Goal: Task Accomplishment & Management: Manage account settings

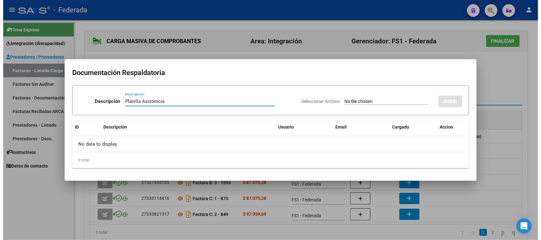
scroll to position [37, 0]
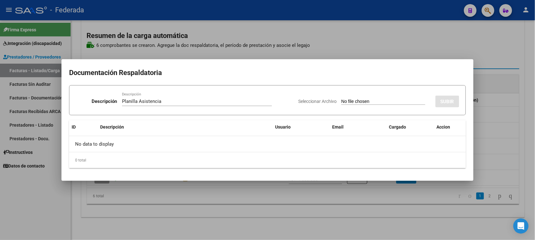
click at [513, 134] on div at bounding box center [267, 120] width 535 height 240
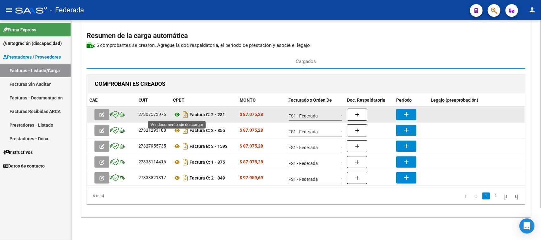
click at [175, 111] on icon at bounding box center [177, 115] width 8 height 8
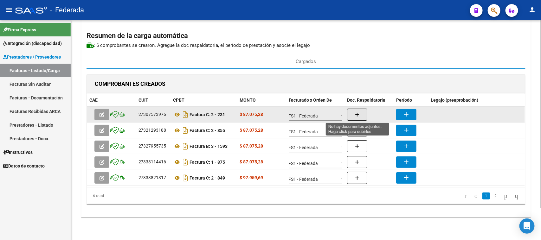
click at [362, 110] on button "button" at bounding box center [357, 115] width 20 height 12
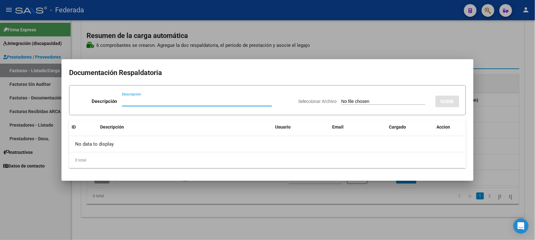
paste input "27545043470"
click at [145, 101] on input "27545043470" at bounding box center [197, 102] width 150 height 6
drag, startPoint x: 168, startPoint y: 102, endPoint x: 119, endPoint y: 100, distance: 49.2
click at [119, 100] on div "Descripción Planilla Asistencia Descripción" at bounding box center [185, 102] width 218 height 19
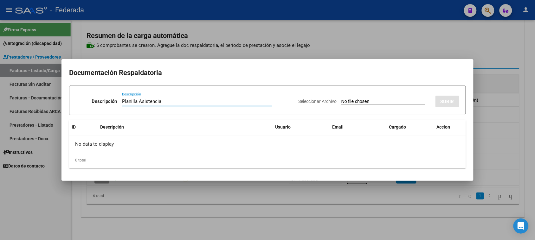
type input "Planilla Asistencia"
click at [403, 102] on input "Seleccionar Archivo" at bounding box center [384, 102] width 84 height 6
type input "C:\fakepath\PSC ASIST.jpg"
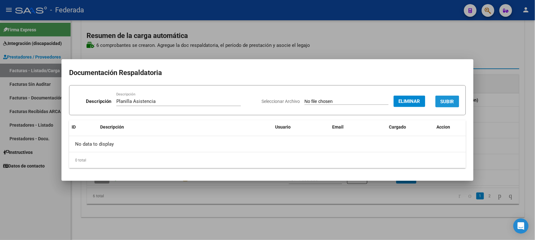
click at [444, 103] on span "SUBIR" at bounding box center [448, 102] width 14 height 6
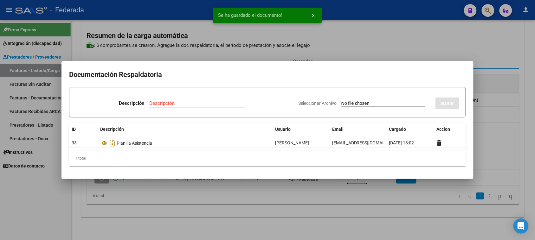
click at [405, 52] on div at bounding box center [267, 120] width 535 height 240
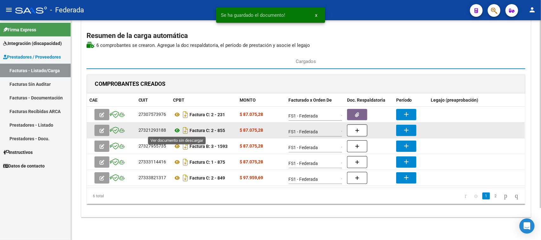
click at [178, 129] on icon at bounding box center [177, 131] width 8 height 8
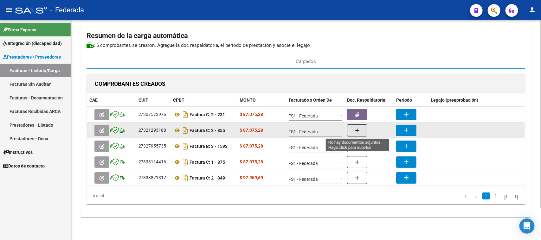
click at [360, 130] on button "button" at bounding box center [357, 131] width 20 height 12
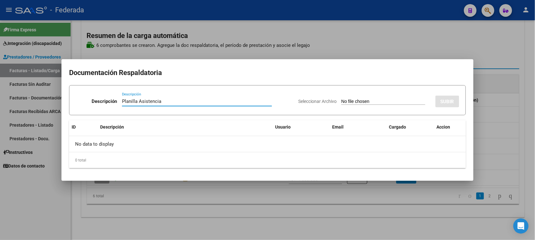
type input "Planilla Asistencia"
click at [342, 99] on input "Seleccionar Archivo" at bounding box center [384, 102] width 84 height 6
click at [494, 140] on div at bounding box center [267, 120] width 535 height 240
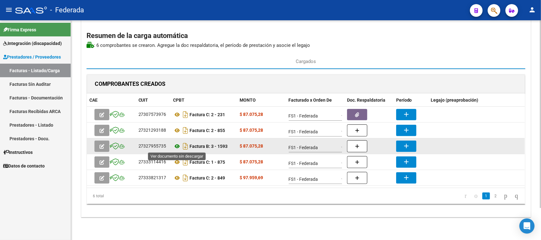
click at [178, 146] on icon at bounding box center [177, 147] width 8 height 8
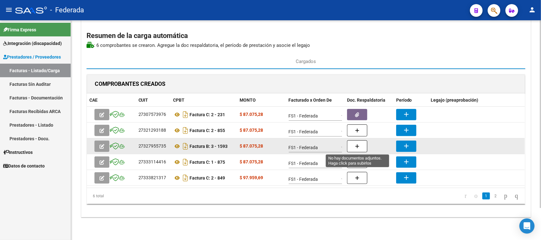
click at [352, 145] on button "button" at bounding box center [357, 147] width 20 height 12
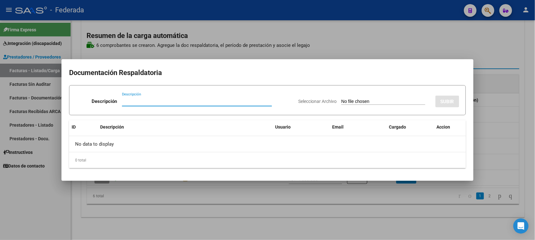
paste input "Planilla Asistencia"
type input "Planilla Asistencia"
click at [355, 101] on input "Seleccionar Archivo" at bounding box center [384, 102] width 84 height 6
type input "C:\fakepath\TO ASIST.pdf"
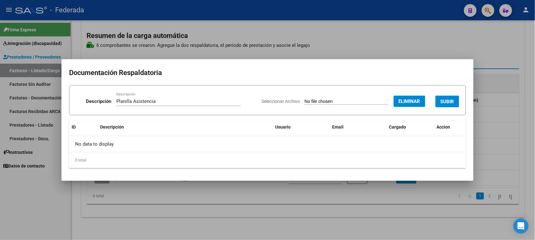
click at [445, 100] on span "SUBIR" at bounding box center [448, 102] width 14 height 6
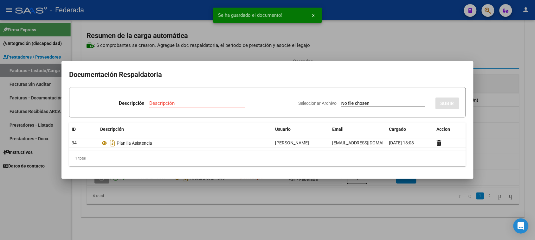
click at [421, 47] on div at bounding box center [267, 120] width 535 height 240
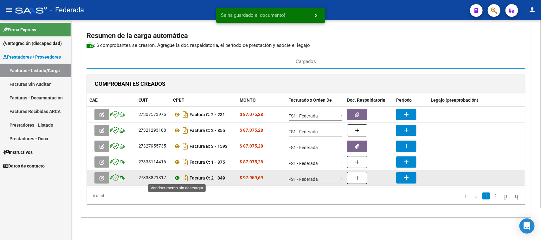
click at [175, 177] on icon at bounding box center [177, 178] width 8 height 8
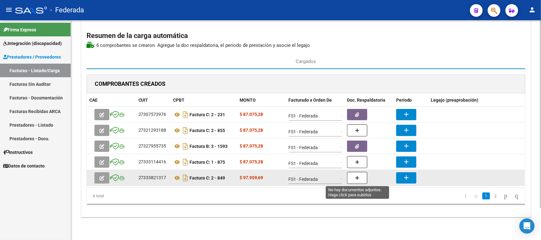
click at [357, 178] on icon "button" at bounding box center [357, 178] width 4 height 5
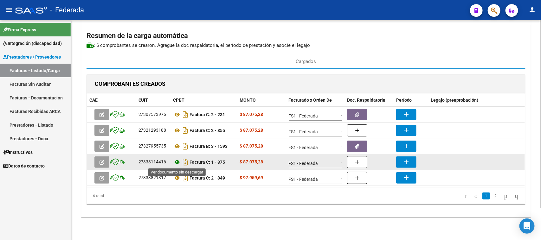
click at [175, 163] on icon at bounding box center [177, 163] width 8 height 8
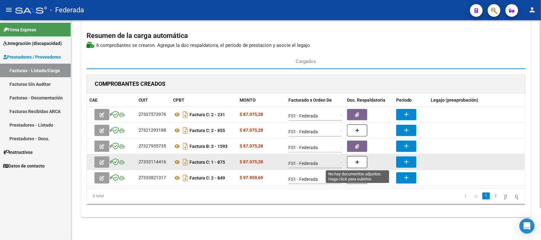
click at [355, 162] on button "button" at bounding box center [357, 162] width 20 height 12
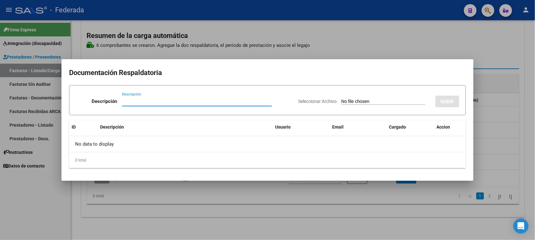
paste input "Planilla Asistencia"
type input "Planilla Asistencia"
click at [342, 101] on input "Seleccionar Archivo" at bounding box center [384, 102] width 84 height 6
click at [497, 156] on div at bounding box center [267, 120] width 535 height 240
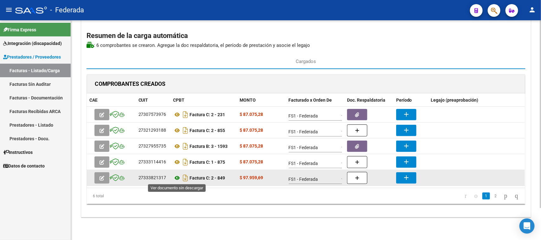
click at [177, 179] on icon at bounding box center [177, 178] width 8 height 8
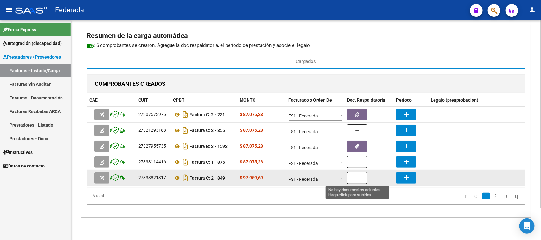
click at [361, 178] on button "button" at bounding box center [357, 178] width 20 height 12
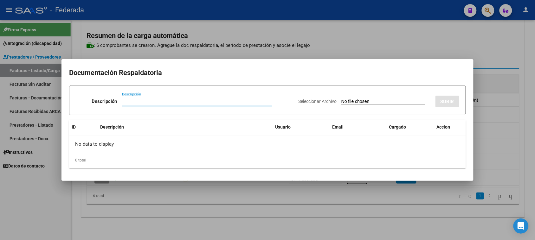
paste input "Planilla Asistencia"
type input "Planilla Asistencia"
click at [342, 100] on input "Seleccionar Archivo" at bounding box center [384, 102] width 84 height 6
click at [505, 163] on div at bounding box center [267, 120] width 535 height 240
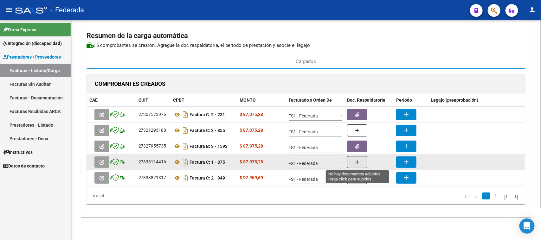
click at [360, 164] on button "button" at bounding box center [357, 162] width 20 height 12
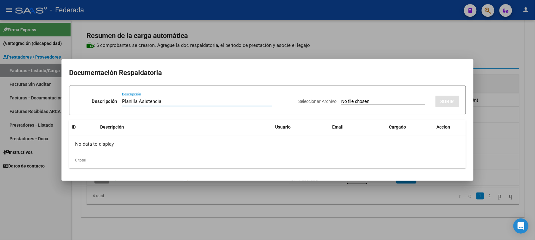
type input "Planilla Asistencia"
click at [350, 102] on input "Seleccionar Archivo" at bounding box center [384, 102] width 84 height 6
type input "C:\fakepath\PSP ASIST.pdf"
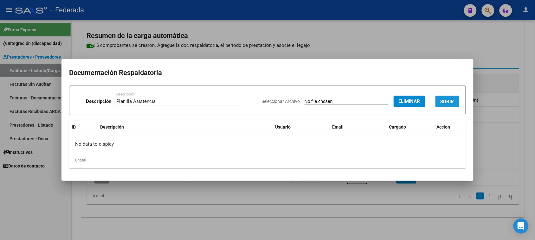
click at [443, 101] on span "SUBIR" at bounding box center [448, 102] width 14 height 6
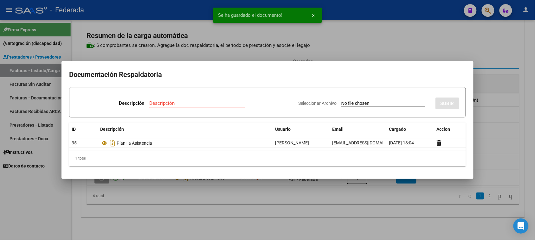
click at [494, 101] on div at bounding box center [267, 120] width 535 height 240
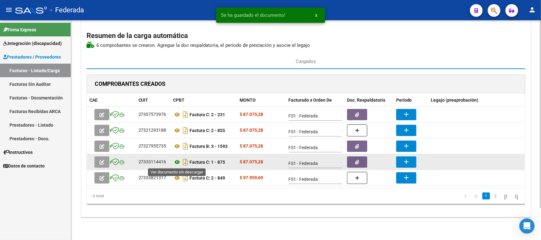
click at [175, 162] on icon at bounding box center [177, 163] width 8 height 8
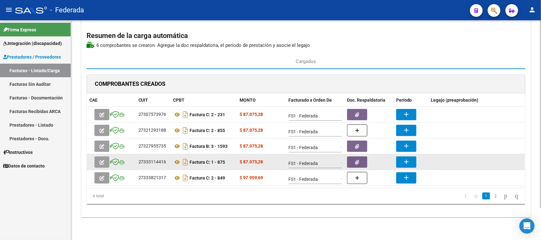
click at [364, 160] on button "button" at bounding box center [357, 162] width 20 height 11
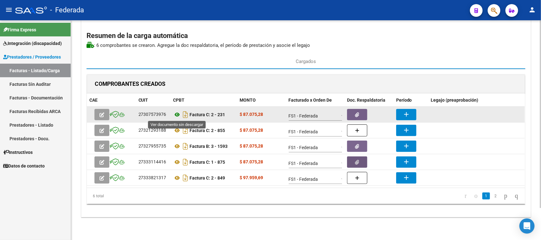
click at [178, 116] on icon at bounding box center [177, 115] width 8 height 8
click at [411, 115] on button "add" at bounding box center [406, 114] width 20 height 11
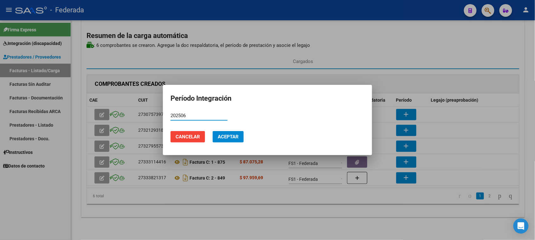
click at [183, 115] on input "202506" at bounding box center [199, 116] width 57 height 6
type input "202506"
click at [219, 132] on button "Aceptar" at bounding box center [228, 136] width 31 height 11
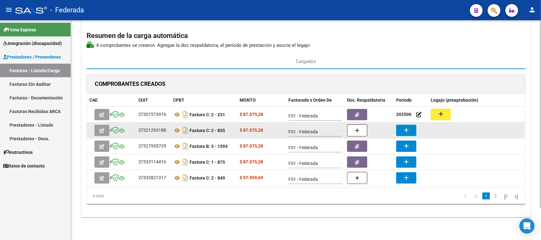
click at [405, 130] on mat-icon "add" at bounding box center [407, 131] width 8 height 8
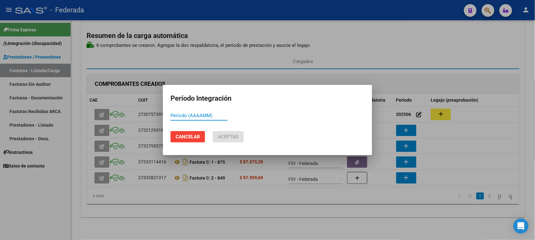
paste input "202506"
type input "202506"
click at [227, 137] on span "Aceptar" at bounding box center [228, 137] width 21 height 6
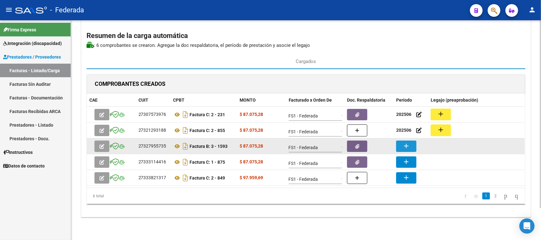
click at [413, 147] on button "add" at bounding box center [406, 146] width 20 height 11
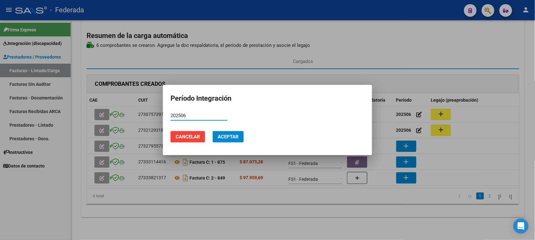
type input "202506"
click at [227, 140] on span "Aceptar" at bounding box center [228, 137] width 21 height 6
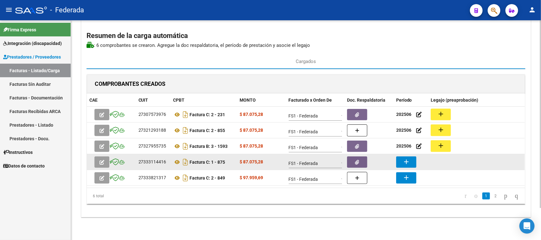
click at [409, 162] on mat-icon "add" at bounding box center [407, 162] width 8 height 8
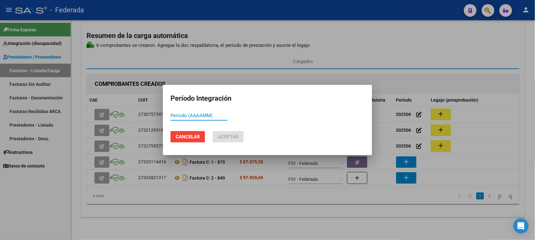
paste input "202506"
type input "202506"
click at [232, 137] on span "Aceptar" at bounding box center [228, 137] width 21 height 6
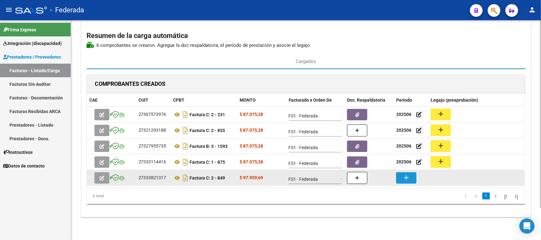
click at [414, 176] on button "add" at bounding box center [406, 178] width 20 height 11
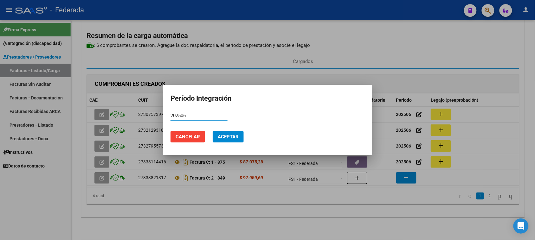
type input "202506"
click at [213, 134] on button "Aceptar" at bounding box center [228, 136] width 31 height 11
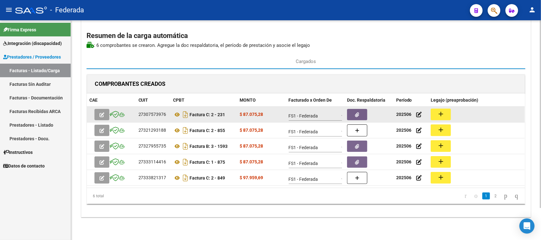
scroll to position [0, 0]
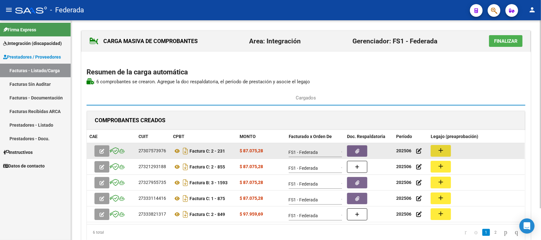
click at [435, 151] on button "add" at bounding box center [441, 151] width 20 height 12
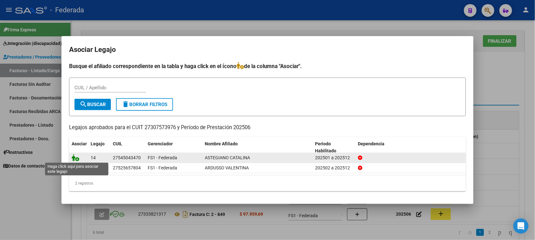
click at [75, 155] on icon at bounding box center [76, 157] width 8 height 7
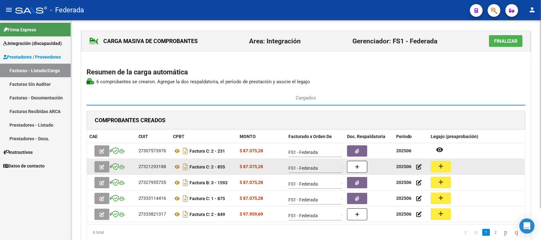
click at [435, 164] on button "add" at bounding box center [441, 167] width 20 height 12
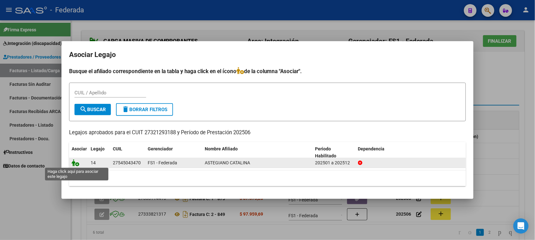
click at [76, 165] on icon at bounding box center [76, 163] width 8 height 7
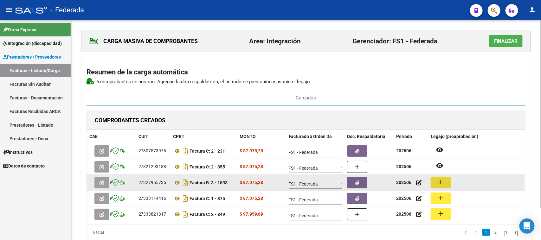
click at [442, 183] on mat-icon "add" at bounding box center [441, 183] width 8 height 8
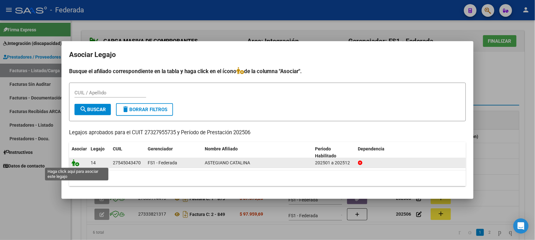
click at [77, 163] on icon at bounding box center [76, 163] width 8 height 7
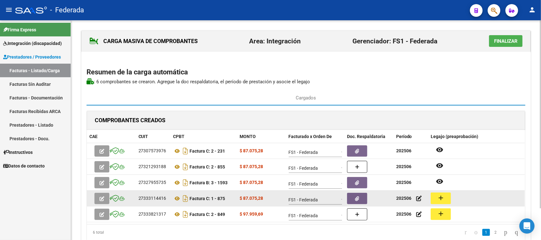
click at [443, 198] on mat-icon "add" at bounding box center [441, 198] width 8 height 8
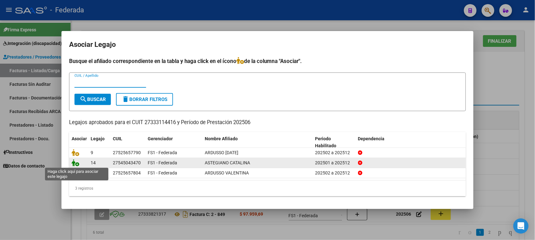
click at [77, 164] on icon at bounding box center [76, 163] width 8 height 7
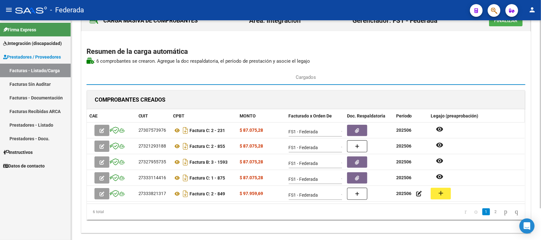
scroll to position [37, 0]
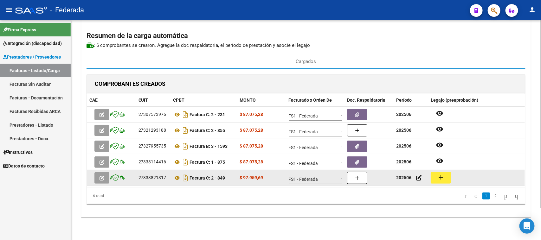
click at [442, 177] on mat-icon "add" at bounding box center [441, 178] width 8 height 8
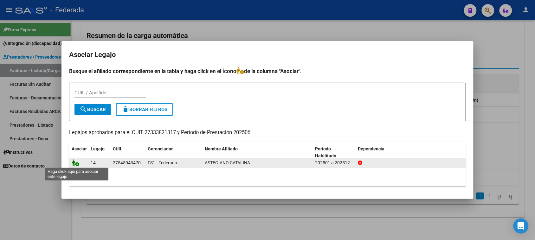
click at [75, 162] on icon at bounding box center [76, 163] width 8 height 7
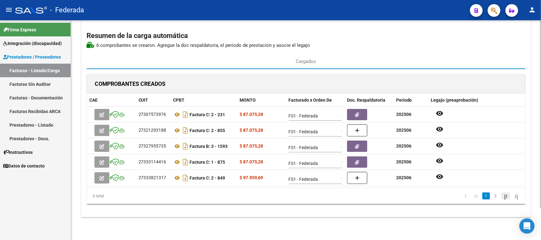
click at [504, 196] on icon "go to next page" at bounding box center [506, 196] width 5 height 8
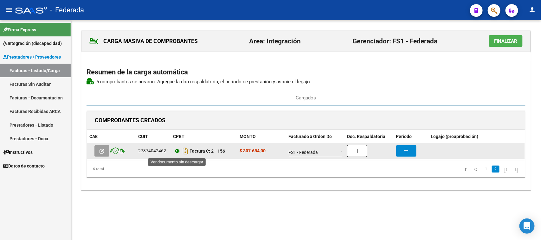
click at [177, 151] on icon at bounding box center [177, 151] width 8 height 8
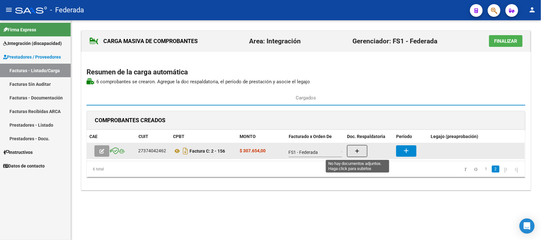
click at [355, 151] on icon "button" at bounding box center [357, 151] width 4 height 5
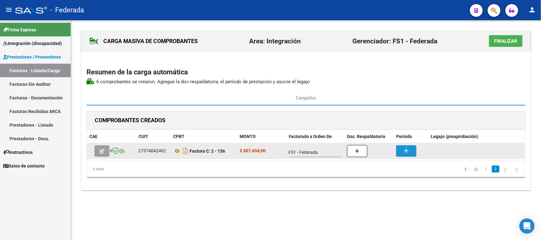
click at [402, 147] on button "add" at bounding box center [406, 151] width 20 height 11
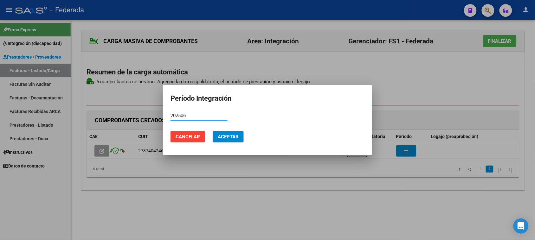
type input "202506"
click at [218, 140] on button "Aceptar" at bounding box center [228, 136] width 31 height 11
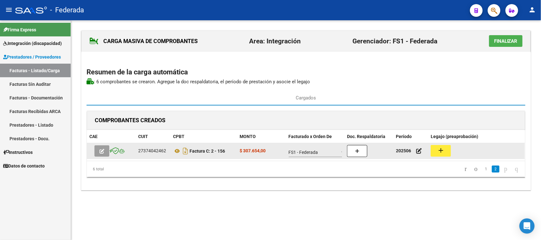
click at [449, 148] on button "add" at bounding box center [441, 151] width 20 height 12
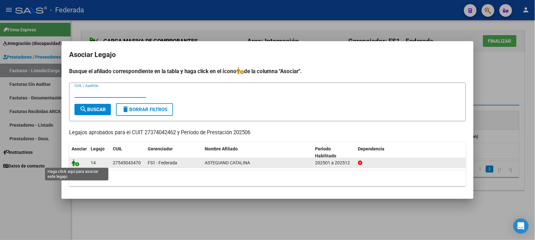
click at [78, 162] on icon at bounding box center [76, 163] width 8 height 7
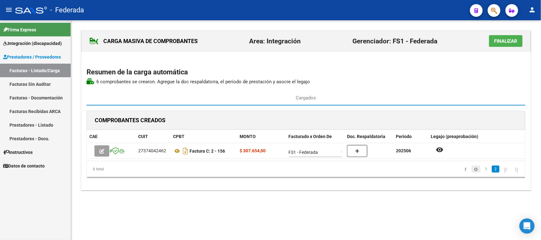
click at [474, 170] on icon "go to previous page" at bounding box center [476, 169] width 5 height 8
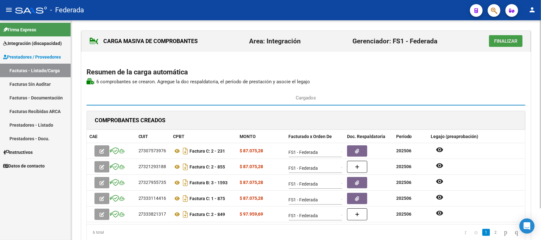
click at [500, 45] on button "Finalizar" at bounding box center [506, 41] width 34 height 12
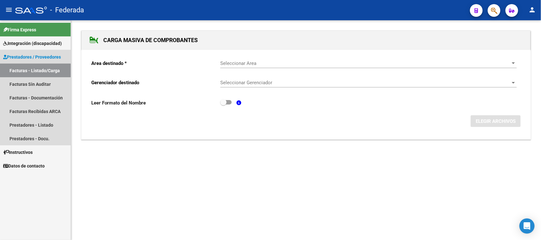
click at [33, 71] on link "Facturas - Listado/Carga" at bounding box center [35, 71] width 71 height 14
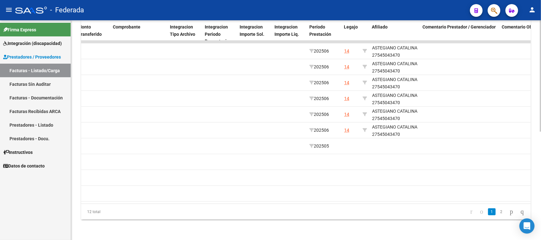
scroll to position [0, 685]
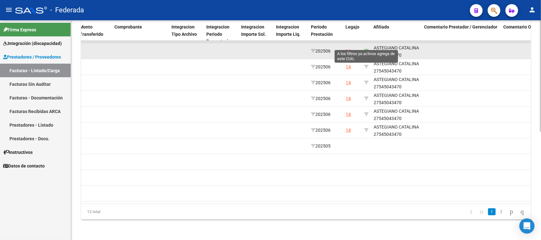
click at [366, 49] on icon at bounding box center [366, 51] width 4 height 4
type input "27545043470"
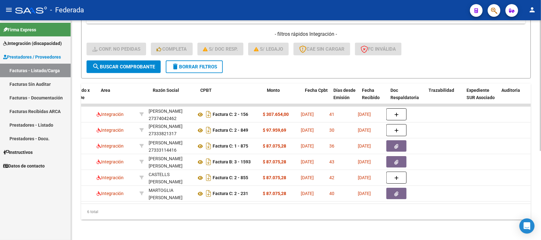
scroll to position [0, 21]
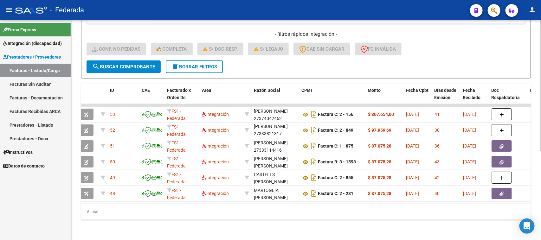
drag, startPoint x: 88, startPoint y: 211, endPoint x: 101, endPoint y: 213, distance: 13.4
click at [101, 213] on div "6 total" at bounding box center [306, 212] width 450 height 16
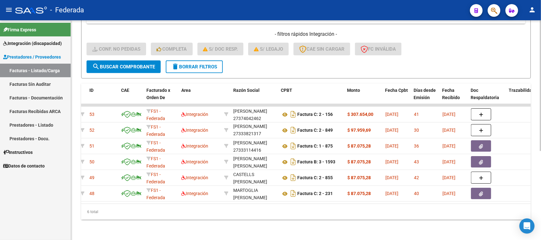
scroll to position [0, 0]
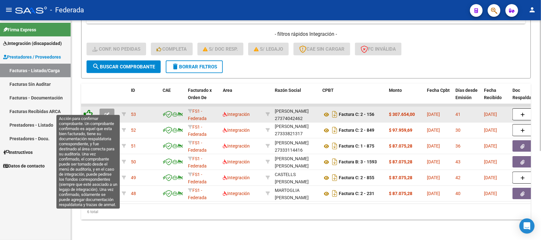
click at [87, 110] on icon at bounding box center [88, 114] width 9 height 9
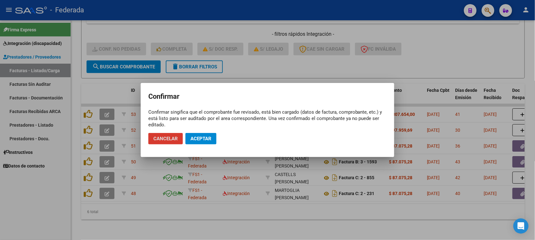
click at [195, 138] on span "Aceptar" at bounding box center [201, 139] width 21 height 6
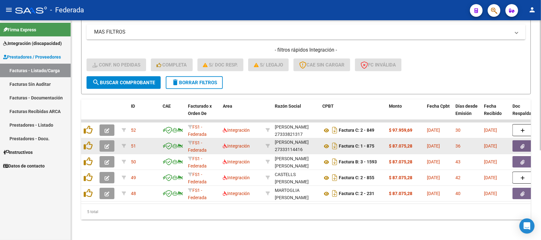
scroll to position [134, 0]
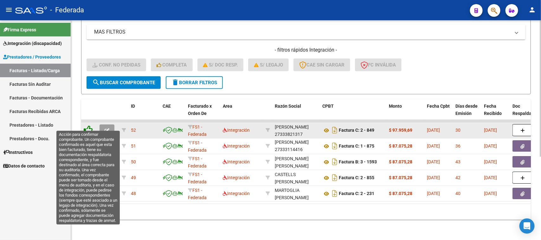
click at [89, 126] on icon at bounding box center [88, 130] width 9 height 9
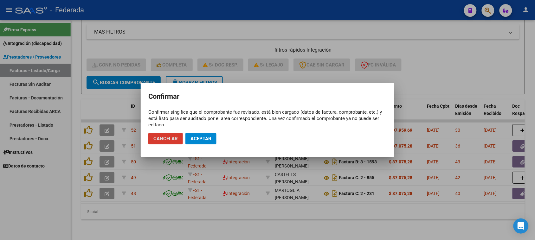
click at [191, 141] on span "Aceptar" at bounding box center [201, 139] width 21 height 6
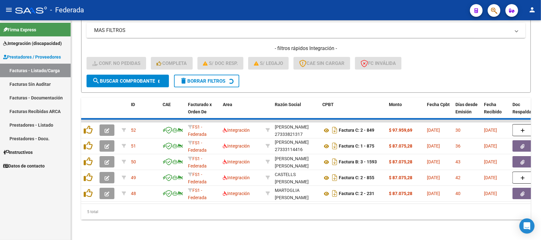
scroll to position [118, 0]
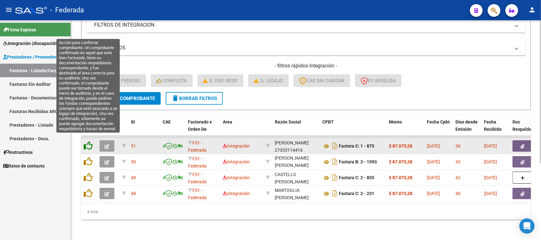
click at [89, 141] on icon at bounding box center [88, 145] width 9 height 9
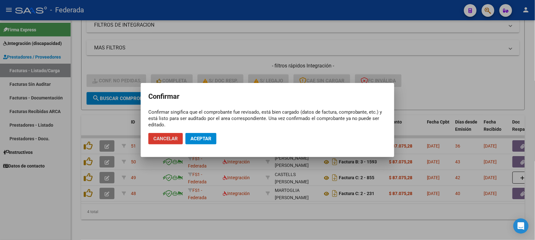
click at [192, 140] on span "Aceptar" at bounding box center [201, 139] width 21 height 6
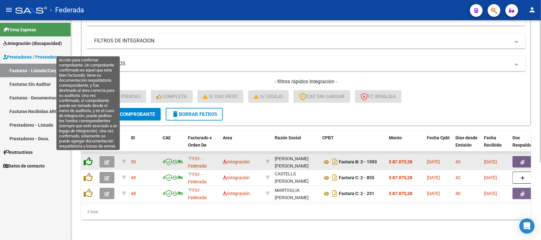
scroll to position [102, 0]
click at [87, 157] on icon at bounding box center [88, 161] width 9 height 9
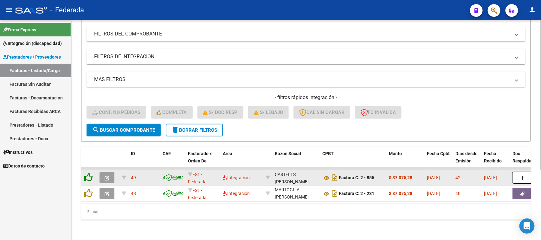
scroll to position [86, 0]
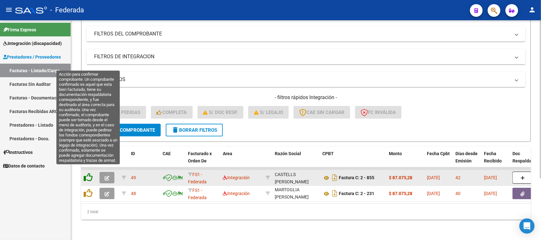
click at [89, 173] on icon at bounding box center [88, 177] width 9 height 9
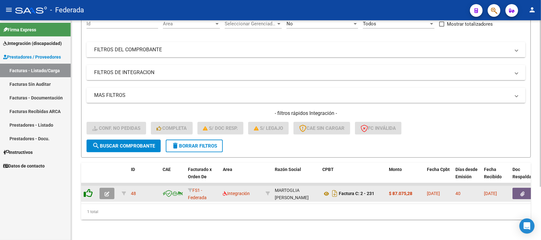
scroll to position [70, 0]
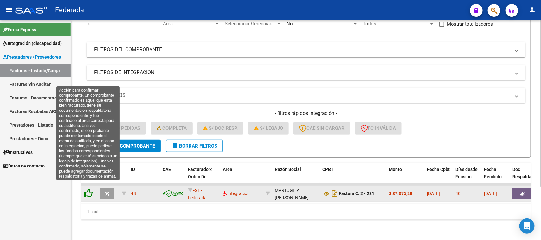
click at [89, 189] on icon at bounding box center [88, 193] width 9 height 9
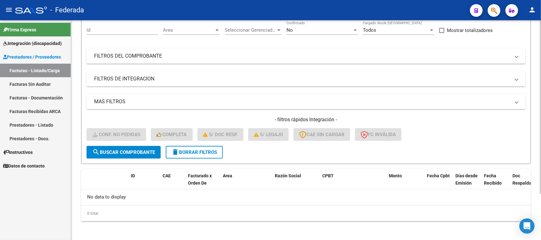
scroll to position [20, 0]
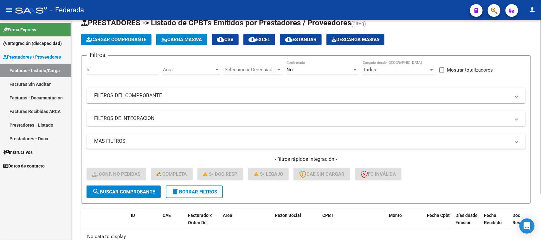
click at [323, 70] on div "No" at bounding box center [320, 70] width 66 height 6
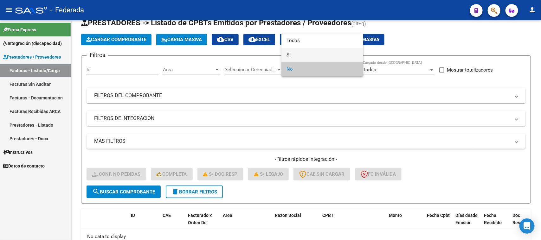
click at [301, 56] on span "Si" at bounding box center [323, 55] width 72 height 14
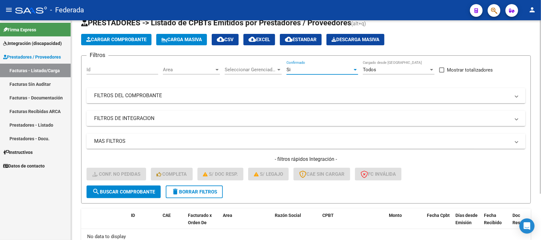
click at [134, 189] on span "search Buscar Comprobante" at bounding box center [123, 192] width 63 height 6
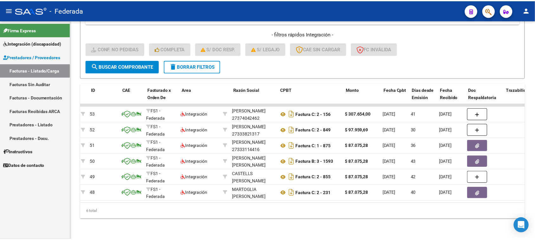
scroll to position [0, 0]
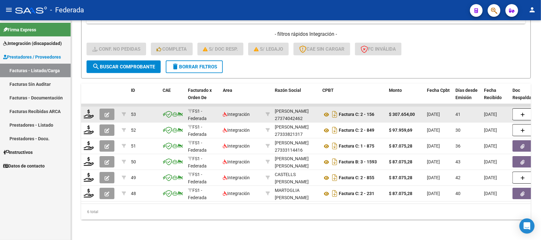
click at [107, 113] on icon "button" at bounding box center [107, 115] width 5 height 5
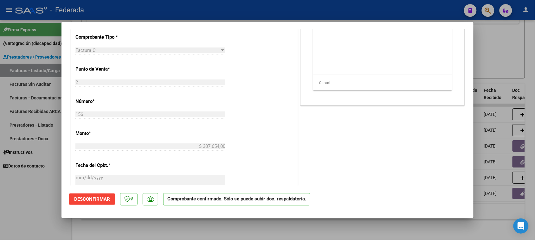
scroll to position [219, 0]
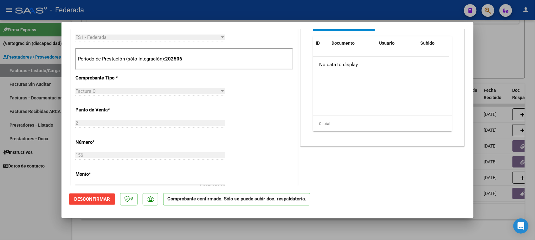
click at [322, 235] on div at bounding box center [267, 120] width 535 height 240
type input "$ 0,00"
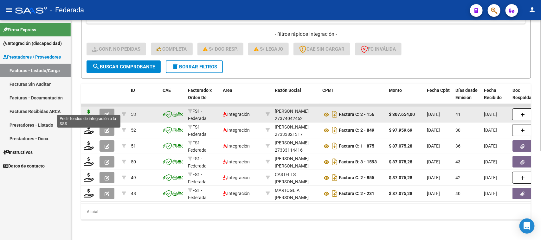
click at [88, 110] on icon at bounding box center [89, 114] width 10 height 9
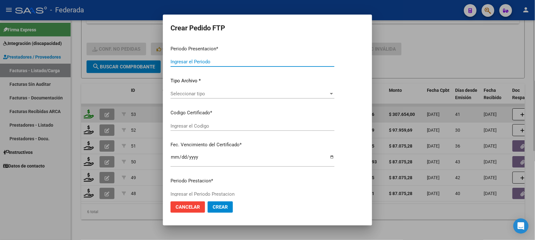
type input "202507"
type input "202506"
type input "$ 307.654,00"
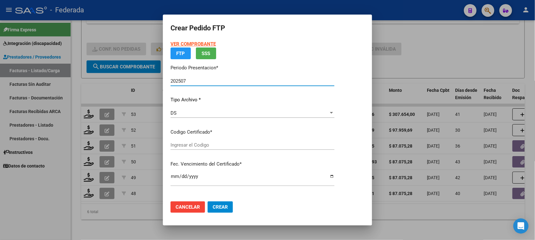
type input "ARG01000545043472018092720230927SFE214"
type input "2023-09-27"
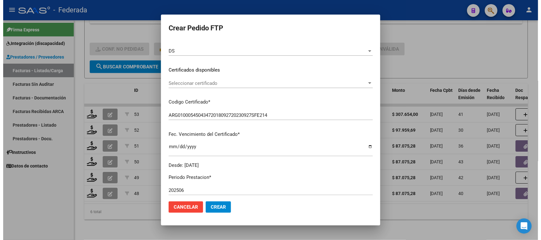
scroll to position [79, 0]
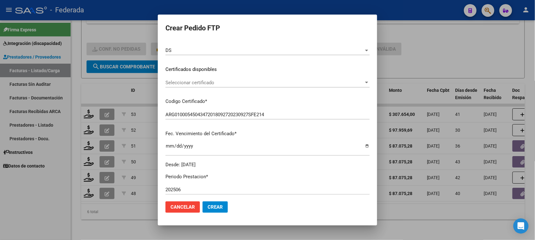
click at [138, 226] on div at bounding box center [267, 120] width 535 height 240
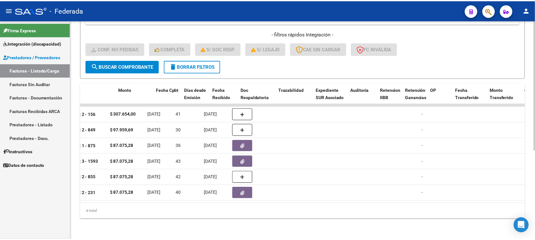
scroll to position [0, 0]
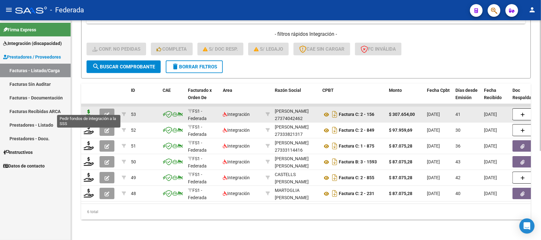
click at [89, 110] on icon at bounding box center [89, 114] width 10 height 9
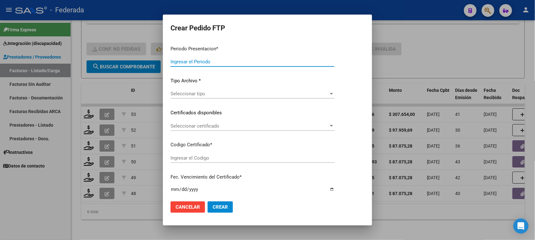
type input "202507"
type input "202506"
type input "$ 307.654,00"
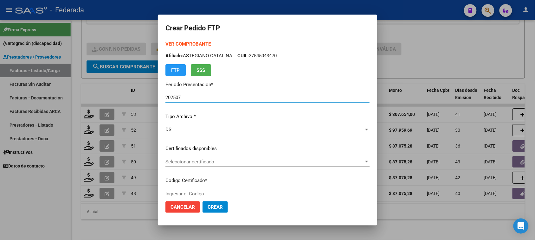
type input "ARG01000545043472018092720230927SFE214"
type input "2023-09-27"
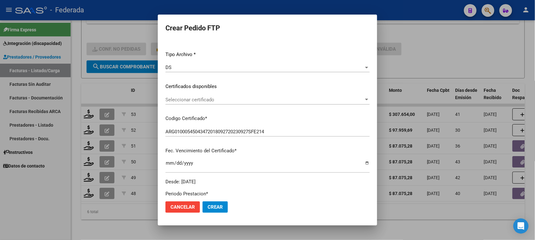
scroll to position [79, 0]
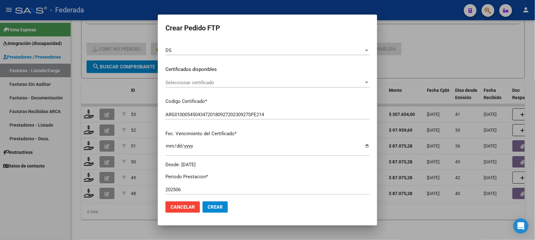
click at [187, 82] on span "Seleccionar certificado" at bounding box center [265, 83] width 199 height 6
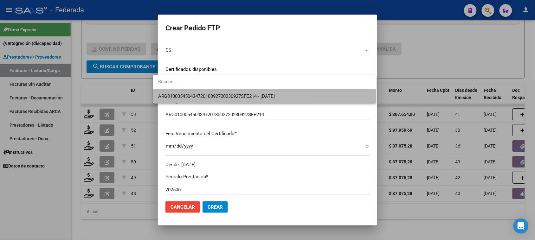
click at [181, 99] on span "ARG01000545043472018092720230927SFE214 - 2023-09-27" at bounding box center [264, 96] width 213 height 14
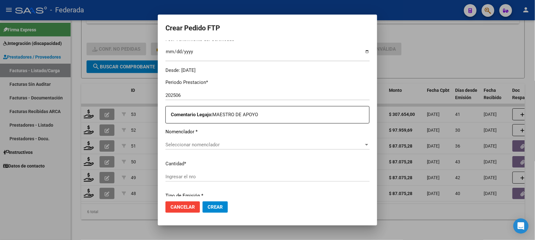
scroll to position [198, 0]
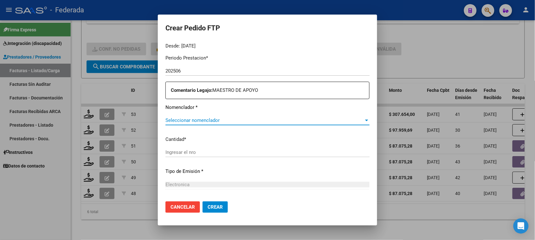
click at [192, 121] on span "Seleccionar nomenclador" at bounding box center [265, 121] width 199 height 6
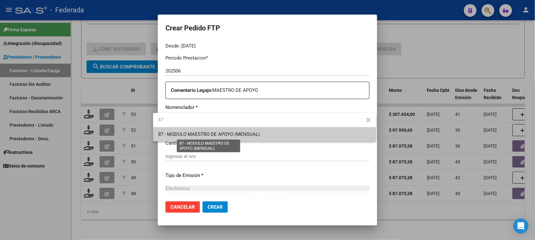
type input "87"
click at [194, 133] on span "87 - MODULO MAESTRO DE APOYO (MENSUAL)" at bounding box center [209, 135] width 102 height 6
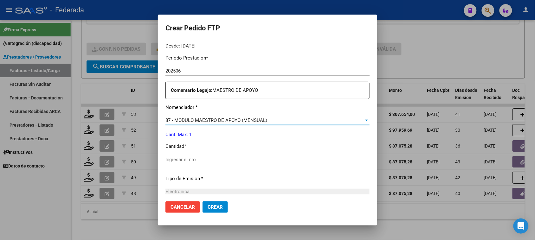
click at [189, 156] on div "Ingresar el nro" at bounding box center [268, 160] width 204 height 10
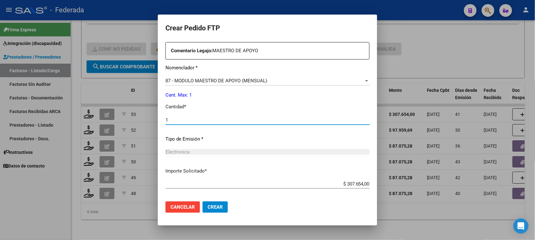
scroll to position [268, 0]
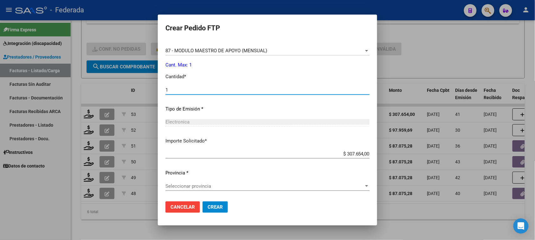
type input "1"
click at [212, 184] on span "Seleccionar provincia" at bounding box center [265, 187] width 199 height 6
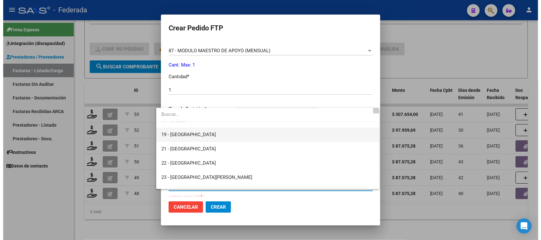
scroll to position [0, 0]
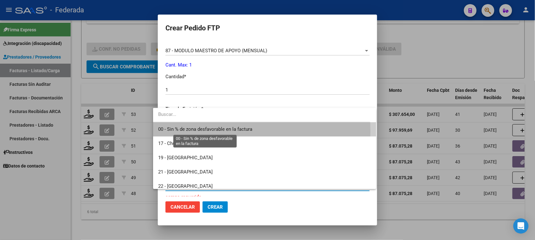
click at [190, 132] on span "00 - Sin % de zona desfavorable en la factura" at bounding box center [205, 130] width 94 height 6
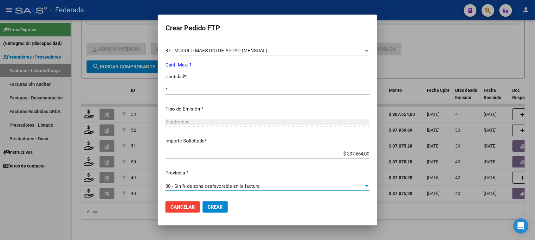
click at [208, 208] on span "Crear" at bounding box center [215, 208] width 15 height 6
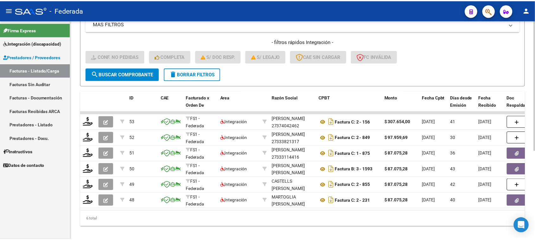
scroll to position [150, 0]
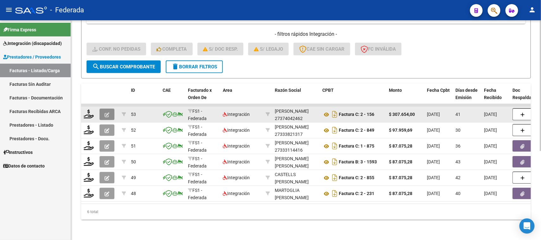
click at [108, 113] on icon "button" at bounding box center [107, 115] width 5 height 5
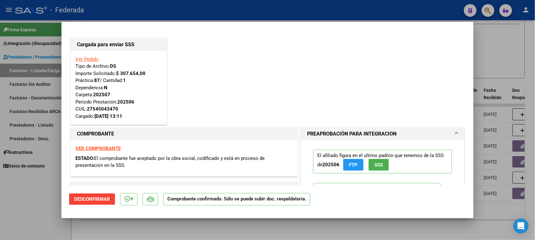
drag, startPoint x: 74, startPoint y: 65, endPoint x: 146, endPoint y: 117, distance: 89.3
click at [146, 117] on div "Ver Pedido Tipo de Archivo: DS Importe Solicitado: $ 307.654,00 Práctica: 87 / …" at bounding box center [119, 88] width 96 height 74
click at [144, 110] on div "Ver Pedido Tipo de Archivo: DS Importe Solicitado: $ 307.654,00 Práctica: 87 / …" at bounding box center [118, 88] width 87 height 64
drag, startPoint x: 81, startPoint y: 67, endPoint x: 138, endPoint y: 118, distance: 76.6
click at [138, 118] on div "Ver Pedido Tipo de Archivo: DS Importe Solicitado: $ 307.654,00 Práctica: 87 / …" at bounding box center [118, 88] width 87 height 64
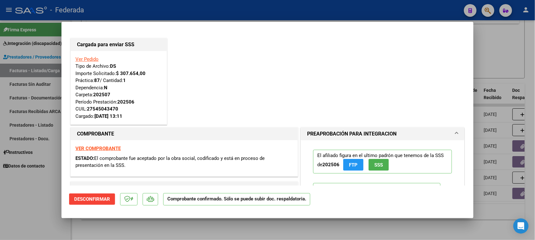
click at [129, 69] on div "Ver Pedido Tipo de Archivo: DS Importe Solicitado: $ 307.654,00 Práctica: 87 / …" at bounding box center [118, 88] width 87 height 64
drag, startPoint x: 76, startPoint y: 65, endPoint x: 137, endPoint y: 118, distance: 80.5
click at [137, 118] on div "Ver Pedido Tipo de Archivo: DS Importe Solicitado: $ 307.654,00 Práctica: 87 / …" at bounding box center [118, 88] width 87 height 64
click at [120, 63] on div "Ver Pedido Tipo de Archivo: DS Importe Solicitado: $ 307.654,00 Práctica: 87 / …" at bounding box center [118, 88] width 87 height 64
click at [104, 95] on strong "202507" at bounding box center [101, 95] width 17 height 6
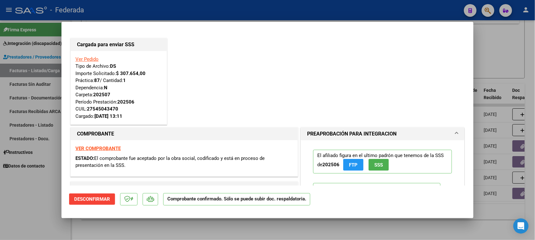
click at [124, 101] on strong "202506" at bounding box center [125, 102] width 17 height 6
click at [105, 109] on div "27545043470" at bounding box center [102, 109] width 31 height 7
click at [210, 87] on div "Cargada para enviar SSS Ver Pedido Tipo de Archivo: DS Importe Solicitado: $ 30…" at bounding box center [267, 82] width 397 height 90
click at [125, 230] on div at bounding box center [267, 120] width 535 height 240
type input "$ 0,00"
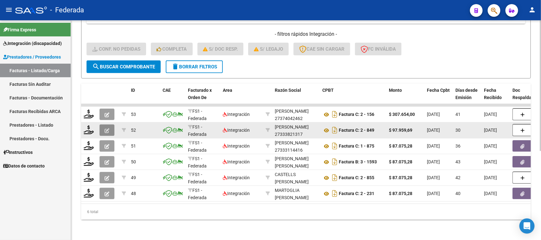
click at [107, 128] on icon "button" at bounding box center [107, 130] width 5 height 5
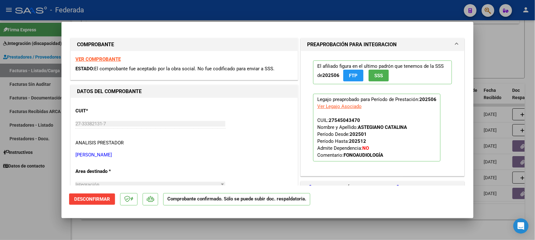
click at [133, 228] on div at bounding box center [267, 120] width 535 height 240
type input "$ 0,00"
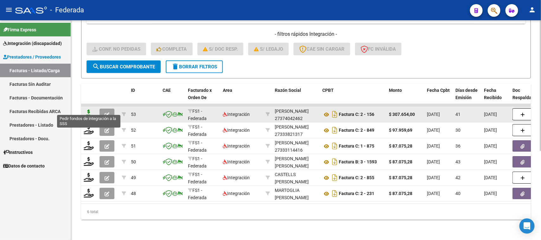
click at [86, 110] on icon at bounding box center [89, 114] width 10 height 9
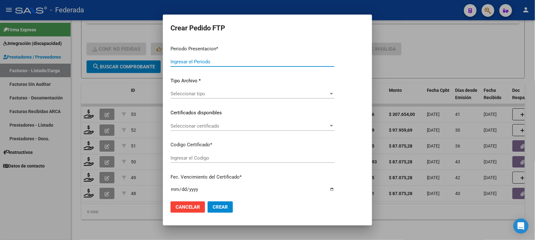
type input "202507"
type input "202506"
type input "$ 307.654,00"
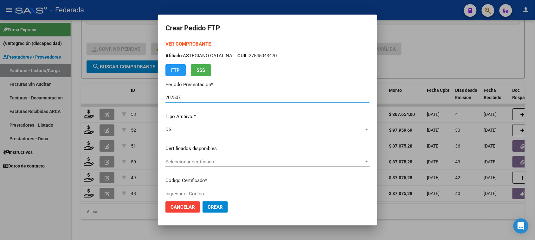
type input "ARG01000545043472018092720230927SFE214"
type input "2023-09-27"
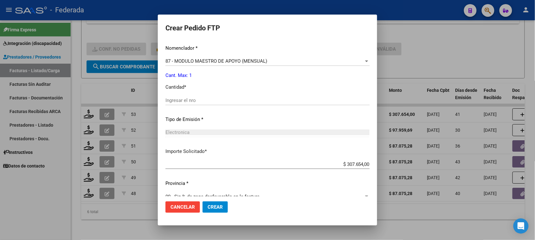
scroll to position [268, 0]
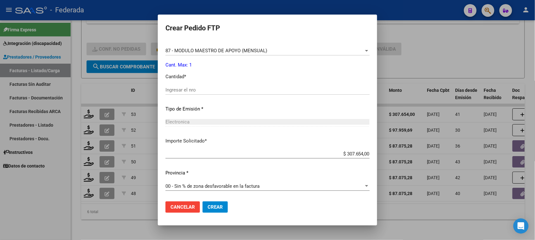
click at [229, 232] on div at bounding box center [267, 120] width 535 height 240
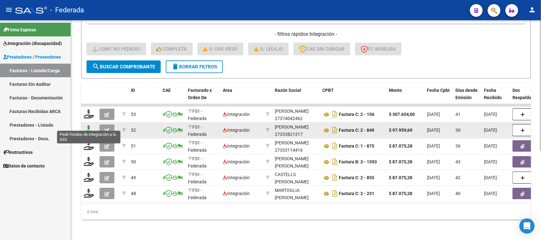
click at [89, 126] on icon at bounding box center [89, 130] width 10 height 9
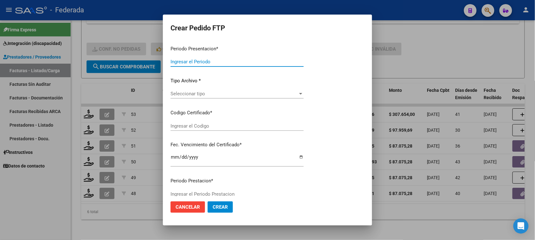
type input "202507"
type input "202506"
type input "$ 97.959,69"
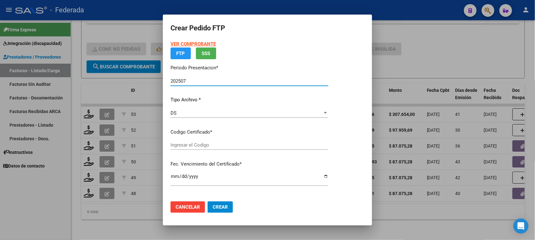
type input "ARG01000545043472018092720230927SFE214"
type input "2023-09-27"
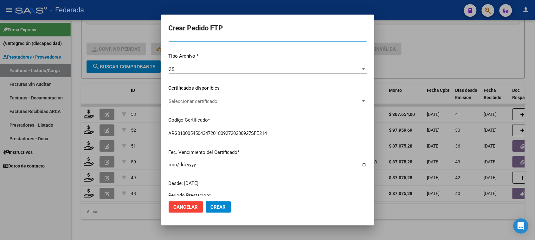
scroll to position [79, 0]
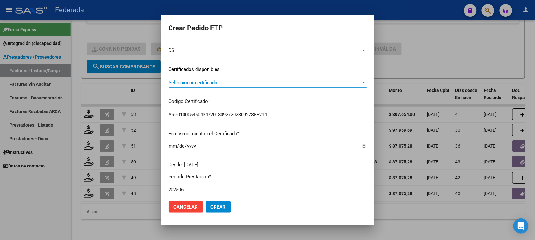
click at [200, 85] on span "Seleccionar certificado" at bounding box center [265, 83] width 193 height 6
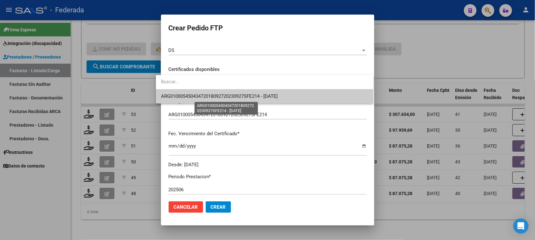
click at [190, 98] on span "ARG01000545043472018092720230927SFE214 - 2023-09-27" at bounding box center [219, 97] width 117 height 6
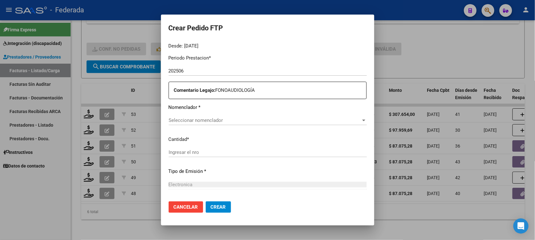
scroll to position [238, 0]
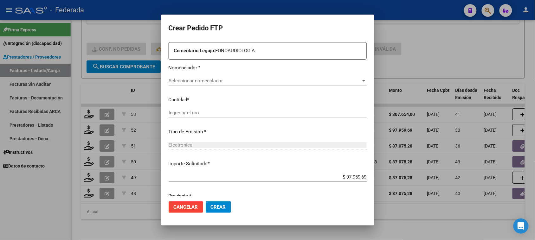
click at [197, 82] on span "Seleccionar nomenclador" at bounding box center [265, 81] width 193 height 6
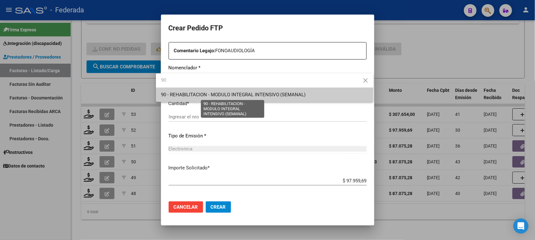
type input "90"
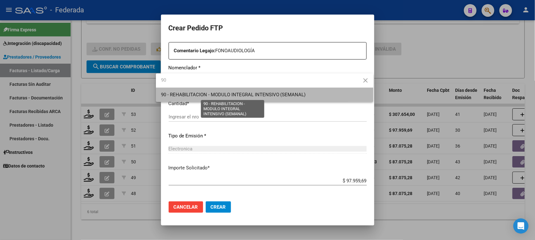
click at [200, 97] on span "90 - REHABILITACION - MODULO INTEGRAL INTENSIVO (SEMANAL)" at bounding box center [233, 95] width 145 height 6
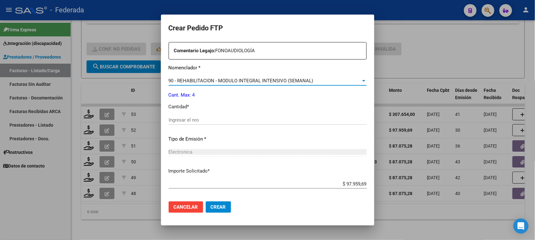
click at [182, 122] on input "Ingresar el nro" at bounding box center [268, 120] width 198 height 6
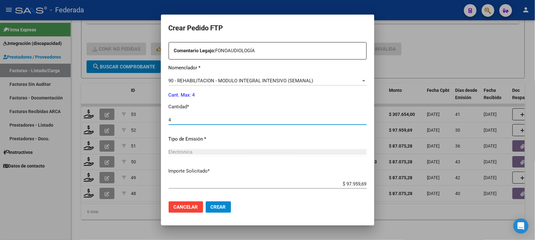
type input "4"
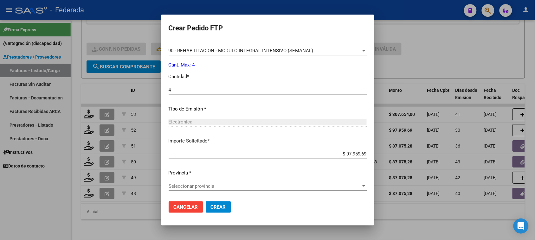
click at [213, 186] on span "Seleccionar provincia" at bounding box center [265, 187] width 193 height 6
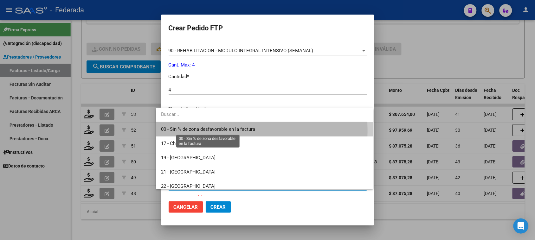
click at [199, 132] on span "00 - Sin % de zona desfavorable en la factura" at bounding box center [208, 130] width 94 height 6
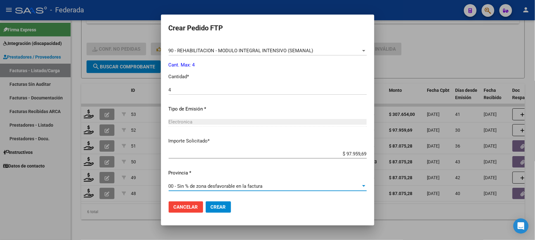
click at [211, 207] on span "Crear" at bounding box center [218, 208] width 15 height 6
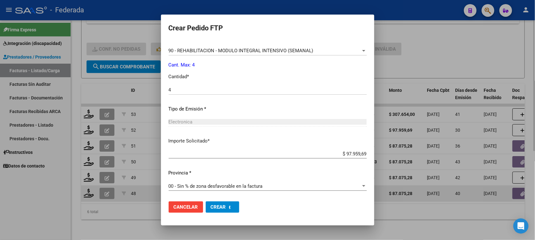
scroll to position [0, 0]
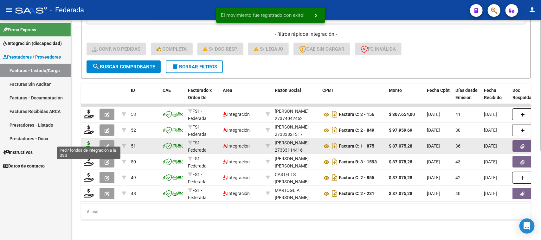
click at [87, 141] on icon at bounding box center [89, 145] width 10 height 9
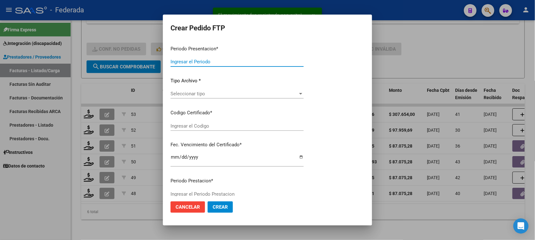
type input "202507"
type input "202506"
type input "$ 87.075,28"
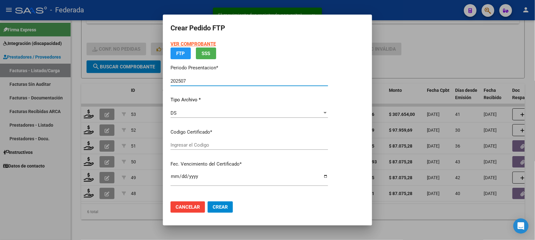
type input "ARG01000545043472018092720230927SFE214"
type input "2023-09-27"
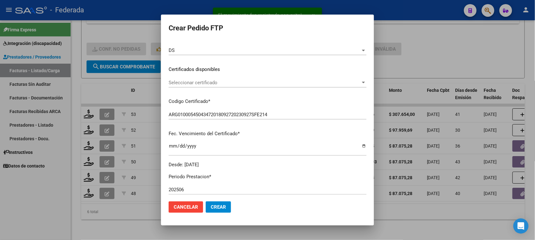
scroll to position [40, 0]
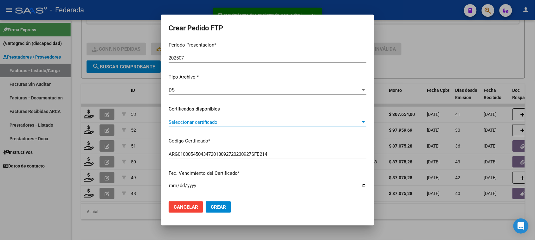
click at [193, 122] on span "Seleccionar certificado" at bounding box center [265, 123] width 192 height 6
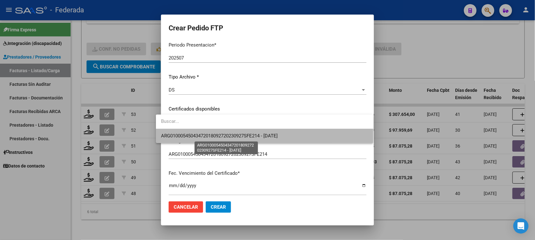
click at [192, 135] on span "ARG01000545043472018092720230927SFE214 - 2023-09-27" at bounding box center [219, 136] width 117 height 6
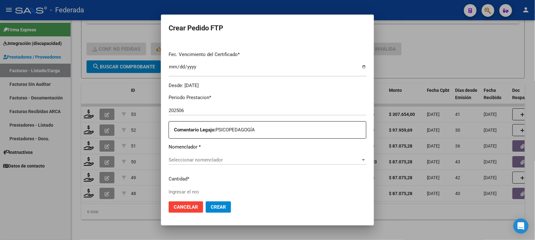
scroll to position [198, 0]
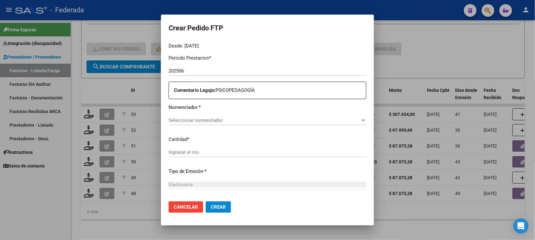
click at [193, 119] on span "Seleccionar nomenclador" at bounding box center [265, 121] width 192 height 6
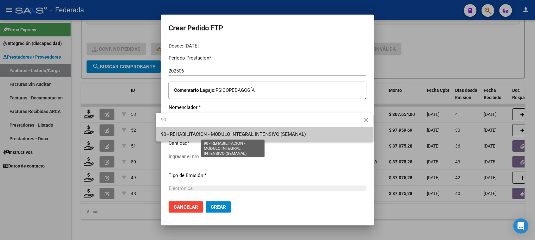
type input "90"
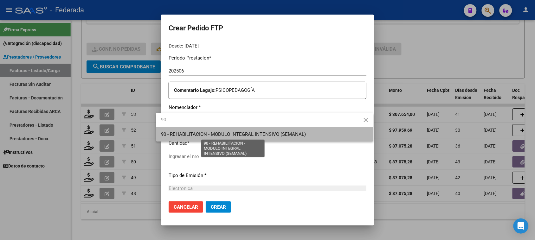
click at [196, 134] on span "90 - REHABILITACION - MODULO INTEGRAL INTENSIVO (SEMANAL)" at bounding box center [233, 135] width 145 height 6
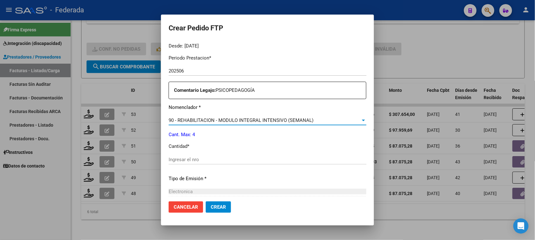
click at [194, 157] on input "Ingresar el nro" at bounding box center [268, 160] width 198 height 6
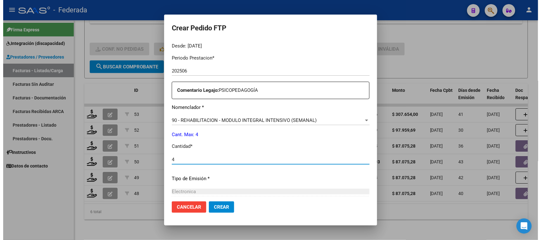
scroll to position [268, 0]
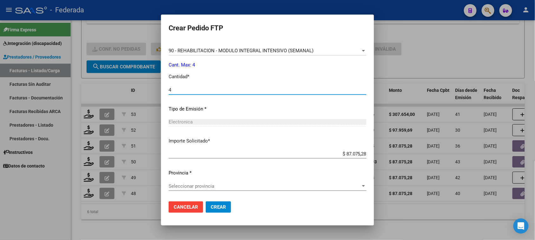
type input "4"
click at [202, 186] on span "Seleccionar provincia" at bounding box center [265, 187] width 192 height 6
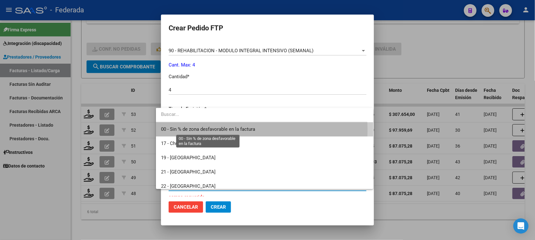
click at [180, 130] on span "00 - Sin % de zona desfavorable en la factura" at bounding box center [208, 130] width 94 height 6
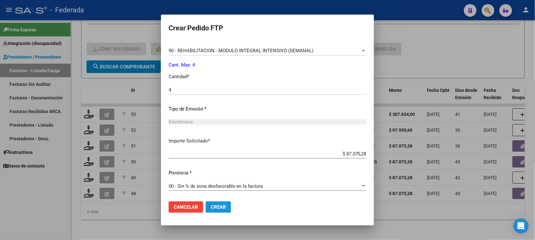
click at [207, 204] on button "Crear" at bounding box center [218, 207] width 25 height 11
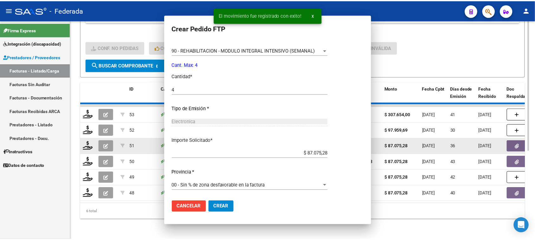
scroll to position [0, 0]
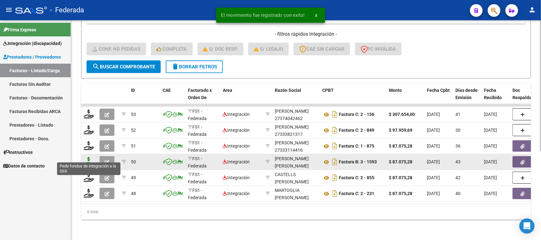
click at [87, 157] on icon at bounding box center [89, 161] width 10 height 9
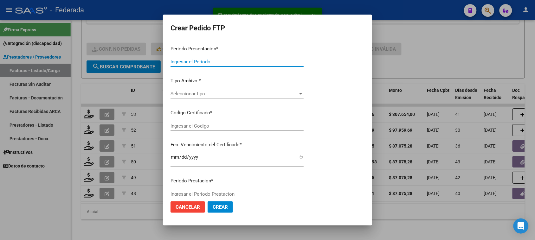
type input "202507"
type input "202506"
type input "$ 87.075,28"
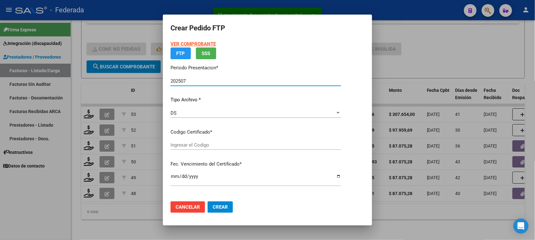
type input "ARG01000545043472018092720230927SFE214"
type input "2023-09-27"
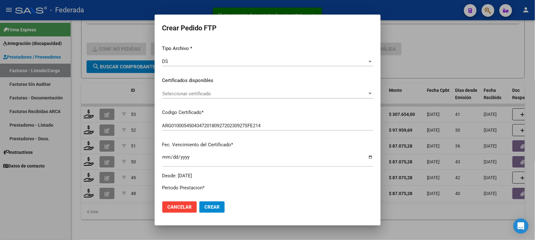
scroll to position [79, 0]
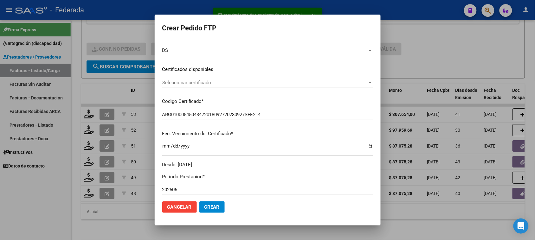
click at [191, 83] on span "Seleccionar certificado" at bounding box center [264, 83] width 205 height 6
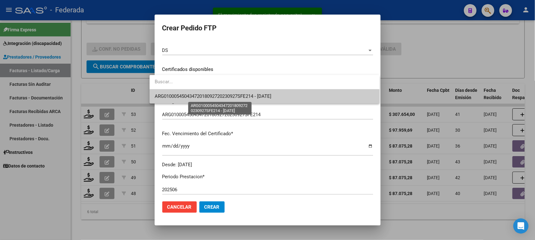
click at [192, 95] on span "ARG01000545043472018092720230927SFE214 - 2023-09-27" at bounding box center [213, 97] width 117 height 6
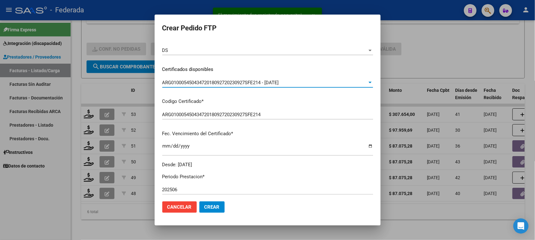
scroll to position [198, 0]
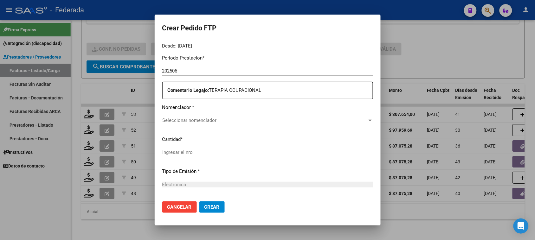
click at [186, 121] on span "Seleccionar nomenclador" at bounding box center [264, 121] width 205 height 6
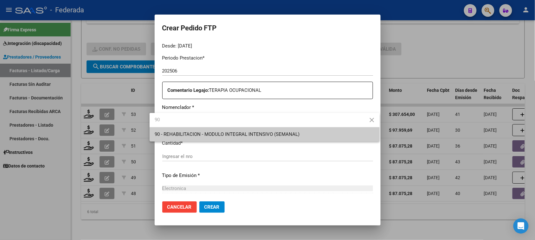
type input "90"
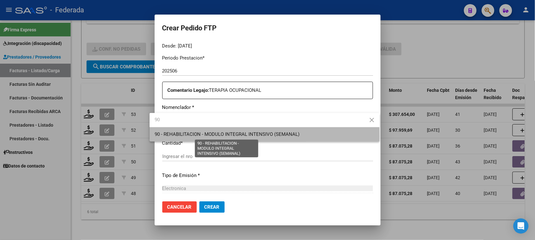
click at [222, 136] on span "90 - REHABILITACION - MODULO INTEGRAL INTENSIVO (SEMANAL)" at bounding box center [227, 135] width 145 height 6
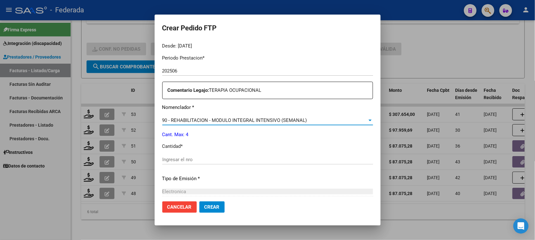
scroll to position [268, 0]
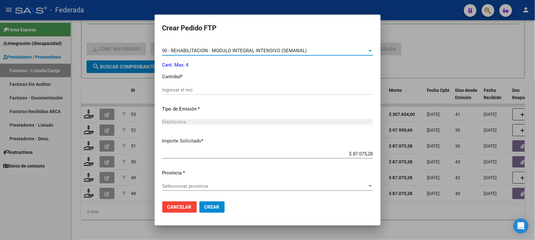
click at [192, 87] on input "Ingresar el nro" at bounding box center [267, 90] width 211 height 6
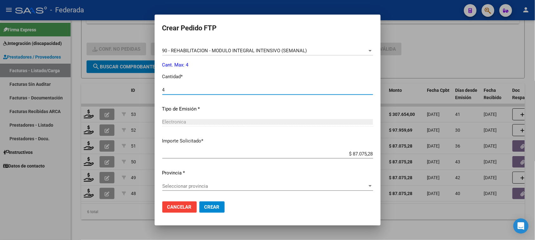
type input "4"
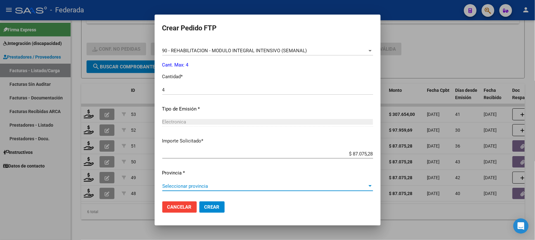
click at [208, 188] on span "Seleccionar provincia" at bounding box center [264, 187] width 205 height 6
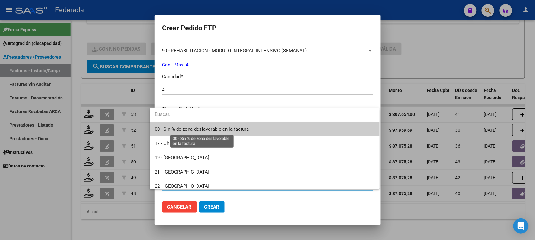
click at [184, 130] on span "00 - Sin % de zona desfavorable en la factura" at bounding box center [202, 130] width 94 height 6
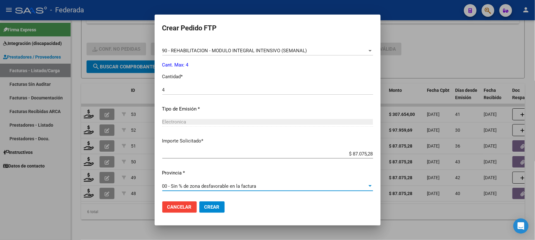
click at [205, 207] on span "Crear" at bounding box center [212, 208] width 15 height 6
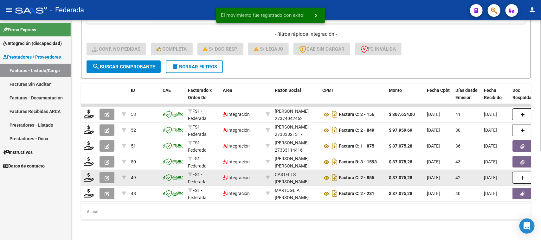
click at [105, 176] on icon "button" at bounding box center [107, 178] width 5 height 5
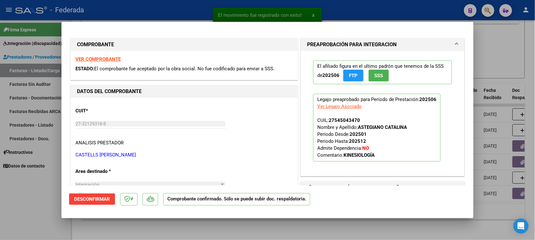
type input "$ 0,00"
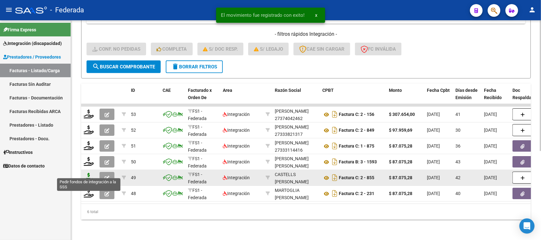
click at [91, 173] on icon at bounding box center [89, 177] width 10 height 9
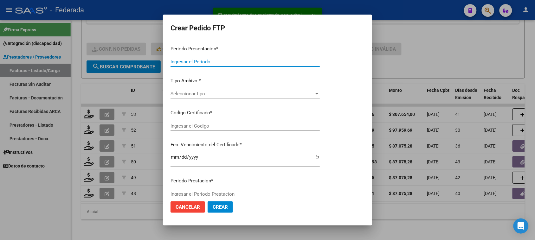
type input "202507"
type input "202506"
type input "$ 87.075,28"
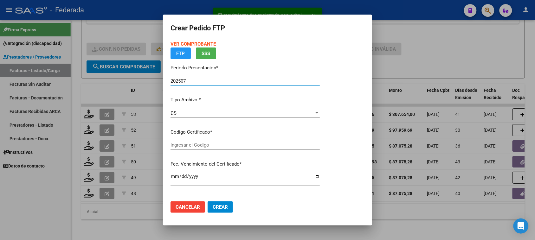
type input "ARG01000545043472018092720230927SFE214"
type input "2023-09-27"
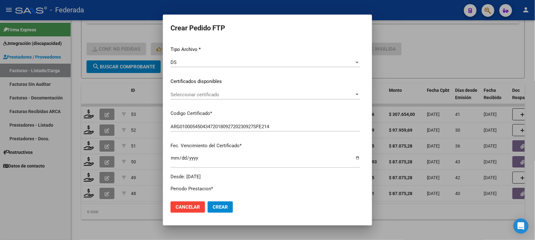
scroll to position [79, 0]
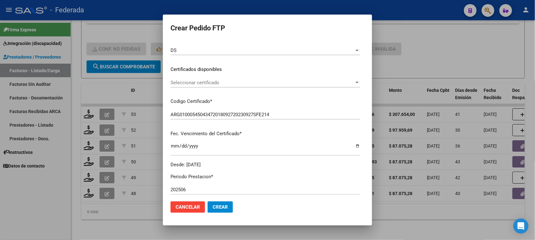
click at [205, 86] on div "Seleccionar certificado Seleccionar certificado" at bounding box center [266, 83] width 190 height 10
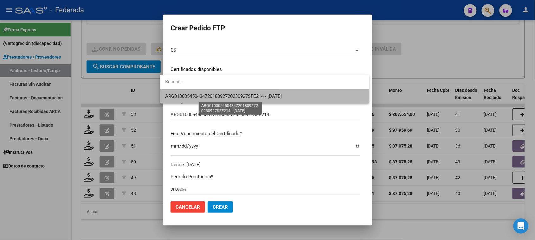
click at [204, 96] on span "ARG01000545043472018092720230927SFE214 - 2023-09-27" at bounding box center [223, 97] width 117 height 6
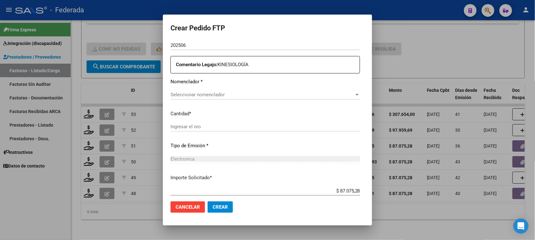
scroll to position [238, 0]
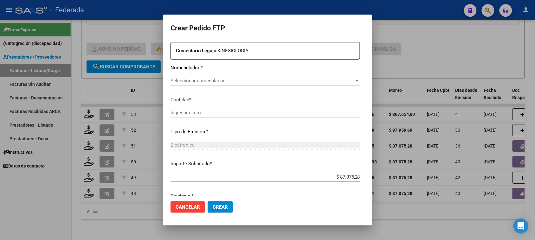
click at [197, 76] on div "Seleccionar nomenclador Seleccionar nomenclador" at bounding box center [266, 81] width 190 height 10
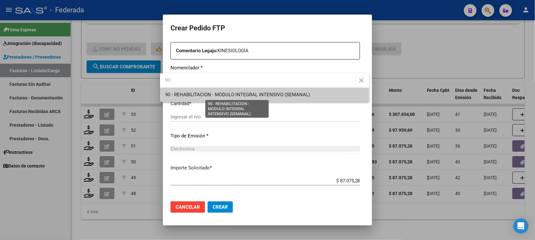
type input "90"
click at [208, 95] on span "90 - REHABILITACION - MODULO INTEGRAL INTENSIVO (SEMANAL)" at bounding box center [237, 95] width 145 height 6
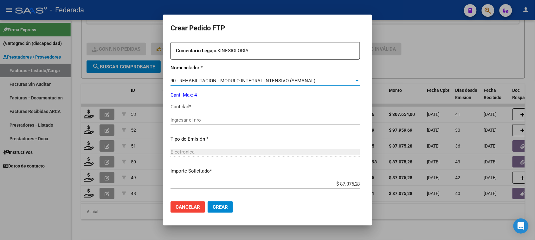
scroll to position [268, 0]
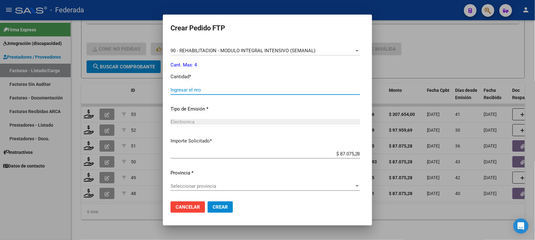
click at [189, 88] on input "Ingresar el nro" at bounding box center [266, 90] width 190 height 6
type input "4"
click at [205, 188] on span "Seleccionar provincia" at bounding box center [263, 187] width 184 height 6
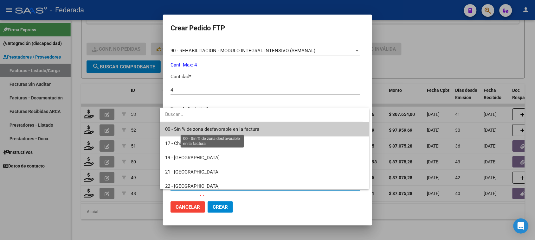
click at [197, 130] on span "00 - Sin % de zona desfavorable en la factura" at bounding box center [212, 130] width 94 height 6
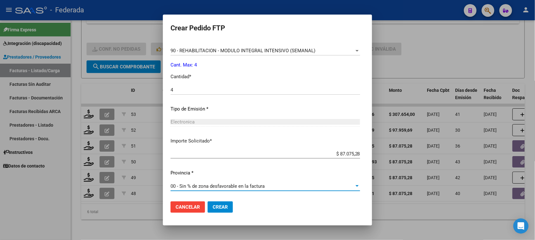
click at [208, 207] on button "Crear" at bounding box center [220, 207] width 25 height 11
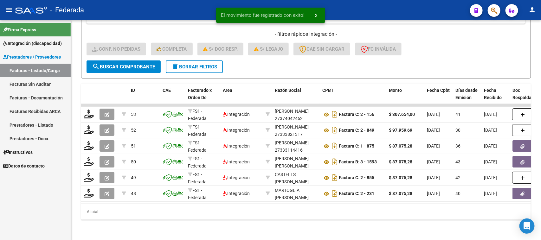
click at [317, 15] on span "x" at bounding box center [317, 15] width 2 height 6
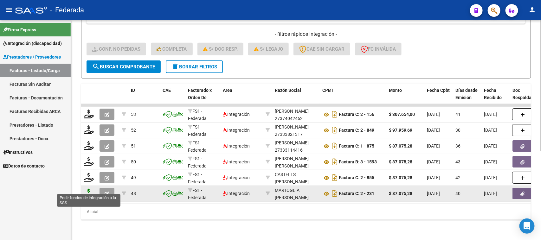
click at [86, 189] on icon at bounding box center [89, 193] width 10 height 9
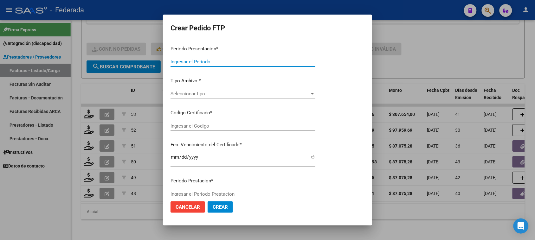
type input "202507"
type input "202506"
type input "$ 87.075,28"
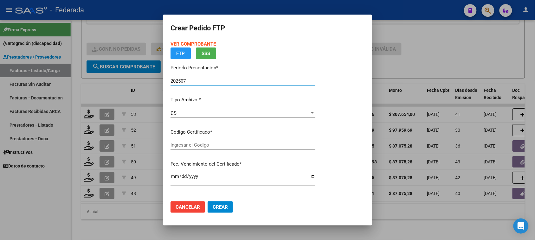
type input "ARG01000545043472018092720230927SFE214"
type input "2023-09-27"
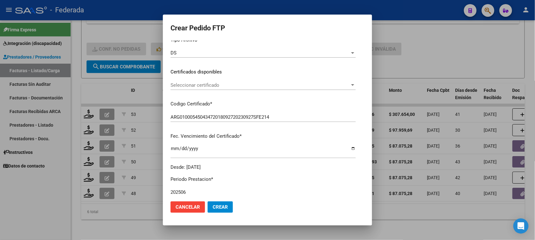
scroll to position [79, 0]
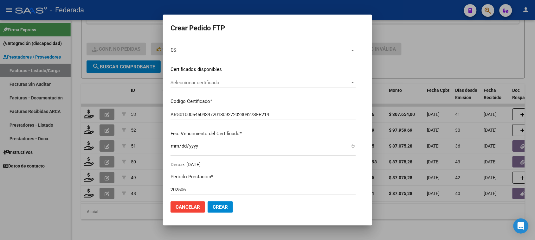
click at [208, 82] on span "Seleccionar certificado" at bounding box center [261, 83] width 180 height 6
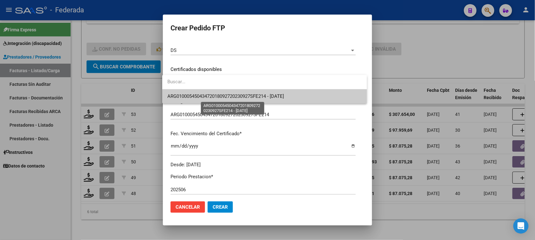
click at [205, 95] on span "ARG01000545043472018092720230927SFE214 - 2023-09-27" at bounding box center [225, 97] width 117 height 6
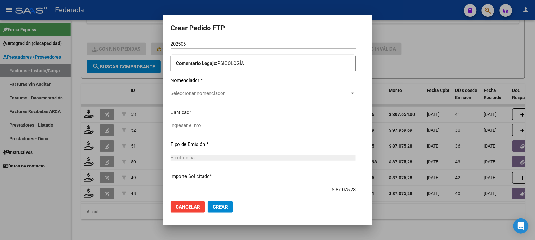
scroll to position [238, 0]
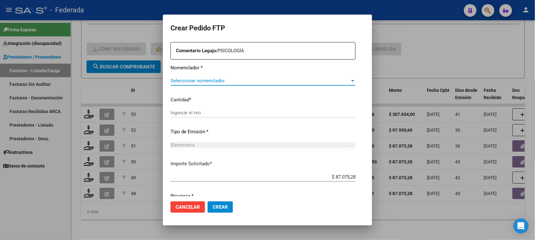
click at [202, 82] on span "Seleccionar nomenclador" at bounding box center [261, 81] width 180 height 6
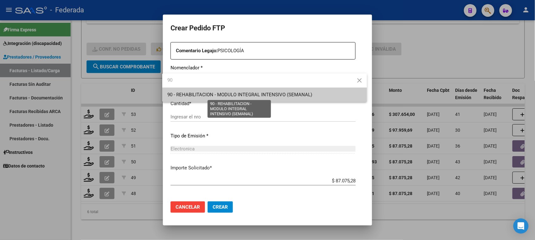
type input "90"
click at [196, 95] on span "90 - REHABILITACION - MODULO INTEGRAL INTENSIVO (SEMANAL)" at bounding box center [239, 95] width 145 height 6
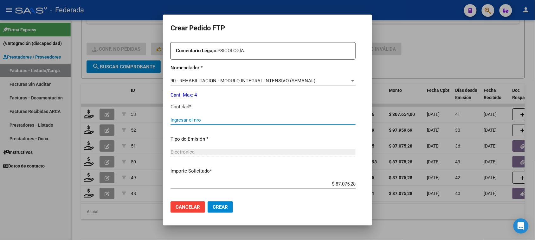
click at [195, 118] on input "Ingresar el nro" at bounding box center [263, 120] width 185 height 6
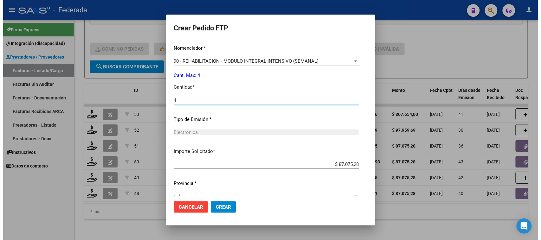
scroll to position [268, 0]
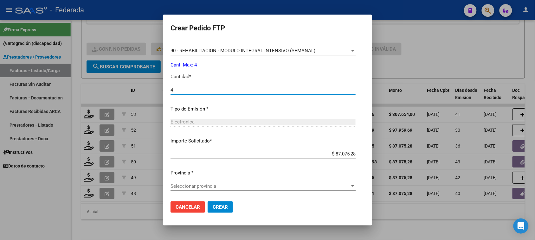
type input "4"
click at [203, 188] on span "Seleccionar provincia" at bounding box center [261, 187] width 180 height 6
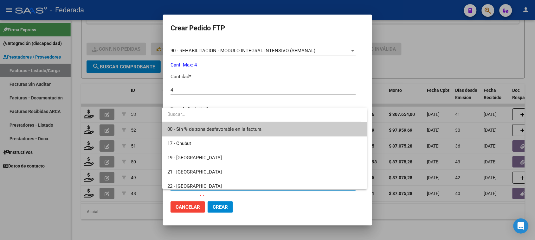
click at [203, 126] on span "00 - Sin % de zona desfavorable en la factura" at bounding box center [264, 129] width 195 height 14
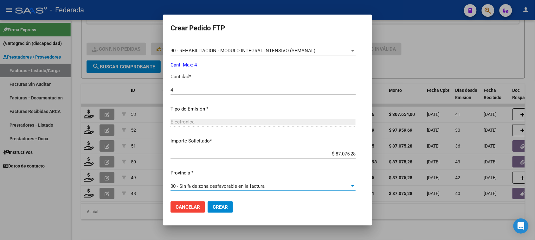
click at [216, 206] on span "Crear" at bounding box center [220, 208] width 15 height 6
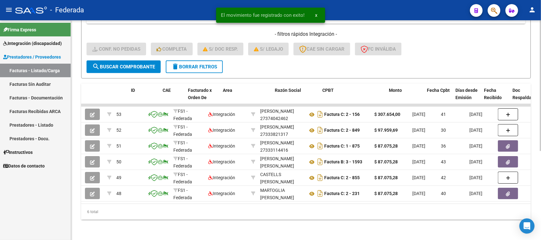
scroll to position [0, 0]
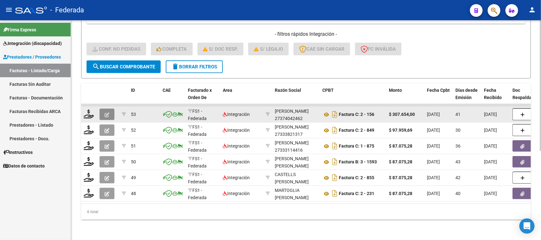
click at [112, 109] on button "button" at bounding box center [107, 114] width 15 height 11
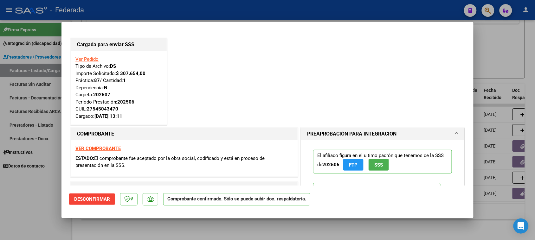
type input "$ 0,00"
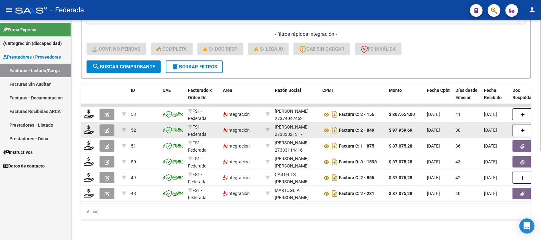
click at [107, 128] on icon "button" at bounding box center [107, 130] width 5 height 5
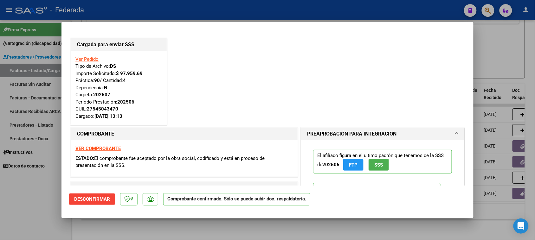
type input "$ 0,00"
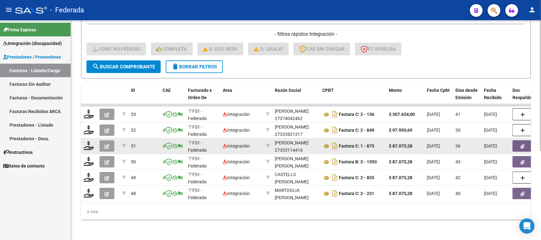
click at [107, 144] on icon "button" at bounding box center [107, 146] width 5 height 5
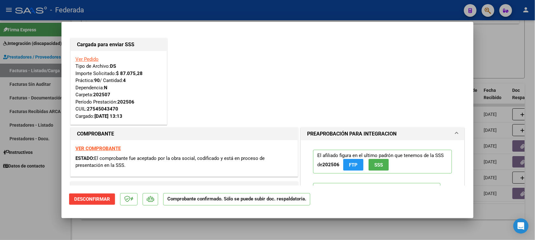
type input "$ 0,00"
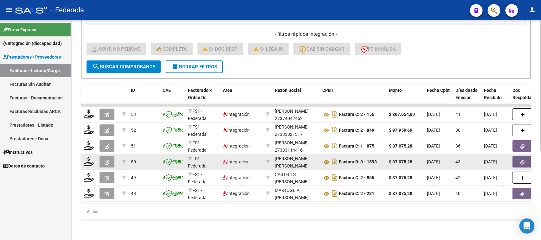
click at [110, 156] on button "button" at bounding box center [107, 161] width 15 height 11
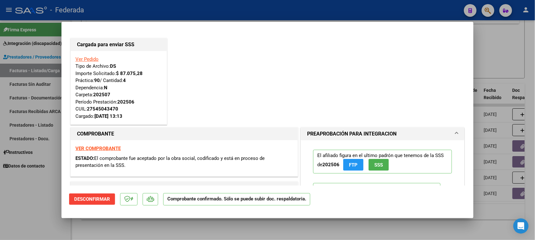
type input "$ 0,00"
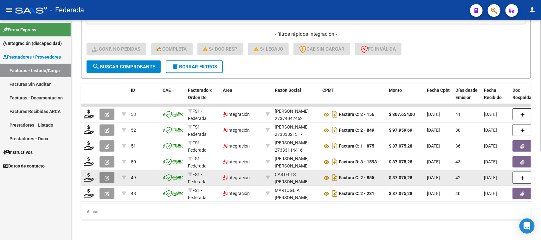
click at [110, 172] on button "button" at bounding box center [107, 177] width 15 height 11
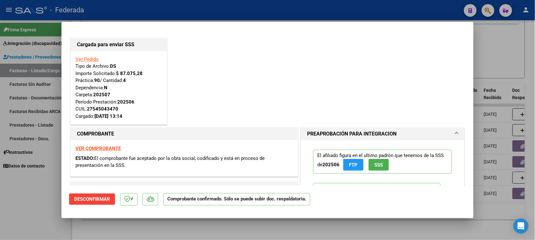
type input "$ 0,00"
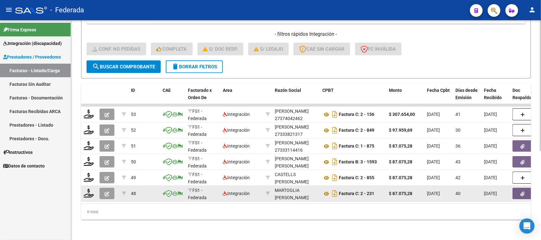
click at [108, 192] on icon "button" at bounding box center [107, 194] width 5 height 5
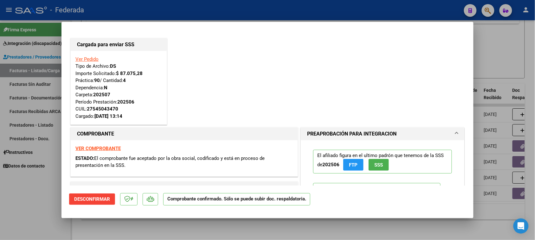
type input "$ 0,00"
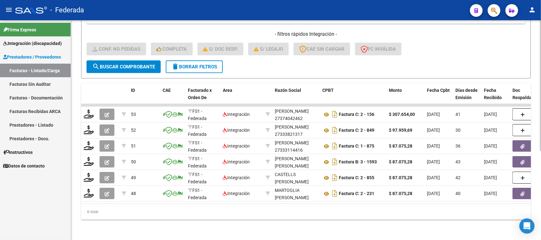
click at [135, 222] on div "Video tutorial PRESTADORES -> Listado de CPBTs Emitidos por Prestadores / Prove…" at bounding box center [306, 57] width 470 height 365
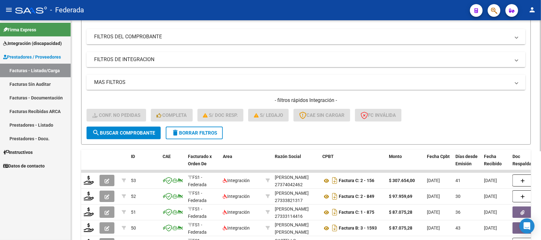
scroll to position [79, 0]
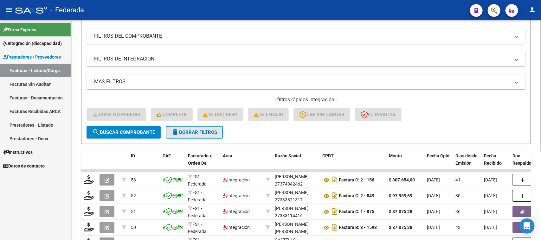
click at [190, 130] on span "delete Borrar Filtros" at bounding box center [195, 133] width 46 height 6
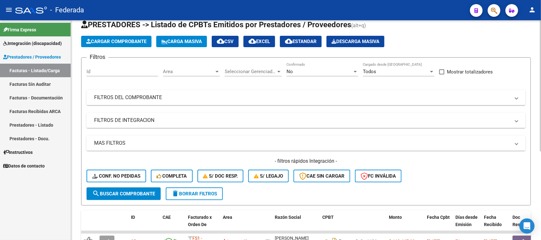
scroll to position [0, 0]
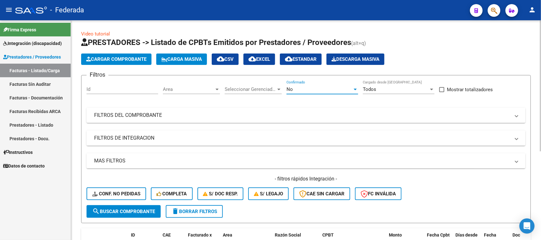
click at [327, 89] on div "No" at bounding box center [320, 90] width 66 height 6
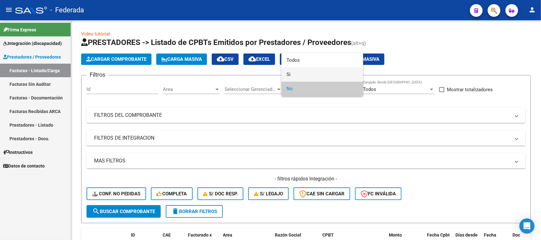
click at [318, 74] on span "Si" at bounding box center [323, 75] width 72 height 14
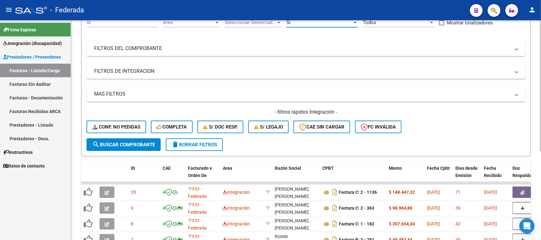
scroll to position [79, 0]
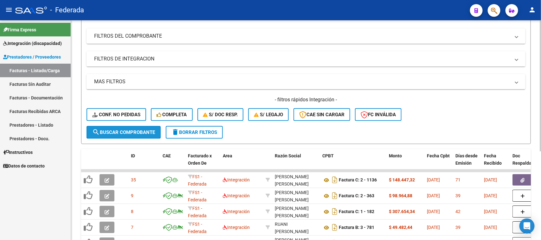
click at [124, 134] on span "search Buscar Comprobante" at bounding box center [123, 133] width 63 height 6
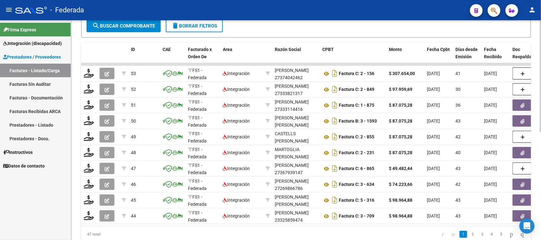
scroll to position [213, 0]
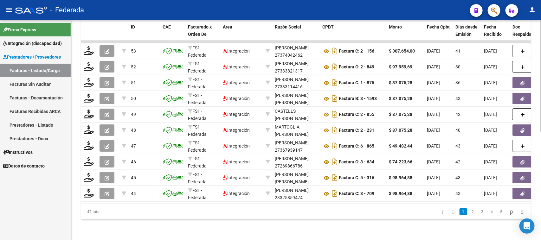
drag, startPoint x: 84, startPoint y: 212, endPoint x: 97, endPoint y: 213, distance: 12.5
click at [97, 213] on div "47 total" at bounding box center [125, 212] width 89 height 16
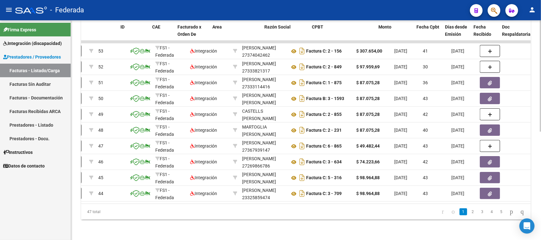
scroll to position [0, 0]
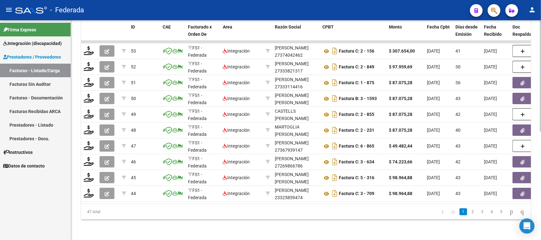
click at [140, 214] on div "47 total" at bounding box center [125, 212] width 89 height 16
drag, startPoint x: 87, startPoint y: 211, endPoint x: 94, endPoint y: 213, distance: 7.9
click at [94, 213] on div "47 total" at bounding box center [125, 212] width 89 height 16
click at [187, 216] on datatable-pager "1 2 3 4 5" at bounding box center [350, 212] width 355 height 11
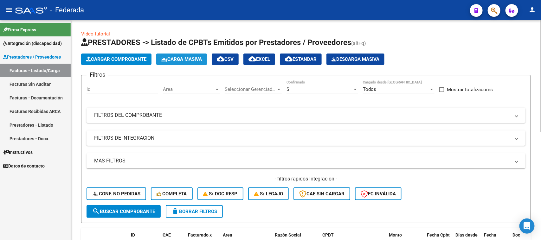
click at [182, 59] on span "Carga Masiva" at bounding box center [181, 59] width 41 height 6
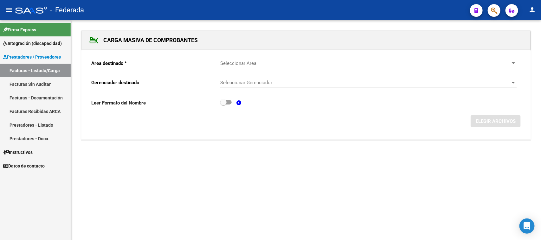
click at [242, 64] on span "Seleccionar Area" at bounding box center [365, 64] width 291 height 6
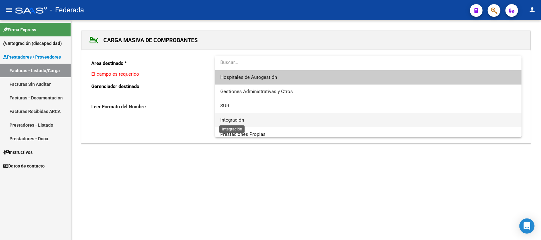
click at [235, 119] on span "Integración" at bounding box center [232, 120] width 24 height 6
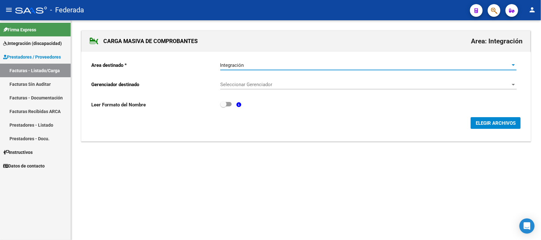
click at [246, 86] on span "Seleccionar Gerenciador" at bounding box center [365, 85] width 291 height 6
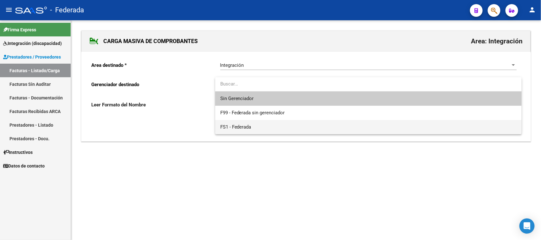
click at [236, 125] on span "FS1 - Federada" at bounding box center [235, 127] width 31 height 6
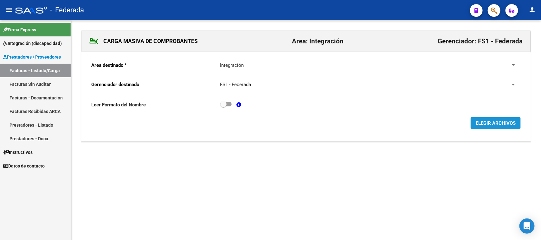
click at [486, 121] on span "ELEGIR ARCHIVOS" at bounding box center [496, 124] width 40 height 6
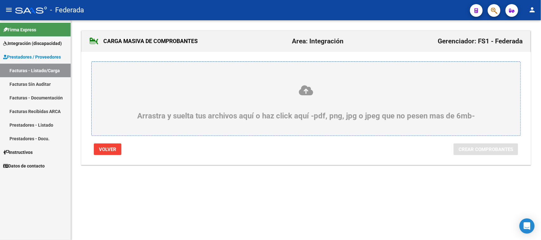
click at [304, 94] on icon at bounding box center [306, 91] width 399 height 12
click at [0, 0] on input "Arrastra y suelta tus archivos aquí o haz click aquí -pdf, png, jpg o jpeg que …" at bounding box center [0, 0] width 0 height 0
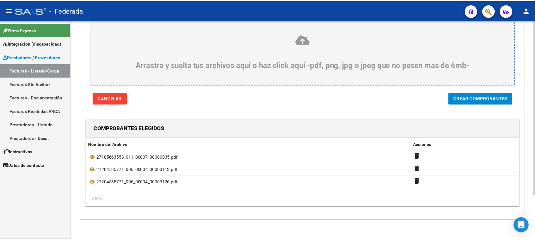
scroll to position [55, 0]
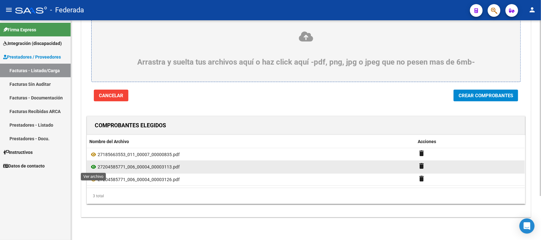
click at [94, 168] on icon at bounding box center [93, 167] width 8 height 8
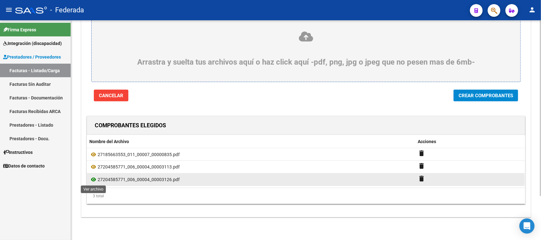
click at [94, 180] on icon at bounding box center [93, 180] width 8 height 8
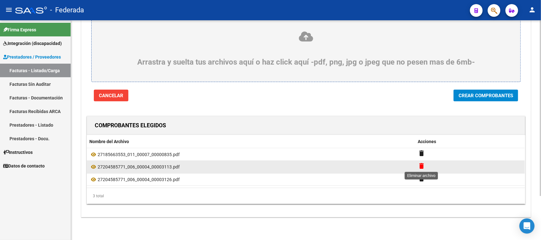
click at [421, 166] on mat-icon "delete" at bounding box center [422, 166] width 8 height 8
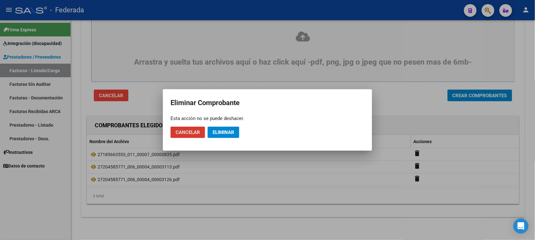
click at [231, 133] on span "Eliminar" at bounding box center [224, 133] width 22 height 6
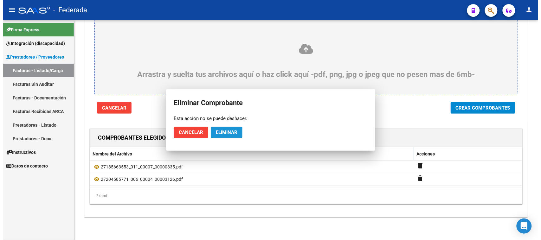
scroll to position [42, 0]
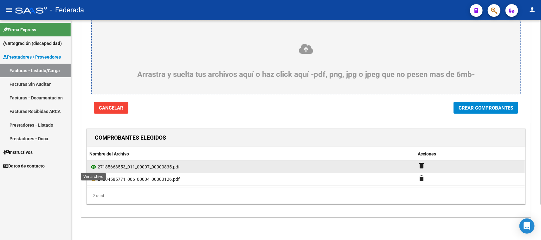
click at [94, 165] on icon at bounding box center [93, 167] width 8 height 8
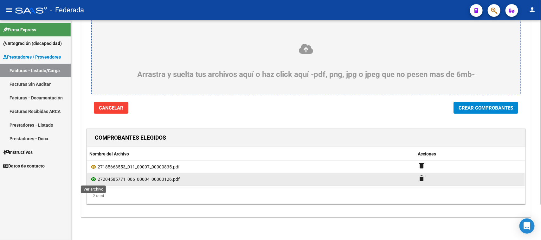
click at [91, 179] on icon at bounding box center [93, 180] width 8 height 8
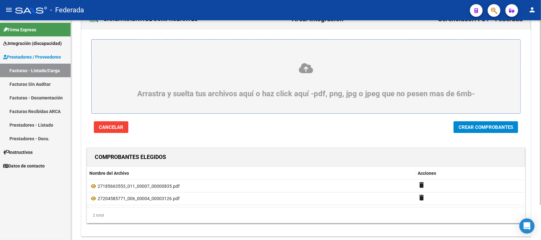
scroll to position [3, 0]
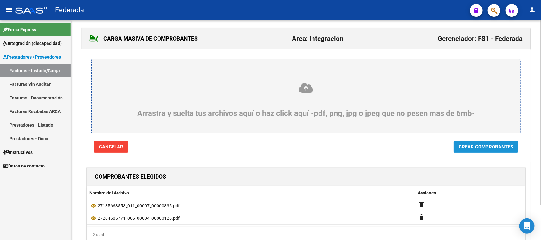
click at [474, 148] on span "Crear Comprobantes" at bounding box center [486, 147] width 55 height 6
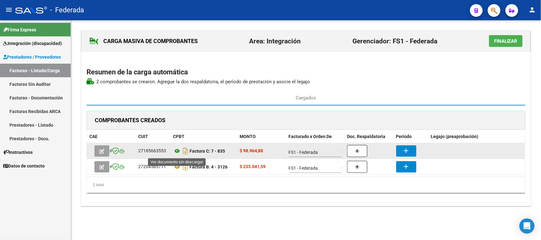
click at [177, 153] on icon at bounding box center [177, 151] width 8 height 8
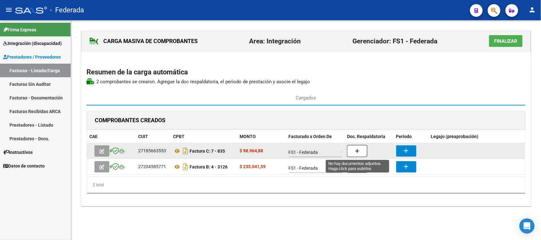
click at [363, 152] on button "button" at bounding box center [357, 151] width 20 height 12
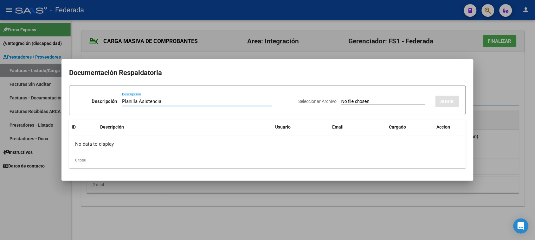
drag, startPoint x: 173, startPoint y: 100, endPoint x: 112, endPoint y: 99, distance: 60.9
click at [112, 99] on div "Descripción Planilla Asistencia Descripción" at bounding box center [185, 102] width 218 height 19
type input "Planilla Asistencia"
click at [373, 97] on div "Seleccionar Archivo SUBIR" at bounding box center [378, 100] width 161 height 19
click at [372, 102] on input "Seleccionar Archivo" at bounding box center [384, 102] width 84 height 6
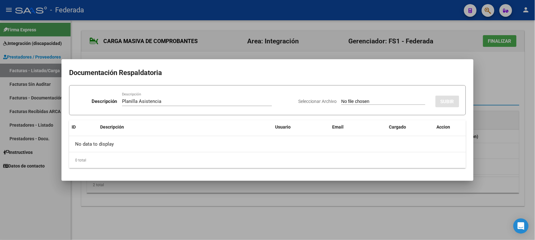
click at [380, 200] on div at bounding box center [267, 120] width 535 height 240
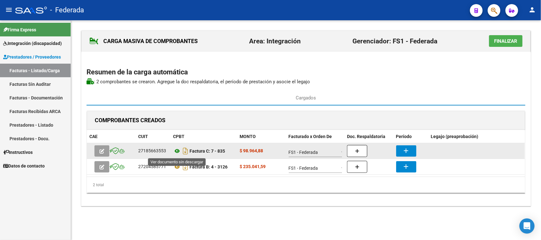
click at [178, 152] on icon at bounding box center [177, 151] width 8 height 8
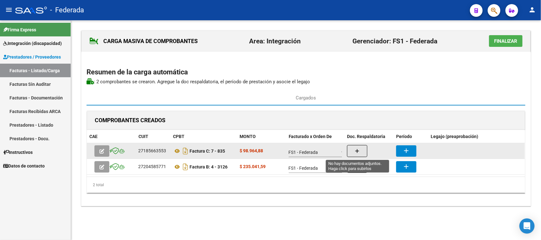
click at [357, 150] on icon "button" at bounding box center [357, 151] width 4 height 5
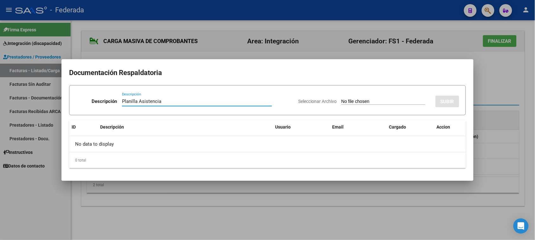
type input "Planilla Asistencia"
click at [342, 101] on input "Seleccionar Archivo" at bounding box center [384, 102] width 84 height 6
type input "C:\fakepath\FONO ASIST.jpg"
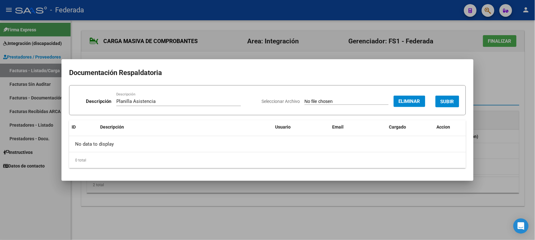
click at [452, 101] on span "SUBIR" at bounding box center [448, 102] width 14 height 6
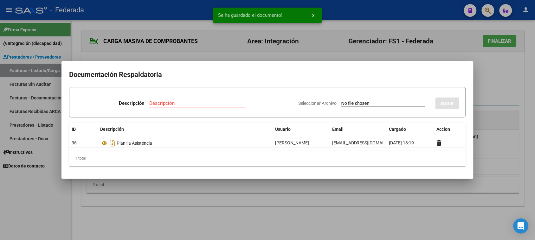
click at [425, 188] on div at bounding box center [267, 120] width 535 height 240
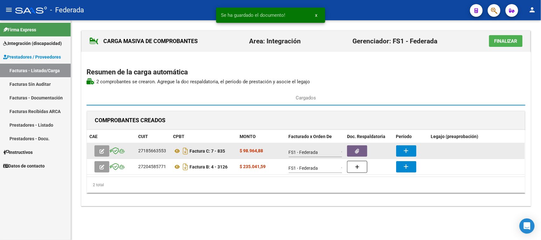
click at [406, 150] on mat-icon "add" at bounding box center [407, 151] width 8 height 8
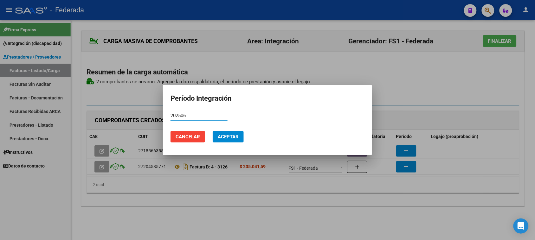
click at [177, 115] on input "202506" at bounding box center [199, 116] width 57 height 6
type input "202506"
click at [224, 137] on span "Aceptar" at bounding box center [228, 137] width 21 height 6
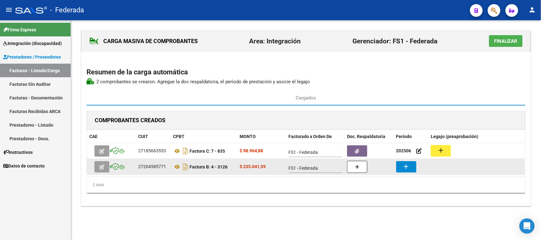
click at [403, 168] on mat-icon "add" at bounding box center [407, 167] width 8 height 8
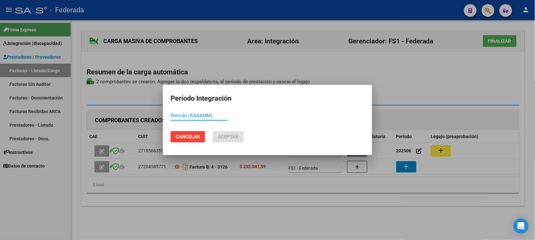
paste input "202506"
type input "202506"
click at [233, 135] on span "Aceptar" at bounding box center [228, 137] width 21 height 6
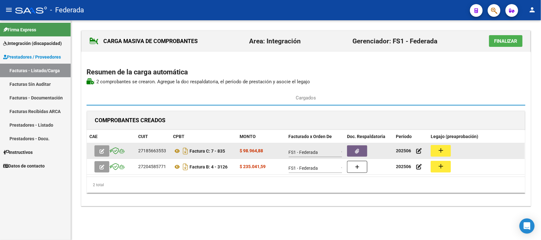
click at [434, 153] on button "add" at bounding box center [441, 151] width 20 height 12
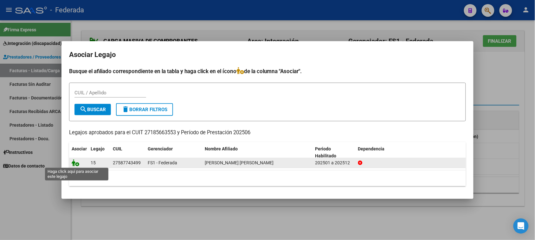
click at [73, 162] on icon at bounding box center [76, 163] width 8 height 7
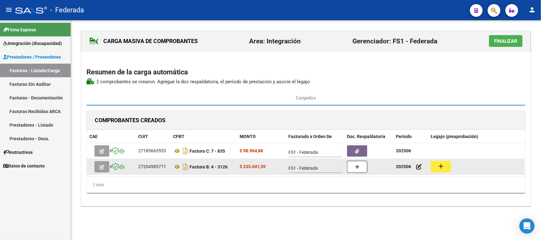
click at [438, 167] on mat-icon "add" at bounding box center [441, 167] width 8 height 8
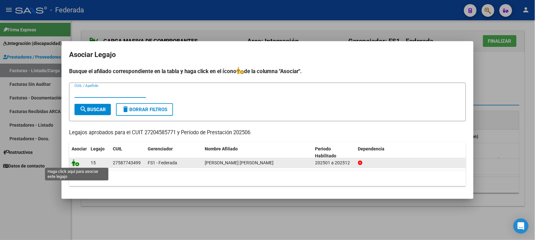
click at [74, 164] on icon at bounding box center [76, 163] width 8 height 7
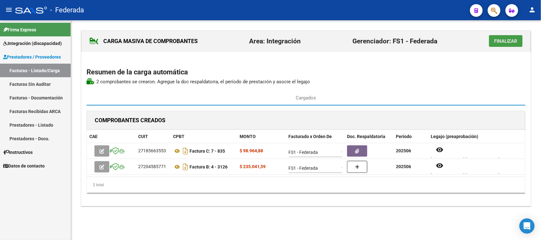
click at [502, 42] on span "Finalizar" at bounding box center [505, 41] width 23 height 6
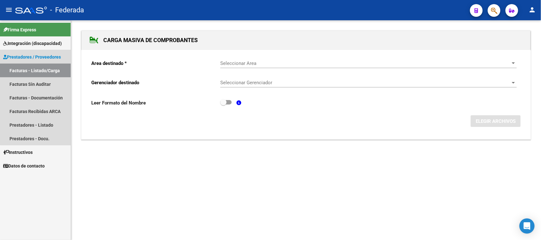
click at [42, 72] on link "Facturas - Listado/Carga" at bounding box center [35, 71] width 71 height 14
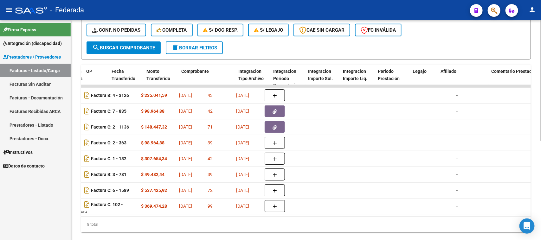
scroll to position [0, 652]
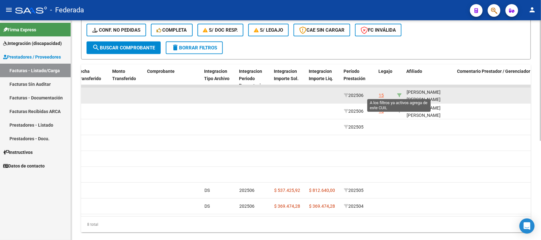
click at [400, 94] on icon at bounding box center [399, 95] width 4 height 4
type input "27587743499"
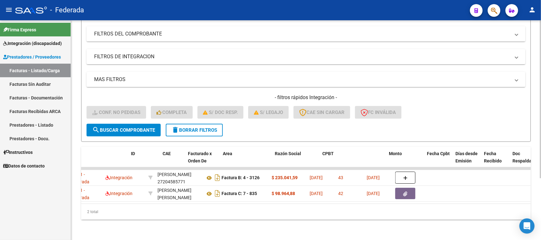
scroll to position [0, 0]
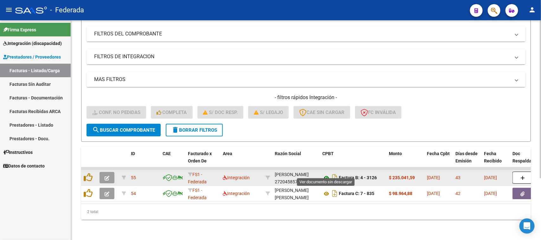
click at [324, 174] on icon at bounding box center [327, 178] width 8 height 8
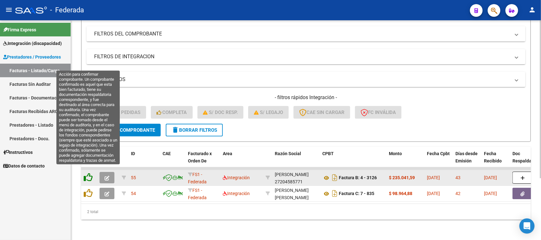
click at [89, 173] on icon at bounding box center [88, 177] width 9 height 9
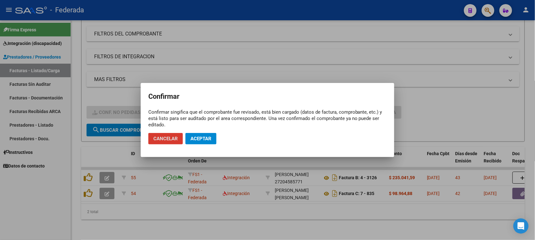
click at [204, 136] on span "Aceptar" at bounding box center [201, 139] width 21 height 6
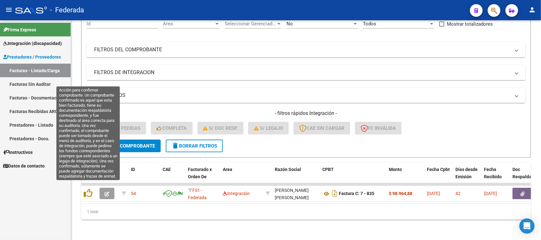
scroll to position [70, 0]
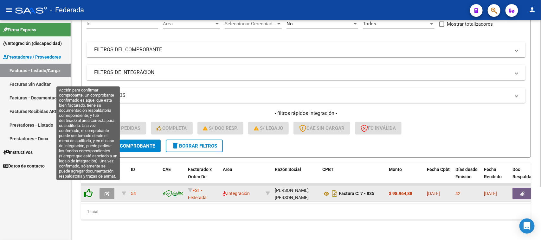
click at [88, 189] on icon at bounding box center [88, 193] width 9 height 9
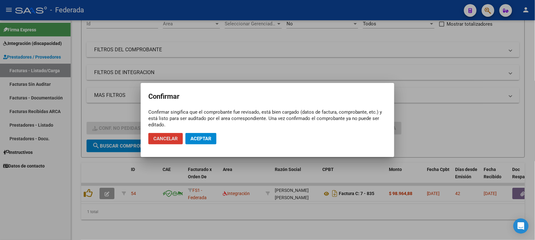
click at [196, 140] on span "Aceptar" at bounding box center [201, 139] width 21 height 6
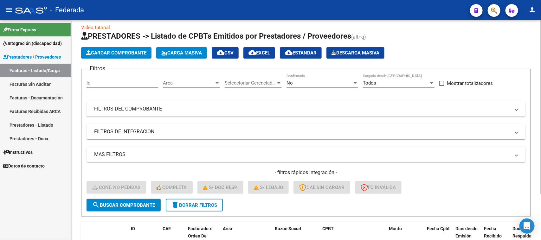
scroll to position [0, 0]
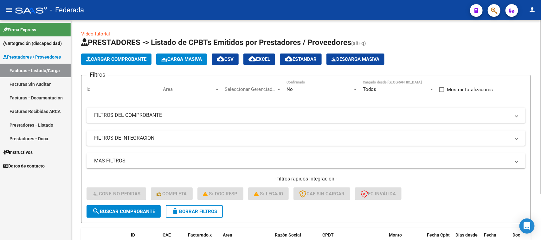
click at [318, 89] on div "No" at bounding box center [320, 90] width 66 height 6
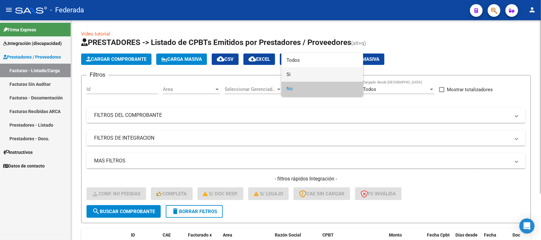
click at [310, 76] on span "Si" at bounding box center [323, 75] width 72 height 14
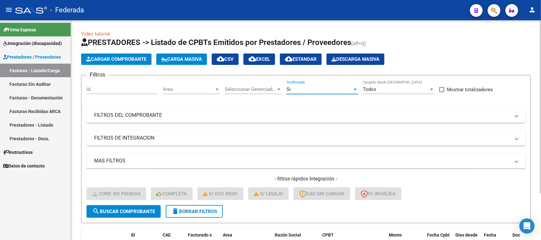
click at [147, 209] on span "search Buscar Comprobante" at bounding box center [123, 212] width 63 height 6
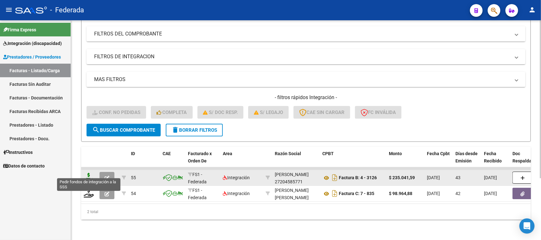
click at [88, 173] on icon at bounding box center [89, 177] width 10 height 9
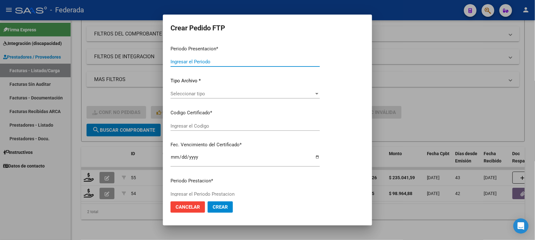
type input "202507"
type input "202506"
type input "$ 235.041,59"
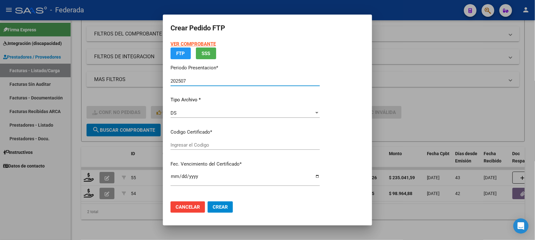
type input "ARG01000587743492021111720251117SFE166"
type input "2025-11-17"
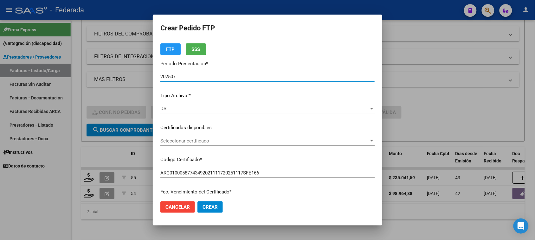
scroll to position [40, 0]
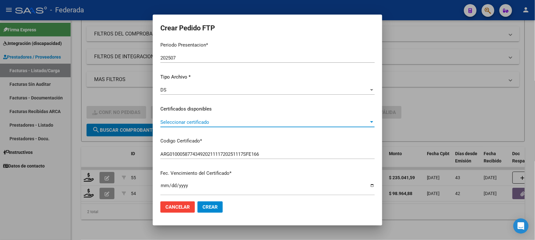
click at [200, 122] on span "Seleccionar certificado" at bounding box center [264, 123] width 209 height 6
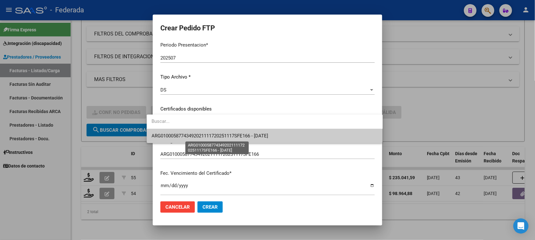
click at [194, 137] on span "ARG01000587743492021111720251117SFE166 - 2025-11-17" at bounding box center [210, 136] width 117 height 6
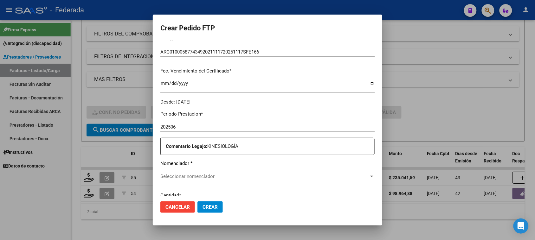
scroll to position [198, 0]
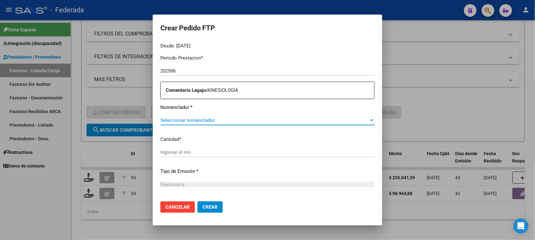
click at [192, 120] on span "Seleccionar nomenclador" at bounding box center [264, 121] width 209 height 6
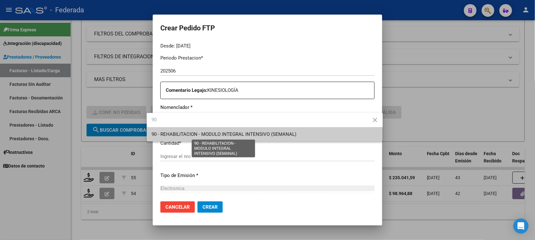
type input "90"
click at [212, 135] on span "90 - REHABILITACION - MODULO INTEGRAL INTENSIVO (SEMANAL)" at bounding box center [224, 135] width 145 height 6
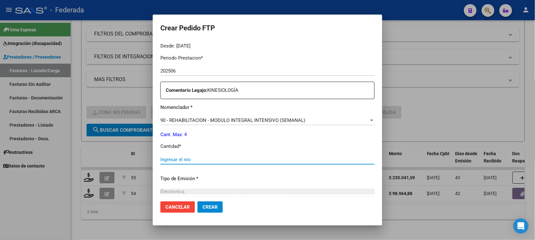
click at [191, 161] on input "Ingresar el nro" at bounding box center [267, 160] width 214 height 6
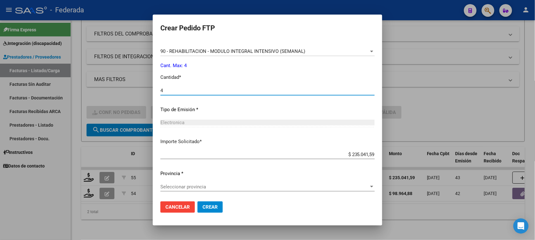
scroll to position [268, 0]
type input "4"
click at [195, 185] on span "Seleccionar provincia" at bounding box center [264, 187] width 209 height 6
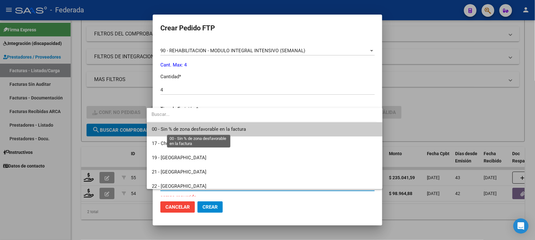
click at [176, 130] on span "00 - Sin % de zona desfavorable en la factura" at bounding box center [199, 130] width 94 height 6
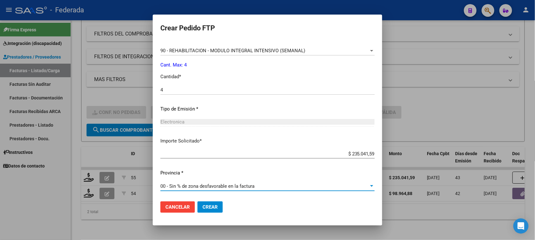
click at [203, 207] on span "Crear" at bounding box center [210, 208] width 15 height 6
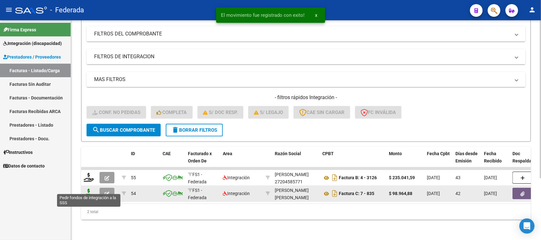
click at [90, 190] on icon at bounding box center [89, 193] width 10 height 9
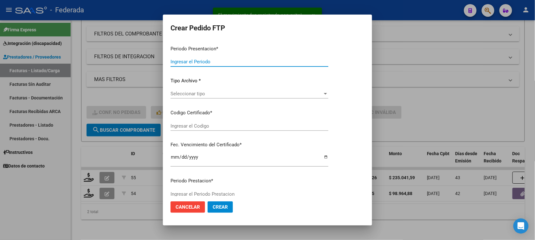
type input "202507"
type input "202506"
type input "$ 98.964,88"
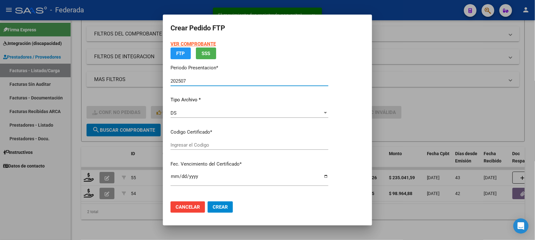
type input "ARG01000587743492021111720251117SFE166"
type input "2025-11-17"
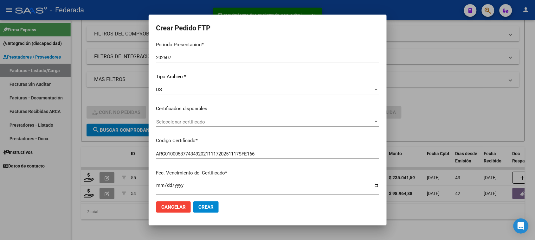
scroll to position [79, 0]
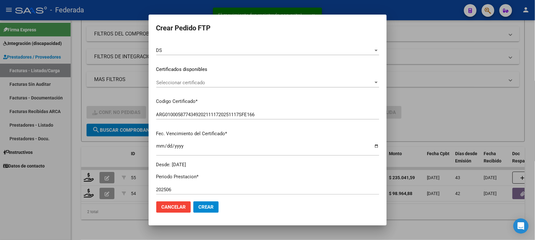
click at [196, 82] on span "Seleccionar certificado" at bounding box center [264, 83] width 217 height 6
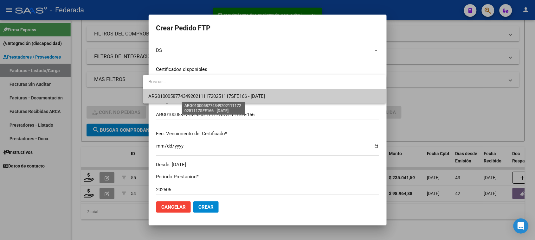
click at [193, 95] on span "ARG01000587743492021111720251117SFE166 - 2025-11-17" at bounding box center [206, 97] width 117 height 6
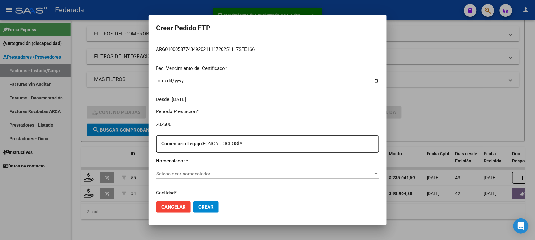
scroll to position [198, 0]
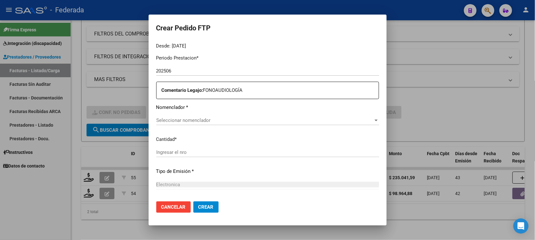
click at [178, 120] on span "Seleccionar nomenclador" at bounding box center [264, 121] width 217 height 6
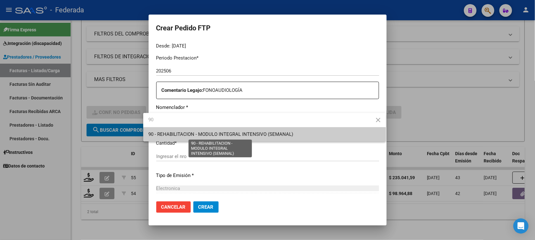
type input "90"
click at [193, 134] on span "90 - REHABILITACION - MODULO INTEGRAL INTENSIVO (SEMANAL)" at bounding box center [220, 135] width 145 height 6
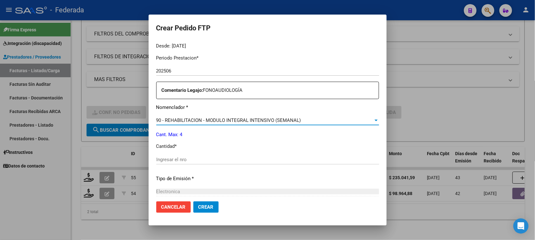
click at [187, 160] on input "Ingresar el nro" at bounding box center [267, 160] width 223 height 6
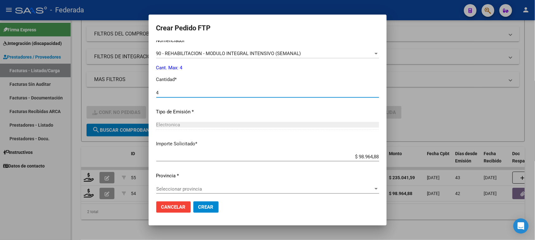
scroll to position [268, 0]
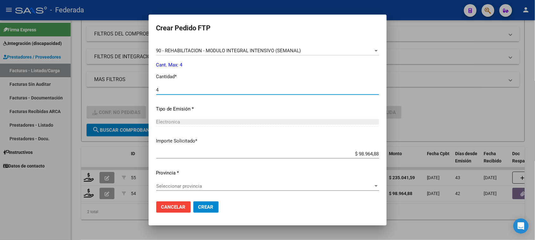
type input "4"
click at [181, 186] on span "Seleccionar provincia" at bounding box center [264, 187] width 217 height 6
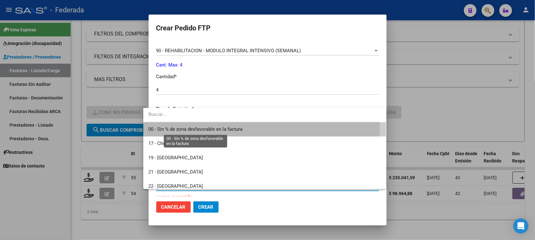
click at [182, 129] on span "00 - Sin % de zona desfavorable en la factura" at bounding box center [195, 130] width 94 height 6
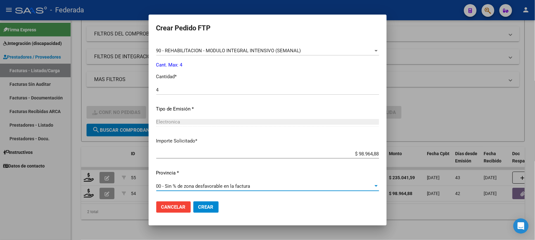
click at [198, 203] on button "Crear" at bounding box center [205, 207] width 25 height 11
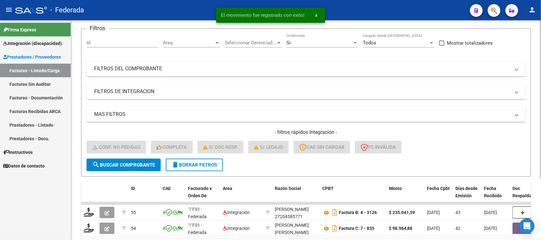
scroll to position [0, 0]
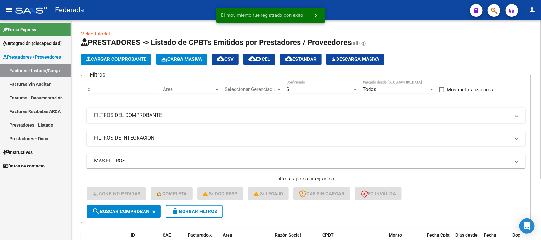
click at [178, 212] on mat-icon "delete" at bounding box center [176, 212] width 8 height 8
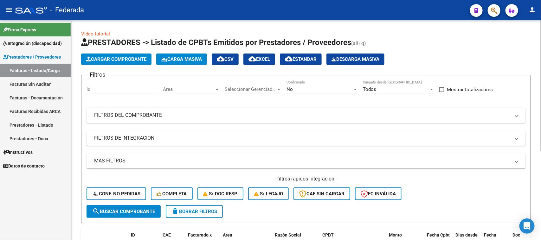
click at [314, 89] on div "No" at bounding box center [320, 90] width 66 height 6
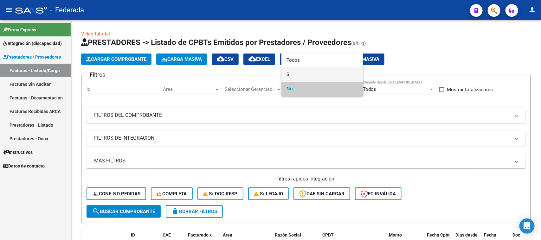
click at [305, 78] on span "Si" at bounding box center [323, 75] width 72 height 14
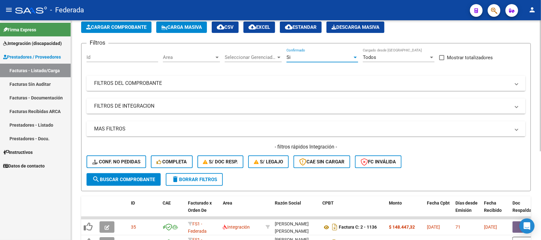
scroll to position [79, 0]
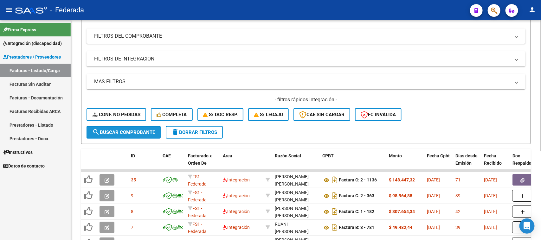
click at [146, 134] on span "search Buscar Comprobante" at bounding box center [123, 133] width 63 height 6
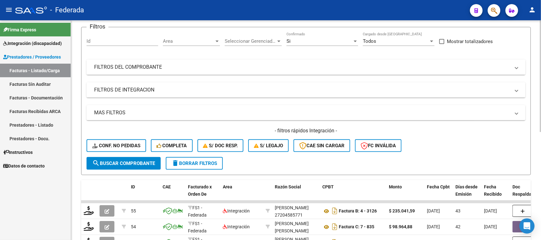
scroll to position [40, 0]
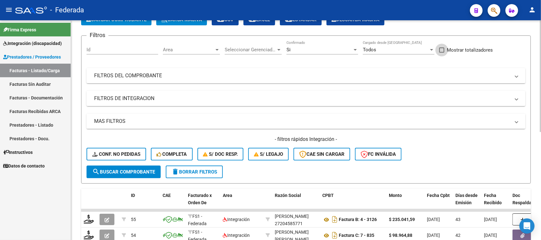
click at [441, 50] on span at bounding box center [442, 50] width 5 height 5
click at [442, 53] on input "Mostrar totalizadores" at bounding box center [442, 53] width 0 height 0
checkbox input "true"
click at [145, 173] on span "search Buscar Comprobante" at bounding box center [123, 172] width 63 height 6
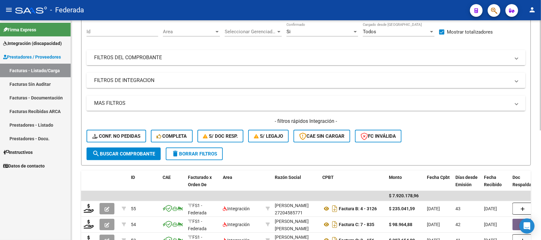
scroll to position [22, 0]
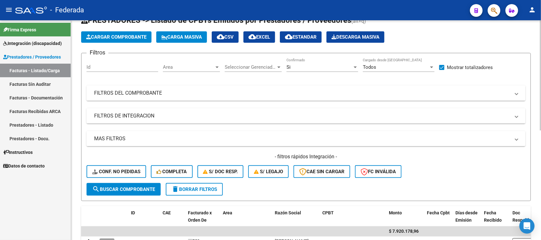
click at [316, 67] on div "Si" at bounding box center [320, 67] width 66 height 6
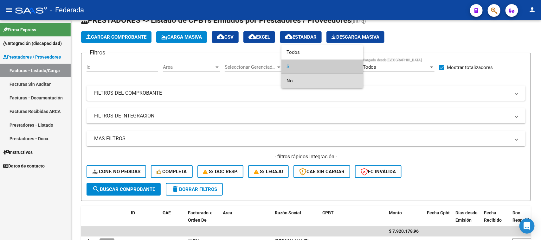
click at [298, 80] on span "No" at bounding box center [323, 81] width 72 height 14
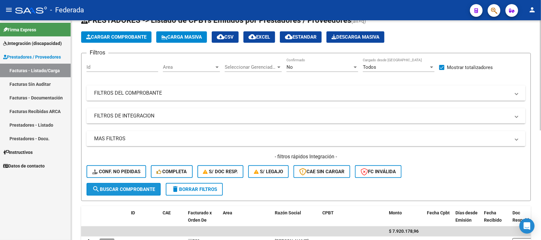
click at [145, 183] on button "search Buscar Comprobante" at bounding box center [124, 189] width 74 height 13
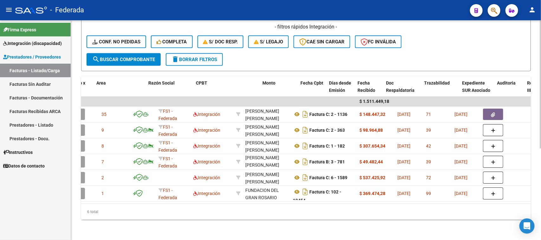
scroll to position [0, 140]
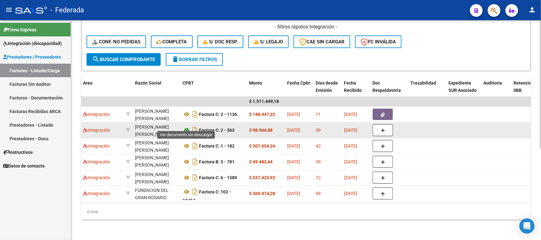
click at [186, 127] on icon at bounding box center [187, 131] width 8 height 8
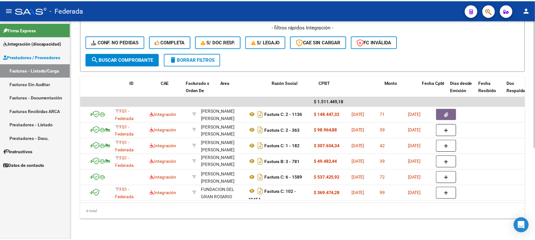
scroll to position [0, 0]
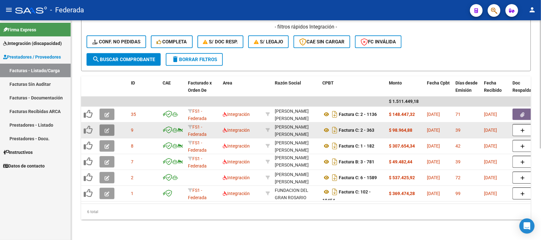
click at [107, 128] on icon "button" at bounding box center [107, 130] width 5 height 5
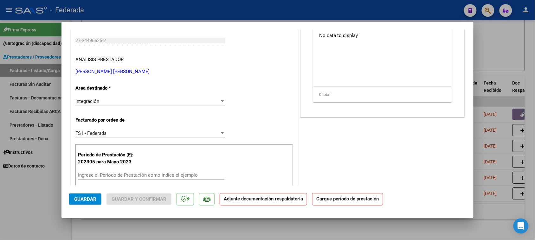
scroll to position [123, 0]
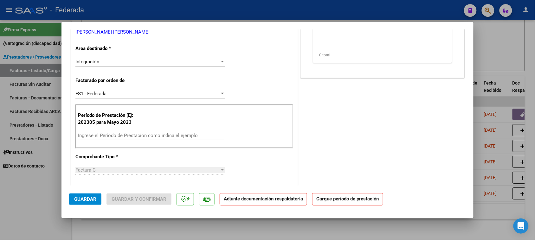
click at [100, 135] on input "Ingrese el Período de Prestación como indica el ejemplo" at bounding box center [151, 136] width 147 height 6
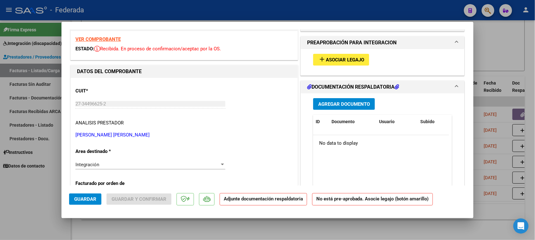
scroll to position [40, 0]
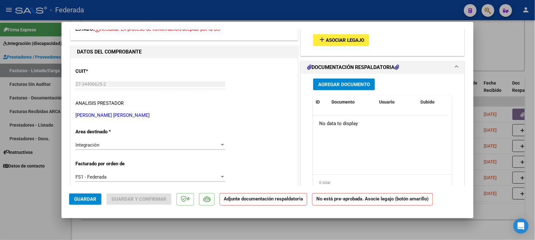
type input "202506"
click at [345, 42] on span "Asociar Legajo" at bounding box center [345, 40] width 38 height 6
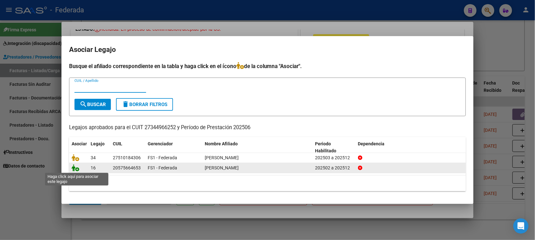
click at [73, 169] on icon at bounding box center [76, 168] width 8 height 7
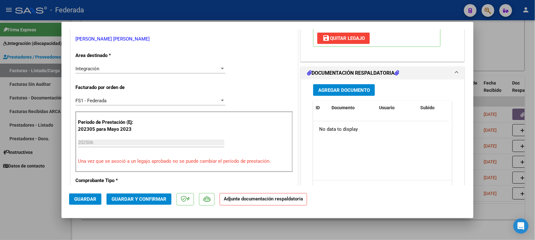
scroll to position [79, 0]
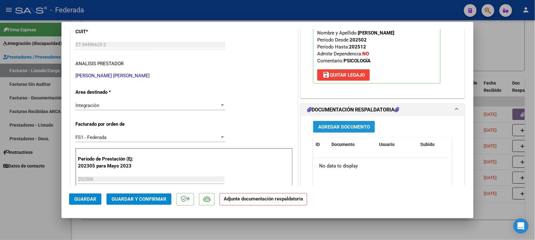
click at [324, 126] on span "Agregar Documento" at bounding box center [344, 127] width 52 height 6
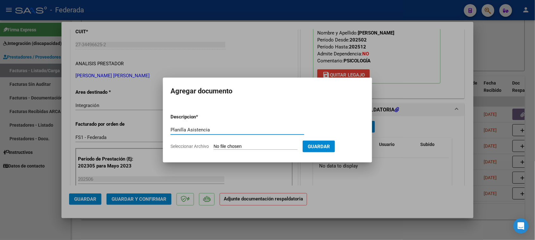
type input "Planilla Asistencia"
click at [279, 149] on input "Seleccionar Archivo" at bounding box center [256, 147] width 84 height 6
drag, startPoint x: 223, startPoint y: 129, endPoint x: 156, endPoint y: 125, distance: 67.0
click at [156, 125] on div "COMPROBANTE VER COMPROBANTE ESTADO: Recibida. En proceso de confirmacion/acepta…" at bounding box center [267, 120] width 535 height 240
click at [278, 148] on input "Seleccionar Archivo" at bounding box center [256, 147] width 84 height 6
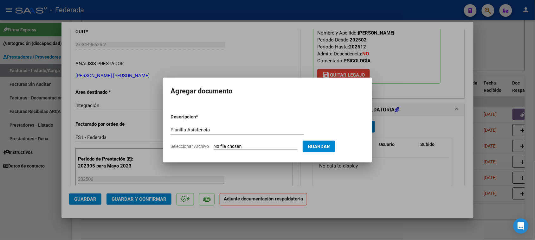
type input "C:\fakepath\PSC ASIST.pdf"
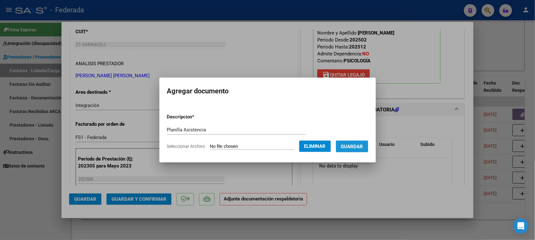
click at [356, 148] on span "Guardar" at bounding box center [352, 147] width 22 height 6
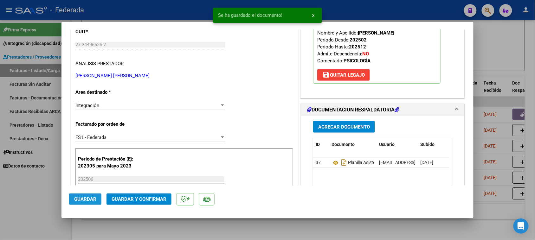
click at [91, 199] on span "Guardar" at bounding box center [85, 200] width 22 height 6
click at [486, 68] on div at bounding box center [267, 120] width 535 height 240
type input "$ 0,00"
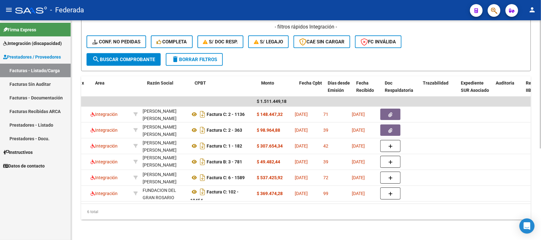
scroll to position [0, 110]
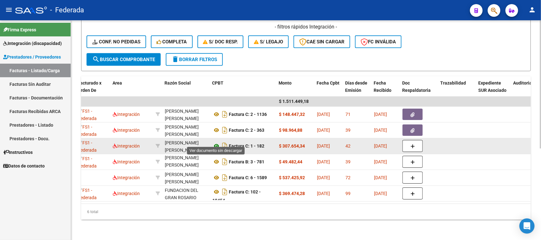
click at [216, 142] on icon at bounding box center [216, 146] width 8 height 8
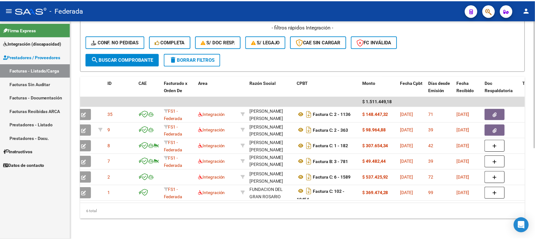
scroll to position [0, 0]
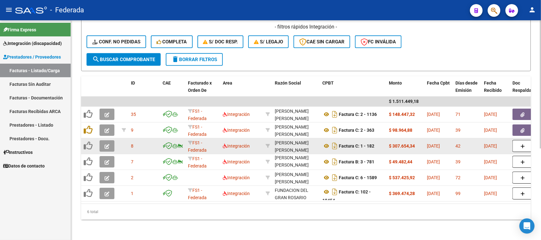
click at [105, 144] on icon "button" at bounding box center [107, 146] width 5 height 5
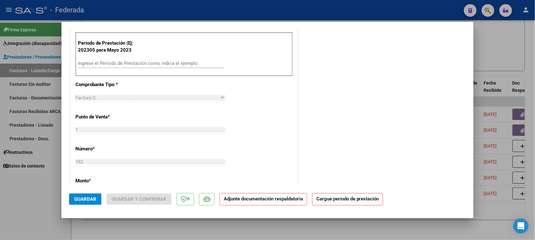
scroll to position [198, 0]
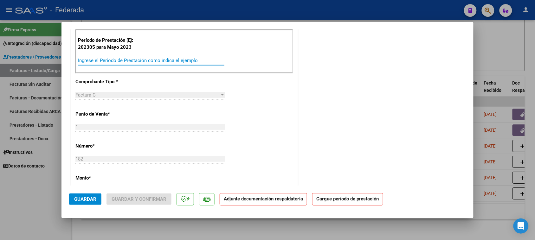
click at [95, 59] on input "Ingrese el Período de Prestación como indica el ejemplo" at bounding box center [151, 61] width 147 height 6
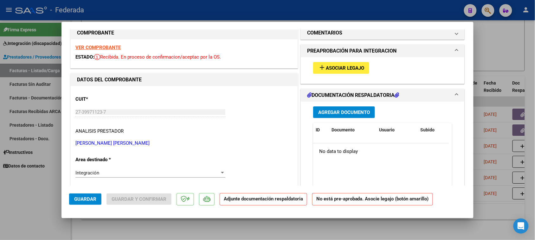
scroll to position [0, 0]
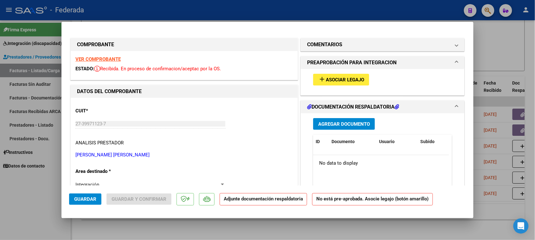
type input "202506"
click at [322, 80] on mat-icon "add" at bounding box center [322, 79] width 8 height 8
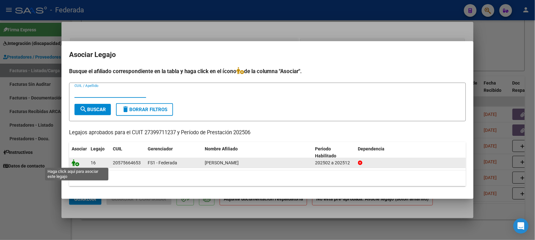
click at [74, 163] on icon at bounding box center [76, 163] width 8 height 7
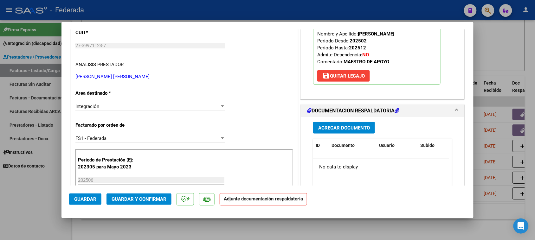
scroll to position [79, 0]
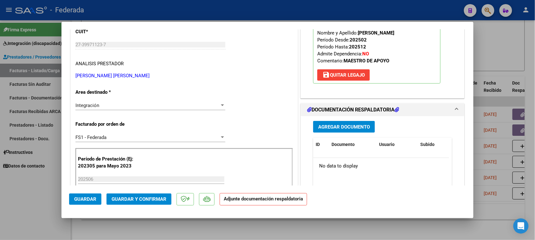
click at [355, 126] on span "Agregar Documento" at bounding box center [344, 127] width 52 height 6
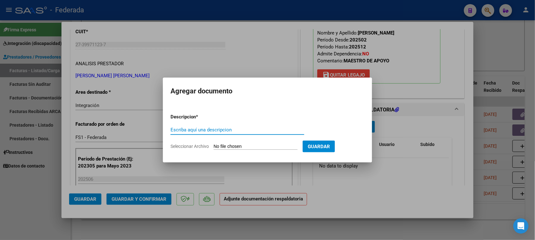
paste input "Planilla Asistencia"
type input "Planilla Asistencia"
click at [258, 146] on input "Seleccionar Archivo" at bounding box center [256, 147] width 84 height 6
type input "C:\fakepath\MOD MAEST DE AP ASIST.pdf"
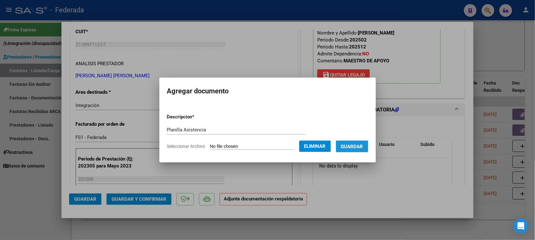
click at [354, 149] on span "Guardar" at bounding box center [352, 147] width 22 height 6
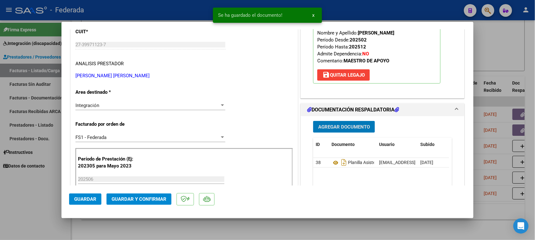
click at [88, 200] on span "Guardar" at bounding box center [85, 200] width 22 height 6
click at [484, 70] on div at bounding box center [267, 120] width 535 height 240
type input "$ 0,00"
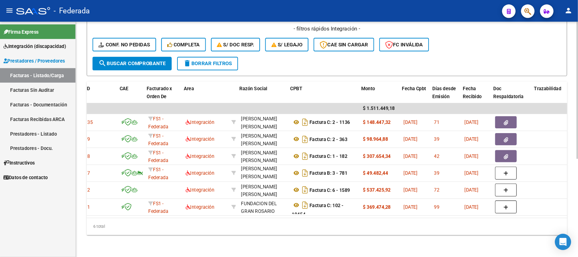
scroll to position [0, 51]
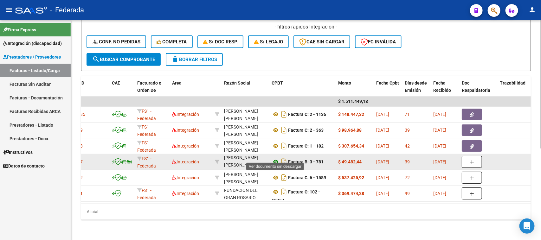
click at [275, 158] on icon at bounding box center [276, 162] width 8 height 8
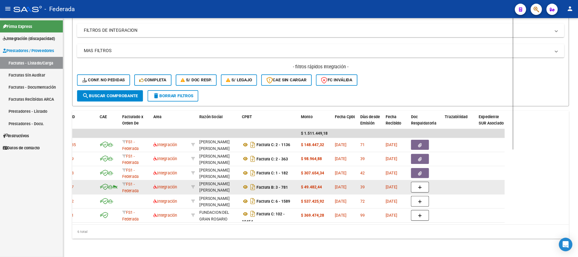
scroll to position [8, 0]
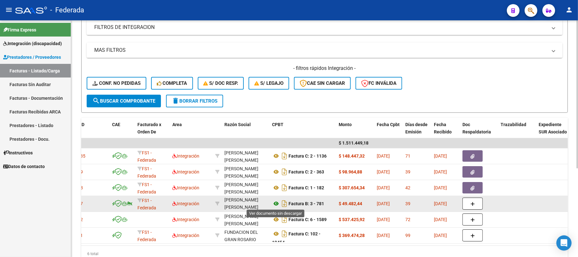
click at [276, 202] on icon at bounding box center [276, 203] width 8 height 8
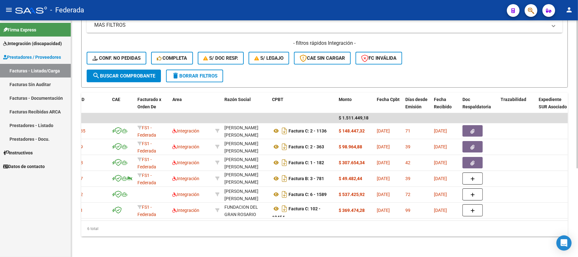
scroll to position [0, 0]
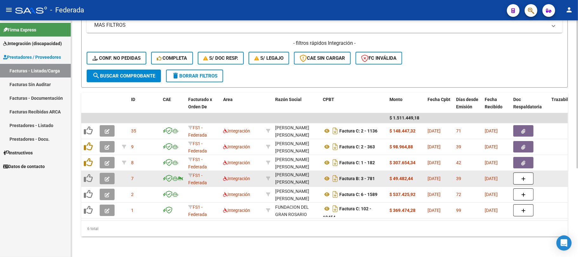
click at [106, 176] on icon "button" at bounding box center [107, 178] width 5 height 5
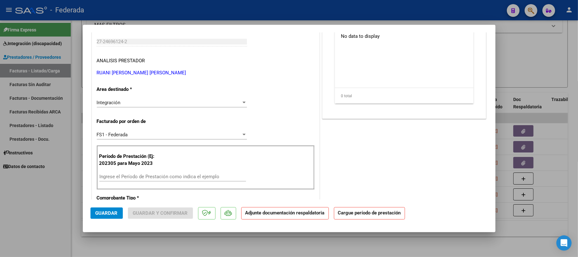
scroll to position [84, 0]
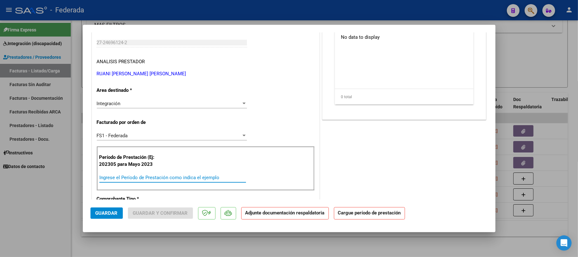
click at [121, 177] on input "Ingrese el Período de Prestación como indica el ejemplo" at bounding box center [172, 177] width 147 height 6
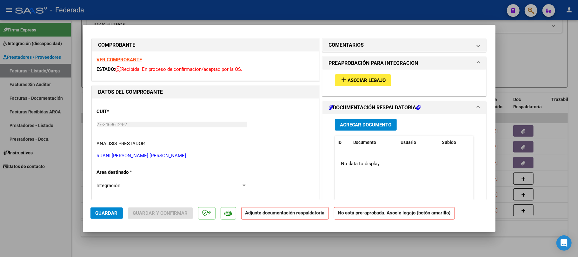
scroll to position [0, 0]
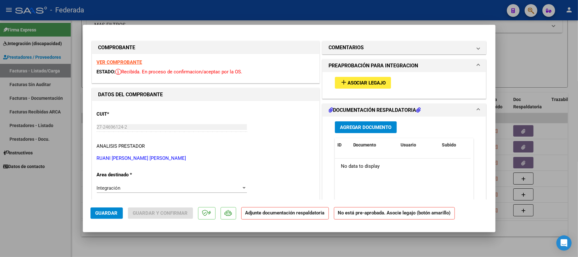
type input "202506"
click at [347, 82] on span "Asociar Legajo" at bounding box center [366, 83] width 38 height 6
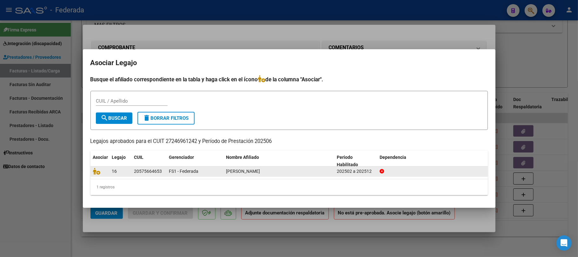
click at [94, 174] on div at bounding box center [100, 170] width 14 height 7
click at [94, 172] on icon at bounding box center [97, 170] width 8 height 7
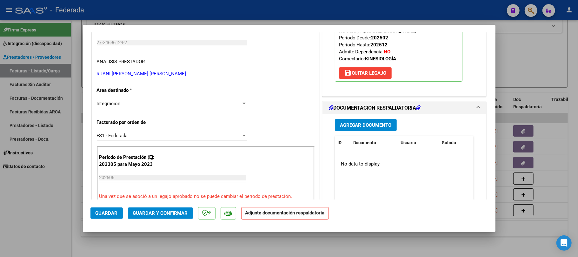
scroll to position [127, 0]
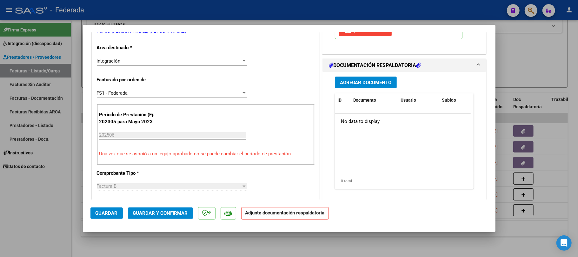
click at [342, 84] on span "Agregar Documento" at bounding box center [366, 83] width 52 height 6
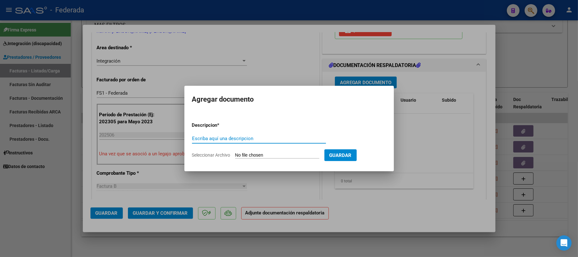
paste input "Planilla Asistencia"
type input "Planilla Asistencia"
click at [306, 151] on form "Descripcion * Planilla Asistencia Escriba aquí una descripcion Seleccionar Arch…" at bounding box center [289, 140] width 194 height 46
click at [295, 155] on input "Seleccionar Archivo" at bounding box center [277, 155] width 84 height 6
type input "C:\fakepath\KINESIO ASIST.pdf"
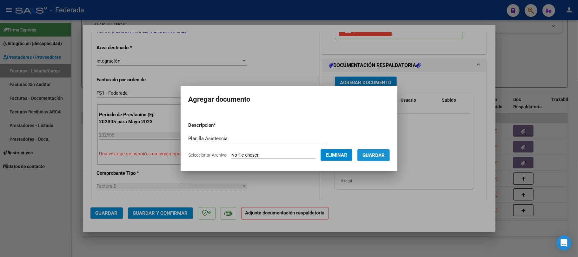
click at [375, 155] on span "Guardar" at bounding box center [373, 155] width 22 height 6
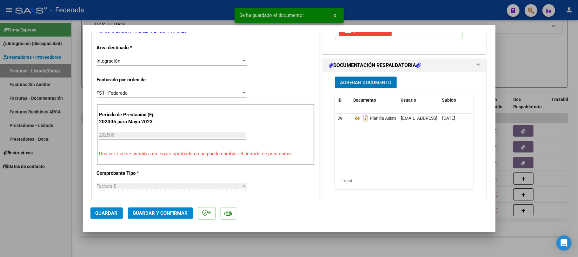
click at [113, 213] on span "Guardar" at bounding box center [106, 213] width 22 height 6
click at [341, 240] on div at bounding box center [289, 128] width 578 height 257
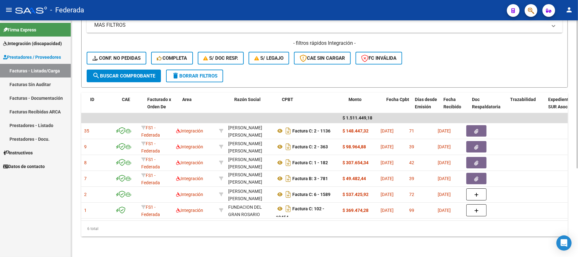
scroll to position [0, 0]
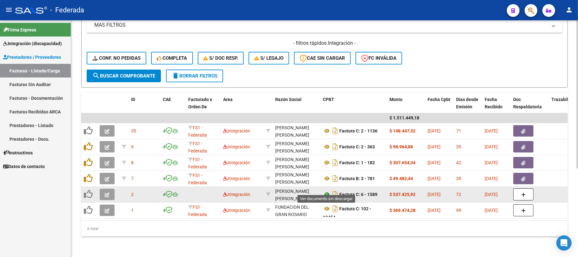
click at [325, 190] on icon at bounding box center [327, 194] width 8 height 8
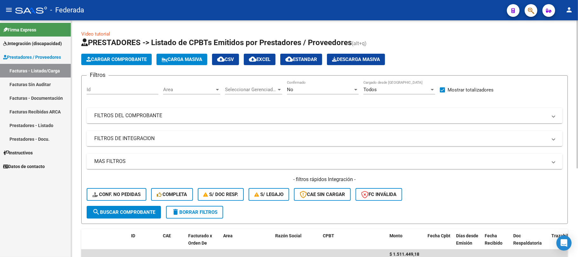
click at [136, 63] on button "Cargar Comprobante" at bounding box center [116, 59] width 70 height 11
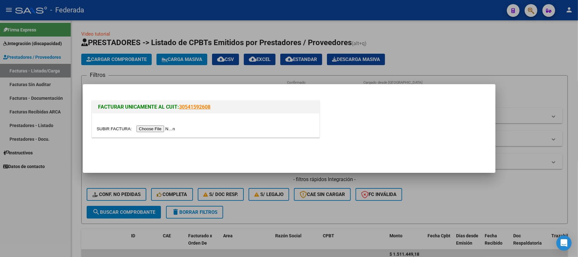
click at [155, 126] on input "file" at bounding box center [137, 128] width 80 height 7
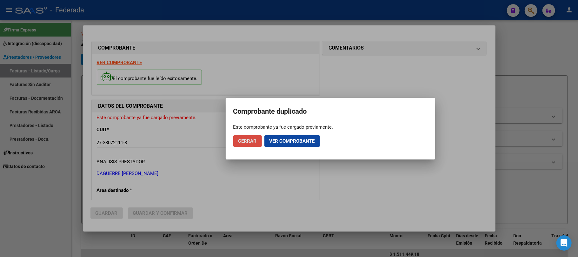
click at [251, 141] on span "Cerrar" at bounding box center [247, 141] width 18 height 6
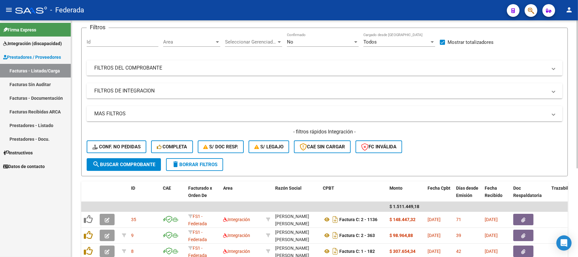
scroll to position [15, 0]
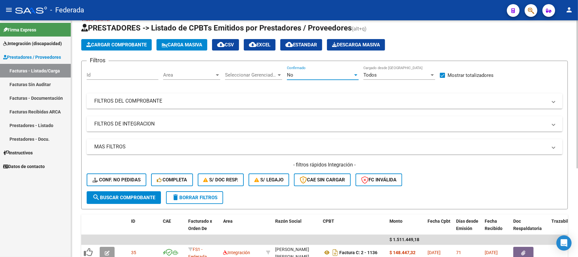
click at [332, 76] on div "No" at bounding box center [320, 75] width 66 height 6
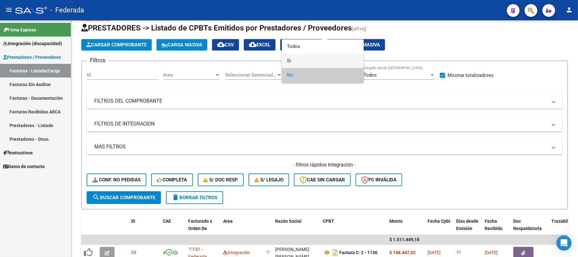
click at [317, 64] on span "Si" at bounding box center [323, 61] width 72 height 14
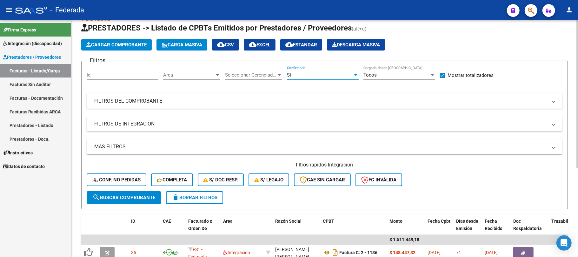
click at [144, 198] on span "search Buscar Comprobante" at bounding box center [123, 197] width 63 height 6
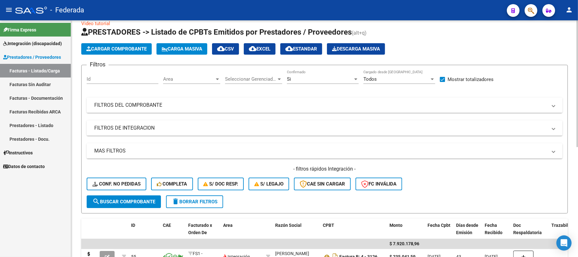
scroll to position [0, 0]
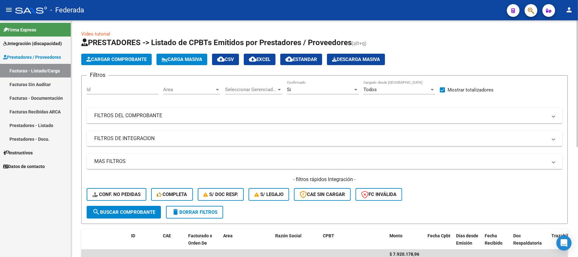
click at [167, 114] on mat-panel-title "FILTROS DEL COMPROBANTE" at bounding box center [320, 115] width 453 height 7
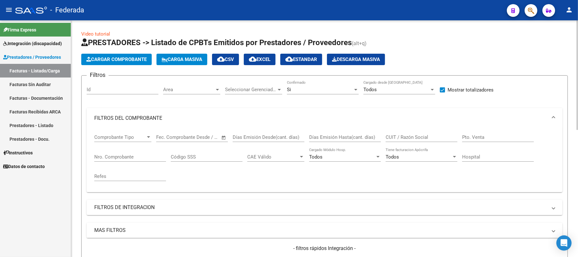
click at [535, 116] on span at bounding box center [553, 117] width 3 height 7
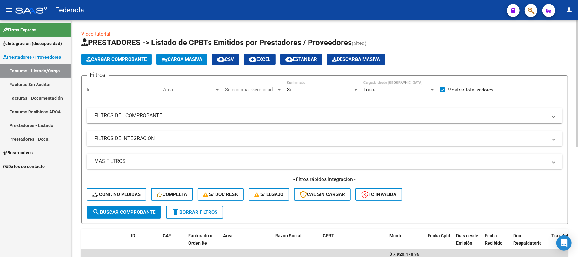
click at [145, 140] on mat-panel-title "FILTROS DE INTEGRACION" at bounding box center [320, 138] width 453 height 7
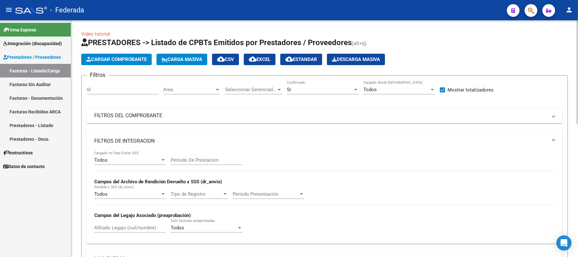
click at [123, 223] on div "Afiliado Legajo (cuil/nombre)" at bounding box center [130, 226] width 72 height 14
paste input "20575664653"
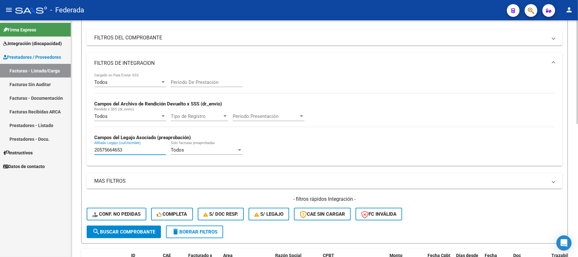
scroll to position [84, 0]
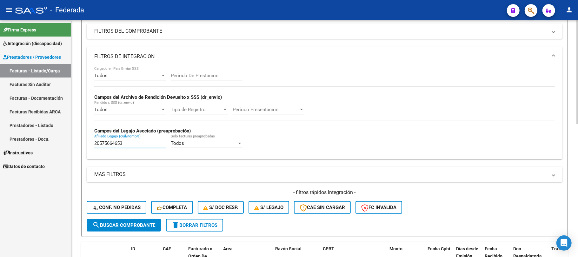
click at [126, 222] on span "search Buscar Comprobante" at bounding box center [123, 225] width 63 height 6
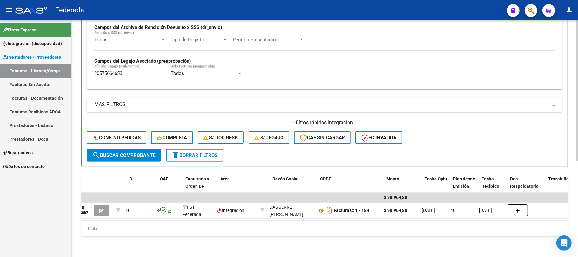
scroll to position [0, 0]
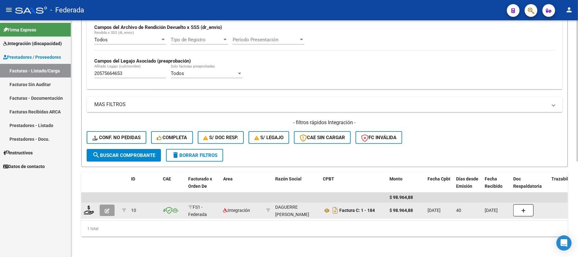
click at [106, 208] on icon "button" at bounding box center [107, 210] width 5 height 5
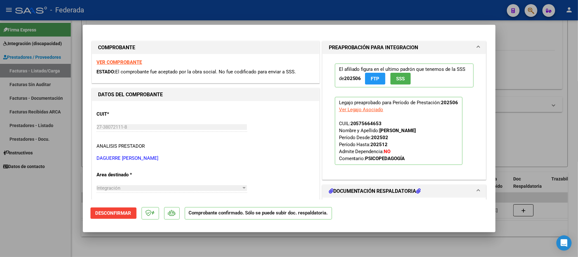
click at [514, 118] on div at bounding box center [289, 128] width 578 height 257
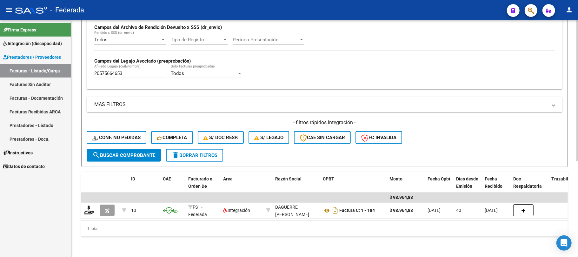
click at [183, 152] on span "delete Borrar Filtros" at bounding box center [195, 155] width 46 height 6
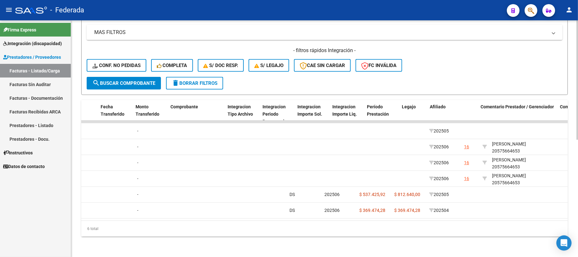
scroll to position [0, 630]
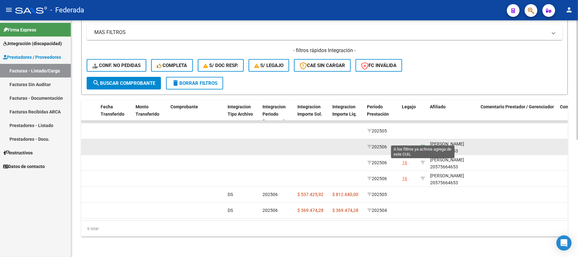
click at [422, 144] on icon at bounding box center [422, 146] width 4 height 4
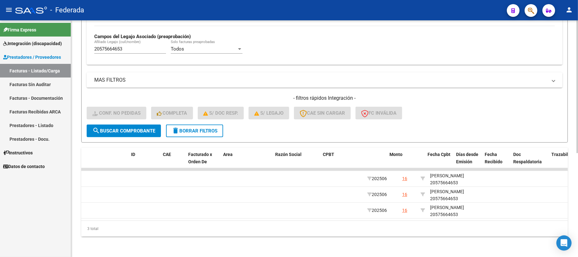
scroll to position [0, 0]
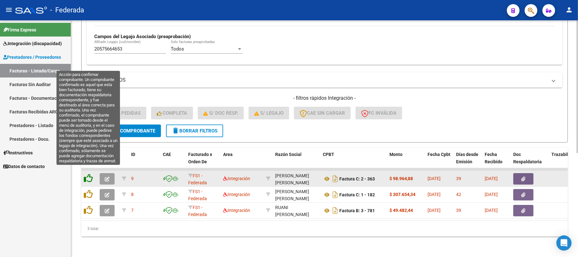
click at [87, 174] on icon at bounding box center [88, 177] width 9 height 9
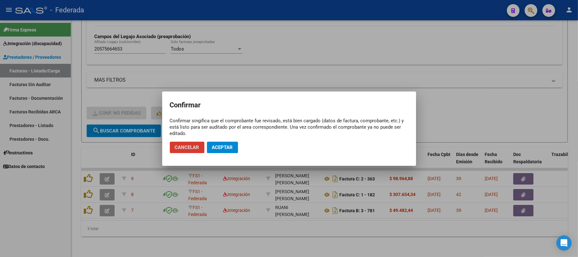
click at [219, 147] on span "Aceptar" at bounding box center [222, 147] width 21 height 6
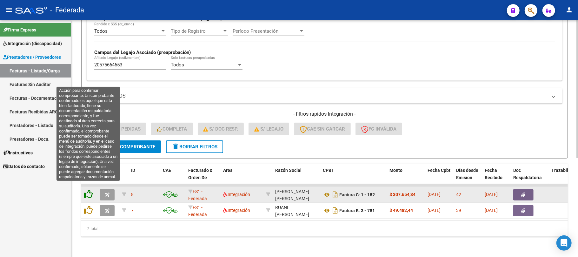
click at [88, 189] on icon at bounding box center [88, 193] width 9 height 9
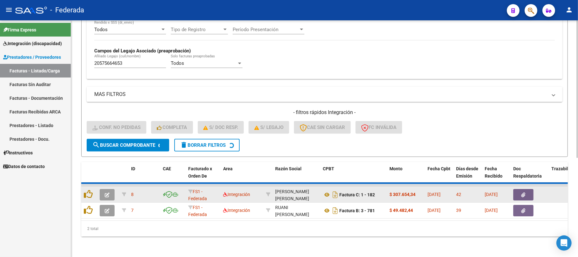
scroll to position [153, 0]
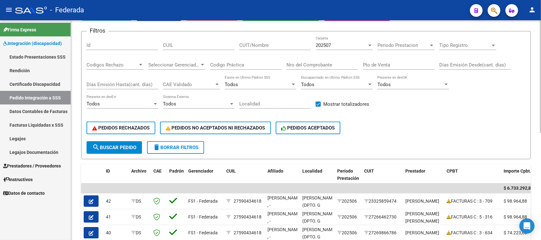
scroll to position [12, 0]
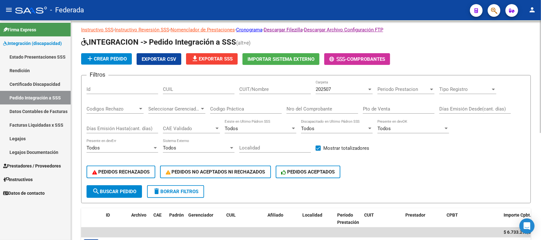
click at [116, 186] on button "search Buscar Pedido" at bounding box center [115, 192] width 56 height 13
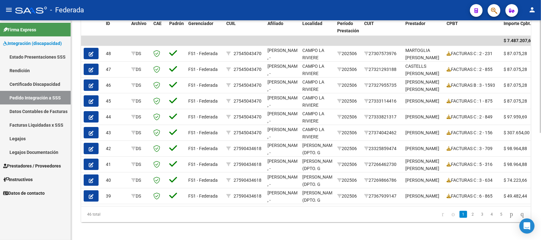
scroll to position [210, 0]
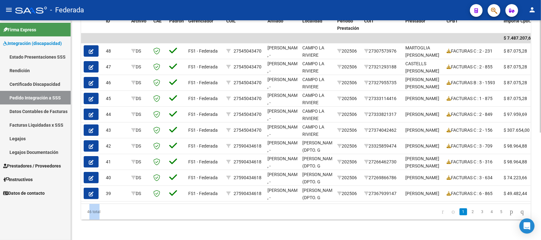
drag, startPoint x: 91, startPoint y: 213, endPoint x: 97, endPoint y: 215, distance: 6.2
click at [97, 215] on div "46 total" at bounding box center [125, 212] width 89 height 16
click at [109, 217] on div "46 total" at bounding box center [125, 212] width 89 height 16
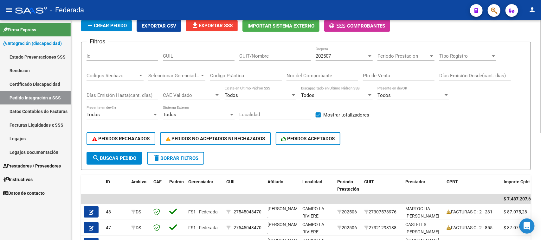
scroll to position [12, 0]
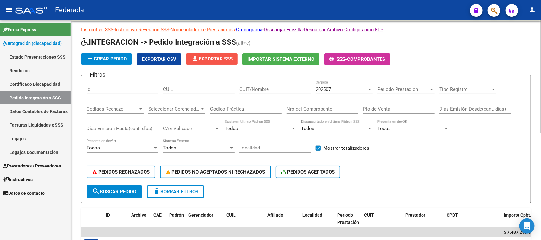
click at [224, 59] on span "file_download Exportar SSS" at bounding box center [212, 59] width 42 height 6
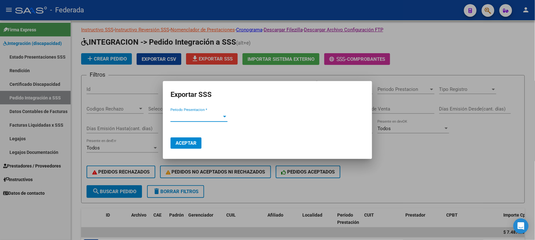
click at [206, 113] on div "Periodo Presentacion * Periodo Presentacion *" at bounding box center [199, 117] width 57 height 10
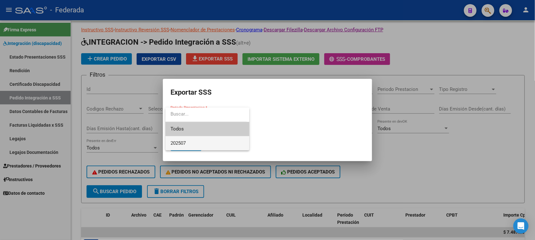
click at [187, 140] on span "202507" at bounding box center [208, 143] width 74 height 14
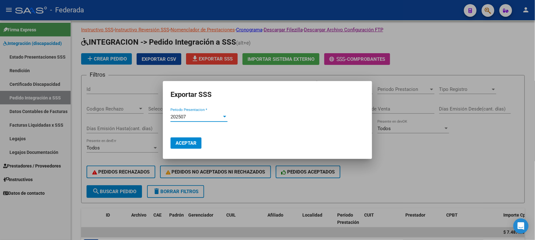
click at [192, 145] on span "Aceptar" at bounding box center [186, 144] width 21 height 6
click at [396, 165] on div at bounding box center [267, 120] width 535 height 240
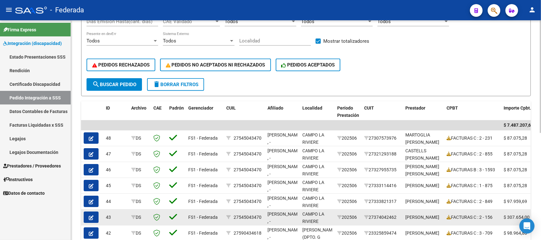
scroll to position [210, 0]
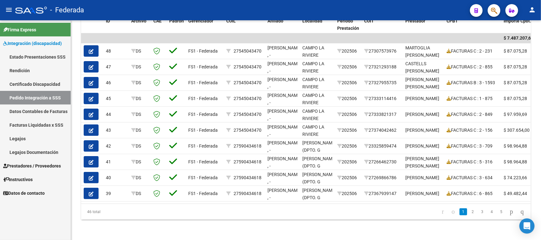
click at [40, 95] on link "Pedido Integración a SSS" at bounding box center [35, 98] width 71 height 14
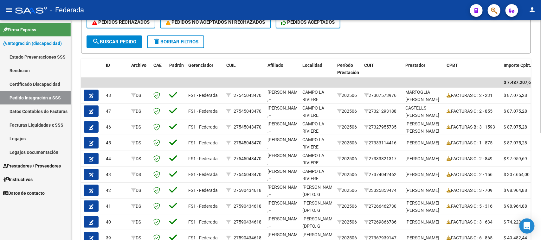
scroll to position [91, 0]
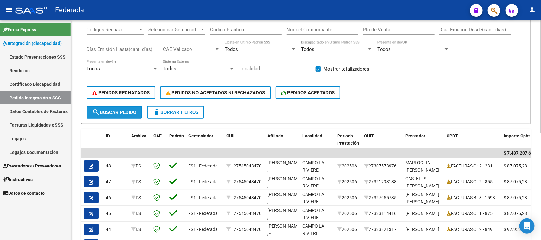
click at [133, 110] on span "search Buscar Pedido" at bounding box center [114, 113] width 44 height 6
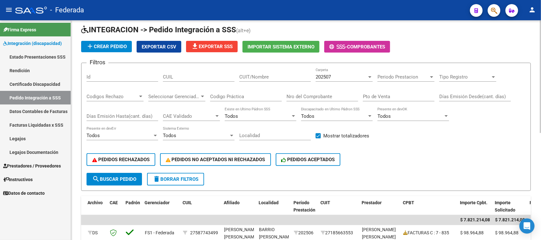
scroll to position [12, 0]
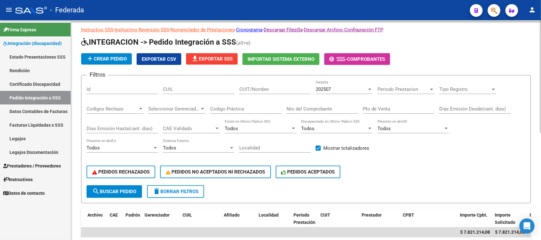
click at [186, 90] on input "CUIL" at bounding box center [199, 90] width 72 height 6
paste input "20575664653"
type input "20575664653"
click at [126, 191] on span "search Buscar Pedido" at bounding box center [114, 192] width 44 height 6
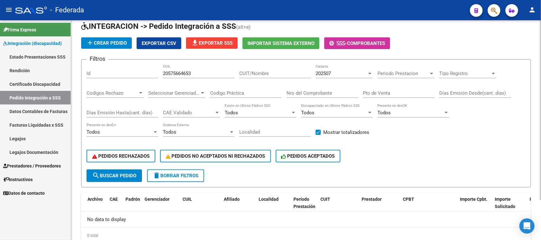
scroll to position [10, 0]
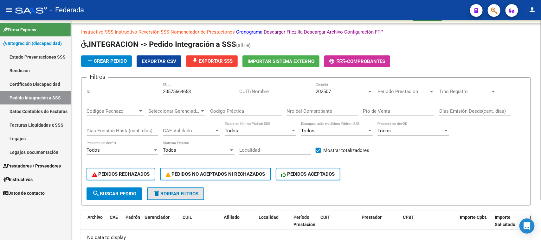
click at [185, 195] on button "delete Borrar Filtros" at bounding box center [175, 194] width 57 height 13
checkbox input "false"
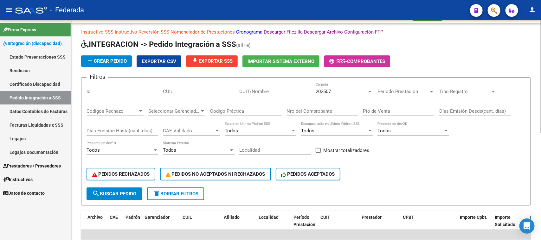
click at [129, 188] on button "search Buscar Pedido" at bounding box center [115, 194] width 56 height 13
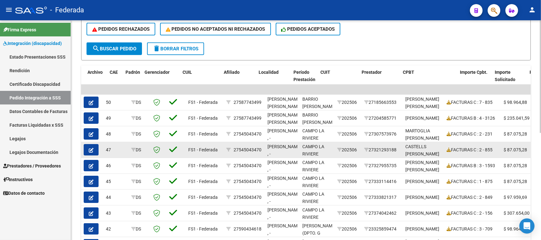
scroll to position [208, 0]
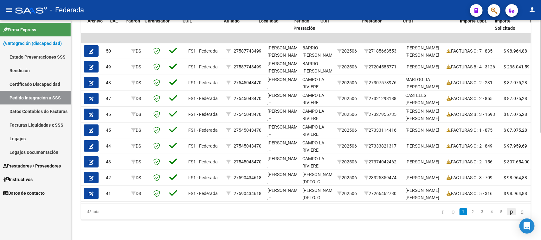
click at [509, 215] on icon "go to next page" at bounding box center [511, 212] width 5 height 8
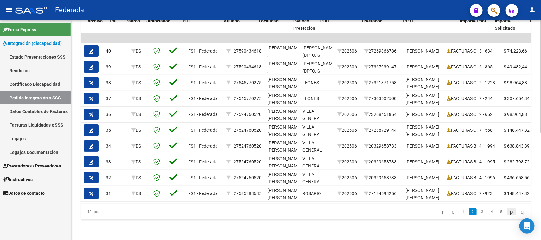
click at [509, 215] on icon "go to next page" at bounding box center [511, 212] width 5 height 8
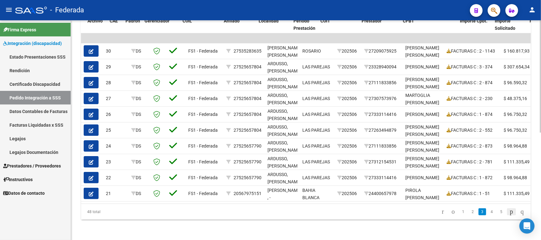
click at [509, 215] on icon "go to next page" at bounding box center [511, 212] width 5 height 8
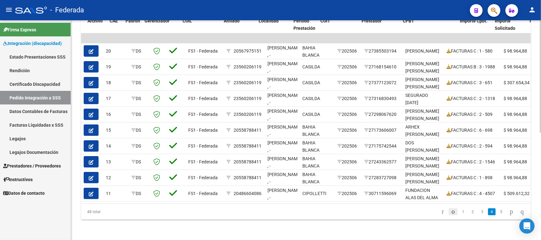
click at [451, 215] on icon "go to previous page" at bounding box center [453, 212] width 5 height 8
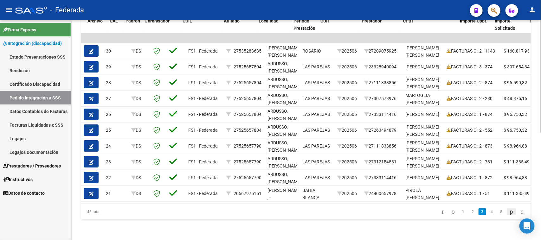
click at [509, 216] on icon "go to next page" at bounding box center [511, 212] width 5 height 8
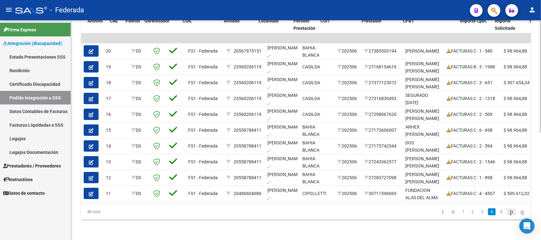
click at [509, 213] on icon "go to next page" at bounding box center [511, 212] width 5 height 8
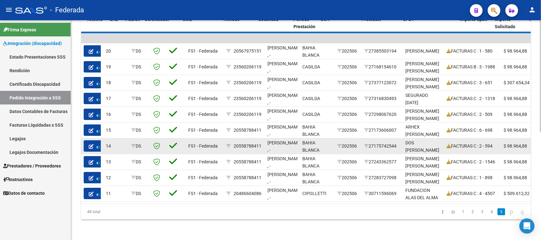
scroll to position [178, 0]
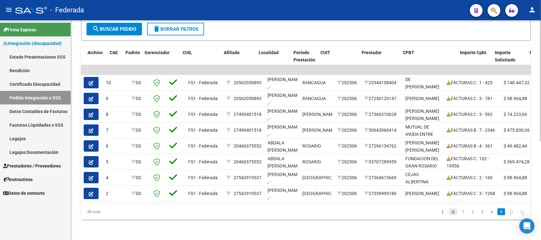
click at [451, 213] on icon "go to previous page" at bounding box center [453, 212] width 5 height 8
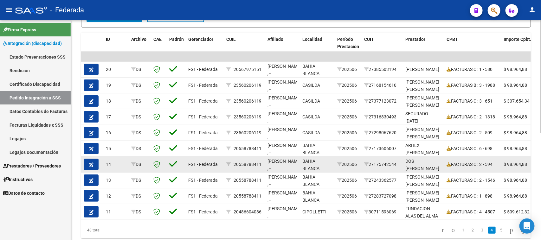
scroll to position [170, 0]
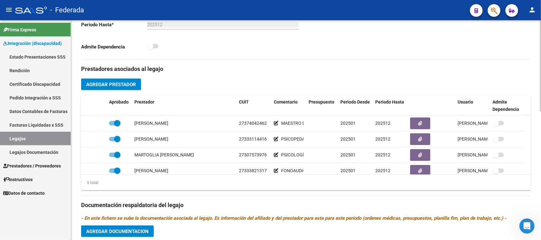
scroll to position [238, 0]
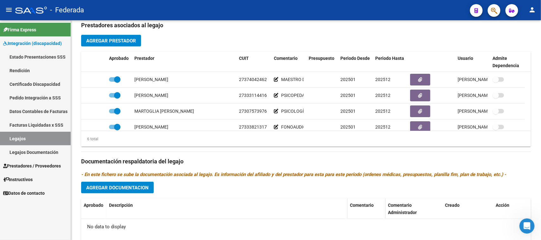
click at [38, 137] on link "Legajos" at bounding box center [35, 139] width 71 height 14
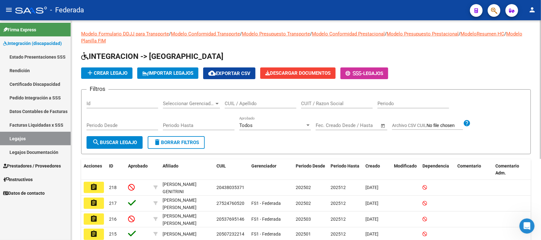
click at [240, 107] on div "CUIL / Apellido" at bounding box center [261, 102] width 72 height 14
paste input "27587743499"
type input "27587743499"
click at [116, 142] on span "search Buscar Legajo" at bounding box center [114, 143] width 45 height 6
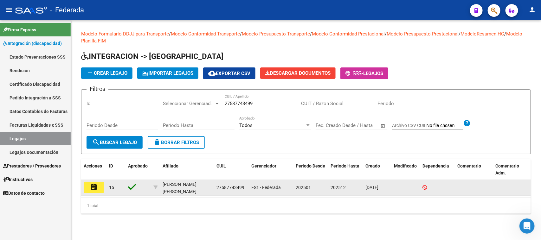
click at [95, 188] on mat-icon "assignment" at bounding box center [94, 188] width 8 height 8
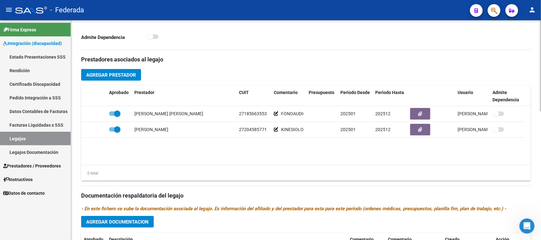
scroll to position [159, 0]
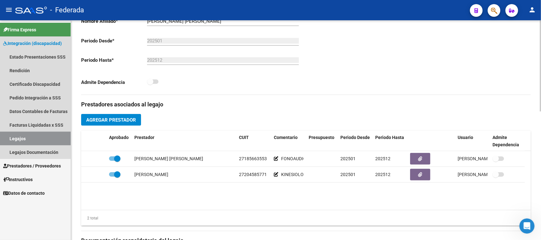
click at [21, 137] on link "Legajos" at bounding box center [35, 139] width 71 height 14
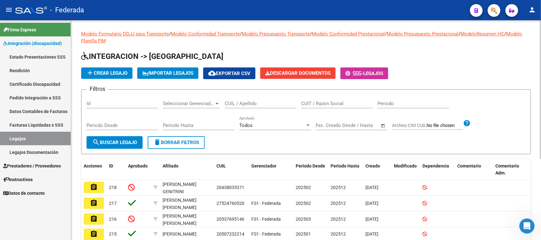
click at [257, 101] on input "CUIL / Apellido" at bounding box center [261, 104] width 72 height 6
paste input "20575664653"
type input "20575664653"
click at [141, 141] on button "search Buscar Legajo" at bounding box center [115, 142] width 56 height 13
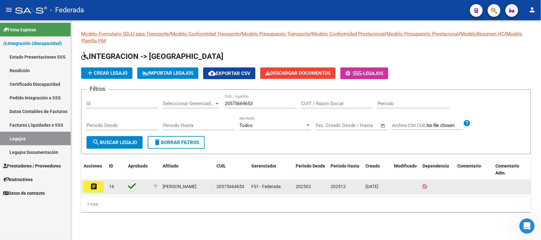
click at [96, 184] on mat-icon "assignment" at bounding box center [94, 187] width 8 height 8
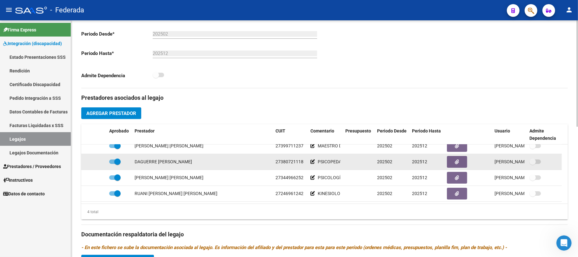
scroll to position [13, 0]
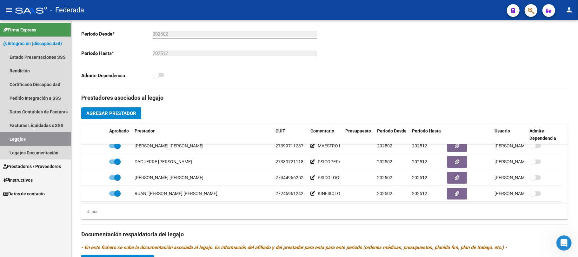
click at [57, 139] on link "Legajos" at bounding box center [35, 139] width 71 height 14
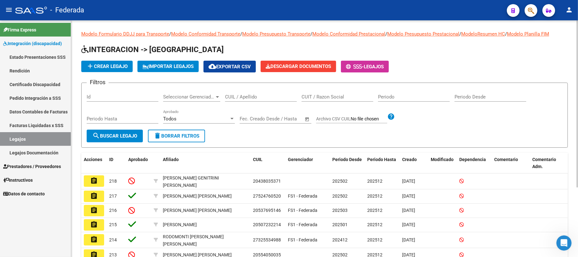
click at [240, 97] on input "CUIL / Apellido" at bounding box center [261, 97] width 72 height 6
paste input "27555345130"
type input "27555345130"
click at [130, 129] on button "search Buscar Legajo" at bounding box center [115, 135] width 56 height 13
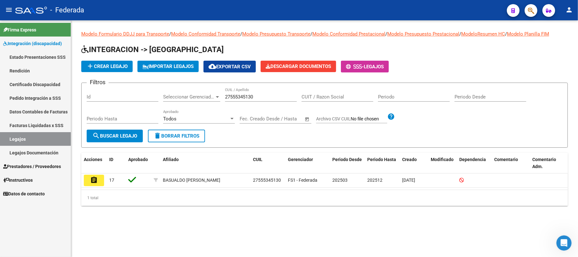
click at [97, 180] on mat-icon "assignment" at bounding box center [94, 180] width 8 height 8
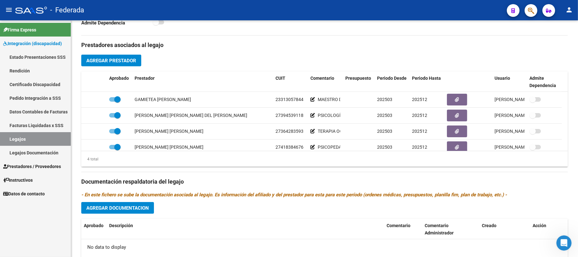
click at [45, 136] on link "Legajos" at bounding box center [35, 139] width 71 height 14
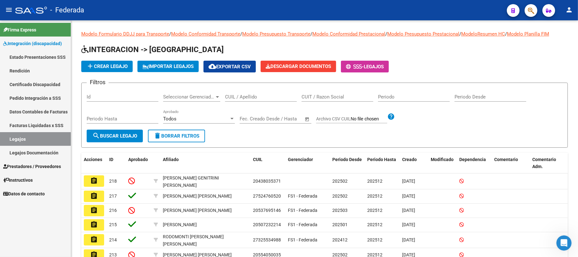
click at [252, 94] on input "CUIL / Apellido" at bounding box center [261, 97] width 72 height 6
paste input "27300142465"
type input "27300142465"
click at [120, 134] on span "search Buscar Legajo" at bounding box center [114, 136] width 45 height 6
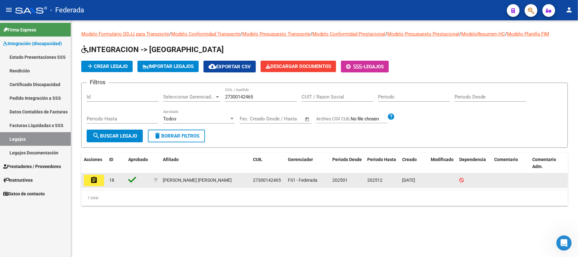
click at [89, 183] on button "assignment" at bounding box center [94, 179] width 20 height 11
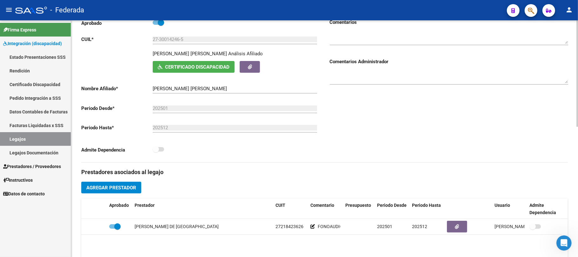
scroll to position [127, 0]
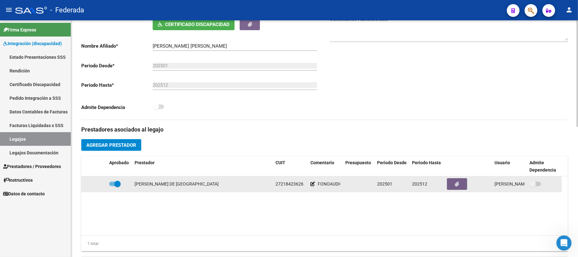
click at [284, 183] on span "27218423626" at bounding box center [289, 183] width 28 height 5
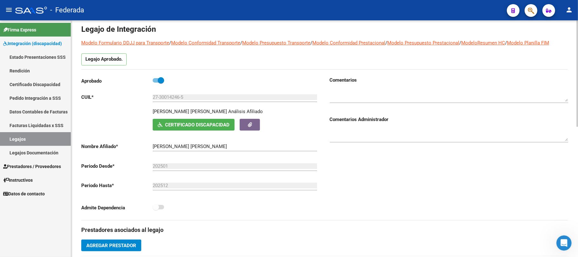
scroll to position [0, 0]
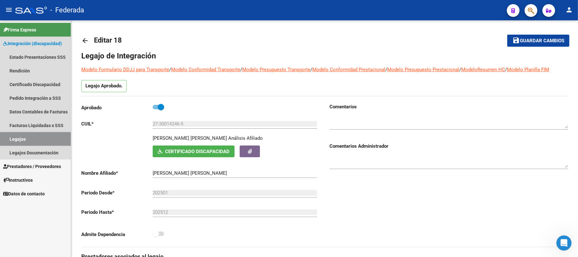
click at [18, 135] on link "Legajos" at bounding box center [35, 139] width 71 height 14
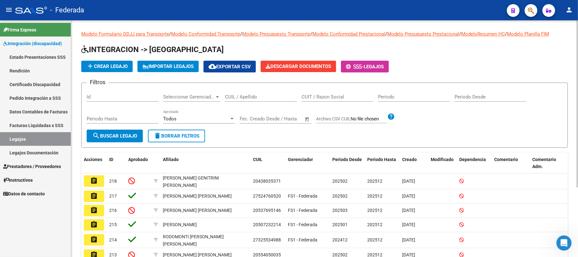
click at [279, 98] on input "CUIL / Apellido" at bounding box center [261, 97] width 72 height 6
paste input "27414898578"
type input "27414898578"
click at [126, 135] on span "search Buscar Legajo" at bounding box center [114, 136] width 45 height 6
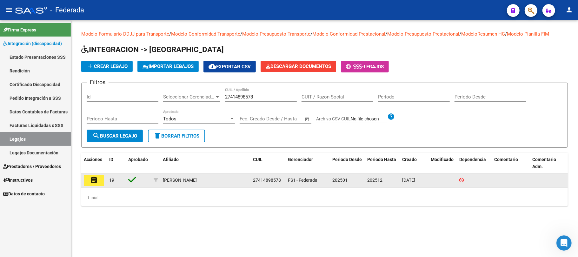
click at [95, 181] on mat-icon "assignment" at bounding box center [94, 180] width 8 height 8
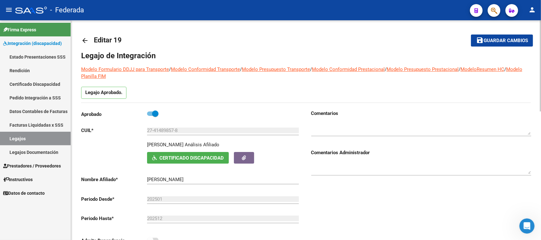
scroll to position [2032, 0]
click at [41, 137] on link "Legajos" at bounding box center [35, 139] width 71 height 14
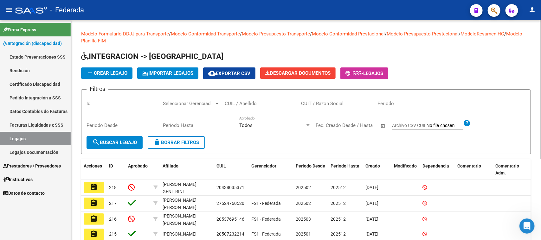
click at [242, 104] on input "CUIL / Apellido" at bounding box center [261, 104] width 72 height 6
paste input "20546161065"
type input "20546161065"
click at [128, 140] on span "search Buscar Legajo" at bounding box center [114, 143] width 45 height 6
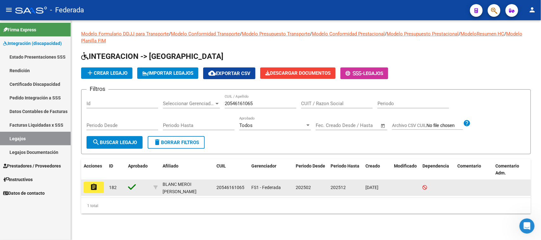
click at [96, 184] on mat-icon "assignment" at bounding box center [94, 188] width 8 height 8
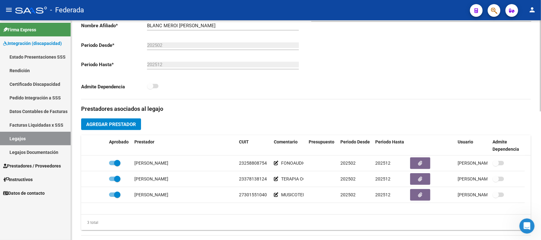
scroll to position [159, 0]
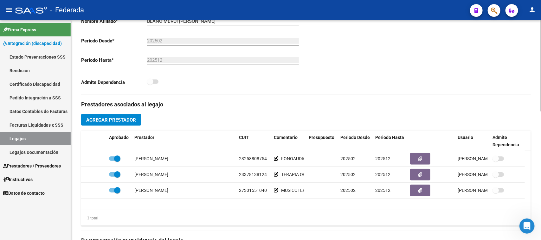
click at [30, 136] on link "Legajos" at bounding box center [35, 139] width 71 height 14
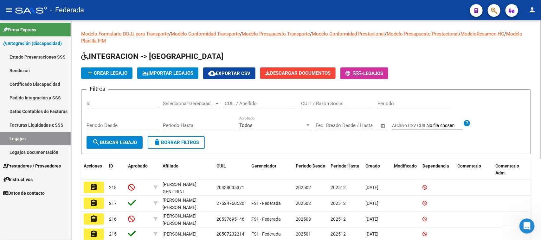
click at [246, 104] on input "CUIL / Apellido" at bounding box center [261, 104] width 72 height 6
paste input "23497178789"
type input "23497178789"
click at [137, 141] on span "search Buscar Legajo" at bounding box center [114, 143] width 45 height 6
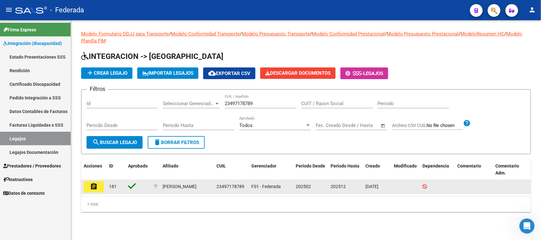
click at [94, 185] on mat-icon "assignment" at bounding box center [94, 187] width 8 height 8
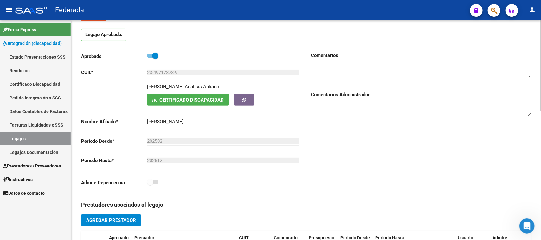
scroll to position [40, 0]
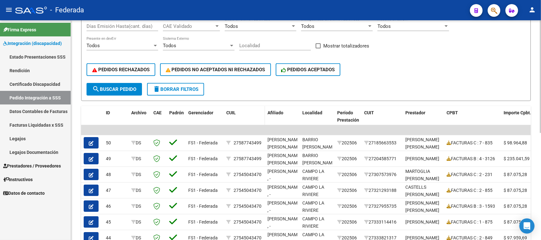
scroll to position [154, 0]
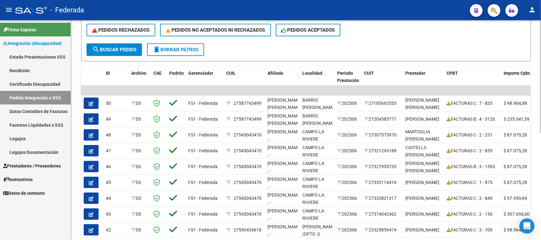
click at [288, 72] on div "Afiliado" at bounding box center [283, 73] width 30 height 7
click at [284, 70] on div "Afiliado" at bounding box center [283, 73] width 30 height 7
click at [280, 73] on span "Afiliado" at bounding box center [276, 73] width 16 height 5
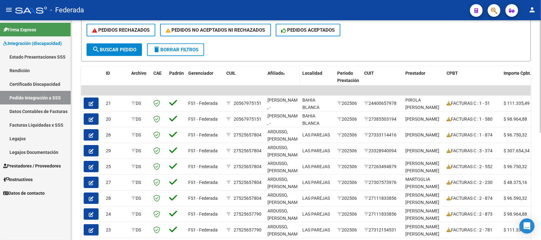
click at [285, 72] on span at bounding box center [285, 74] width 2 height 4
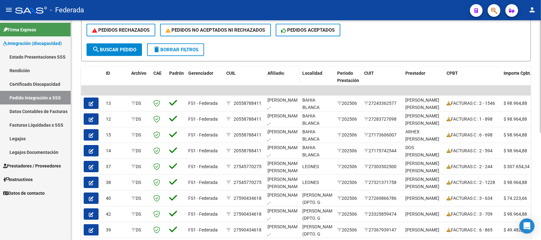
click at [285, 72] on span at bounding box center [284, 74] width 1 height 4
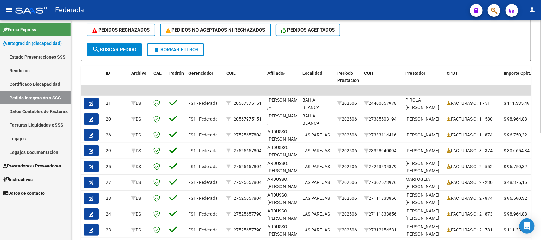
click at [163, 47] on span "delete Borrar Filtros" at bounding box center [176, 50] width 46 height 6
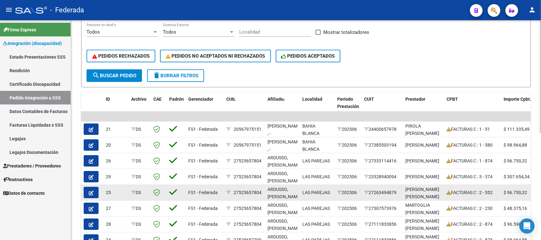
scroll to position [114, 0]
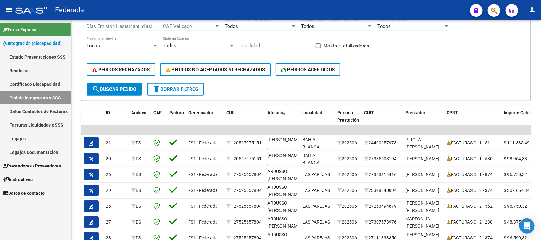
click at [40, 84] on link "Certificado Discapacidad" at bounding box center [35, 84] width 71 height 14
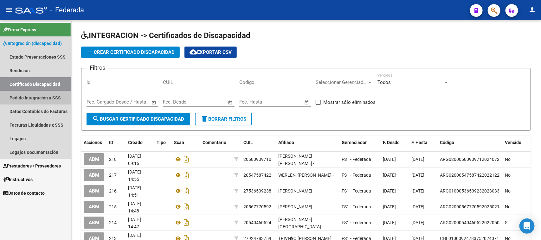
click at [37, 96] on link "Pedido Integración a SSS" at bounding box center [35, 98] width 71 height 14
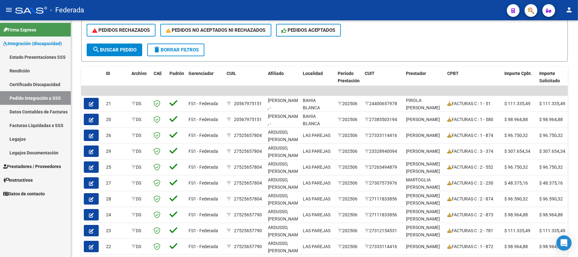
scroll to position [154, 0]
click at [121, 48] on span "search Buscar Pedido" at bounding box center [114, 50] width 44 height 6
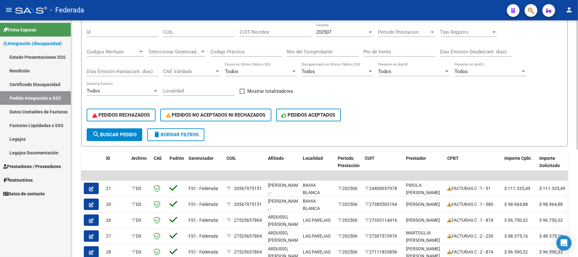
scroll to position [27, 0]
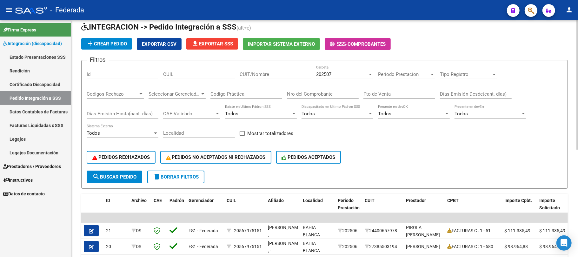
click at [244, 134] on span at bounding box center [241, 133] width 5 height 5
click at [242, 136] on input "Mostrar totalizadores" at bounding box center [242, 136] width 0 height 0
checkbox input "true"
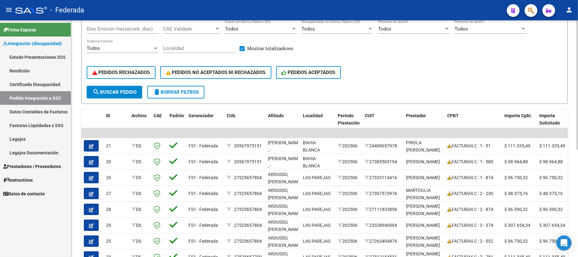
scroll to position [69, 0]
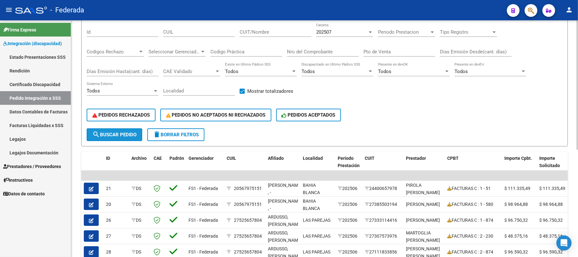
click at [116, 137] on button "search Buscar Pedido" at bounding box center [115, 134] width 56 height 13
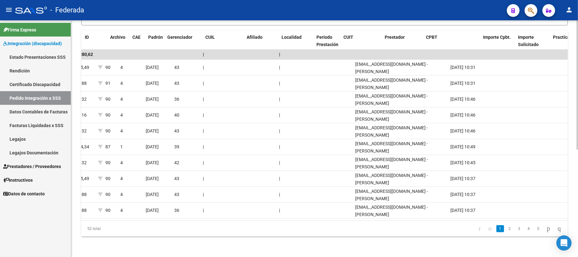
scroll to position [0, 21]
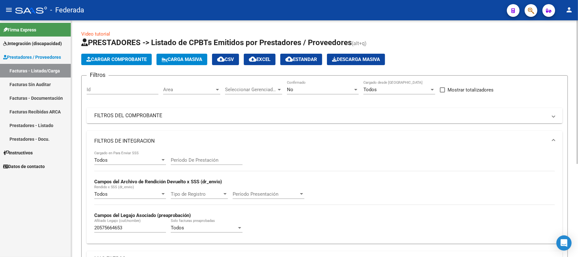
scroll to position [153, 0]
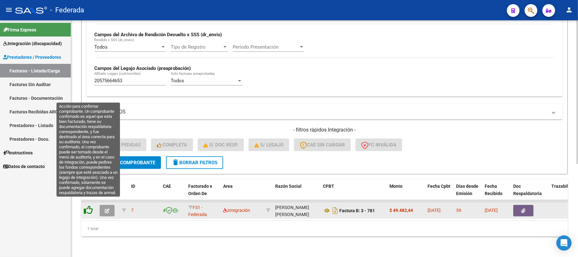
click at [90, 205] on icon at bounding box center [88, 209] width 9 height 9
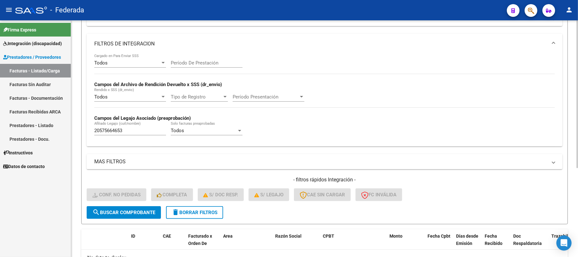
scroll to position [15, 0]
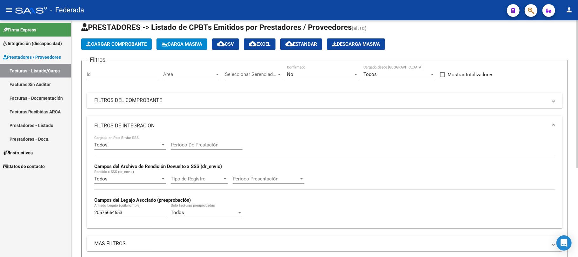
click at [329, 75] on div "No" at bounding box center [320, 74] width 66 height 6
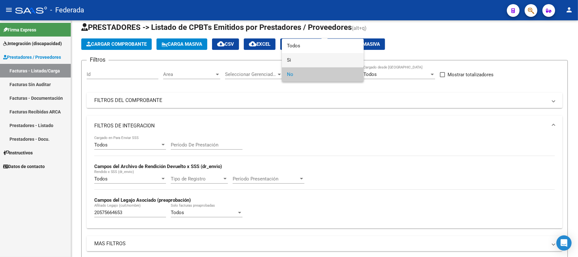
click at [300, 62] on span "Si" at bounding box center [323, 60] width 72 height 14
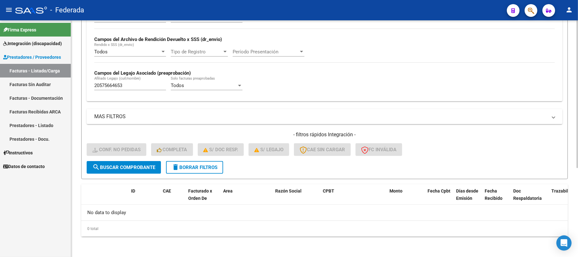
click at [138, 167] on span "search Buscar Comprobante" at bounding box center [123, 167] width 63 height 6
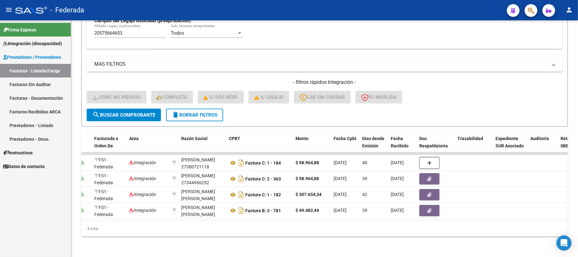
scroll to position [0, 7]
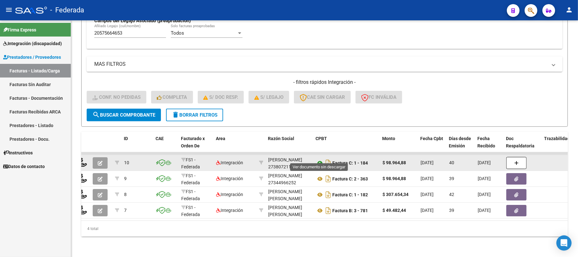
click at [318, 159] on icon at bounding box center [320, 163] width 8 height 8
click at [509, 157] on button "button" at bounding box center [516, 163] width 20 height 12
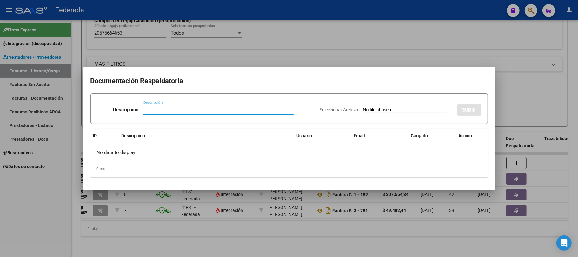
paste input "20575664653"
click at [169, 108] on input "20575664653" at bounding box center [218, 110] width 150 height 6
type input "Planilla Asistencia"
click at [402, 105] on div "Seleccionar Archivo SUBIR" at bounding box center [400, 108] width 161 height 19
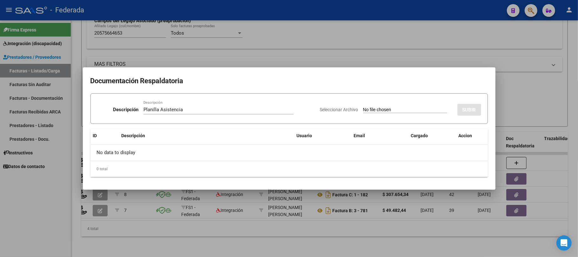
click at [397, 107] on input "Seleccionar Archivo" at bounding box center [405, 110] width 84 height 6
type input "C:\fakepath\PSP ASIST.pdf"
click at [473, 107] on span "SUBIR" at bounding box center [469, 110] width 14 height 6
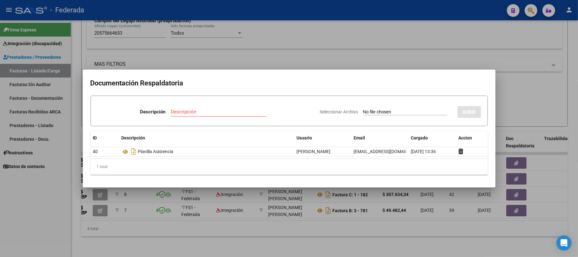
click at [525, 88] on div at bounding box center [289, 128] width 578 height 257
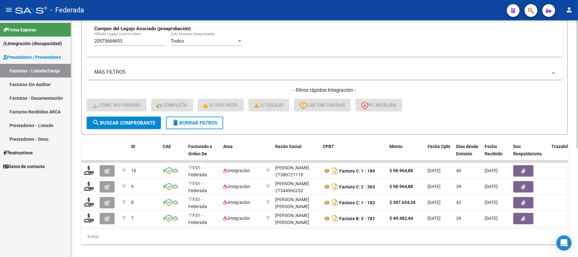
scroll to position [201, 0]
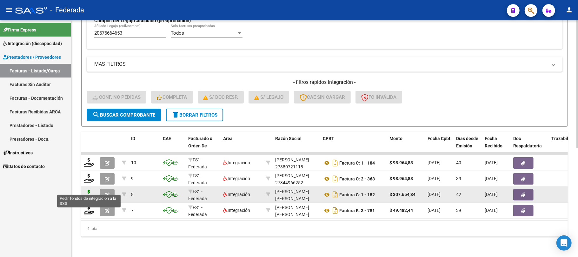
click at [89, 189] on icon at bounding box center [89, 193] width 10 height 9
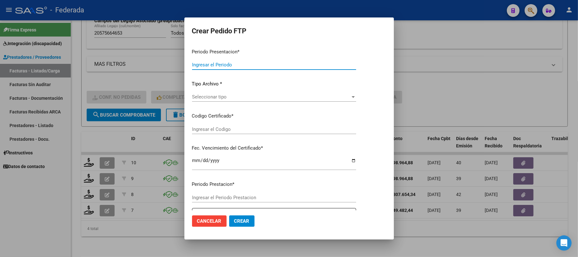
type input "202507"
type input "202506"
type input "$ 307.654,34"
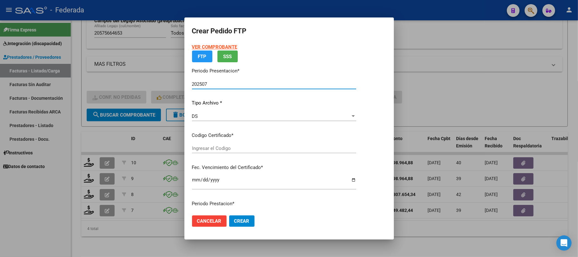
type input "ARG02000575664652023060720280607COR477"
type input "2028-06-28"
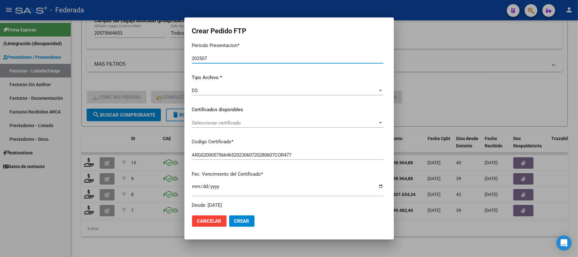
scroll to position [84, 0]
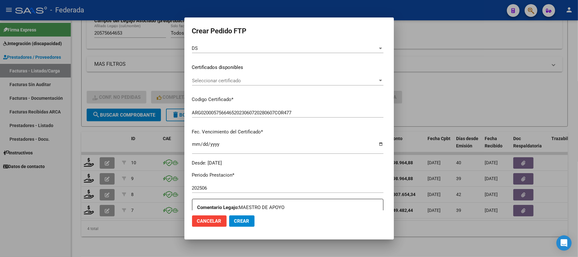
click at [230, 81] on span "Seleccionar certificado" at bounding box center [285, 81] width 186 height 6
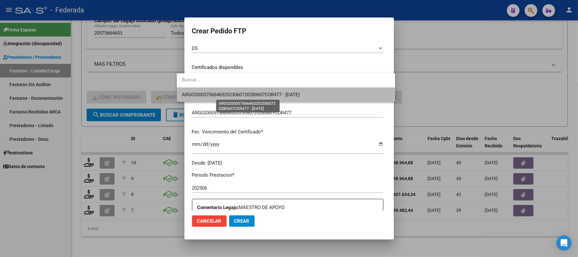
click at [226, 94] on span "ARG02000575664652023060720280607COR477 - 2028-06-28" at bounding box center [241, 95] width 118 height 6
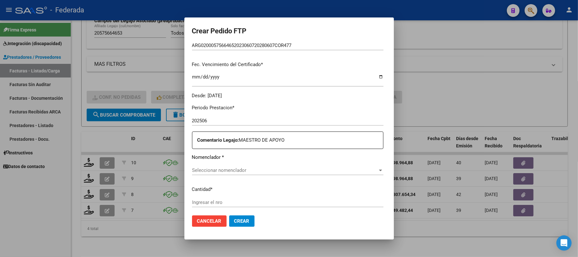
scroll to position [211, 0]
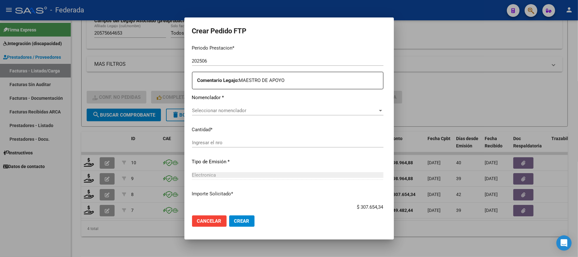
click at [222, 108] on span "Seleccionar nomenclador" at bounding box center [285, 111] width 186 height 6
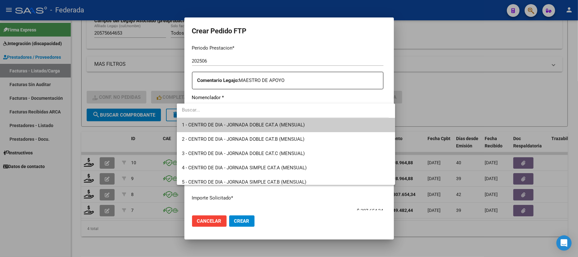
click at [439, 77] on div at bounding box center [289, 128] width 578 height 257
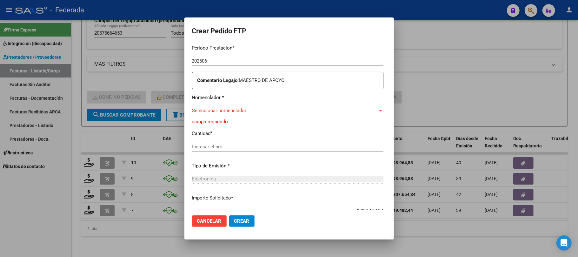
click at [230, 106] on div "Seleccionar nomenclador Seleccionar nomenclador" at bounding box center [287, 111] width 191 height 10
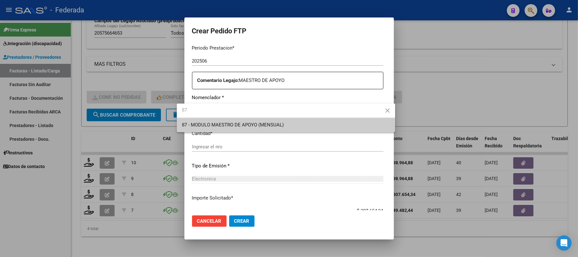
type input "87"
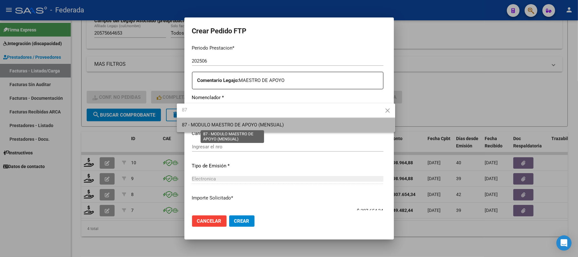
click at [224, 124] on span "87 - MODULO MAESTRO DE APOYO (MENSUAL)" at bounding box center [233, 125] width 102 height 6
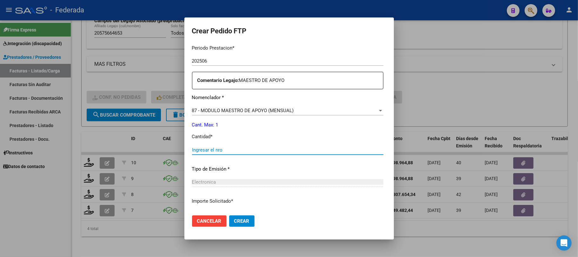
click at [216, 151] on input "Ingresar el nro" at bounding box center [287, 150] width 191 height 6
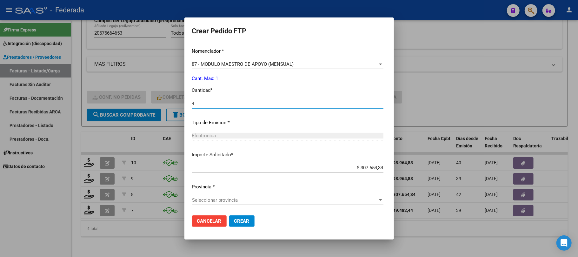
type input "4"
click at [245, 202] on span "Seleccionar provincia" at bounding box center [285, 200] width 186 height 6
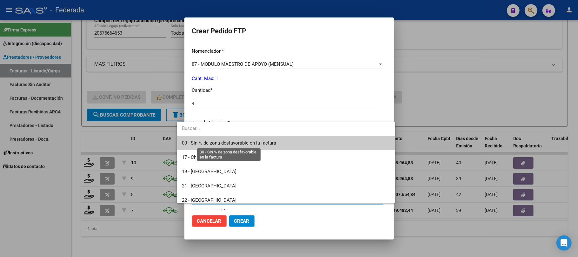
click at [221, 143] on span "00 - Sin % de zona desfavorable en la factura" at bounding box center [229, 143] width 94 height 6
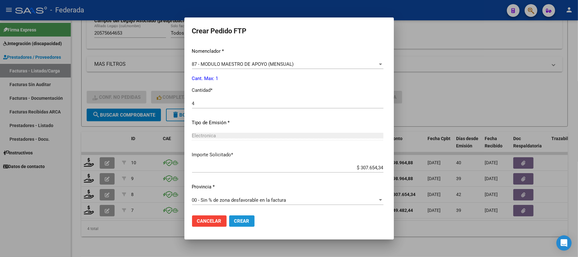
click at [234, 220] on span "Crear" at bounding box center [241, 221] width 15 height 6
click at [160, 230] on div at bounding box center [289, 128] width 578 height 257
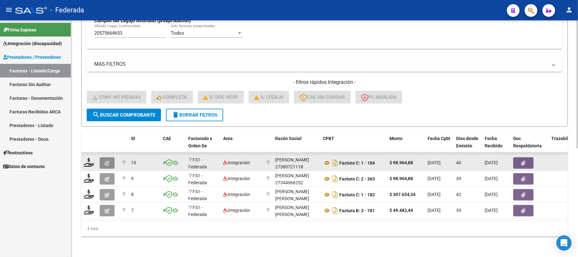
click at [107, 160] on icon "button" at bounding box center [107, 162] width 5 height 5
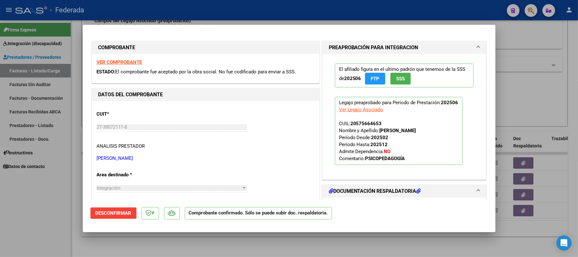
click at [144, 239] on div at bounding box center [289, 128] width 578 height 257
type input "$ 0,00"
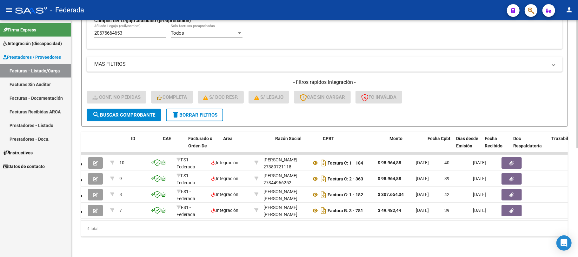
scroll to position [0, 0]
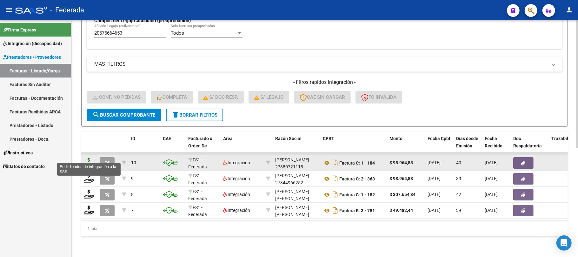
click at [89, 158] on icon at bounding box center [89, 162] width 10 height 9
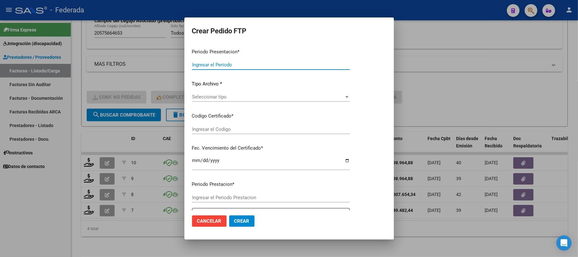
type input "202507"
type input "202506"
type input "$ 98.964,88"
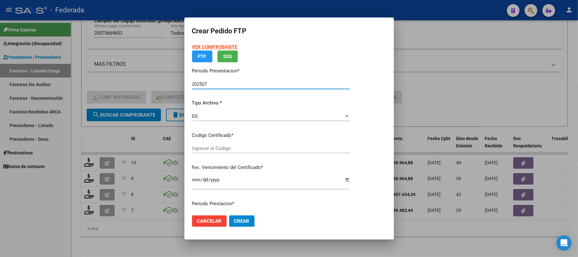
type input "ARG02000575664652023060720280607COR477"
type input "2028-06-28"
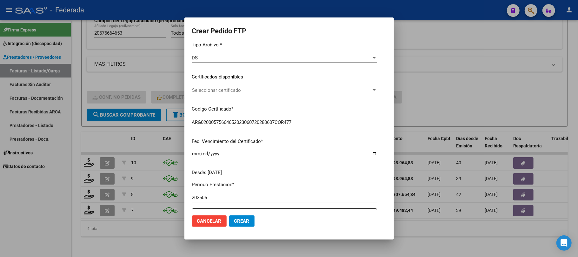
scroll to position [84, 0]
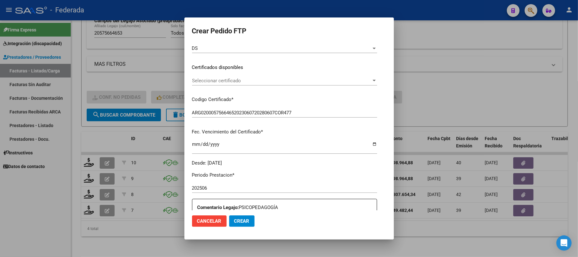
click at [244, 79] on span "Seleccionar certificado" at bounding box center [281, 81] width 179 height 6
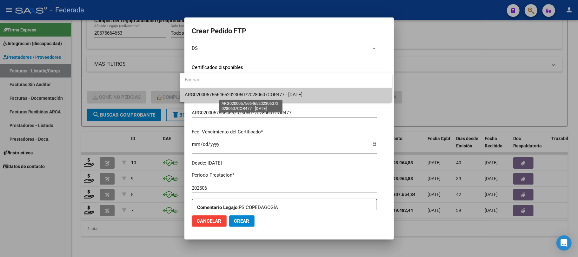
click at [232, 95] on span "ARG02000575664652023060720280607COR477 - 2028-06-28" at bounding box center [244, 95] width 118 height 6
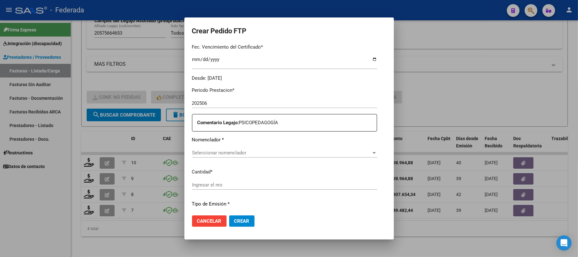
scroll to position [211, 0]
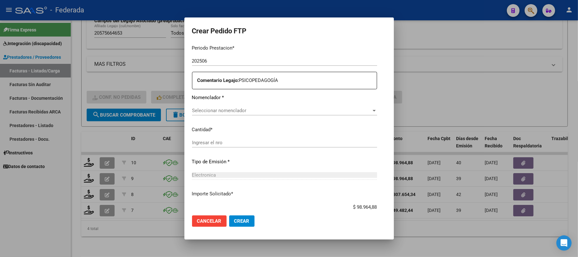
click at [209, 222] on span "Cancelar" at bounding box center [209, 221] width 24 height 6
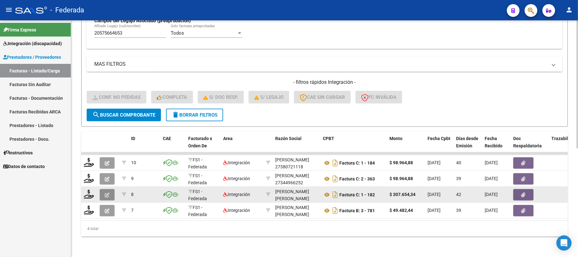
click at [103, 189] on button "button" at bounding box center [107, 194] width 15 height 11
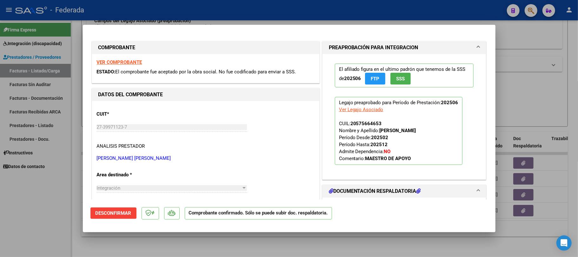
click at [119, 240] on div at bounding box center [289, 128] width 578 height 257
type input "$ 0,00"
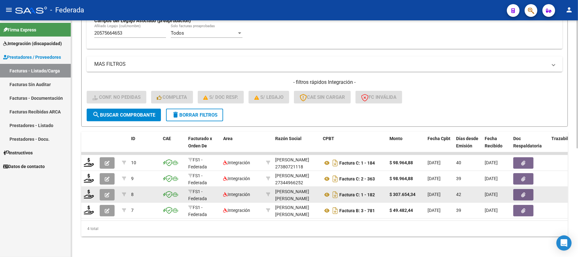
click at [106, 192] on icon "button" at bounding box center [107, 194] width 5 height 5
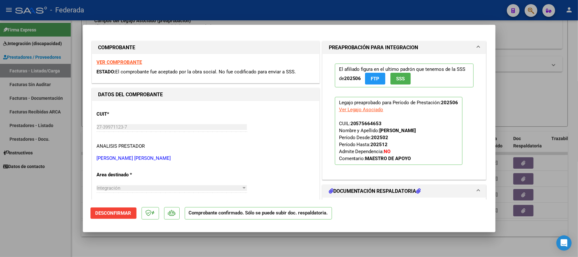
click at [115, 235] on div at bounding box center [289, 128] width 578 height 257
type input "$ 0,00"
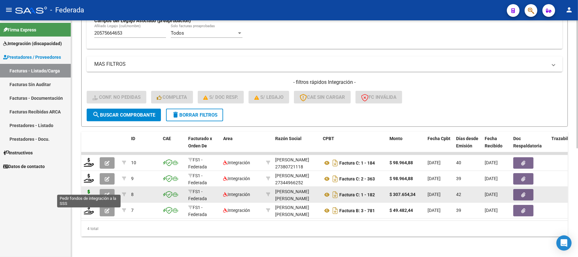
click at [89, 190] on icon at bounding box center [89, 193] width 10 height 9
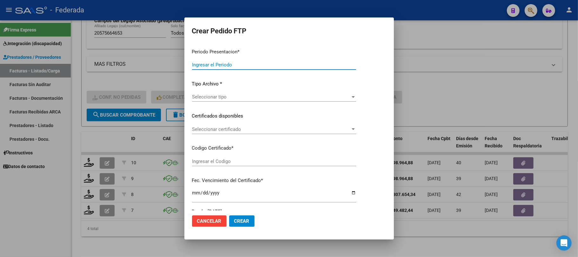
type input "202507"
type input "202506"
type input "$ 307.654,34"
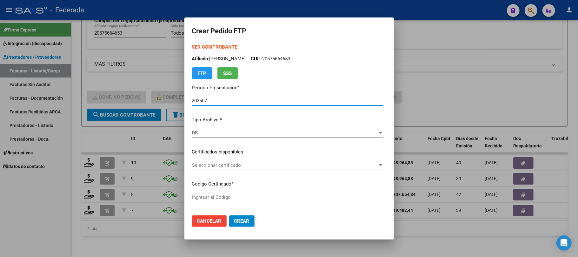
type input "ARG02000575664652023060720280607COR477"
type input "2028-06-28"
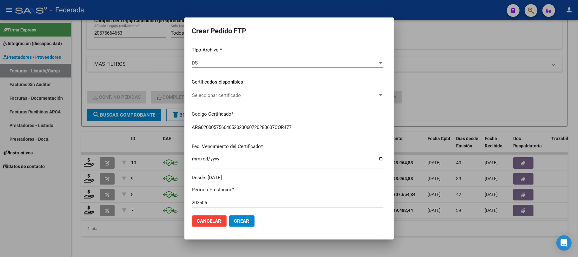
scroll to position [84, 0]
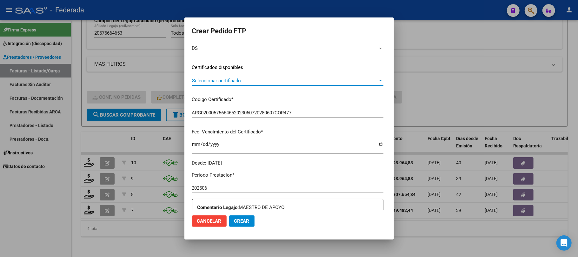
click at [226, 81] on span "Seleccionar certificado" at bounding box center [285, 81] width 186 height 6
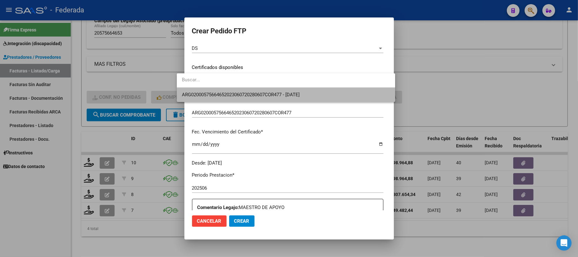
click at [222, 89] on span "ARG02000575664652023060720280607COR477 - 2028-06-28" at bounding box center [286, 95] width 208 height 14
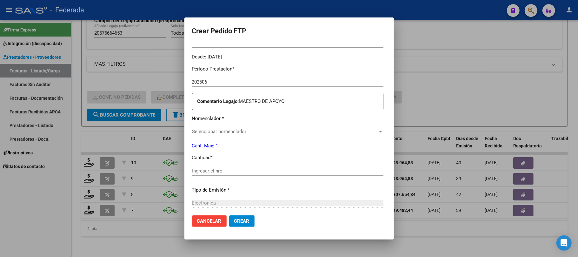
scroll to position [211, 0]
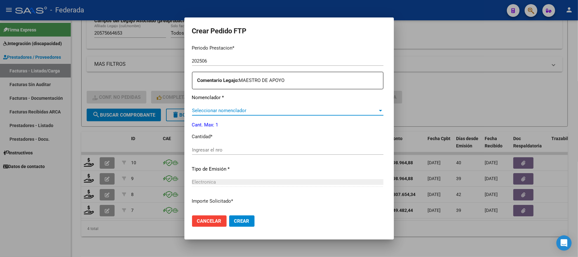
click at [213, 109] on span "Seleccionar nomenclador" at bounding box center [285, 111] width 186 height 6
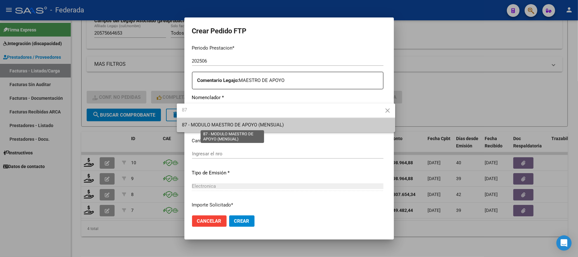
type input "87"
click at [207, 127] on span "87 - MODULO MAESTRO DE APOYO (MENSUAL)" at bounding box center [233, 125] width 102 height 6
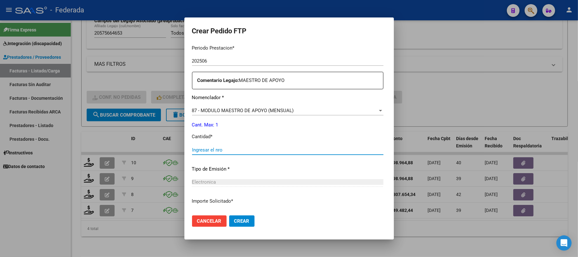
click at [208, 149] on input "Ingresar el nro" at bounding box center [287, 150] width 191 height 6
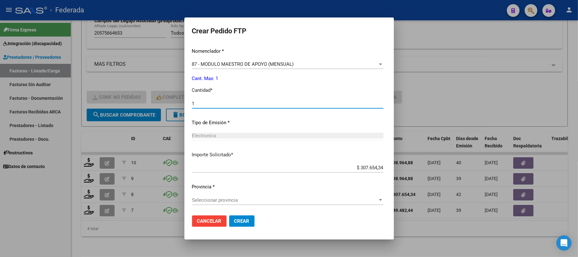
type input "1"
click at [215, 198] on span "Seleccionar provincia" at bounding box center [285, 200] width 186 height 6
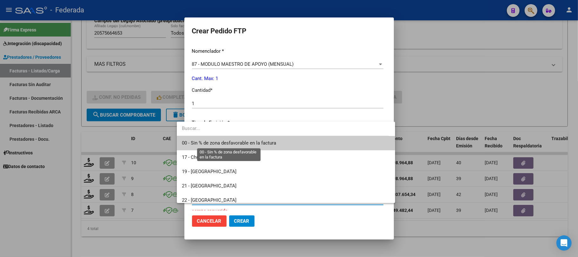
click at [218, 145] on span "00 - Sin % de zona desfavorable en la factura" at bounding box center [229, 143] width 94 height 6
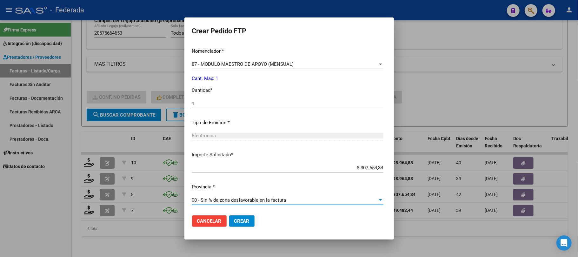
click at [234, 220] on span "Crear" at bounding box center [241, 221] width 15 height 6
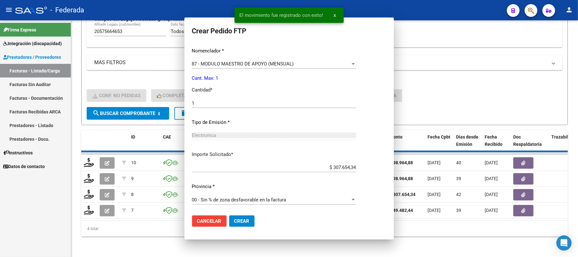
scroll to position [222, 0]
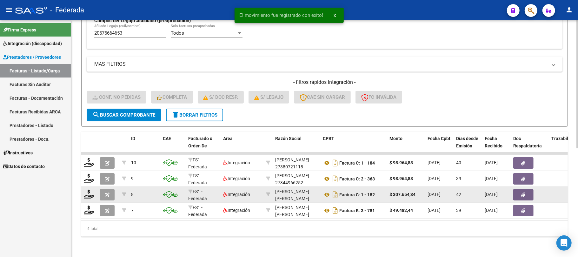
click at [109, 189] on button "button" at bounding box center [107, 194] width 15 height 11
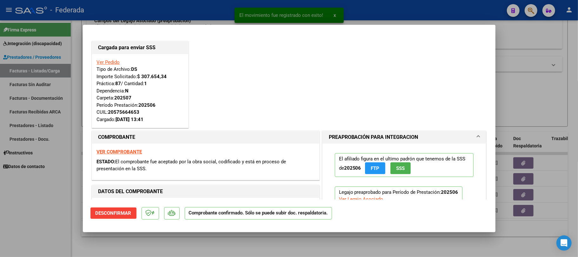
click at [162, 241] on div at bounding box center [289, 128] width 578 height 257
type input "$ 0,00"
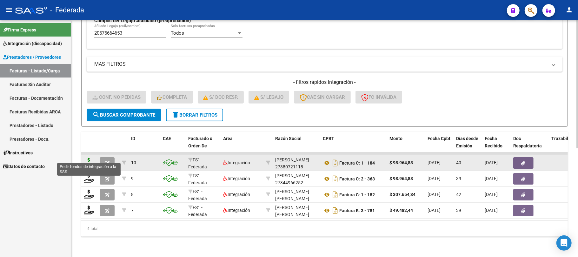
click at [84, 158] on icon at bounding box center [89, 162] width 10 height 9
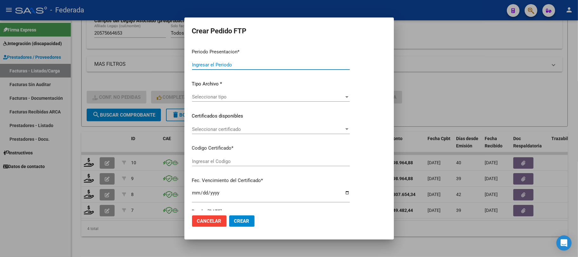
type input "202507"
type input "202506"
type input "$ 98.964,88"
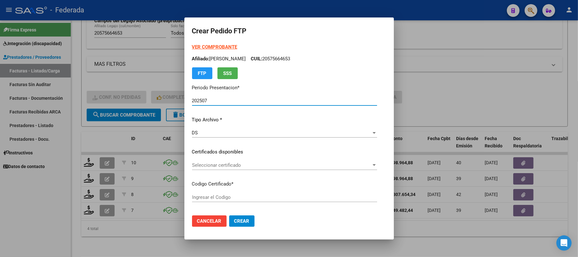
type input "ARG02000575664652023060720280607COR477"
type input "2028-06-28"
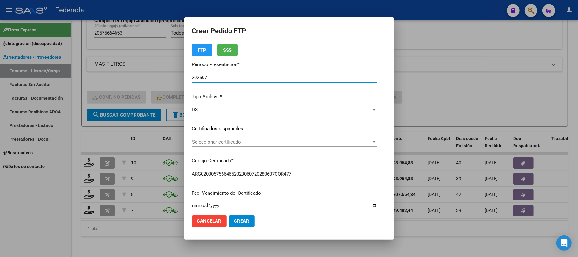
scroll to position [42, 0]
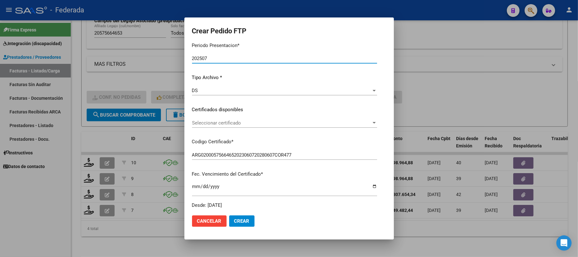
click at [238, 126] on div "Seleccionar certificado Seleccionar certificado" at bounding box center [284, 123] width 185 height 10
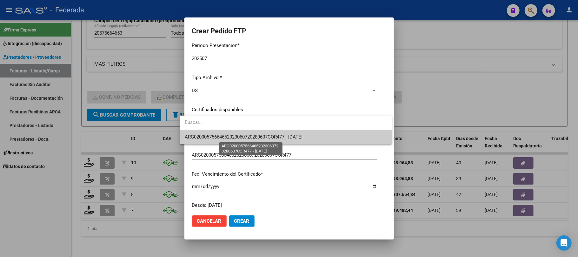
click at [225, 134] on span "ARG02000575664652023060720280607COR477 - 2028-06-28" at bounding box center [244, 137] width 118 height 6
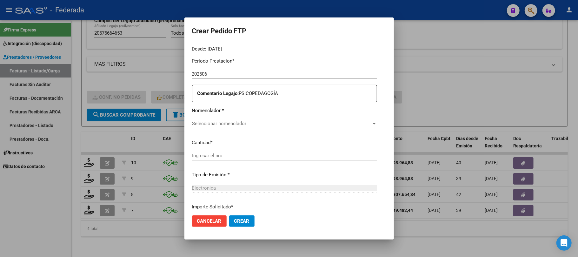
scroll to position [211, 0]
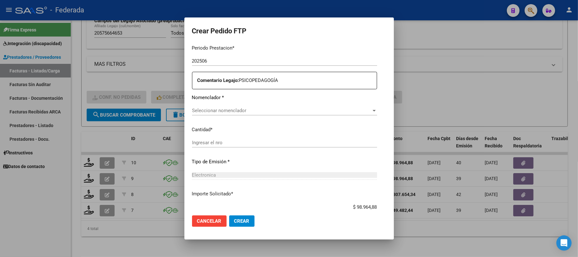
click at [236, 110] on span "Seleccionar nomenclador" at bounding box center [281, 111] width 179 height 6
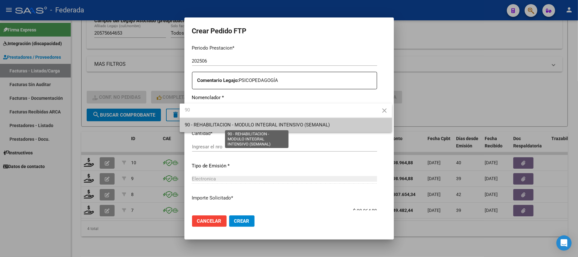
type input "90"
click at [215, 125] on span "90 - REHABILITACION - MODULO INTEGRAL INTENSIVO (SEMANAL)" at bounding box center [257, 125] width 145 height 6
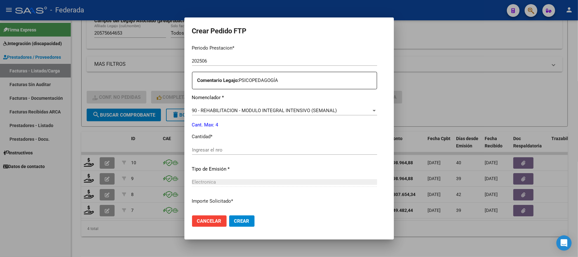
click at [207, 146] on div "Ingresar el nro" at bounding box center [284, 150] width 185 height 10
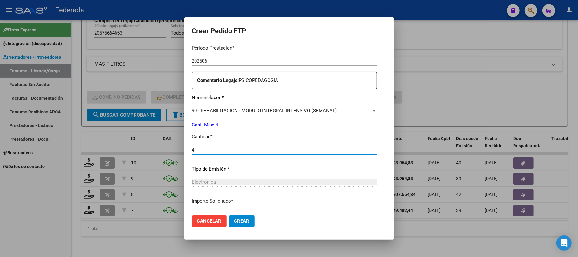
type input "4"
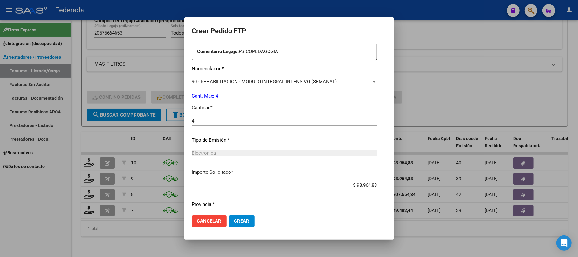
scroll to position [258, 0]
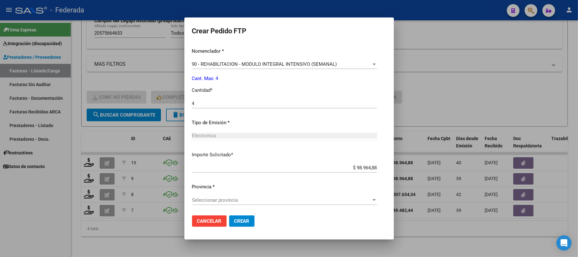
click at [215, 198] on span "Seleccionar provincia" at bounding box center [281, 200] width 179 height 6
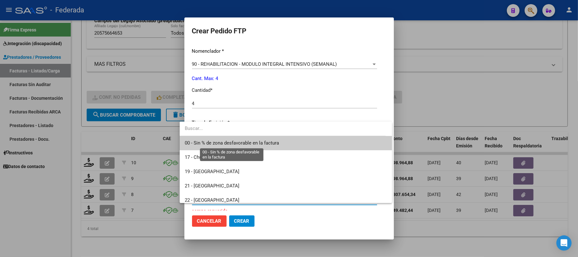
click at [213, 145] on span "00 - Sin % de zona desfavorable en la factura" at bounding box center [232, 143] width 94 height 6
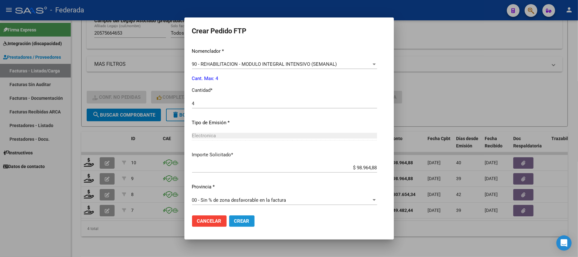
click at [234, 222] on span "Crear" at bounding box center [241, 221] width 15 height 6
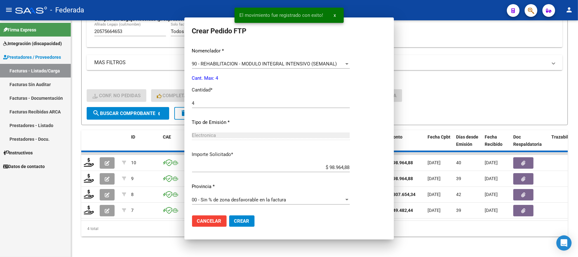
scroll to position [222, 0]
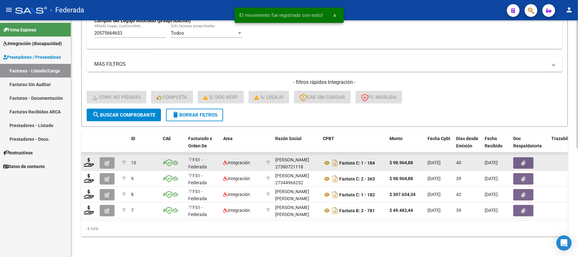
click at [106, 160] on icon "button" at bounding box center [107, 162] width 5 height 5
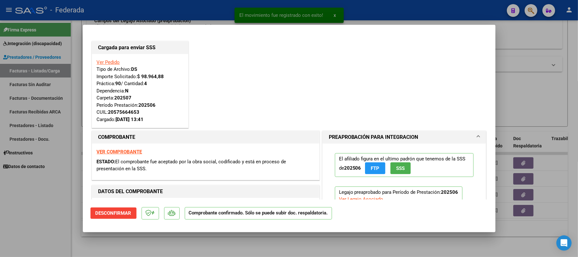
type input "$ 0,00"
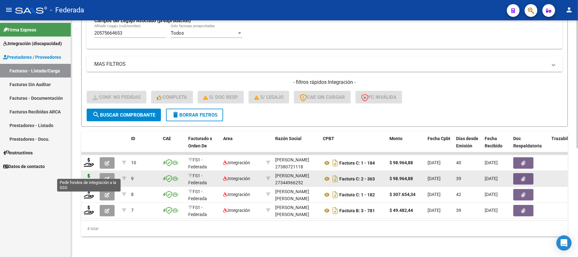
click at [87, 173] on icon at bounding box center [89, 177] width 10 height 9
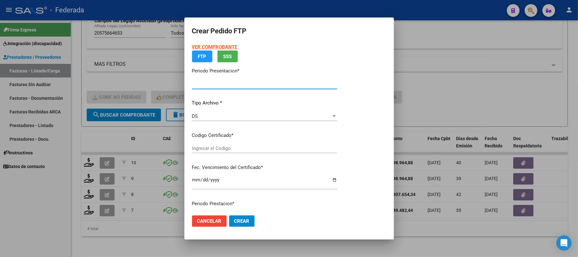
type input "202507"
type input "202506"
type input "$ 98.964,88"
type input "ARG02000575664652023060720280607COR477"
type input "2028-06-28"
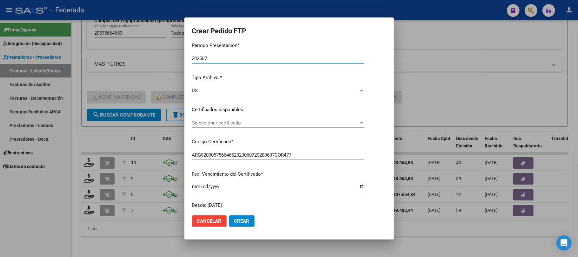
scroll to position [84, 0]
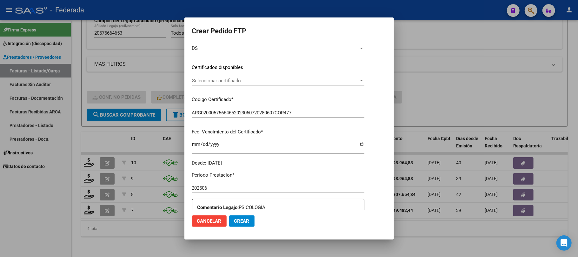
click at [232, 79] on span "Seleccionar certificado" at bounding box center [275, 81] width 167 height 6
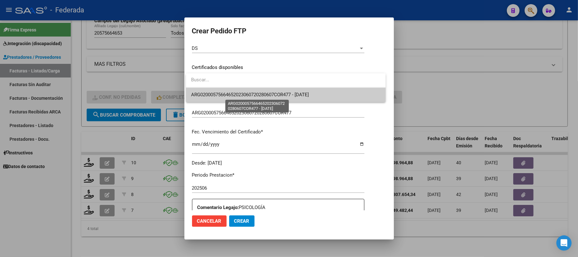
click at [225, 93] on span "ARG02000575664652023060720280607COR477 - 2028-06-28" at bounding box center [250, 95] width 118 height 6
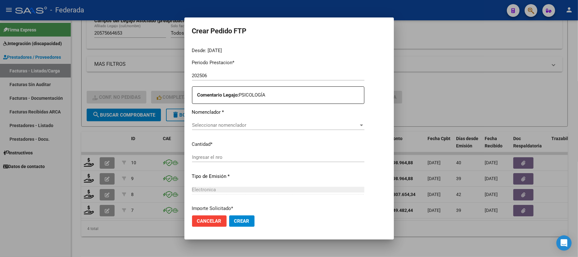
scroll to position [211, 0]
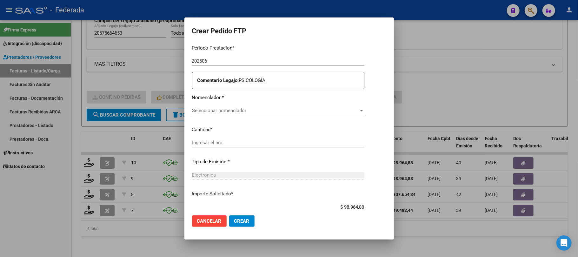
click at [225, 111] on span "Seleccionar nomenclador" at bounding box center [275, 111] width 167 height 6
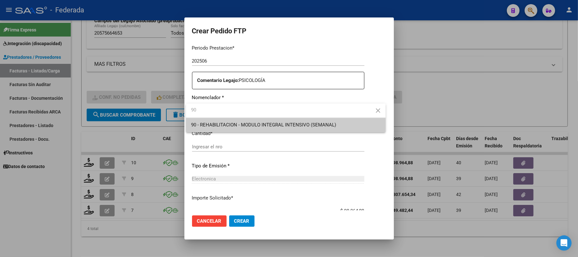
type input "90"
click at [238, 121] on span "90 - REHABILITACION - MODULO INTEGRAL INTENSIVO (SEMANAL)" at bounding box center [285, 125] width 189 height 14
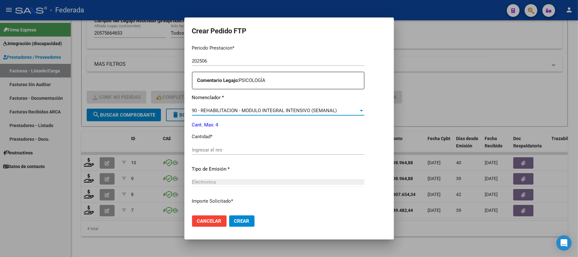
click at [225, 149] on input "Ingresar el nro" at bounding box center [278, 150] width 172 height 6
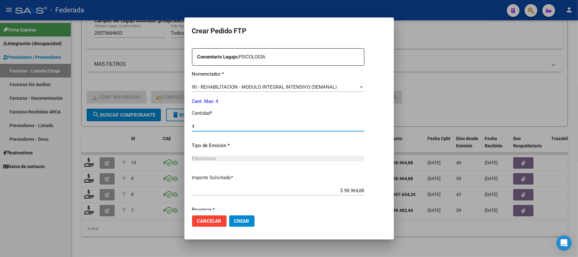
scroll to position [258, 0]
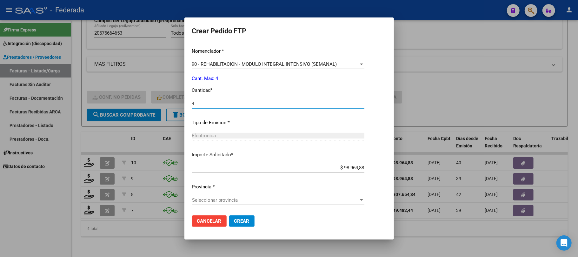
type input "4"
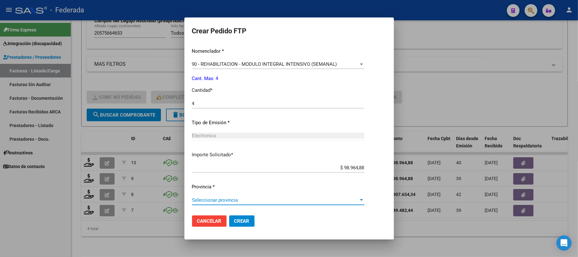
click at [238, 198] on span "Seleccionar provincia" at bounding box center [275, 200] width 167 height 6
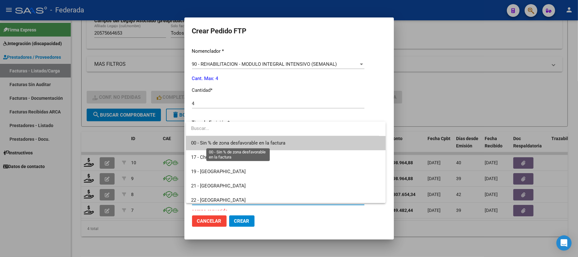
click at [221, 144] on span "00 - Sin % de zona desfavorable en la factura" at bounding box center [238, 143] width 94 height 6
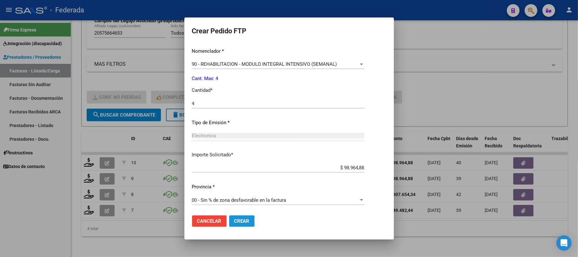
click at [238, 220] on span "Crear" at bounding box center [241, 221] width 15 height 6
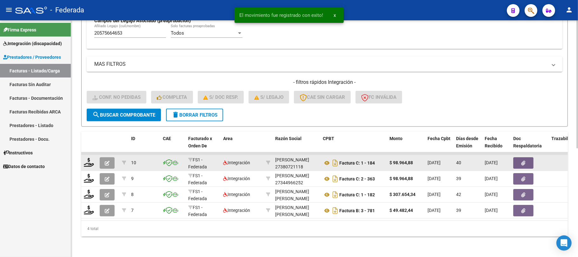
click at [108, 160] on icon "button" at bounding box center [107, 162] width 5 height 5
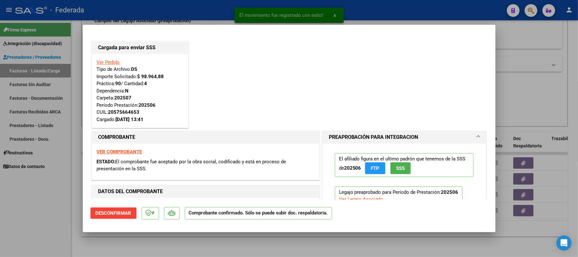
type input "$ 0,00"
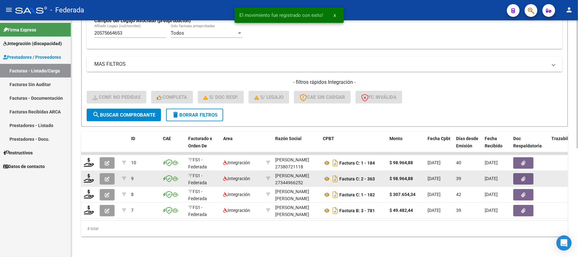
click at [109, 173] on button "button" at bounding box center [107, 178] width 15 height 11
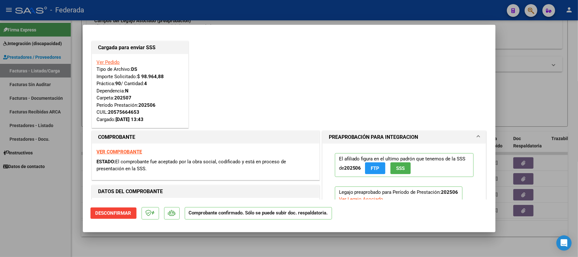
type input "$ 0,00"
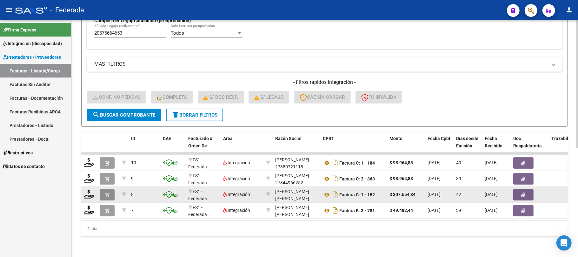
click at [108, 192] on icon "button" at bounding box center [107, 194] width 5 height 5
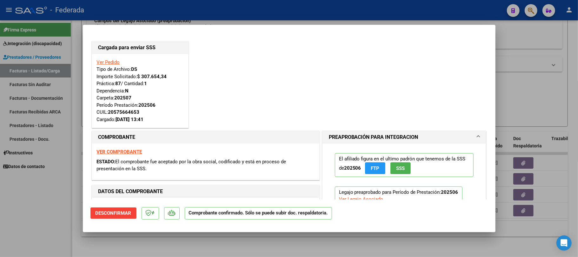
type input "$ 0,00"
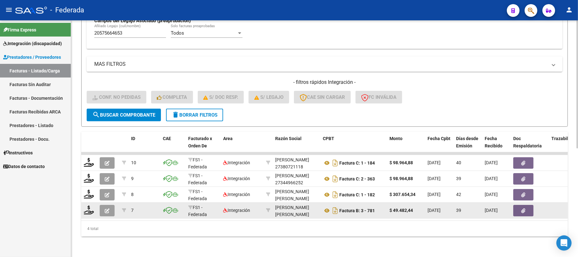
click at [109, 205] on button "button" at bounding box center [107, 210] width 15 height 11
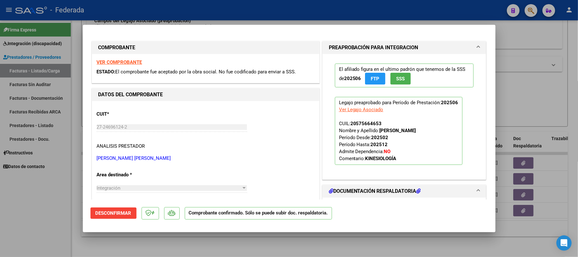
type input "$ 0,00"
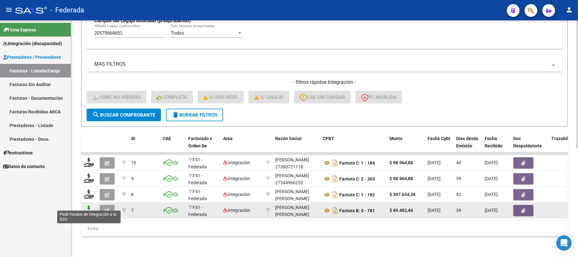
click at [91, 205] on icon at bounding box center [89, 209] width 10 height 9
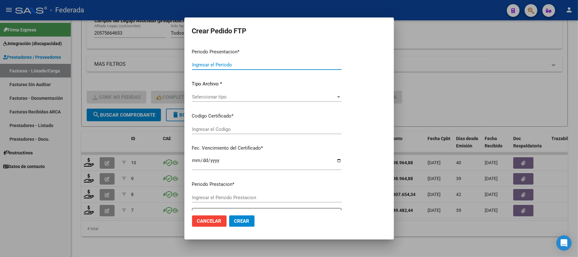
type input "202507"
type input "202506"
type input "$ 49.482,44"
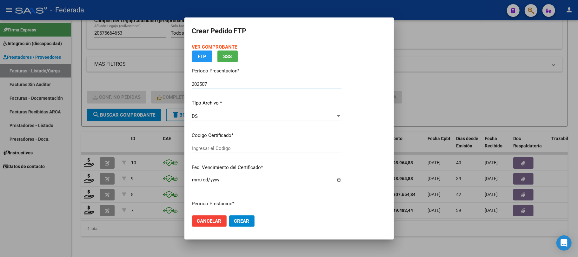
type input "ARG02000575664652023060720280607COR477"
type input "2028-06-28"
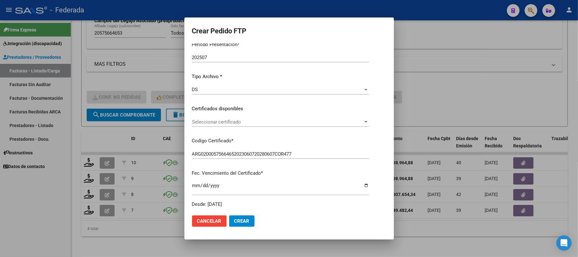
scroll to position [84, 0]
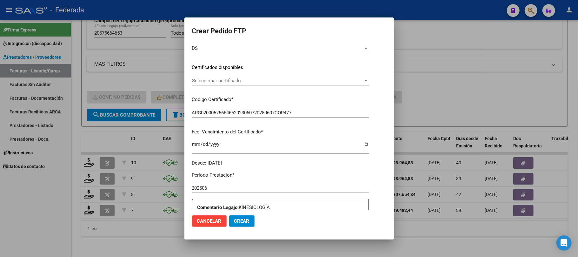
click at [226, 82] on span "Seleccionar certificado" at bounding box center [277, 81] width 171 height 6
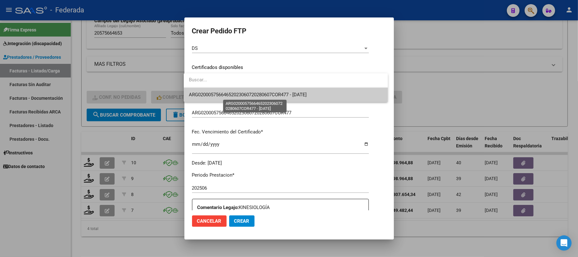
click at [219, 95] on span "ARG02000575664652023060720280607COR477 - 2028-06-28" at bounding box center [248, 95] width 118 height 6
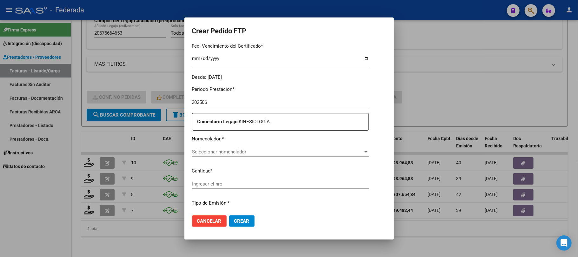
scroll to position [211, 0]
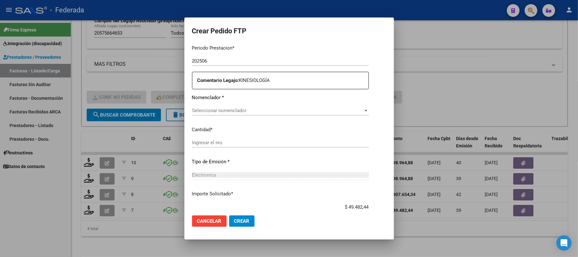
click at [224, 110] on span "Seleccionar nomenclador" at bounding box center [277, 111] width 171 height 6
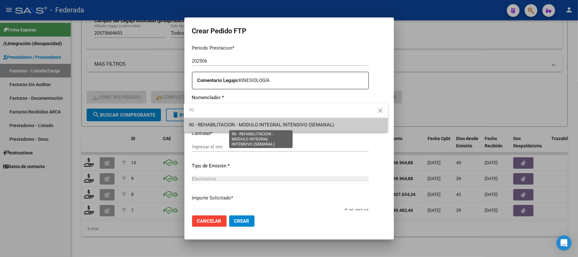
type input "90"
click at [225, 126] on span "90 - REHABILITACION - MODULO INTEGRAL INTENSIVO (SEMANAL)" at bounding box center [261, 125] width 145 height 6
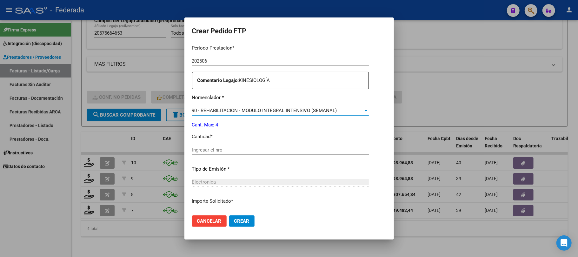
click at [210, 150] on input "Ingresar el nro" at bounding box center [280, 150] width 177 height 6
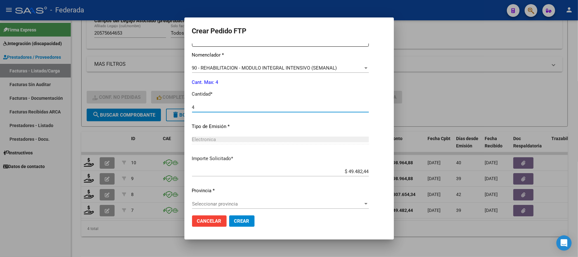
scroll to position [258, 0]
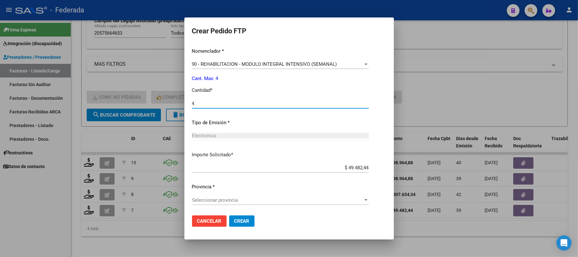
type input "4"
click at [216, 198] on span "Seleccionar provincia" at bounding box center [277, 200] width 171 height 6
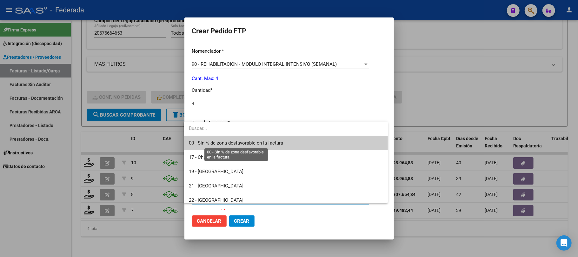
click at [217, 144] on span "00 - Sin % de zona desfavorable en la factura" at bounding box center [236, 143] width 94 height 6
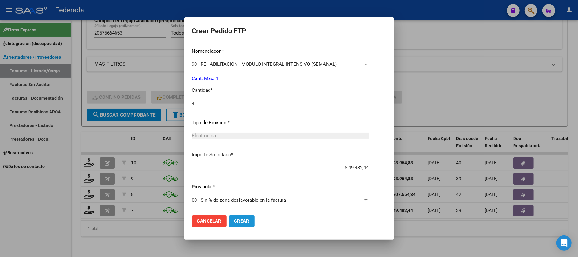
click at [234, 219] on span "Crear" at bounding box center [241, 221] width 15 height 6
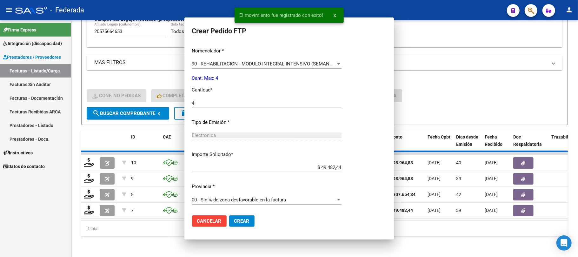
scroll to position [222, 0]
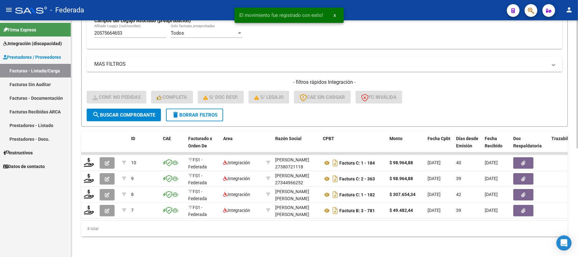
click at [234, 227] on div "4 total" at bounding box center [324, 228] width 486 height 16
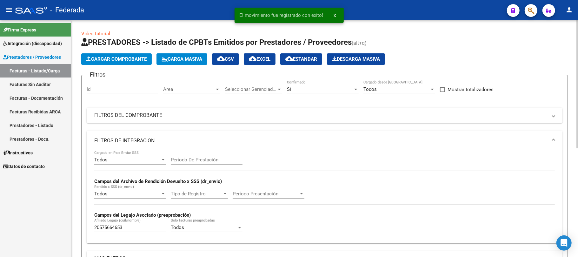
scroll to position [0, 0]
click at [329, 90] on div "Si" at bounding box center [320, 90] width 66 height 6
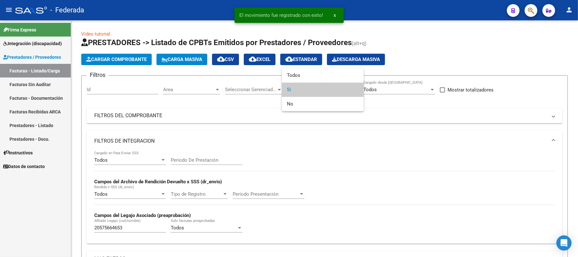
click at [317, 91] on span "Si" at bounding box center [323, 89] width 72 height 14
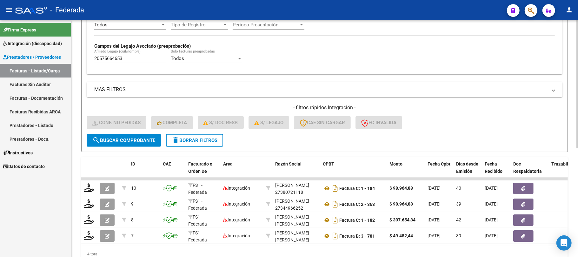
click at [182, 135] on button "delete Borrar Filtros" at bounding box center [194, 140] width 57 height 13
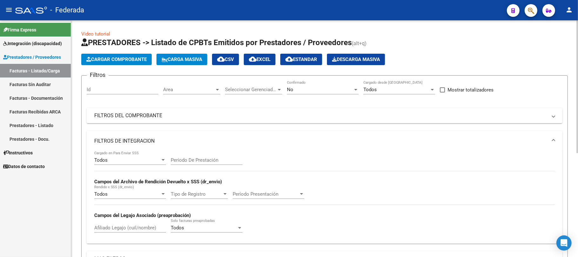
click at [547, 140] on mat-panel-title "FILTROS DE INTEGRACION" at bounding box center [320, 140] width 453 height 7
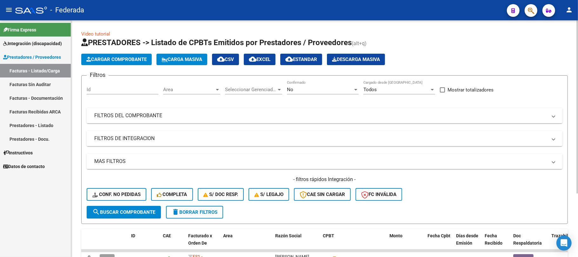
click at [327, 89] on div "No" at bounding box center [320, 90] width 66 height 6
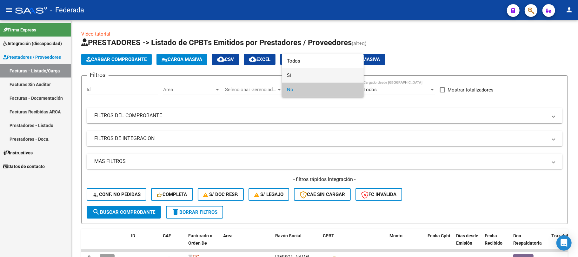
click at [302, 76] on span "Si" at bounding box center [323, 75] width 72 height 14
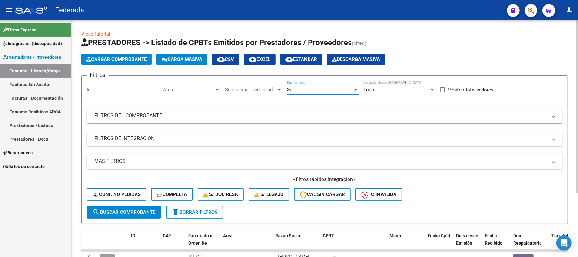
click at [146, 209] on span "search Buscar Comprobante" at bounding box center [123, 212] width 63 height 6
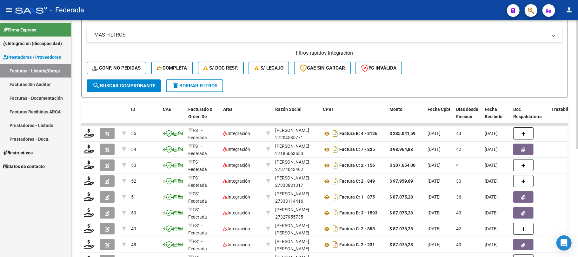
scroll to position [198, 0]
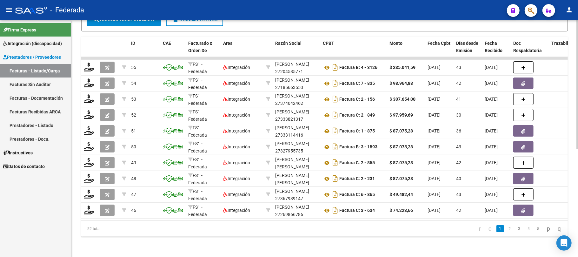
drag, startPoint x: 87, startPoint y: 228, endPoint x: 93, endPoint y: 229, distance: 5.7
click at [93, 229] on div "52 total" at bounding box center [129, 228] width 96 height 16
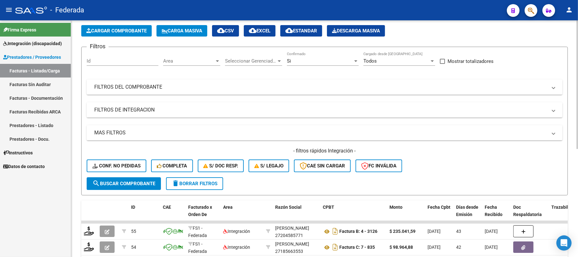
scroll to position [0, 0]
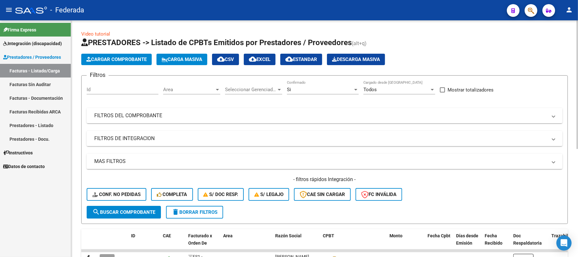
click at [444, 89] on span at bounding box center [442, 89] width 5 height 5
click at [442, 92] on input "Mostrar totalizadores" at bounding box center [442, 92] width 0 height 0
checkbox input "true"
click at [145, 206] on button "search Buscar Comprobante" at bounding box center [124, 212] width 74 height 13
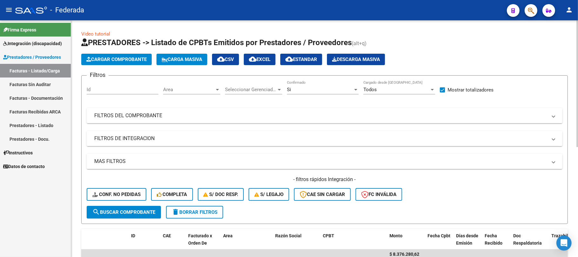
click at [170, 57] on span "Carga Masiva" at bounding box center [181, 59] width 41 height 6
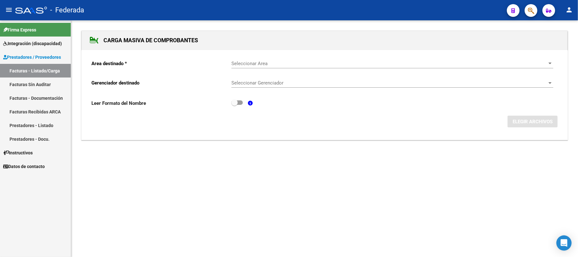
click at [253, 69] on div "Seleccionar Area Seleccionar Area" at bounding box center [392, 65] width 322 height 20
click at [254, 63] on span "Seleccionar Area" at bounding box center [389, 64] width 316 height 6
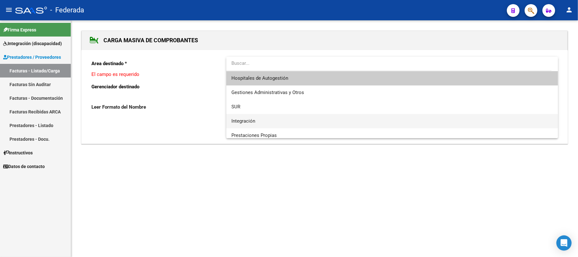
click at [259, 119] on span "Integración" at bounding box center [391, 121] width 321 height 14
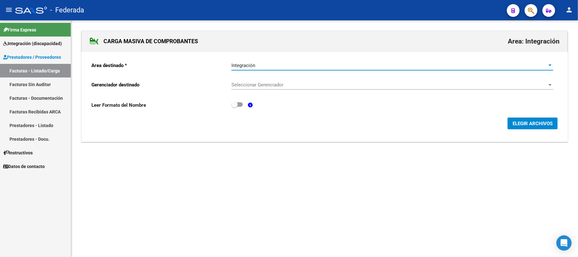
click at [265, 85] on span "Seleccionar Gerenciador" at bounding box center [389, 85] width 316 height 6
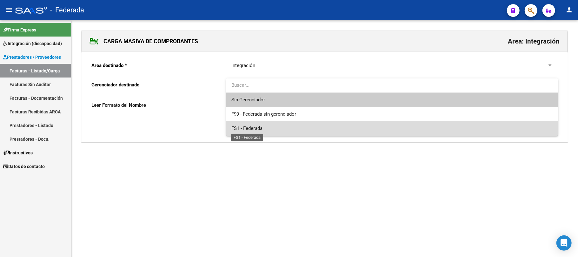
click at [260, 127] on span "FS1 - Federada" at bounding box center [246, 128] width 31 height 6
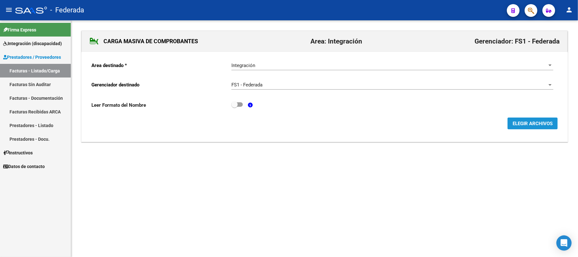
click at [521, 127] on button "ELEGIR ARCHIVOS" at bounding box center [532, 123] width 50 height 12
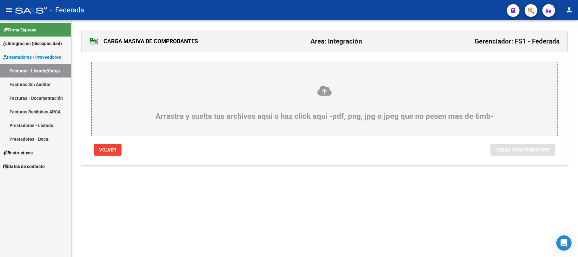
click at [322, 89] on icon at bounding box center [324, 91] width 435 height 12
click at [0, 0] on input "Arrastra y suelta tus archivos aquí o haz click aquí -pdf, png, jpg o jpeg que …" at bounding box center [0, 0] width 0 height 0
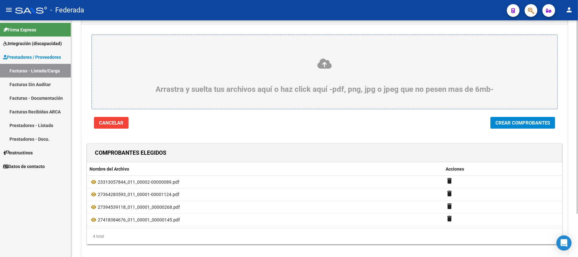
scroll to position [52, 0]
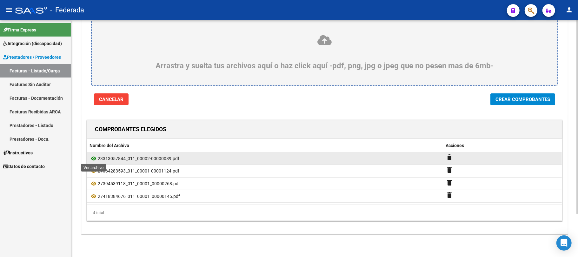
click at [93, 157] on icon at bounding box center [93, 158] width 8 height 8
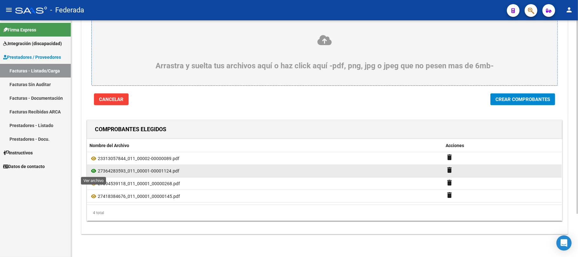
click at [93, 170] on icon at bounding box center [93, 171] width 8 height 8
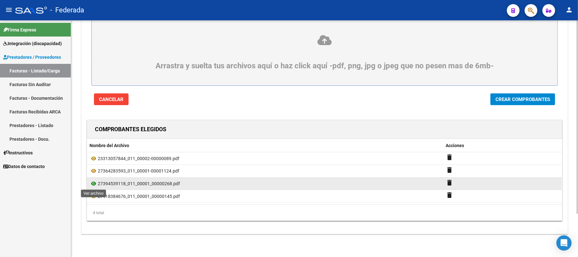
click at [93, 182] on icon at bounding box center [93, 184] width 8 height 8
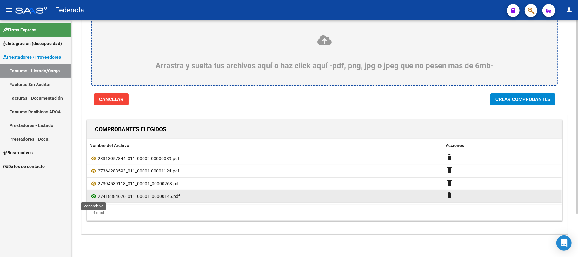
click at [93, 195] on icon at bounding box center [93, 196] width 8 height 8
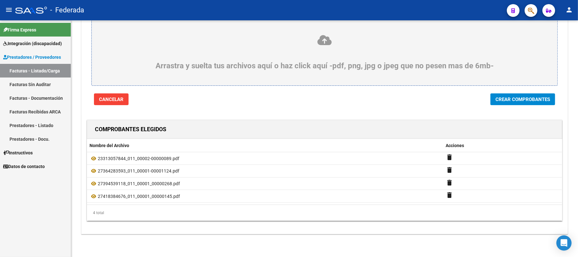
scroll to position [10, 0]
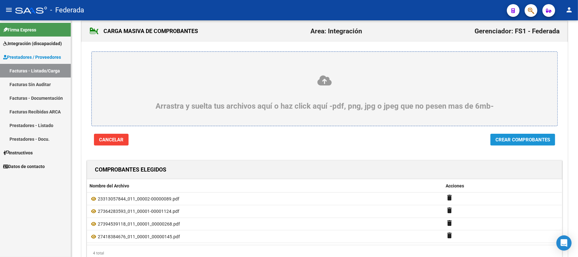
click at [508, 138] on span "Crear Comprobantes" at bounding box center [522, 140] width 55 height 6
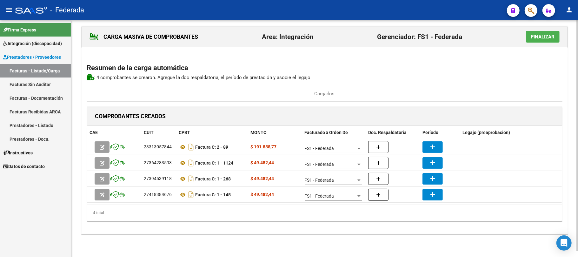
scroll to position [5, 0]
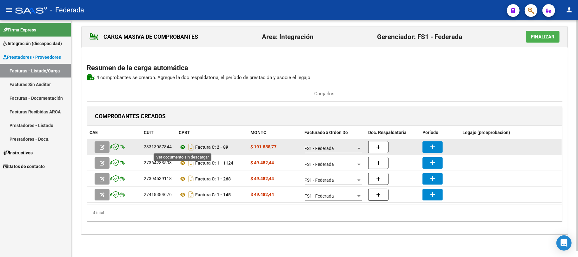
click at [182, 146] on icon at bounding box center [183, 147] width 8 height 8
click at [183, 146] on icon at bounding box center [183, 147] width 8 height 8
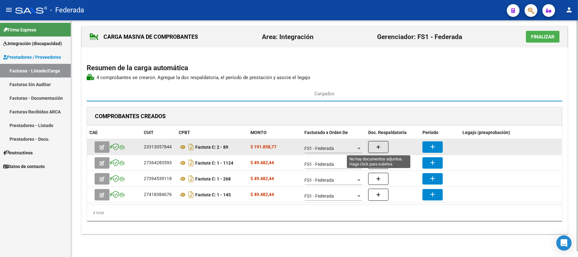
click at [370, 142] on button "button" at bounding box center [378, 147] width 20 height 12
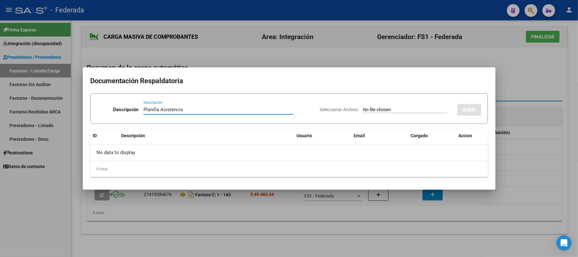
drag, startPoint x: 211, startPoint y: 109, endPoint x: 126, endPoint y: 108, distance: 85.3
click at [126, 108] on div "Descripción Planilla Asistencia Descripción" at bounding box center [206, 110] width 218 height 19
type input "Planilla Asistencia"
click at [429, 109] on input "Seleccionar Archivo" at bounding box center [405, 110] width 84 height 6
type input "C:\fakepath\MOD MAEST DE AP ASIS.jpg"
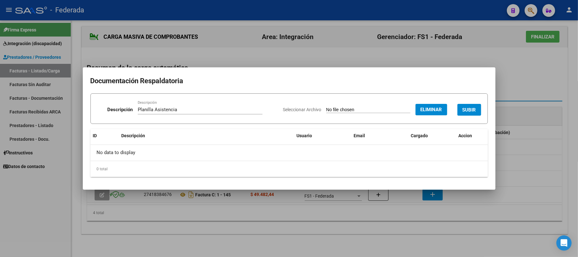
click at [463, 109] on span "SUBIR" at bounding box center [469, 110] width 14 height 6
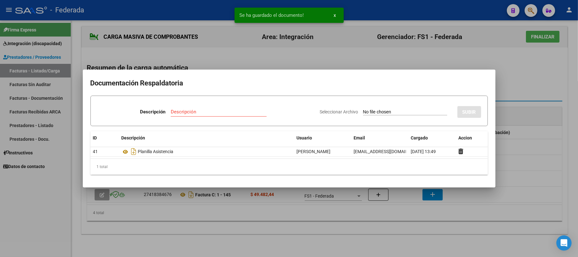
click at [526, 82] on div at bounding box center [289, 128] width 578 height 257
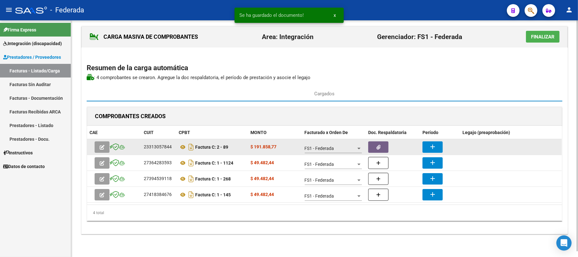
click at [387, 145] on button "button" at bounding box center [378, 146] width 20 height 11
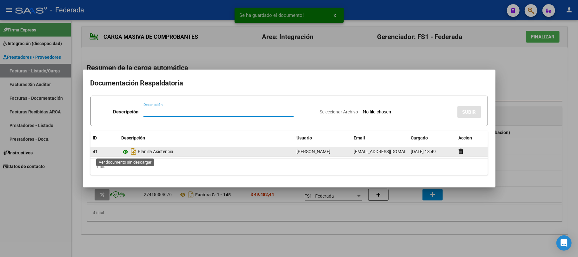
click at [125, 150] on icon at bounding box center [125, 152] width 8 height 8
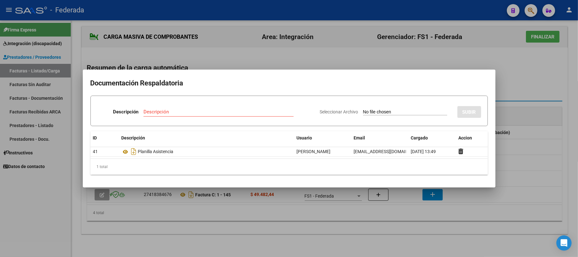
click at [466, 57] on div at bounding box center [289, 128] width 578 height 257
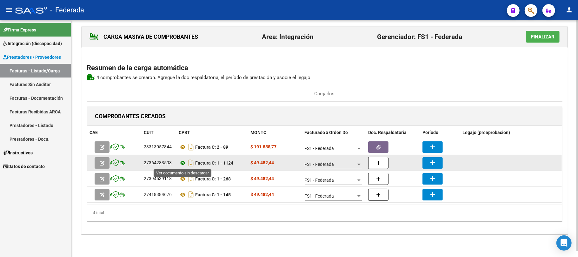
click at [183, 162] on icon at bounding box center [183, 163] width 8 height 8
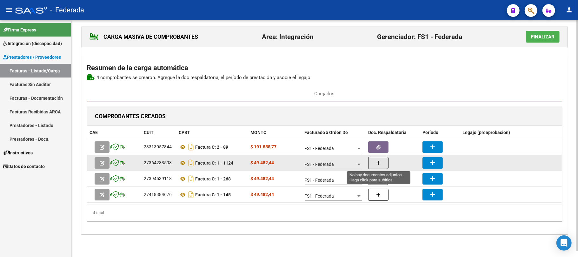
click at [372, 158] on button "button" at bounding box center [378, 163] width 20 height 12
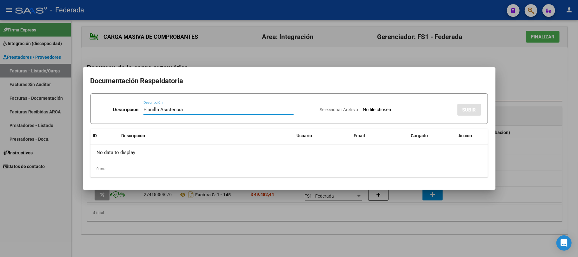
type input "Planilla Asistencia"
click at [378, 108] on input "Seleccionar Archivo" at bounding box center [405, 110] width 84 height 6
click at [475, 208] on div at bounding box center [289, 128] width 578 height 257
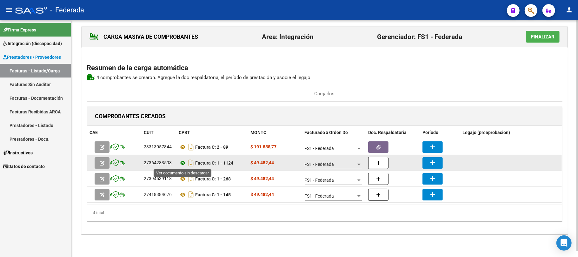
click at [183, 162] on icon at bounding box center [183, 163] width 8 height 8
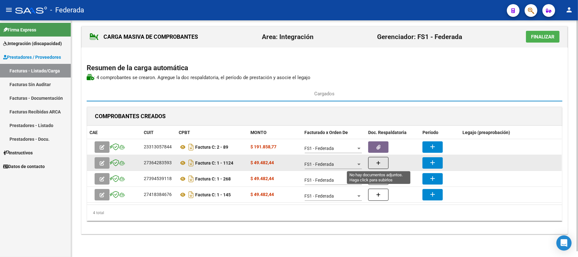
click at [373, 160] on button "button" at bounding box center [378, 163] width 20 height 12
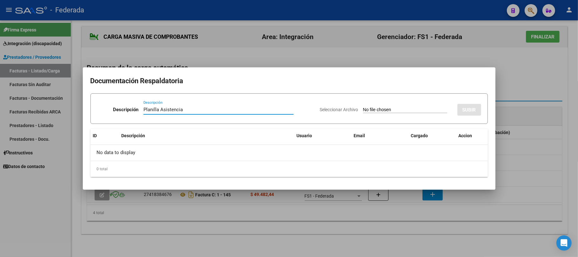
type input "Planilla Asistencia"
click at [363, 111] on input "Seleccionar Archivo" at bounding box center [405, 110] width 84 height 6
type input "C:\fakepath\TO ASIST.pdf"
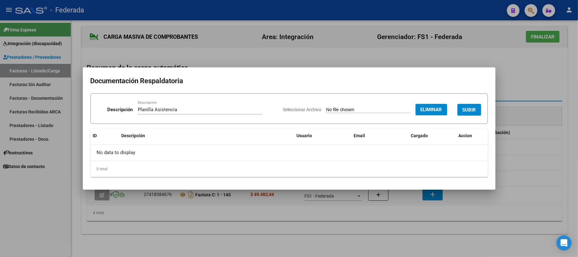
click at [466, 108] on span "SUBIR" at bounding box center [469, 110] width 14 height 6
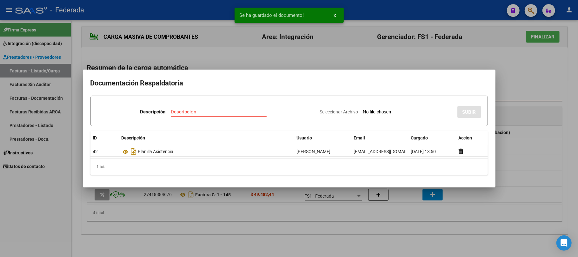
click at [510, 77] on div at bounding box center [289, 128] width 578 height 257
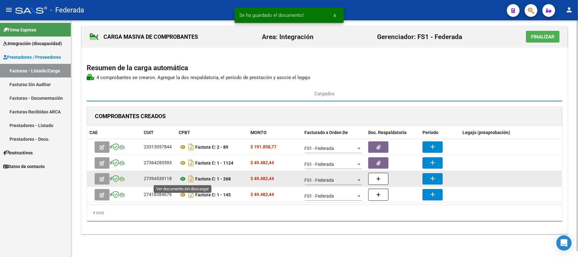
click at [183, 177] on icon at bounding box center [183, 179] width 8 height 8
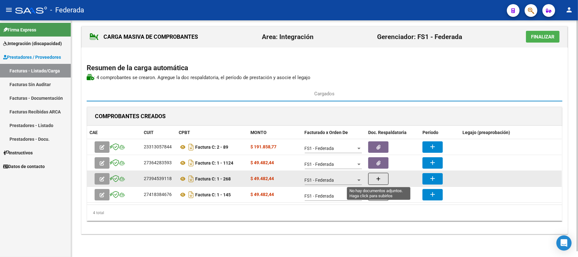
click at [376, 175] on button "button" at bounding box center [378, 179] width 20 height 12
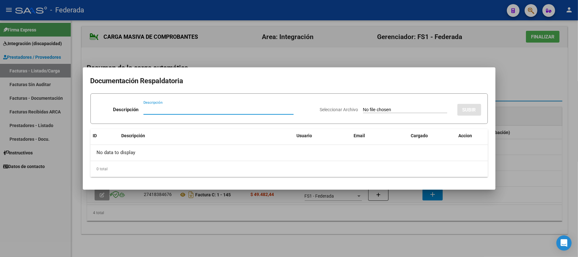
paste input "Planilla Asistencia"
type input "Planilla Asistencia"
click at [384, 108] on input "Seleccionar Archivo" at bounding box center [405, 110] width 84 height 6
type input "C:\fakepath\PSC ASIST.pdf"
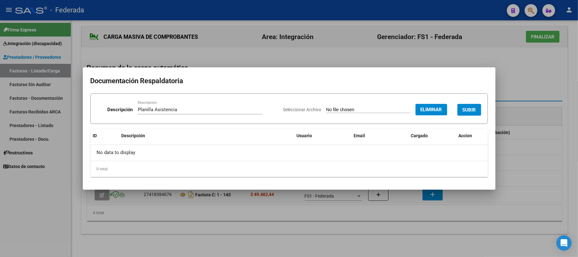
click at [467, 112] on span "SUBIR" at bounding box center [469, 110] width 14 height 6
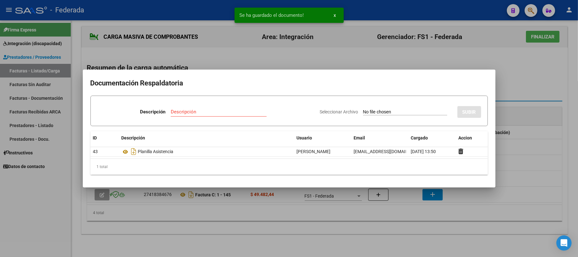
click at [184, 203] on div at bounding box center [289, 128] width 578 height 257
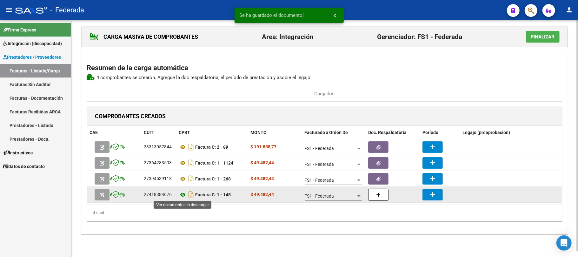
click at [183, 194] on icon at bounding box center [183, 195] width 8 height 8
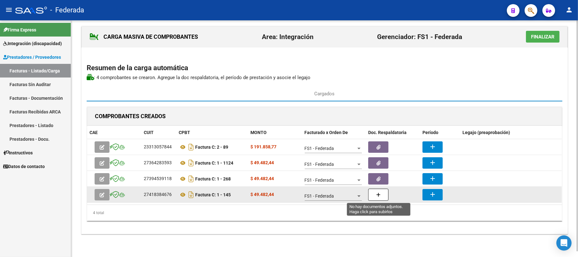
click at [378, 192] on icon "button" at bounding box center [378, 194] width 4 height 5
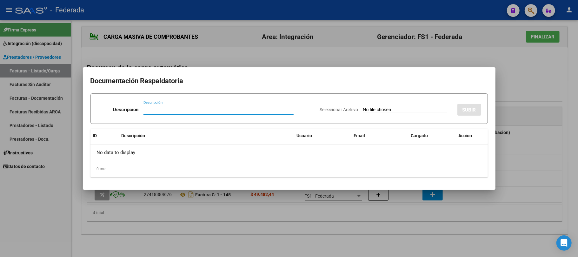
paste input "Planilla Asistencia"
type input "Planilla Asistencia"
click at [387, 109] on input "Seleccionar Archivo" at bounding box center [405, 110] width 84 height 6
type input "C:\fakepath\PSP ASIST.pdf"
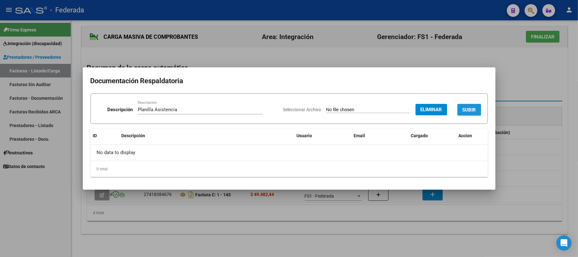
click at [462, 111] on span "SUBIR" at bounding box center [469, 110] width 14 height 6
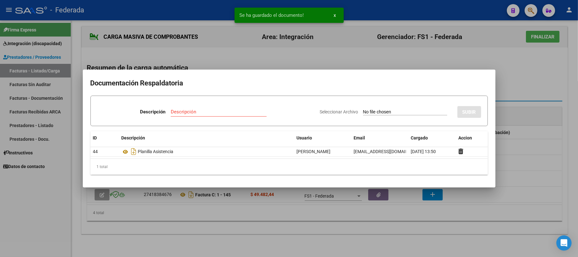
click at [500, 73] on div at bounding box center [289, 128] width 578 height 257
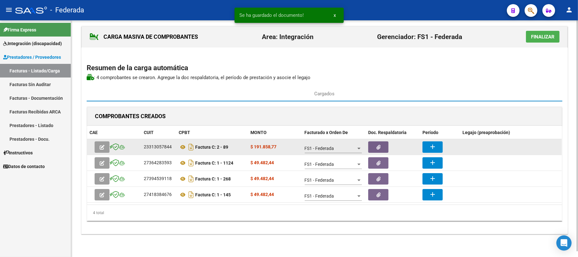
click at [436, 147] on button "add" at bounding box center [432, 146] width 20 height 11
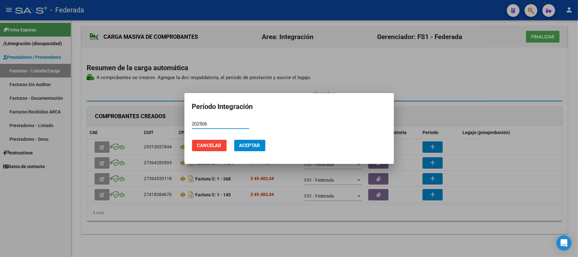
click at [194, 123] on input "202506" at bounding box center [220, 124] width 57 height 6
type input "202506"
click at [246, 143] on span "Aceptar" at bounding box center [249, 145] width 21 height 6
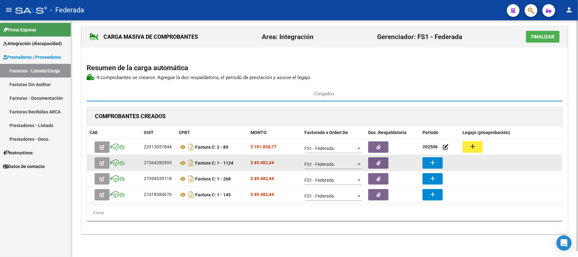
click at [434, 159] on mat-icon "add" at bounding box center [432, 163] width 8 height 8
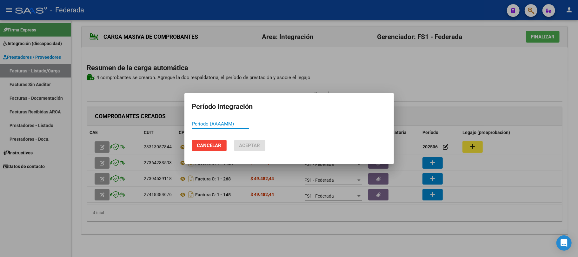
paste input "202506"
type input "202506"
click at [259, 146] on span "Aceptar" at bounding box center [249, 145] width 21 height 6
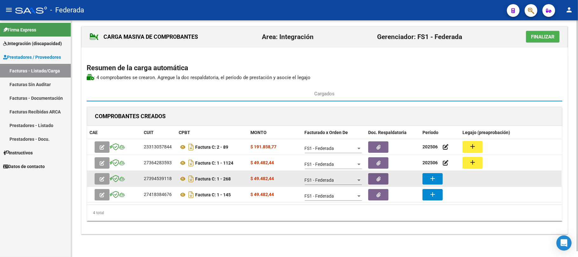
click at [434, 175] on mat-icon "add" at bounding box center [432, 178] width 8 height 8
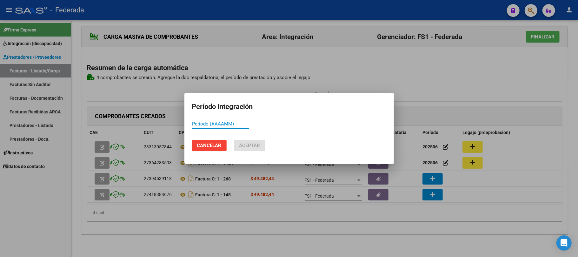
paste input "202506"
type input "202506"
click at [257, 147] on span "Aceptar" at bounding box center [249, 145] width 21 height 6
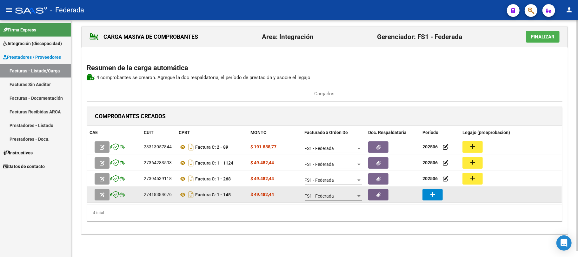
click at [434, 192] on mat-icon "add" at bounding box center [432, 194] width 8 height 8
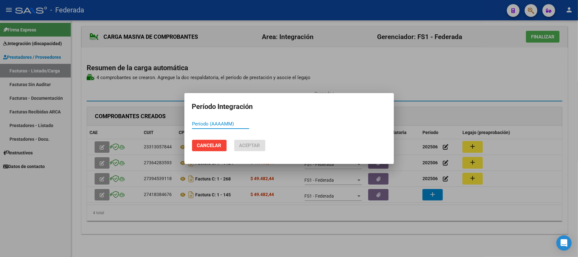
paste input "202506"
type input "202506"
click at [254, 142] on span "Aceptar" at bounding box center [249, 145] width 21 height 6
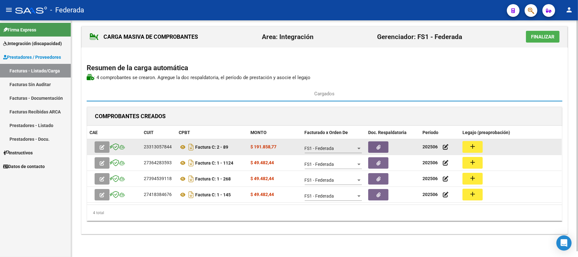
click at [469, 142] on mat-icon "add" at bounding box center [472, 146] width 8 height 8
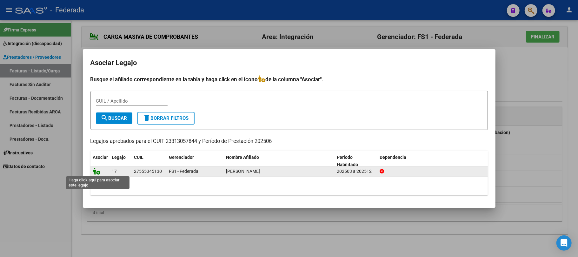
click at [95, 170] on icon at bounding box center [97, 170] width 8 height 7
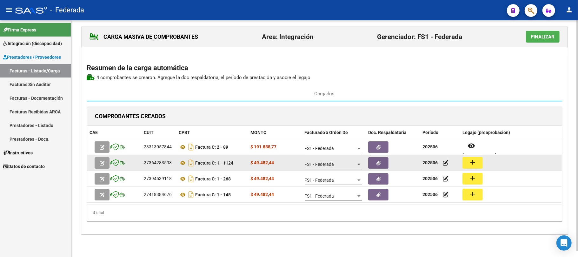
click at [476, 160] on mat-icon "add" at bounding box center [472, 162] width 8 height 8
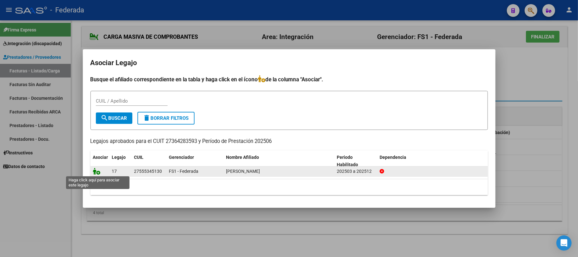
click at [95, 170] on icon at bounding box center [97, 170] width 8 height 7
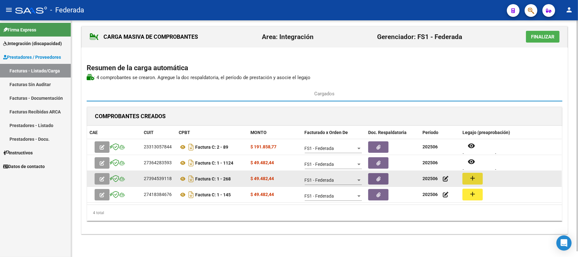
click at [468, 180] on mat-icon "add" at bounding box center [472, 178] width 8 height 8
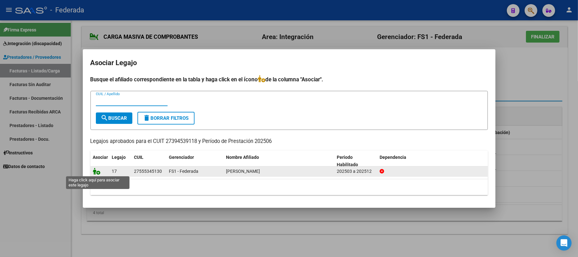
click at [93, 168] on icon at bounding box center [97, 170] width 8 height 7
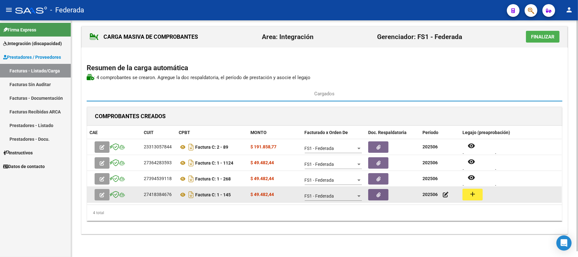
click at [474, 193] on mat-icon "add" at bounding box center [472, 194] width 8 height 8
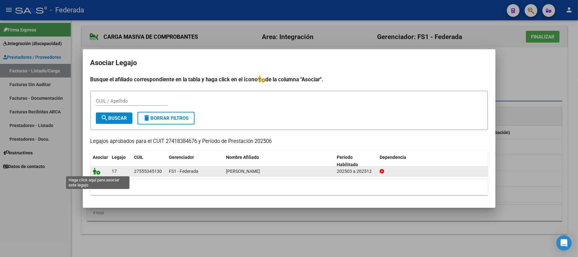
click at [98, 172] on icon at bounding box center [97, 170] width 8 height 7
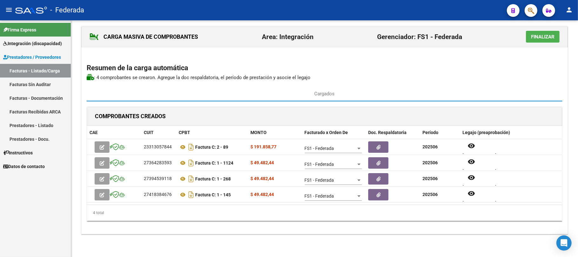
click at [542, 34] on span "Finalizar" at bounding box center [542, 37] width 23 height 6
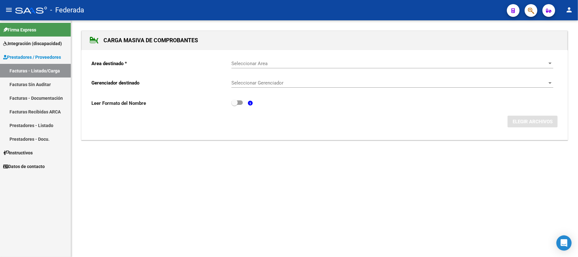
scroll to position [0, 0]
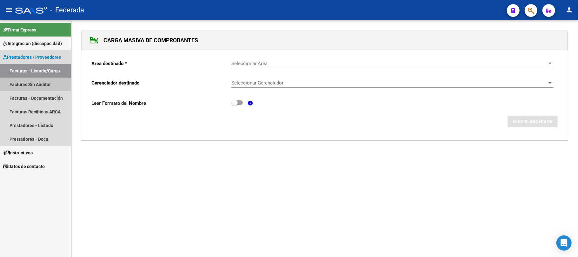
click at [40, 84] on link "Facturas Sin Auditar" at bounding box center [35, 84] width 71 height 14
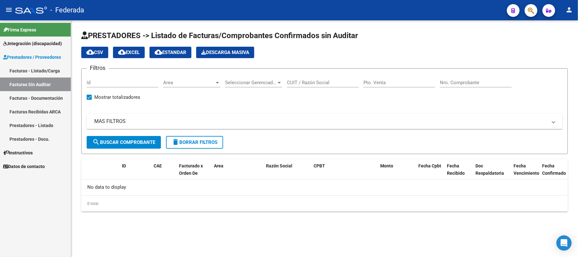
click at [37, 72] on link "Facturas - Listado/Carga" at bounding box center [35, 71] width 71 height 14
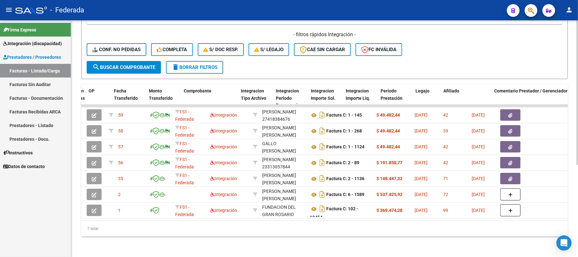
scroll to position [0, 636]
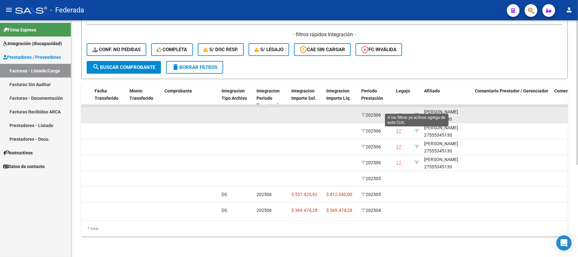
click at [416, 113] on icon at bounding box center [416, 115] width 4 height 4
type input "27555345130"
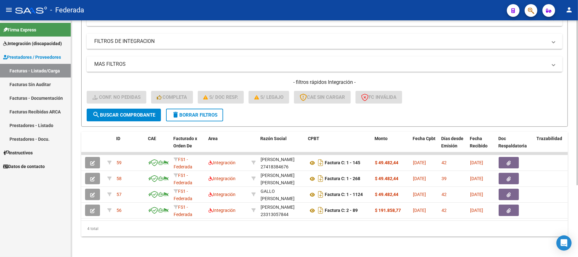
scroll to position [0, 0]
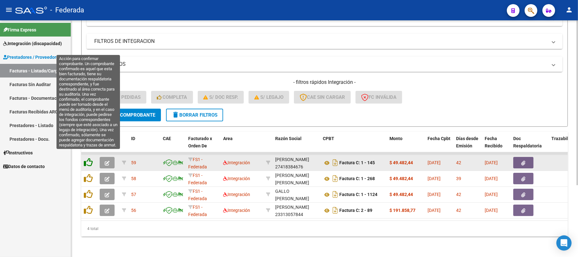
click at [91, 158] on icon at bounding box center [88, 162] width 9 height 9
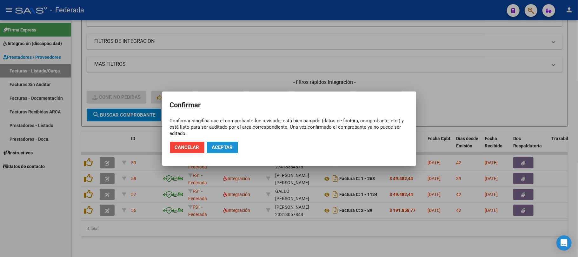
click at [216, 147] on span "Aceptar" at bounding box center [222, 147] width 21 height 6
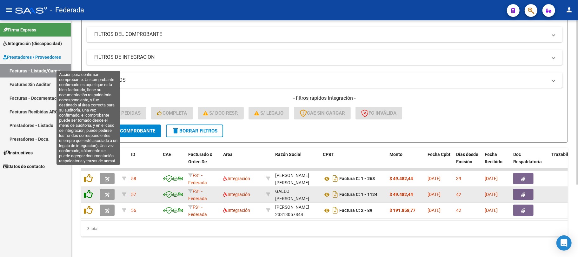
click at [90, 173] on icon at bounding box center [88, 177] width 9 height 9
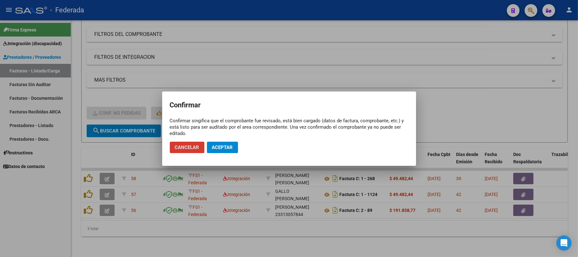
click at [215, 147] on span "Aceptar" at bounding box center [222, 147] width 21 height 6
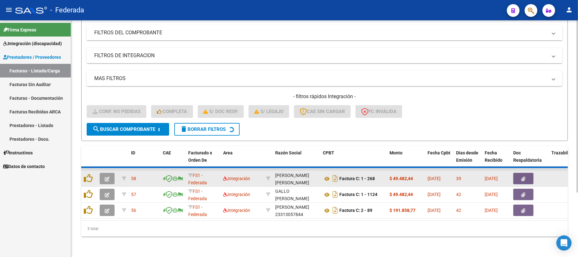
scroll to position [71, 0]
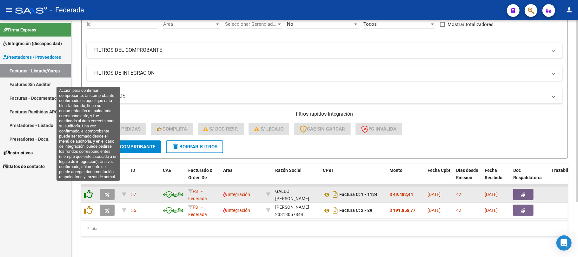
click at [86, 189] on icon at bounding box center [88, 193] width 9 height 9
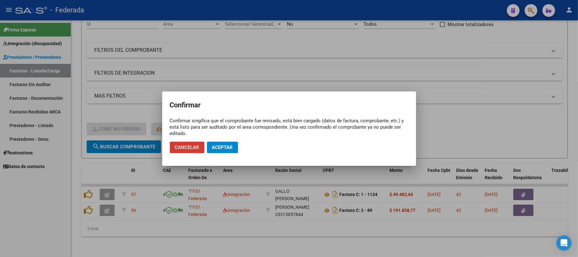
click at [221, 150] on span "Aceptar" at bounding box center [222, 147] width 21 height 6
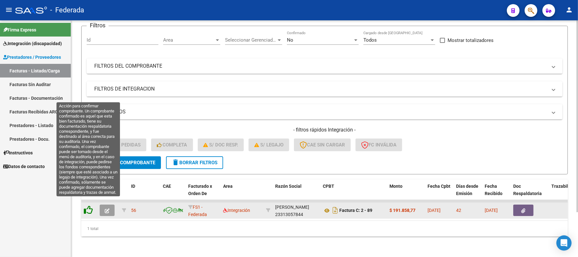
click at [91, 205] on icon at bounding box center [88, 209] width 9 height 9
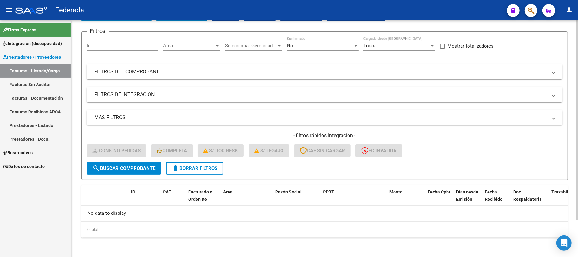
scroll to position [2, 0]
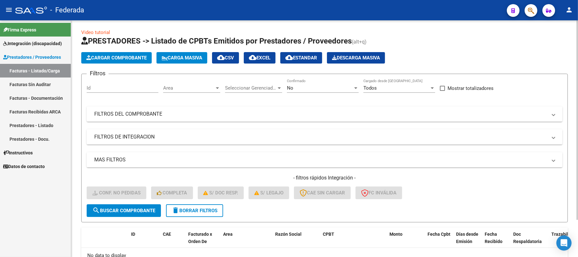
click at [317, 89] on div "No" at bounding box center [320, 88] width 66 height 6
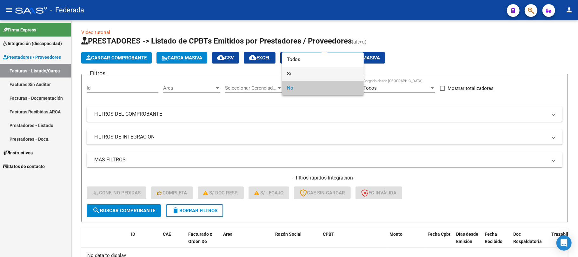
click at [301, 76] on span "Si" at bounding box center [323, 74] width 72 height 14
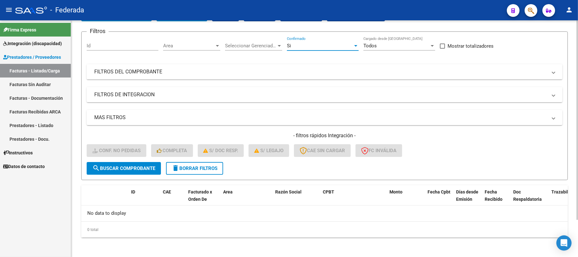
click at [147, 169] on span "search Buscar Comprobante" at bounding box center [123, 168] width 63 height 6
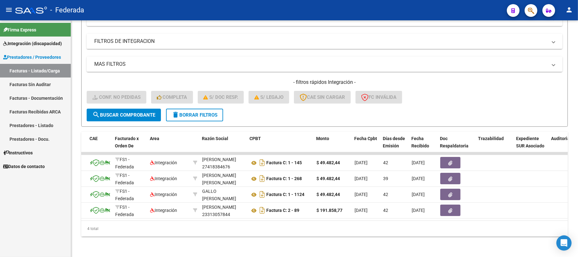
scroll to position [0, 0]
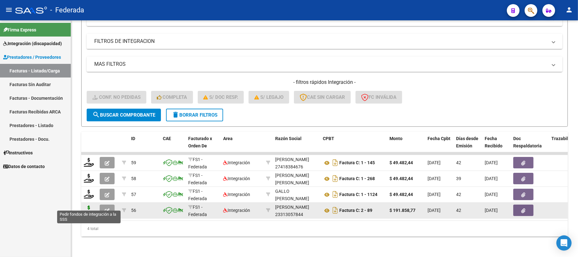
click at [91, 205] on icon at bounding box center [89, 209] width 10 height 9
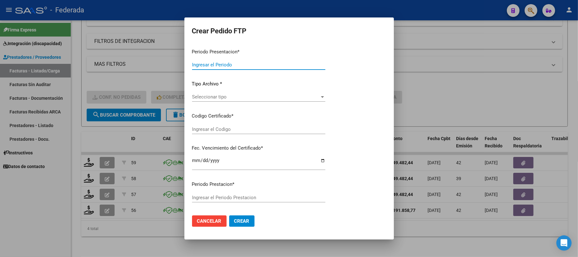
type input "202507"
type input "202506"
type input "$ 191.858,77"
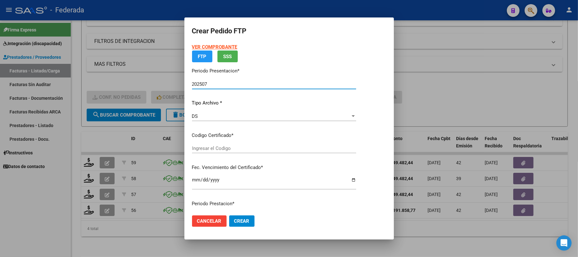
type input "ARG01000555345132024011020290210SFE10213"
type input "2029-01-10"
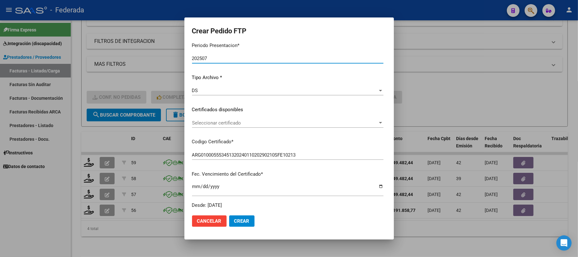
scroll to position [84, 0]
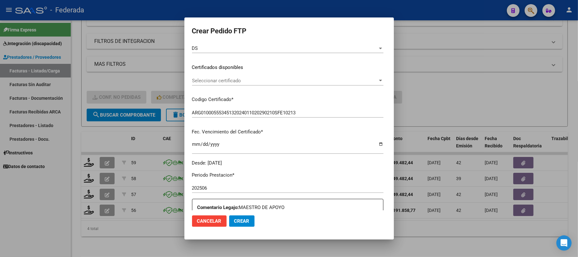
click at [248, 76] on div "Seleccionar certificado Seleccionar certificado" at bounding box center [287, 81] width 191 height 10
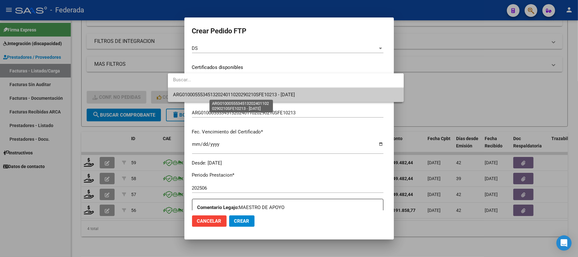
click at [234, 97] on span "ARG01000555345132024011020290210SFE10213 - 2029-01-10" at bounding box center [286, 95] width 226 height 14
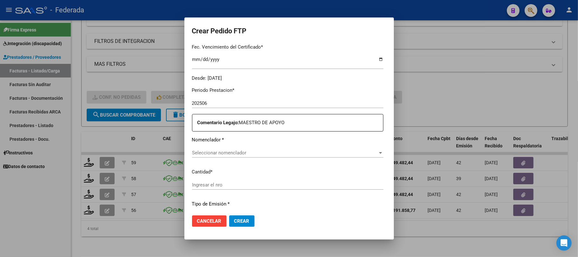
scroll to position [211, 0]
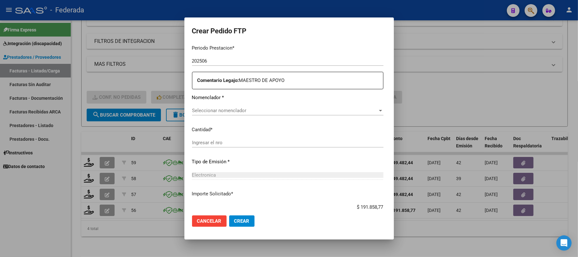
click at [226, 109] on span "Seleccionar nomenclador" at bounding box center [285, 111] width 186 height 6
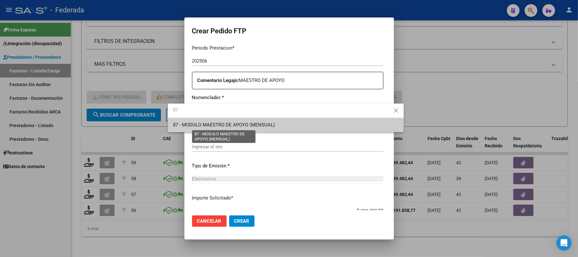
type input "87"
click at [226, 125] on span "87 - MODULO MAESTRO DE APOYO (MENSUAL)" at bounding box center [224, 125] width 102 height 6
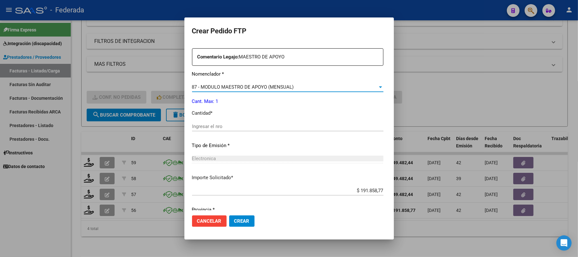
scroll to position [254, 0]
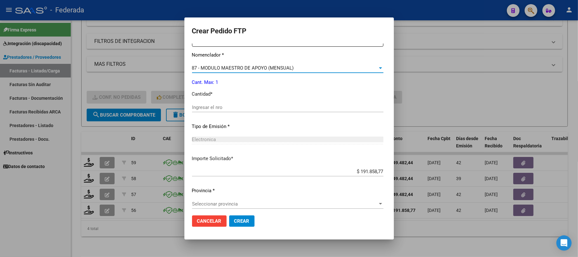
click at [212, 109] on input "Ingresar el nro" at bounding box center [287, 107] width 191 height 6
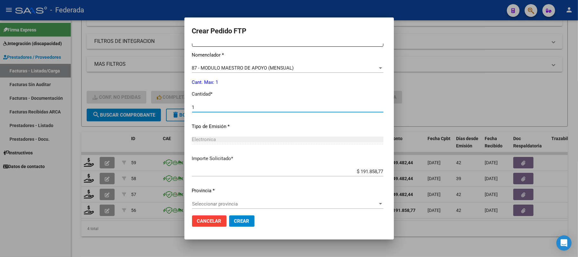
type input "1"
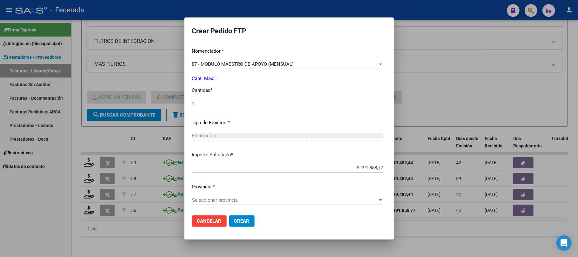
click at [234, 197] on span "Seleccionar provincia" at bounding box center [285, 200] width 186 height 6
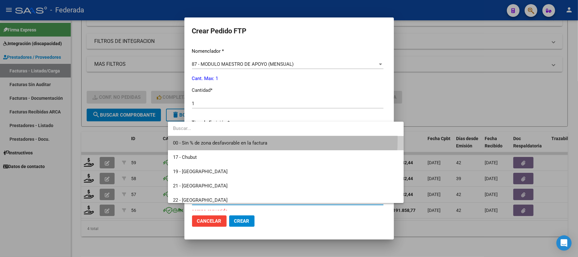
click at [225, 139] on span "00 - Sin % de zona desfavorable en la factura" at bounding box center [286, 143] width 226 height 14
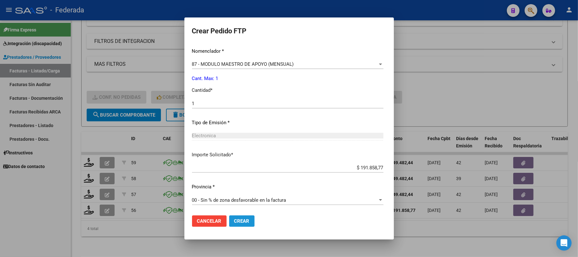
click at [234, 221] on span "Crear" at bounding box center [241, 221] width 15 height 6
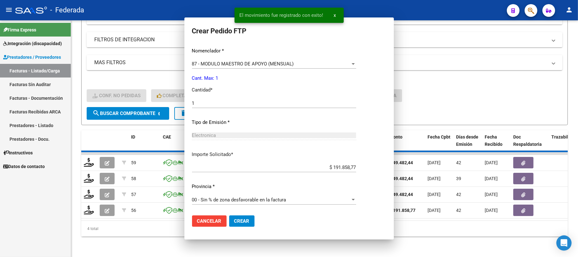
scroll to position [0, 0]
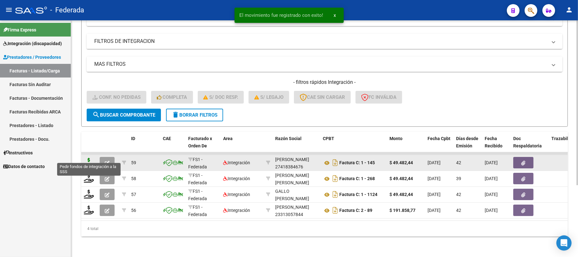
click at [91, 158] on icon at bounding box center [89, 162] width 10 height 9
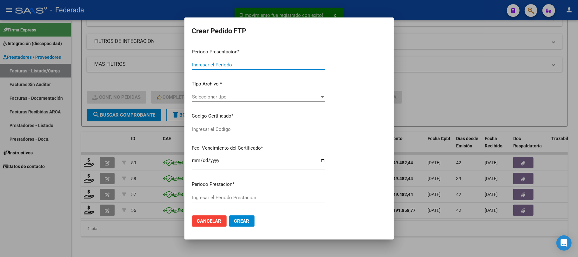
type input "202507"
type input "202506"
type input "$ 49.482,44"
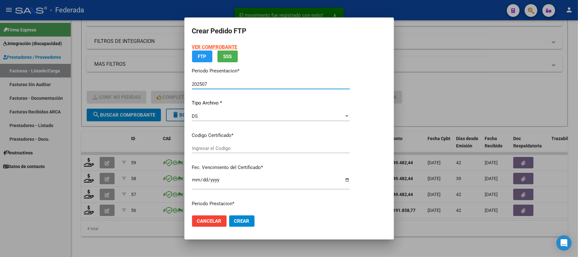
type input "ARG01000555345132024011020290210SFE10213"
type input "2029-01-10"
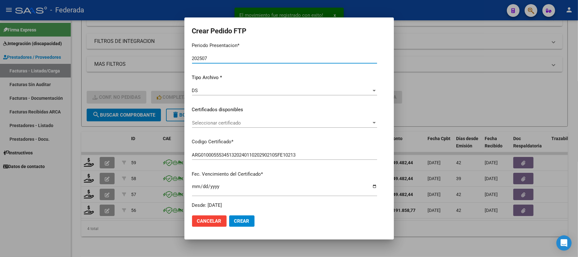
scroll to position [84, 0]
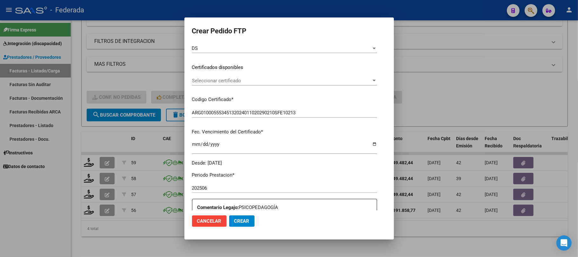
click at [257, 78] on span "Seleccionar certificado" at bounding box center [281, 81] width 179 height 6
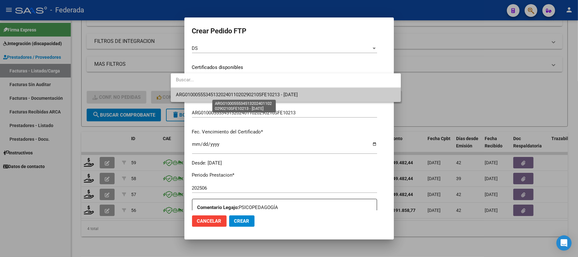
click at [237, 94] on span "ARG01000555345132024011020290210SFE10213 - 2029-01-10" at bounding box center [237, 95] width 122 height 6
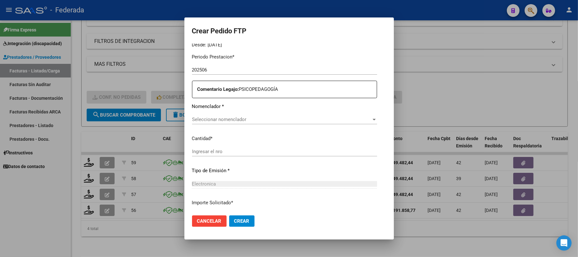
scroll to position [211, 0]
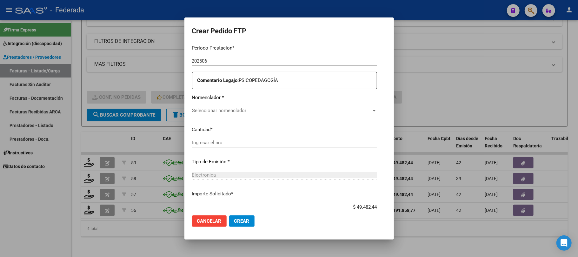
click at [230, 107] on div "Seleccionar nomenclador Seleccionar nomenclador" at bounding box center [284, 111] width 185 height 10
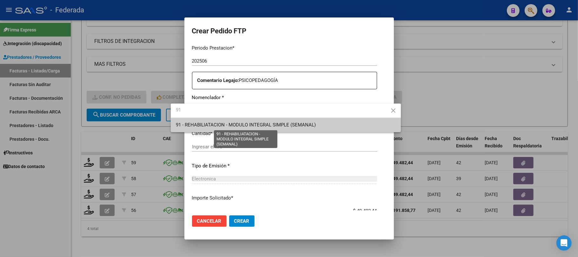
type input "91"
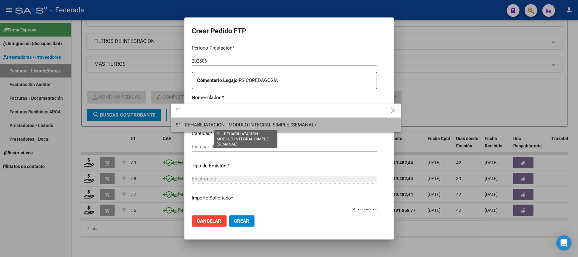
click at [233, 123] on span "91 - REHABILIATACION - MODULO INTEGRAL SIMPLE (SEMANAL)" at bounding box center [246, 125] width 140 height 6
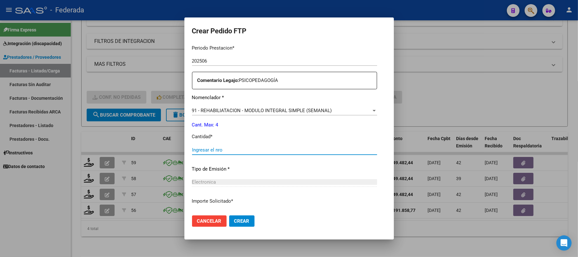
click at [218, 149] on input "Ingresar el nro" at bounding box center [284, 150] width 185 height 6
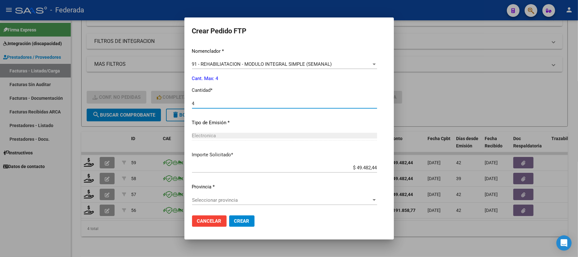
type input "4"
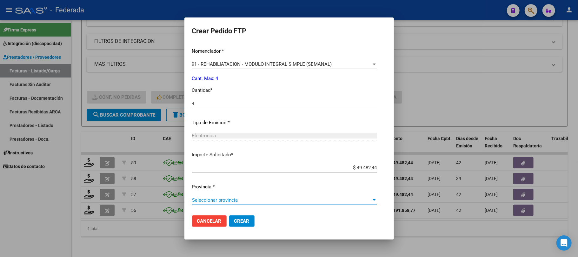
click at [223, 197] on span "Seleccionar provincia" at bounding box center [281, 200] width 179 height 6
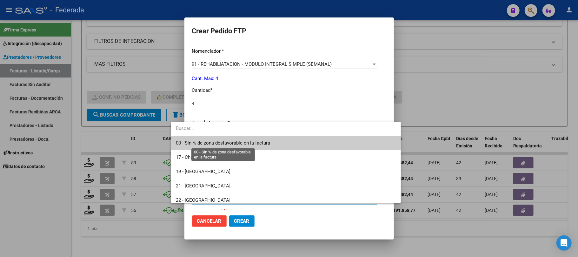
click at [215, 145] on span "00 - Sin % de zona desfavorable en la factura" at bounding box center [223, 143] width 94 height 6
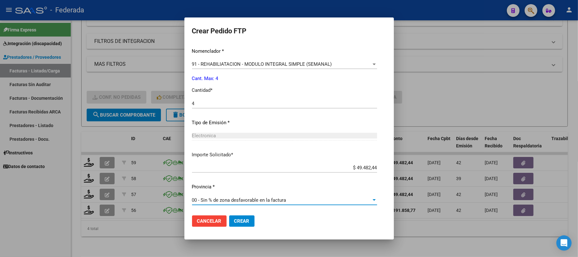
click at [234, 220] on span "Crear" at bounding box center [241, 221] width 15 height 6
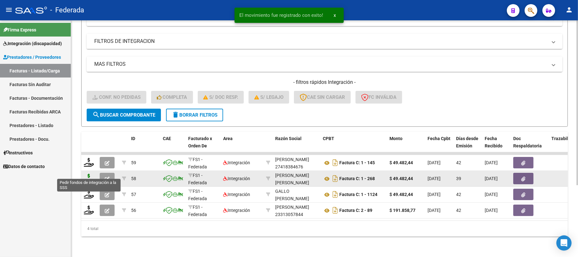
click at [88, 176] on icon at bounding box center [89, 177] width 10 height 9
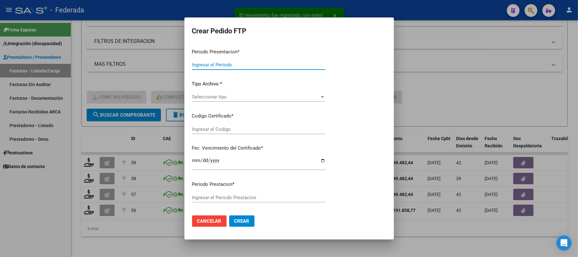
type input "202507"
type input "202506"
type input "$ 49.482,44"
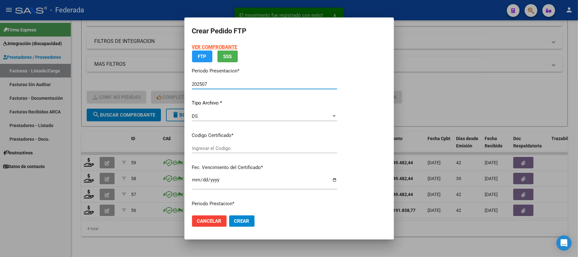
type input "ARG01000555345132024011020290210SFE10213"
type input "2029-01-10"
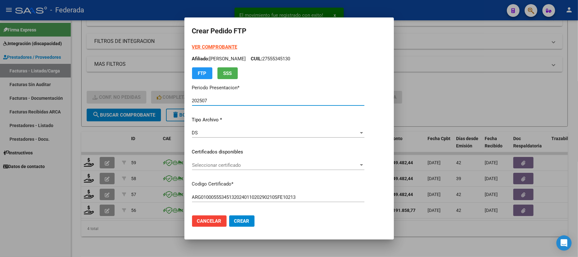
scroll to position [42, 0]
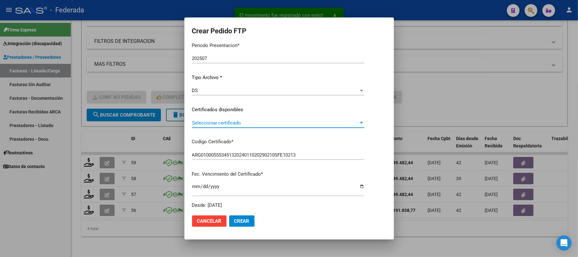
click at [215, 121] on span "Seleccionar certificado" at bounding box center [275, 123] width 167 height 6
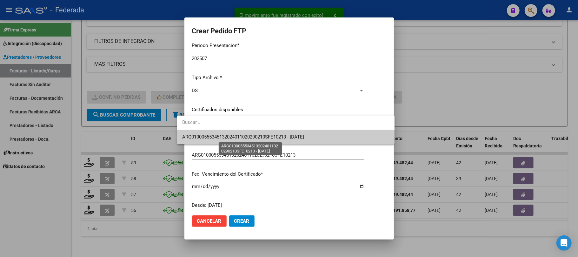
click at [215, 136] on span "ARG01000555345132024011020290210SFE10213 - 2029-01-10" at bounding box center [243, 137] width 122 height 6
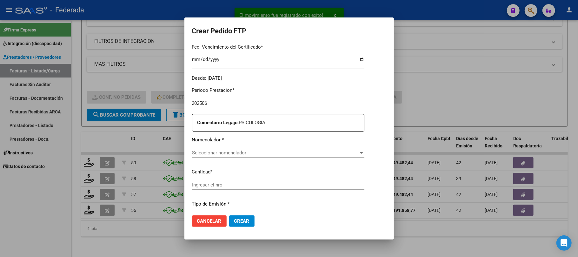
scroll to position [211, 0]
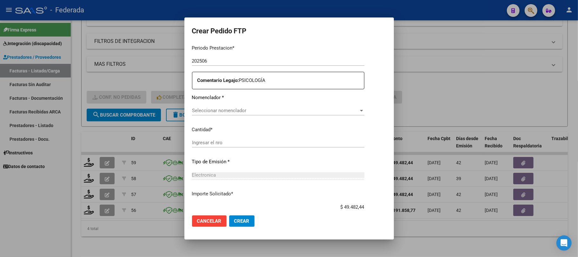
click at [223, 110] on span "Seleccionar nomenclador" at bounding box center [275, 111] width 167 height 6
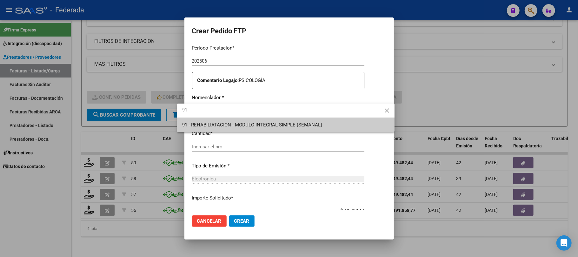
type input "91"
click at [227, 121] on span "91 - REHABILIATACION - MODULO INTEGRAL SIMPLE (SEMANAL)" at bounding box center [285, 125] width 207 height 14
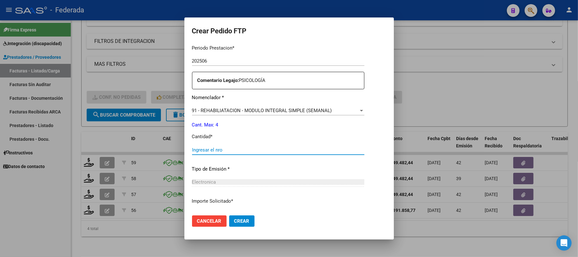
click at [209, 150] on input "Ingresar el nro" at bounding box center [278, 150] width 172 height 6
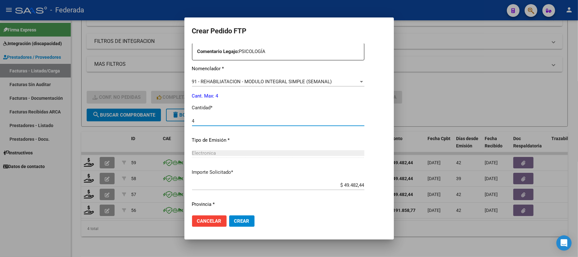
scroll to position [258, 0]
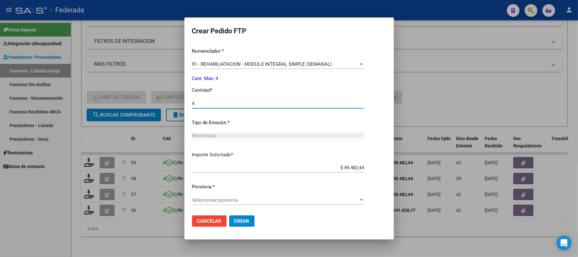
type input "4"
click at [239, 197] on span "Seleccionar provincia" at bounding box center [275, 200] width 167 height 6
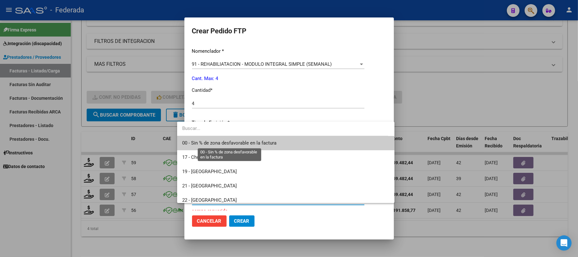
click at [230, 143] on span "00 - Sin % de zona desfavorable en la factura" at bounding box center [229, 143] width 94 height 6
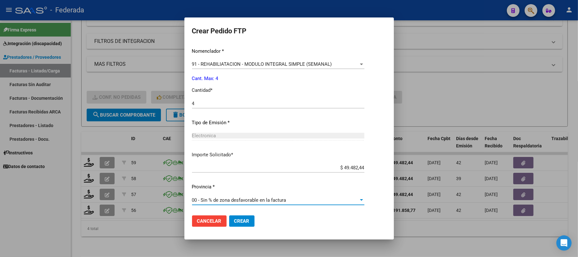
click at [235, 221] on span "Crear" at bounding box center [241, 221] width 15 height 6
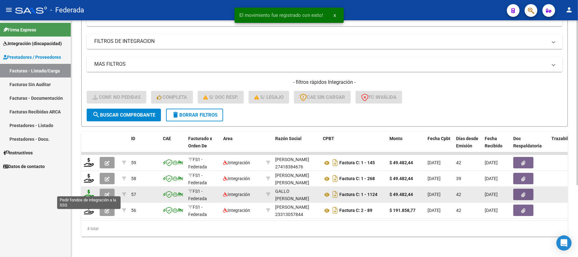
click at [87, 191] on icon at bounding box center [89, 193] width 10 height 9
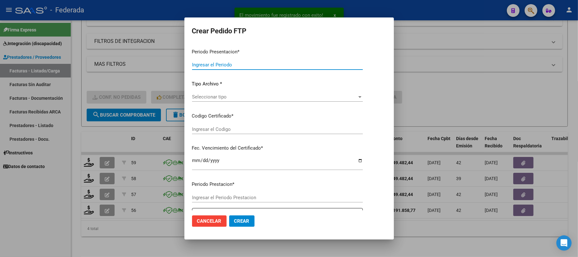
type input "202507"
type input "202506"
type input "$ 49.482,44"
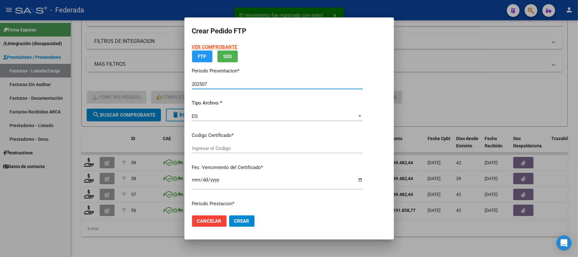
type input "ARG01000555345132024011020290210SFE10213"
type input "2029-01-10"
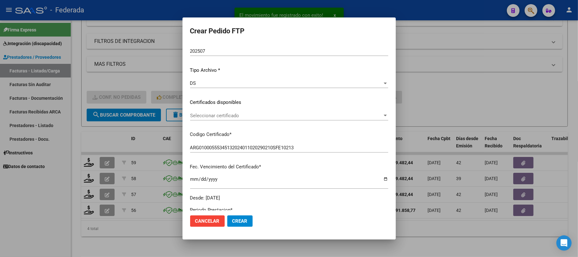
scroll to position [84, 0]
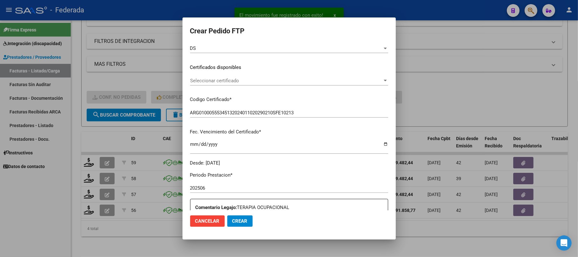
click at [209, 79] on span "Seleccionar certificado" at bounding box center [286, 81] width 192 height 6
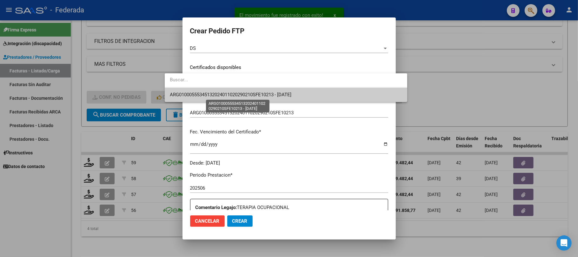
click at [204, 95] on span "ARG01000555345132024011020290210SFE10213 - 2029-01-10" at bounding box center [231, 95] width 122 height 6
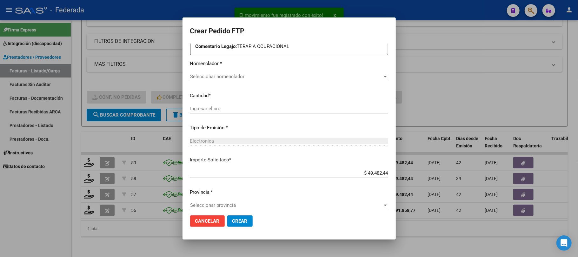
scroll to position [250, 0]
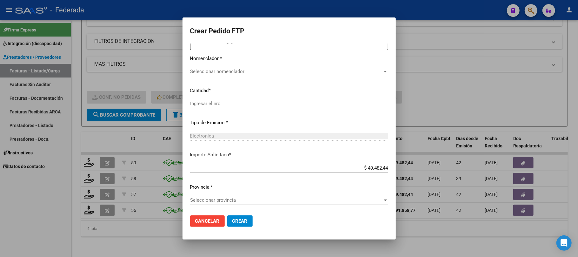
click at [202, 69] on span "Seleccionar nomenclador" at bounding box center [286, 72] width 192 height 6
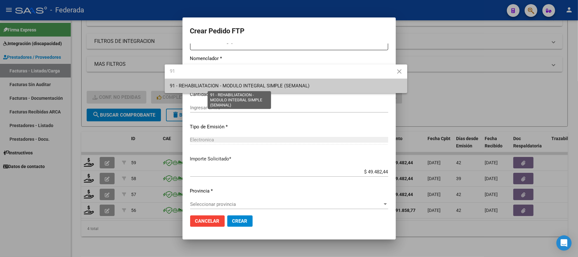
type input "91"
click at [204, 86] on span "91 - REHABILIATACION - MODULO INTEGRAL SIMPLE (SEMANAL)" at bounding box center [240, 86] width 140 height 6
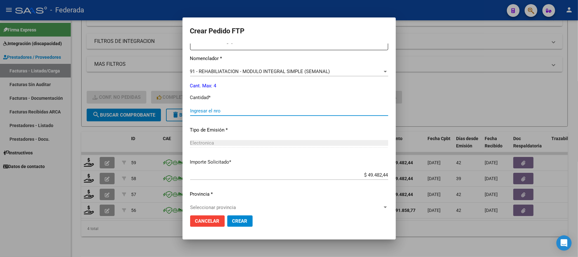
click at [190, 112] on input "Ingresar el nro" at bounding box center [289, 111] width 198 height 6
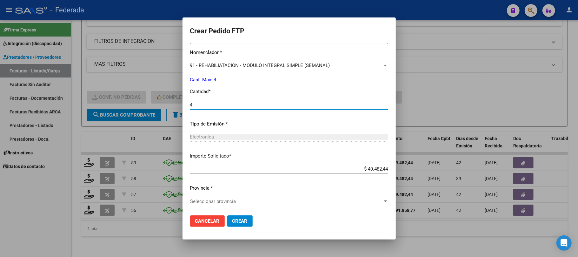
scroll to position [258, 0]
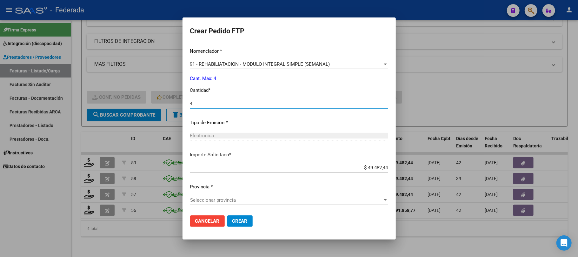
type input "4"
click at [215, 199] on span "Seleccionar provincia" at bounding box center [286, 200] width 192 height 6
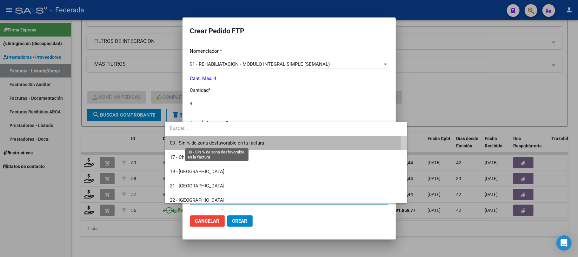
click at [215, 144] on span "00 - Sin % de zona desfavorable en la factura" at bounding box center [217, 143] width 94 height 6
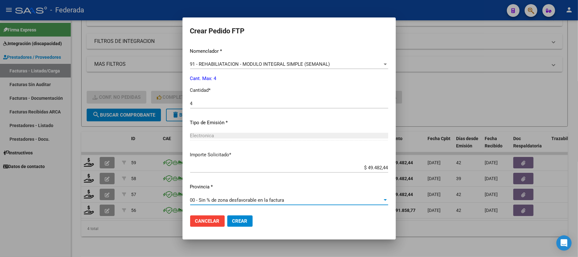
click at [232, 221] on span "Crear" at bounding box center [239, 221] width 15 height 6
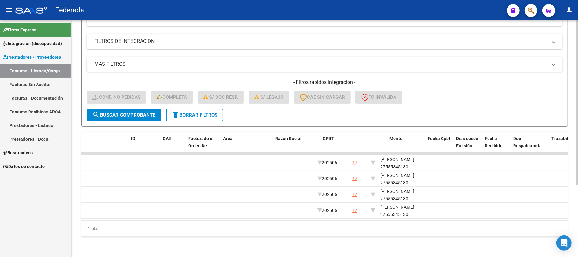
scroll to position [0, 0]
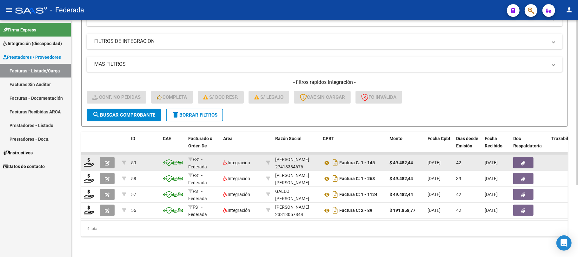
click at [106, 160] on icon "button" at bounding box center [107, 162] width 5 height 5
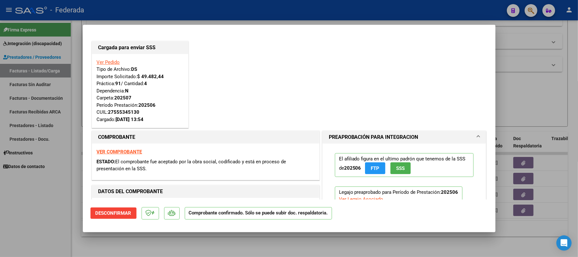
type input "$ 0,00"
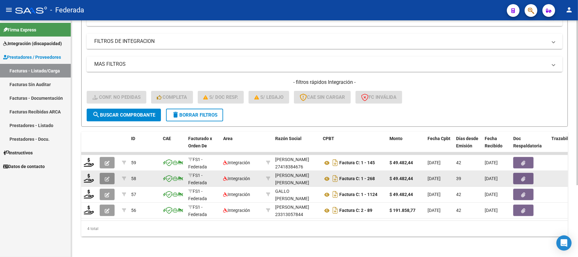
click at [110, 173] on button "button" at bounding box center [107, 178] width 15 height 11
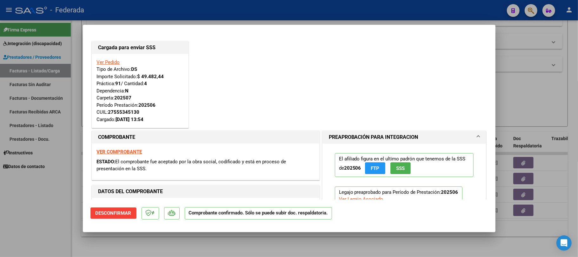
type input "$ 0,00"
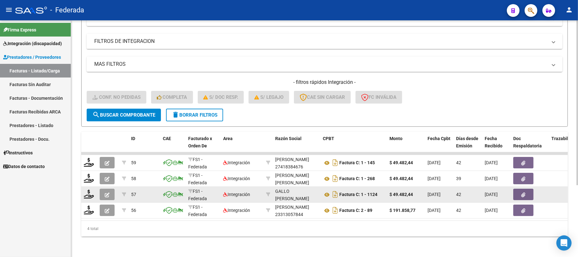
click at [110, 189] on button "button" at bounding box center [107, 193] width 15 height 11
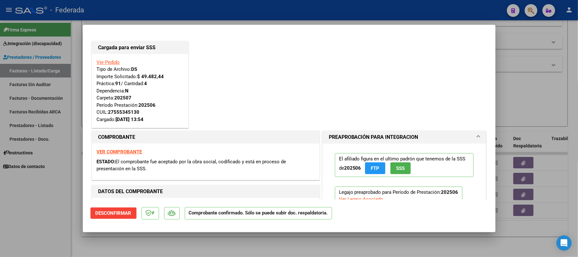
type input "$ 0,00"
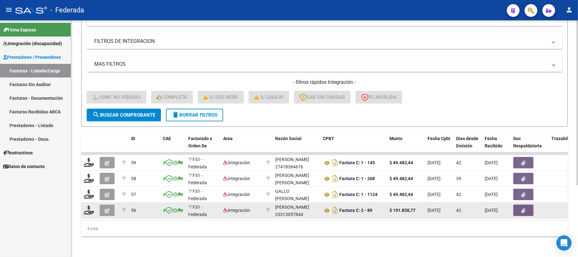
click at [109, 204] on button "button" at bounding box center [107, 209] width 15 height 11
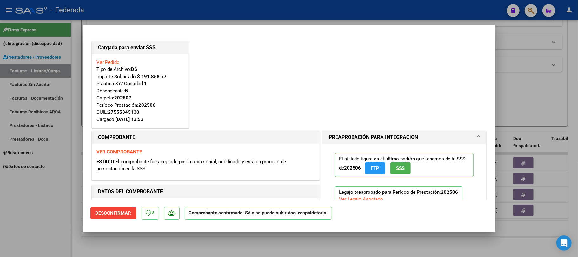
type input "$ 0,00"
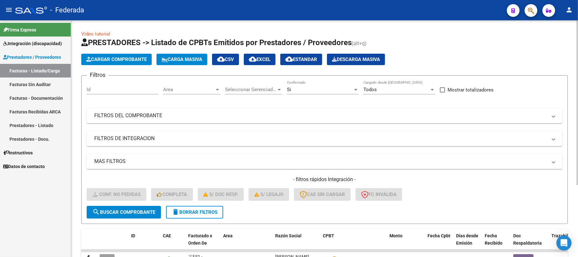
click at [187, 209] on span "delete Borrar Filtros" at bounding box center [195, 212] width 46 height 6
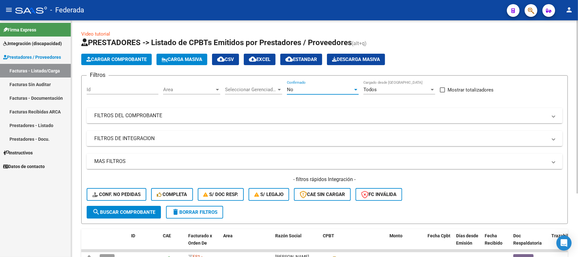
click at [310, 89] on div "No" at bounding box center [320, 90] width 66 height 6
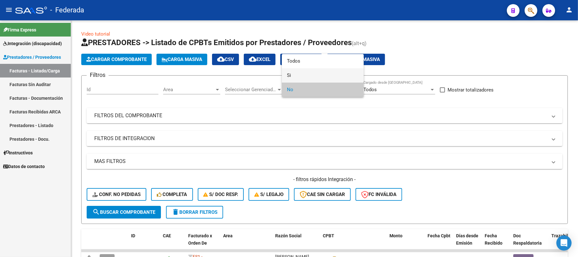
click at [297, 78] on span "Si" at bounding box center [323, 75] width 72 height 14
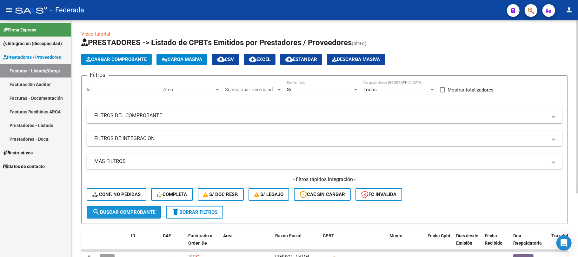
click at [141, 211] on span "search Buscar Comprobante" at bounding box center [123, 212] width 63 height 6
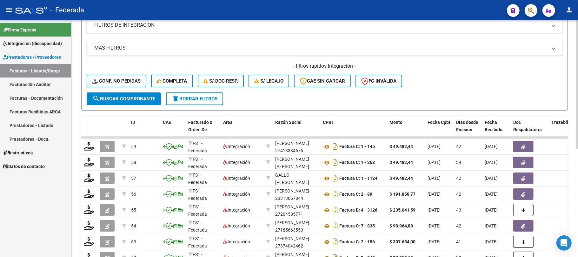
scroll to position [29, 0]
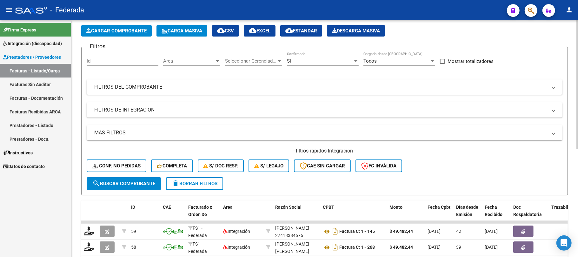
click at [442, 57] on label "Mostrar totalizadores" at bounding box center [467, 61] width 54 height 8
click at [442, 64] on input "Mostrar totalizadores" at bounding box center [442, 64] width 0 height 0
checkbox input "true"
drag, startPoint x: 128, startPoint y: 180, endPoint x: 158, endPoint y: 170, distance: 31.6
click at [128, 180] on span "search Buscar Comprobante" at bounding box center [123, 183] width 63 height 6
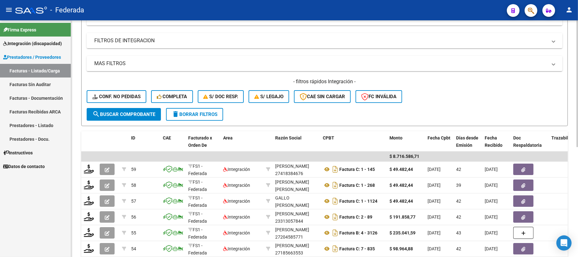
scroll to position [169, 0]
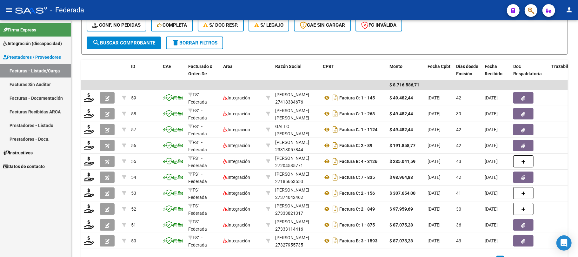
click at [41, 82] on link "Facturas Sin Auditar" at bounding box center [35, 84] width 71 height 14
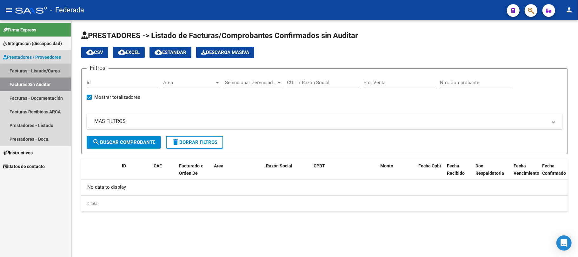
click at [44, 70] on link "Facturas - Listado/Carga" at bounding box center [35, 71] width 71 height 14
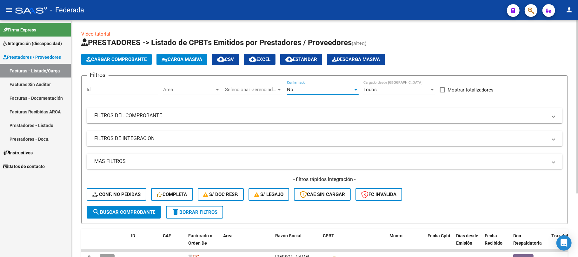
click at [330, 91] on div "No" at bounding box center [320, 90] width 66 height 6
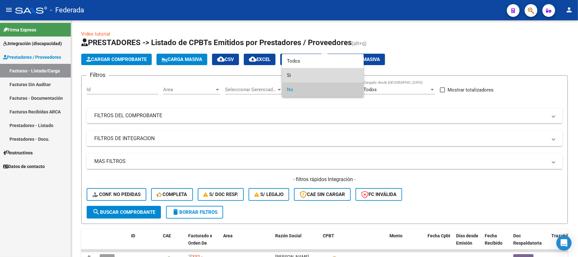
click at [316, 73] on span "Si" at bounding box center [323, 75] width 72 height 14
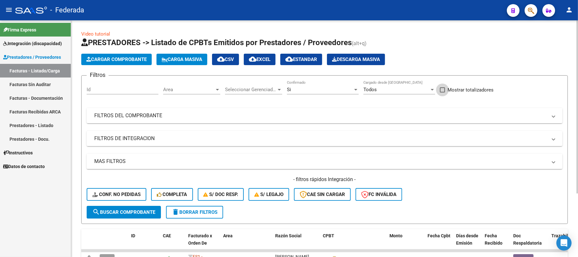
click at [443, 89] on span at bounding box center [442, 89] width 5 height 5
click at [442, 92] on input "Mostrar totalizadores" at bounding box center [442, 92] width 0 height 0
checkbox input "true"
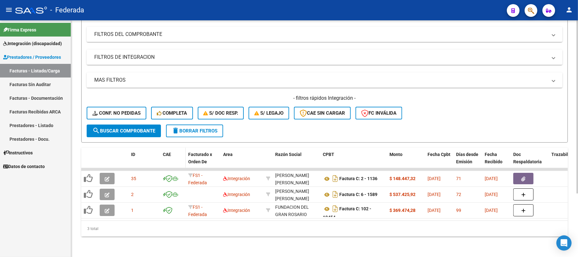
scroll to position [84, 0]
click at [140, 128] on span "search Buscar Comprobante" at bounding box center [123, 131] width 63 height 6
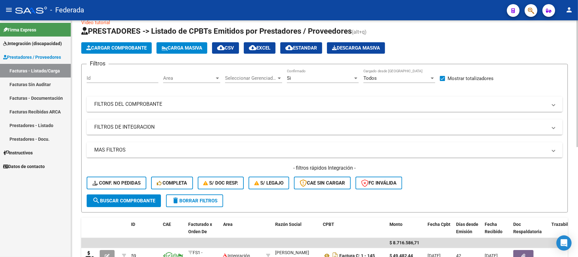
scroll to position [0, 0]
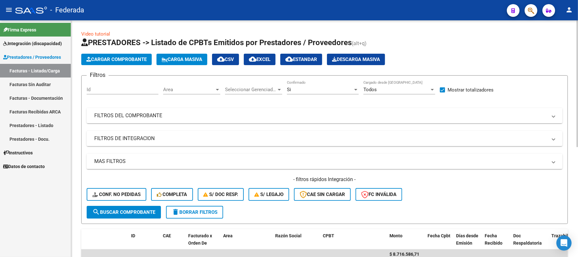
click at [179, 59] on span "Carga Masiva" at bounding box center [181, 59] width 41 height 6
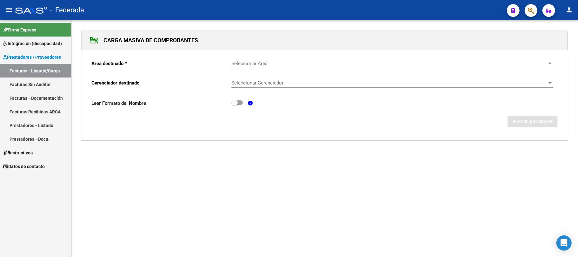
click at [257, 62] on span "Seleccionar Area" at bounding box center [389, 64] width 316 height 6
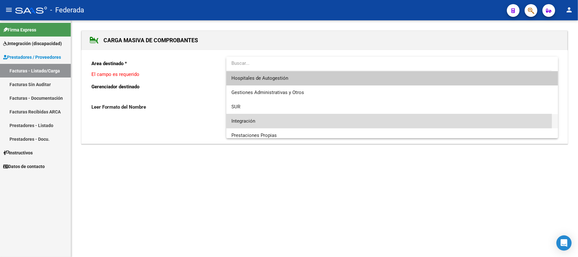
click at [260, 120] on span "Integración" at bounding box center [391, 121] width 321 height 14
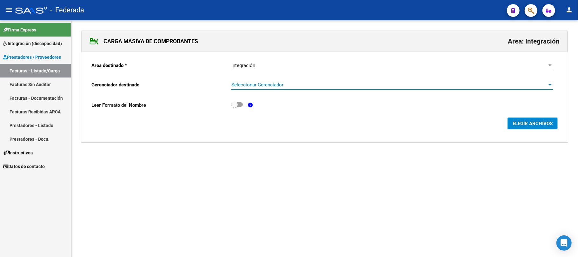
click at [266, 87] on span "Seleccionar Gerenciador" at bounding box center [389, 85] width 316 height 6
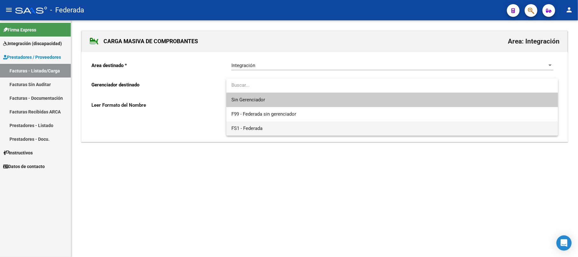
click at [264, 127] on span "FS1 - Federada" at bounding box center [391, 128] width 321 height 14
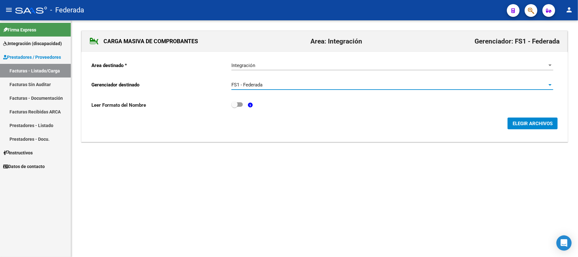
click at [511, 121] on button "ELEGIR ARCHIVOS" at bounding box center [532, 123] width 50 height 12
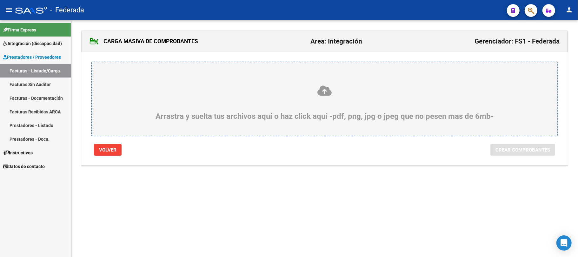
click at [321, 90] on icon at bounding box center [324, 91] width 435 height 12
click at [0, 0] on input "Arrastra y suelta tus archivos aquí o haz click aquí -pdf, png, jpg o jpeg que …" at bounding box center [0, 0] width 0 height 0
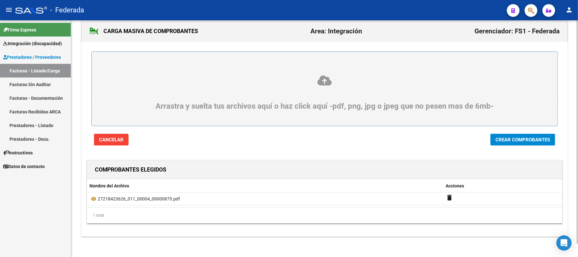
scroll to position [14, 0]
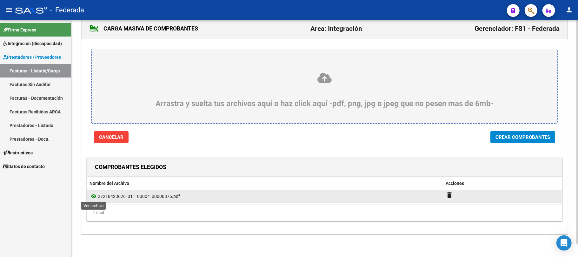
click at [94, 196] on icon at bounding box center [93, 196] width 8 height 8
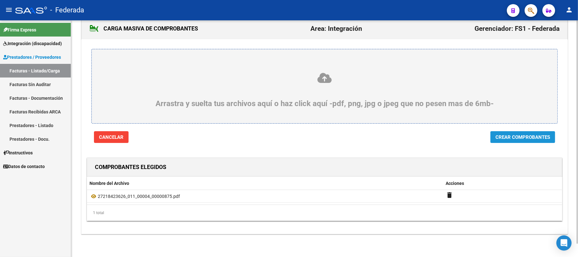
click at [499, 138] on span "Crear Comprobantes" at bounding box center [522, 137] width 55 height 6
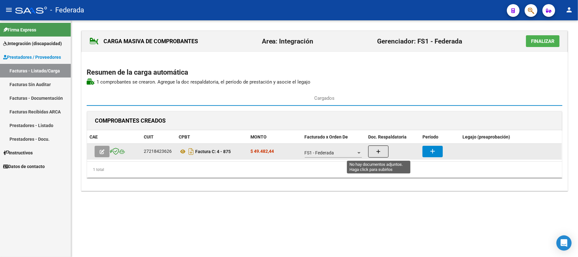
click at [381, 152] on button "button" at bounding box center [378, 151] width 20 height 12
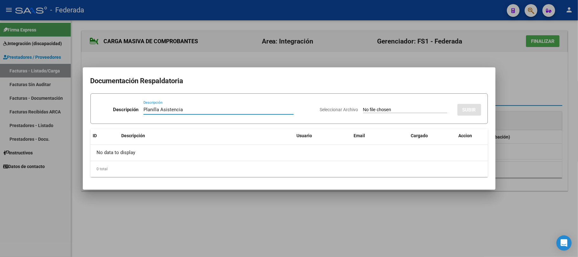
type input "Planilla Asistencia"
click at [364, 108] on input "Seleccionar Archivo" at bounding box center [405, 110] width 84 height 6
type input "C:\fakepath\FONO ASIST.pdf"
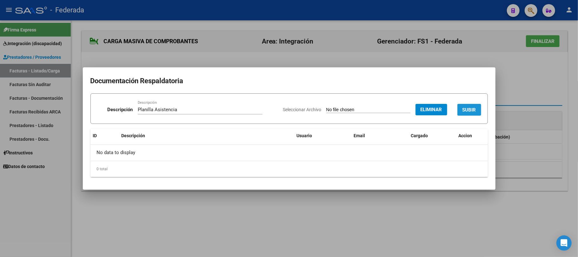
click at [470, 107] on span "SUBIR" at bounding box center [469, 110] width 14 height 6
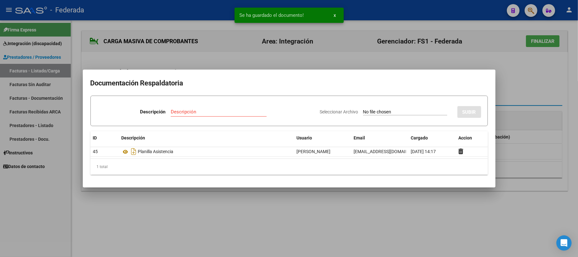
click at [511, 86] on div at bounding box center [289, 128] width 578 height 257
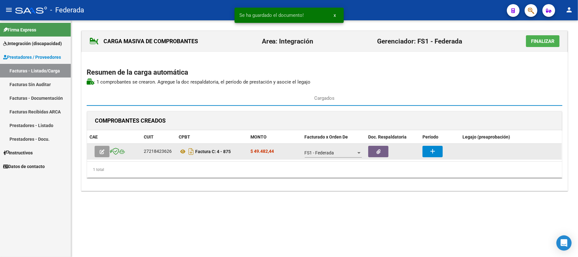
click at [425, 153] on button "add" at bounding box center [432, 151] width 20 height 11
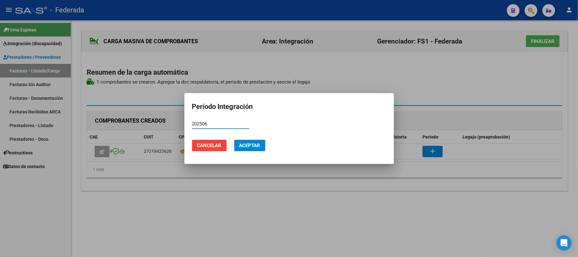
type input "202506"
click at [252, 144] on span "Aceptar" at bounding box center [249, 145] width 21 height 6
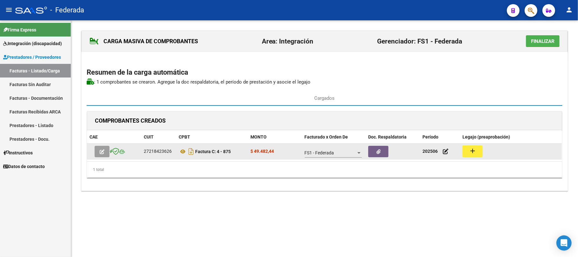
click at [465, 149] on button "add" at bounding box center [472, 151] width 20 height 12
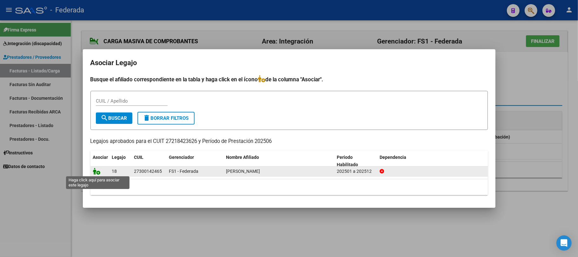
click at [96, 168] on icon at bounding box center [97, 170] width 8 height 7
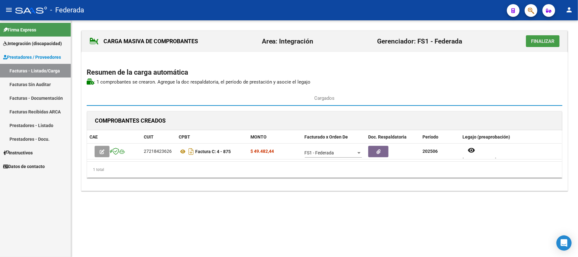
click at [551, 41] on span "Finalizar" at bounding box center [542, 41] width 23 height 6
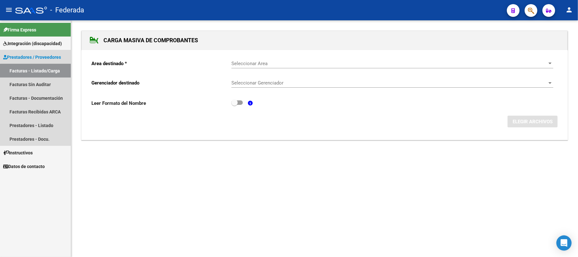
click at [36, 74] on link "Facturas - Listado/Carga" at bounding box center [35, 71] width 71 height 14
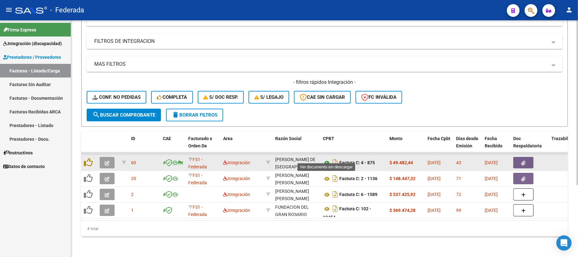
click at [327, 159] on icon at bounding box center [327, 163] width 8 height 8
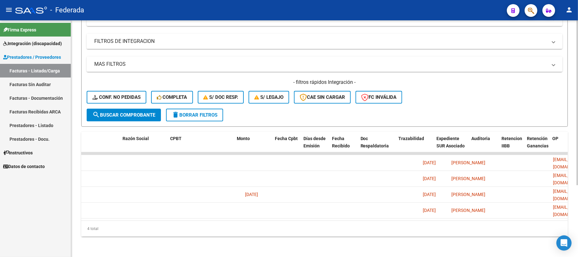
scroll to position [0, 3]
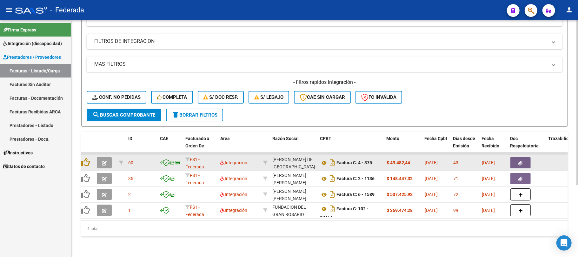
click at [91, 158] on div at bounding box center [86, 163] width 11 height 10
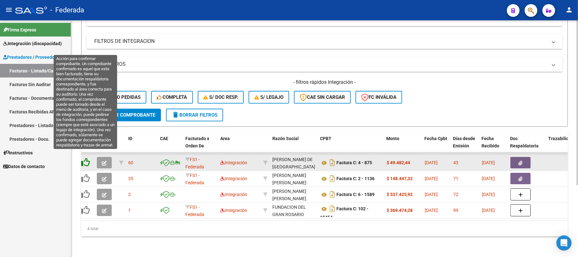
click at [89, 158] on icon at bounding box center [85, 162] width 9 height 9
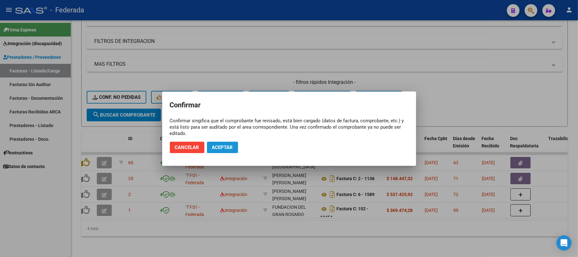
click at [231, 146] on span "Aceptar" at bounding box center [222, 147] width 21 height 6
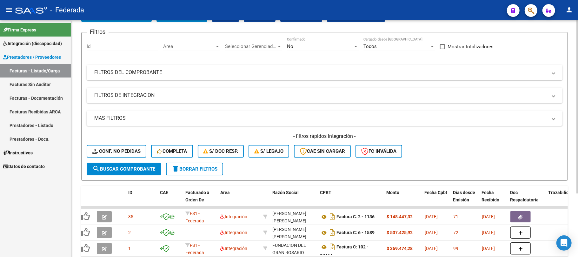
scroll to position [3, 0]
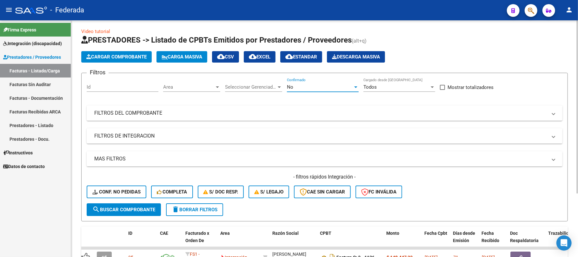
click at [318, 87] on div "No" at bounding box center [320, 87] width 66 height 6
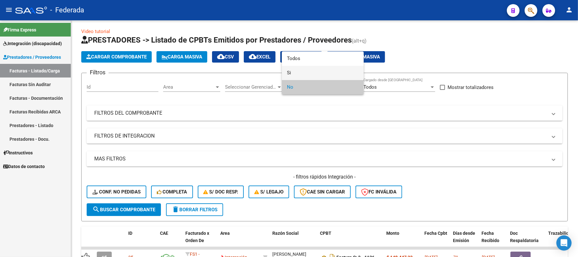
click at [296, 75] on span "Si" at bounding box center [323, 73] width 72 height 14
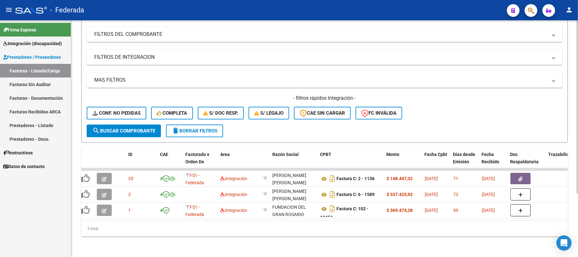
scroll to position [87, 0]
click at [134, 128] on span "search Buscar Comprobante" at bounding box center [123, 131] width 63 height 6
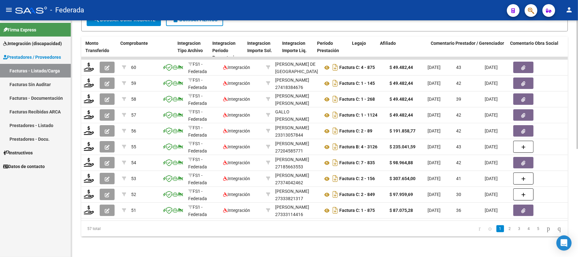
scroll to position [0, 679]
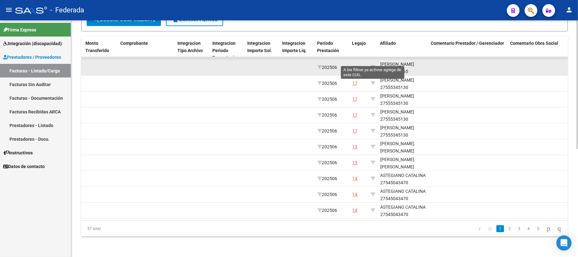
click at [373, 65] on icon at bounding box center [372, 67] width 4 height 4
type input "27300142465"
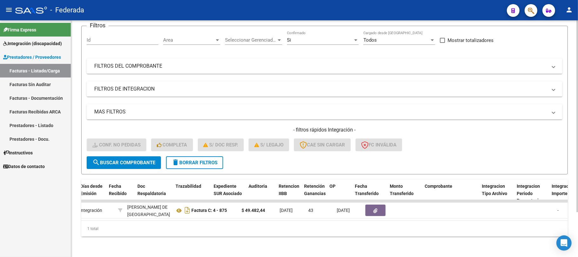
scroll to position [0, 0]
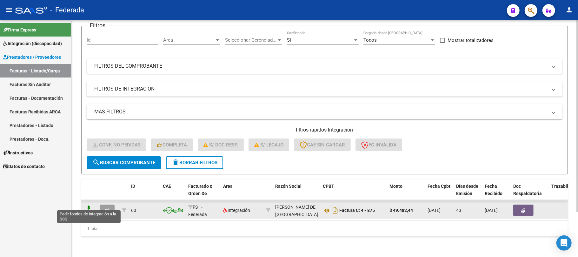
click at [89, 205] on icon at bounding box center [89, 209] width 10 height 9
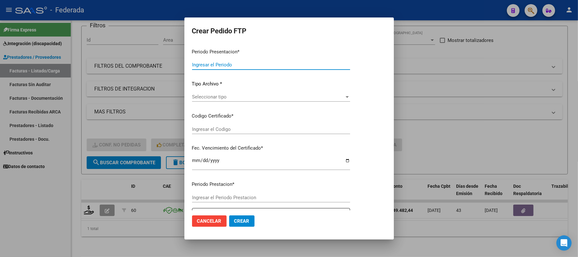
type input "202507"
type input "202506"
type input "$ 49.482,44"
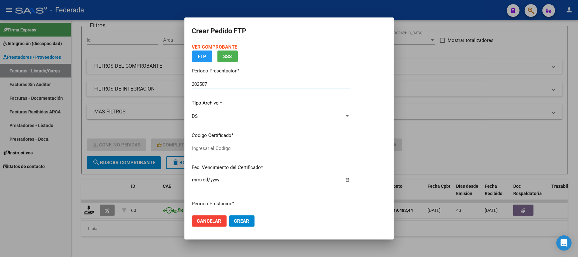
type input "ARG01000300142462018061220280612BS437"
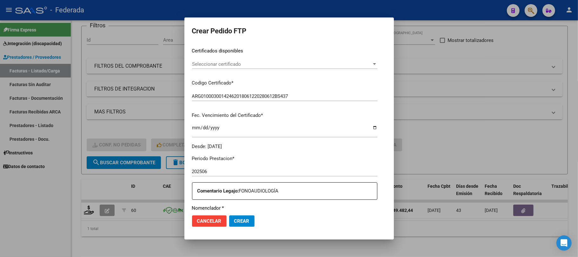
scroll to position [59, 0]
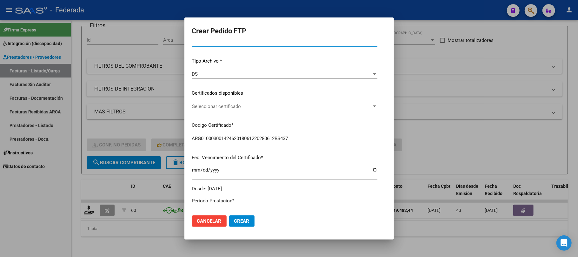
click at [208, 101] on div "Seleccionar certificado Seleccionar certificado" at bounding box center [284, 106] width 185 height 10
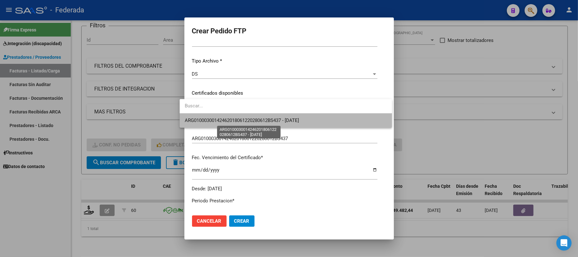
click at [210, 121] on span "ARG01000300142462018061220280612BS437 - 2028-06-12" at bounding box center [242, 120] width 114 height 6
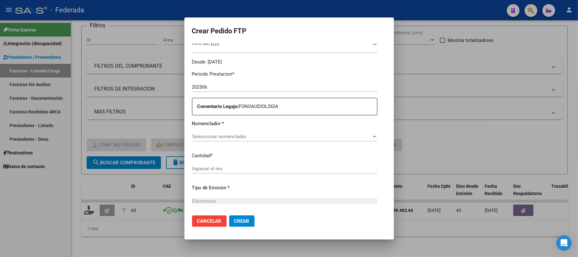
scroll to position [186, 0]
click at [220, 135] on span "Seleccionar nomenclador" at bounding box center [282, 136] width 180 height 6
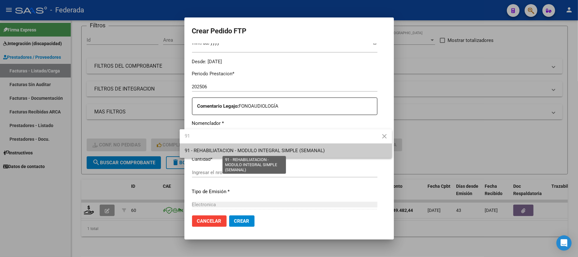
click at [220, 153] on span "91 - REHABILIATACION - MODULO INTEGRAL SIMPLE (SEMANAL)" at bounding box center [255, 150] width 140 height 6
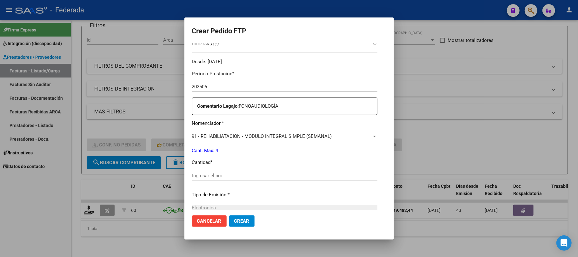
click at [214, 178] on div "Ingresar el nro" at bounding box center [284, 176] width 185 height 10
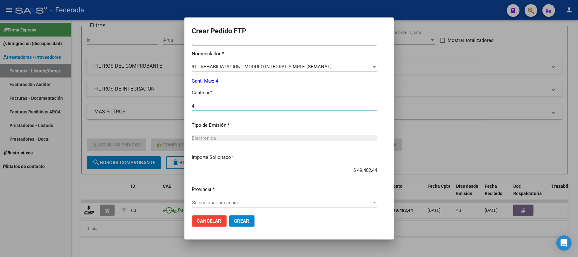
scroll to position [258, 0]
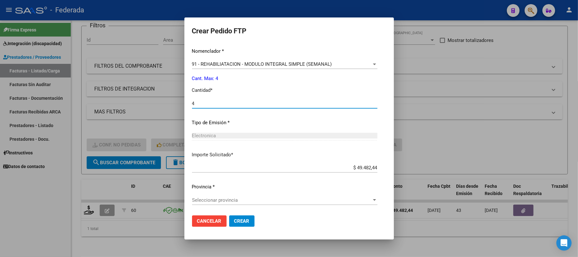
click at [245, 198] on span "Seleccionar provincia" at bounding box center [282, 200] width 180 height 6
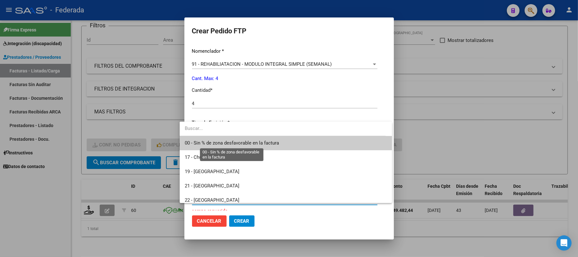
click at [240, 144] on span "00 - Sin % de zona desfavorable en la factura" at bounding box center [232, 143] width 94 height 6
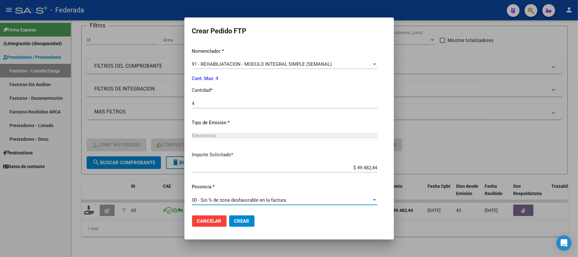
click at [235, 222] on span "Crear" at bounding box center [241, 221] width 15 height 6
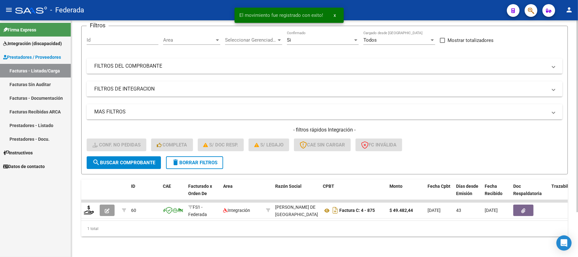
click at [424, 126] on h4 "- filtros rápidos Integración -" at bounding box center [324, 129] width 475 height 7
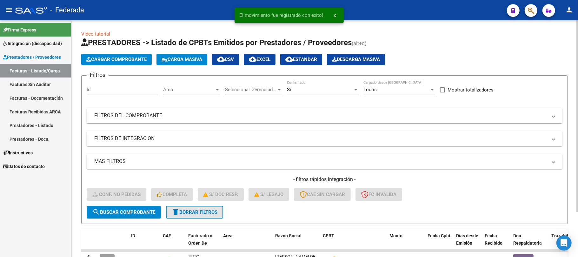
click at [193, 209] on span "delete Borrar Filtros" at bounding box center [195, 212] width 46 height 6
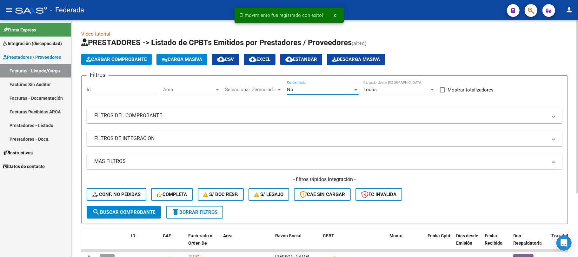
click at [301, 90] on div "No" at bounding box center [320, 90] width 66 height 6
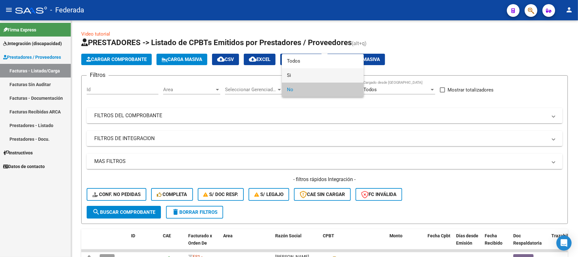
click at [293, 75] on span "Si" at bounding box center [323, 75] width 72 height 14
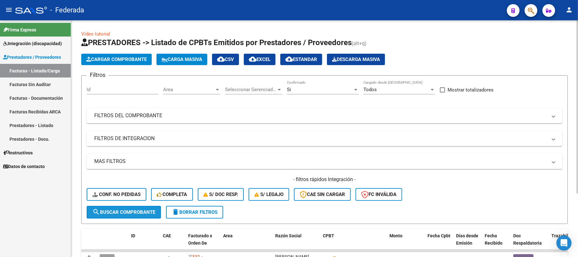
click at [136, 212] on span "search Buscar Comprobante" at bounding box center [123, 212] width 63 height 6
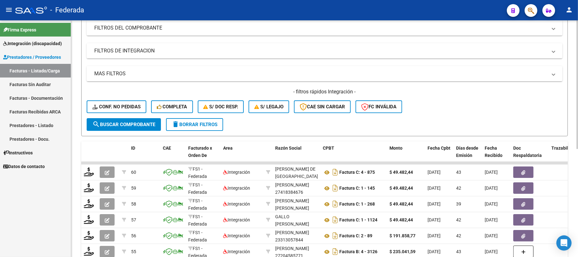
scroll to position [29, 0]
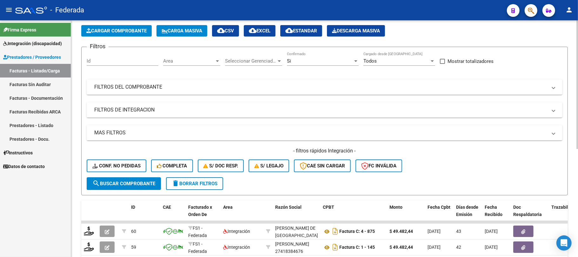
click at [441, 61] on span at bounding box center [442, 61] width 5 height 5
click at [442, 64] on input "Mostrar totalizadores" at bounding box center [442, 64] width 0 height 0
click at [149, 184] on span "search Buscar Comprobante" at bounding box center [123, 183] width 63 height 6
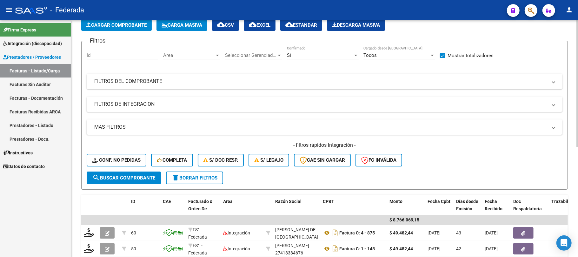
scroll to position [0, 0]
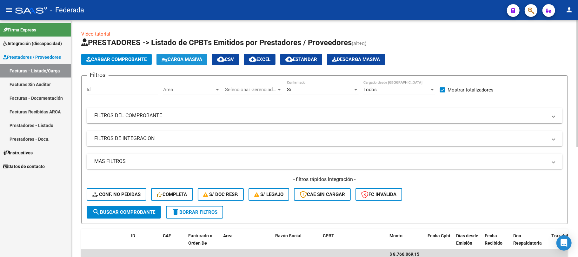
click at [183, 58] on span "Carga Masiva" at bounding box center [181, 59] width 41 height 6
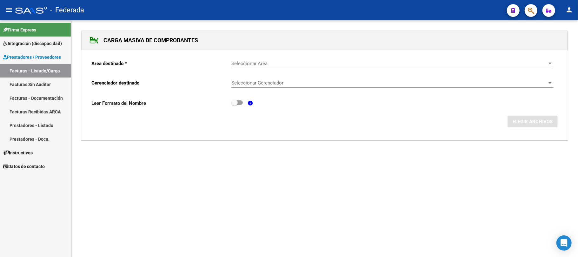
click at [248, 65] on span "Seleccionar Area" at bounding box center [389, 64] width 316 height 6
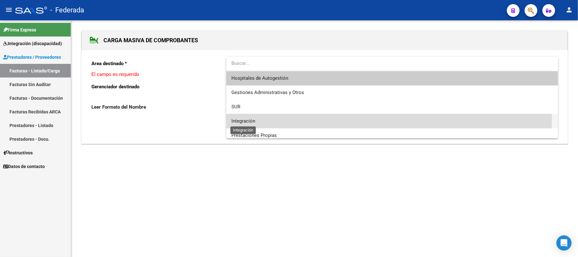
click at [250, 119] on span "Integración" at bounding box center [243, 121] width 24 height 6
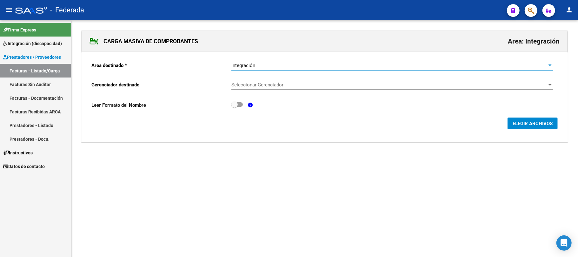
click at [256, 86] on span "Seleccionar Gerenciador" at bounding box center [389, 85] width 316 height 6
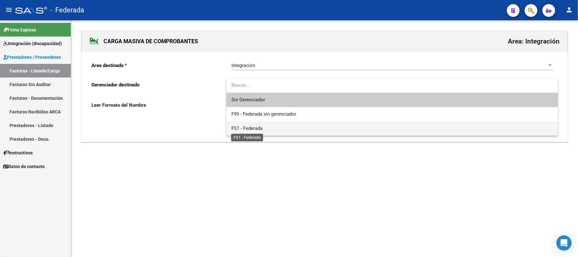
click at [251, 125] on span "FS1 - Federada" at bounding box center [246, 128] width 31 height 6
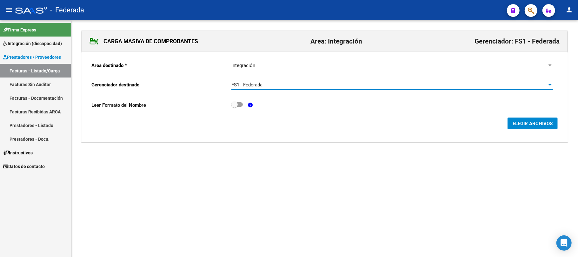
click at [523, 126] on span "ELEGIR ARCHIVOS" at bounding box center [532, 124] width 40 height 6
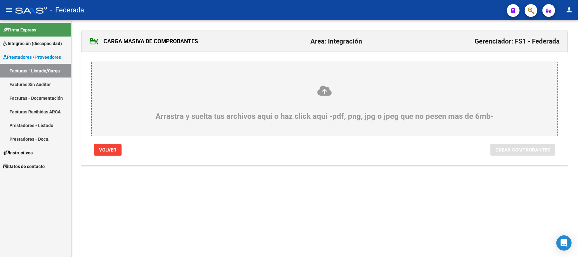
click at [328, 91] on icon at bounding box center [324, 91] width 435 height 12
click at [0, 0] on input "Arrastra y suelta tus archivos aquí o haz click aquí -pdf, png, jpg o jpeg que …" at bounding box center [0, 0] width 0 height 0
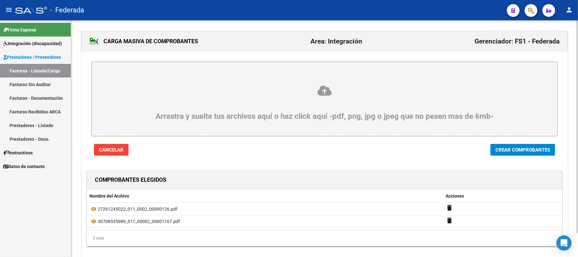
scroll to position [27, 0]
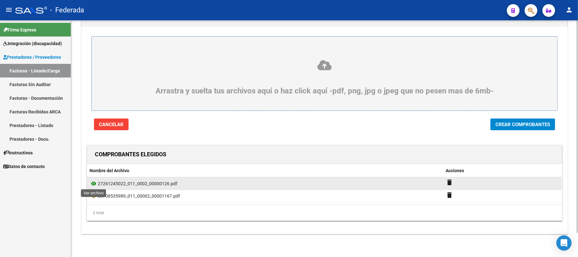
click at [94, 183] on icon at bounding box center [93, 184] width 8 height 8
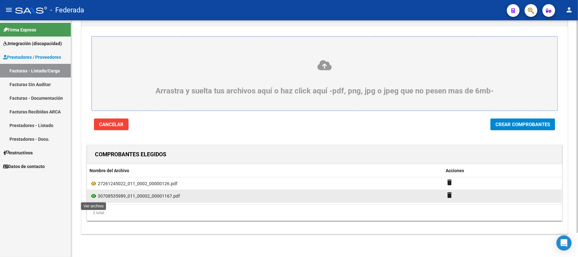
click at [92, 195] on icon at bounding box center [93, 196] width 8 height 8
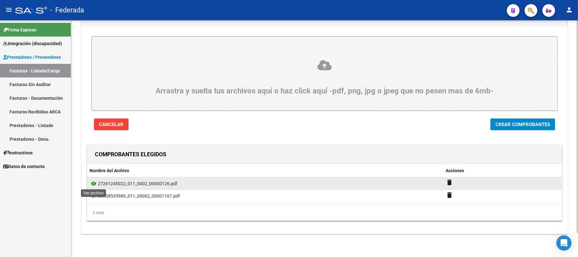
click at [93, 183] on icon at bounding box center [93, 184] width 8 height 8
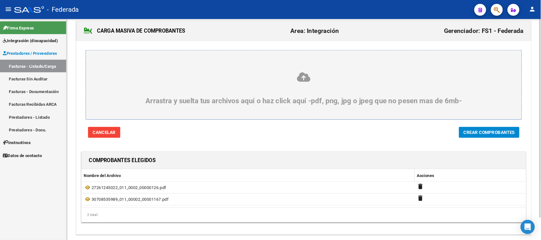
scroll to position [0, 0]
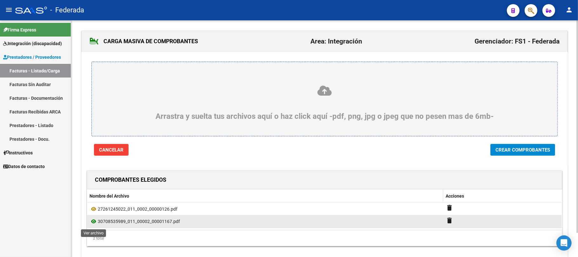
click at [93, 224] on icon at bounding box center [93, 221] width 8 height 8
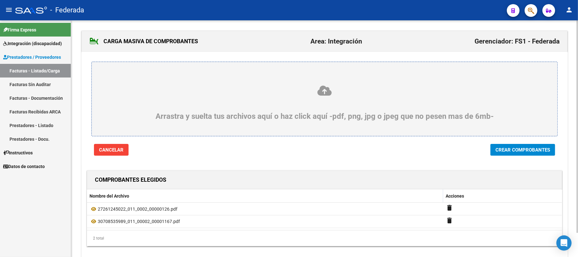
click at [497, 150] on span "Crear Comprobantes" at bounding box center [522, 150] width 55 height 6
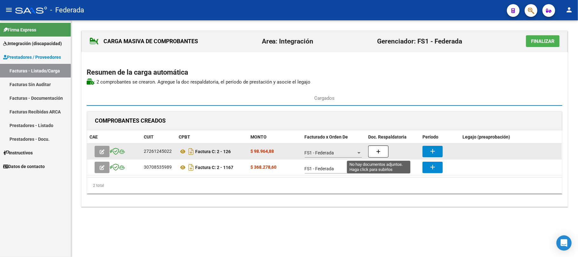
click at [380, 152] on icon "button" at bounding box center [378, 151] width 4 height 5
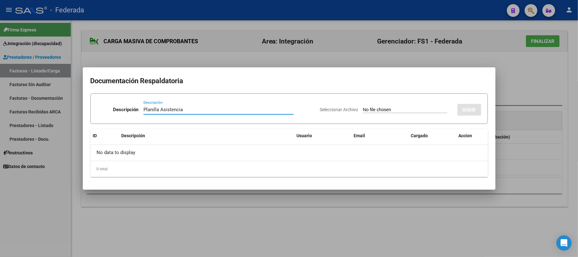
click at [366, 109] on input "Seleccionar Archivo" at bounding box center [405, 110] width 84 height 6
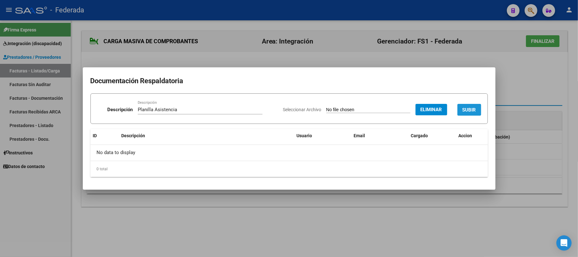
click at [466, 107] on span "SUBIR" at bounding box center [469, 110] width 14 height 6
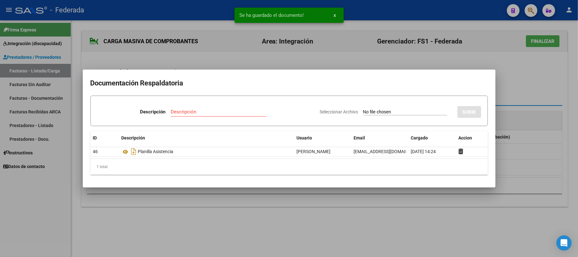
click at [299, 206] on div at bounding box center [289, 128] width 578 height 257
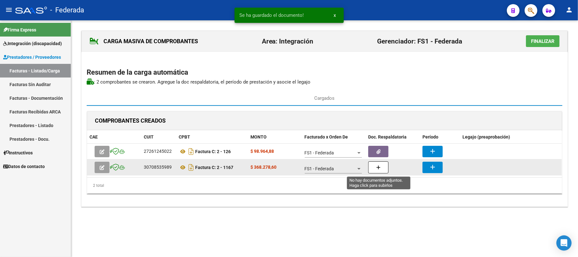
click at [373, 169] on button "button" at bounding box center [378, 167] width 20 height 12
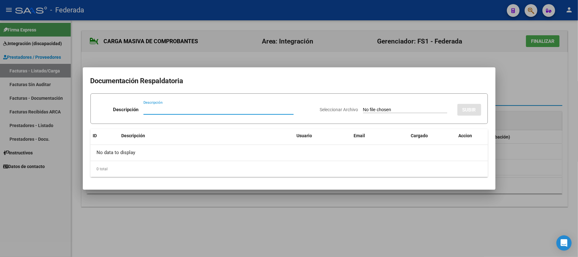
paste input "27414898578"
click at [363, 109] on input "Seleccionar Archivo" at bounding box center [405, 110] width 84 height 6
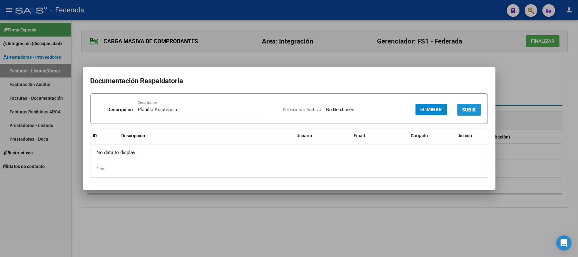
click at [464, 109] on span "SUBIR" at bounding box center [469, 110] width 14 height 6
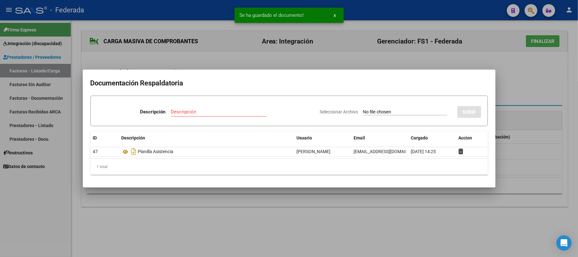
click at [503, 88] on div at bounding box center [289, 128] width 578 height 257
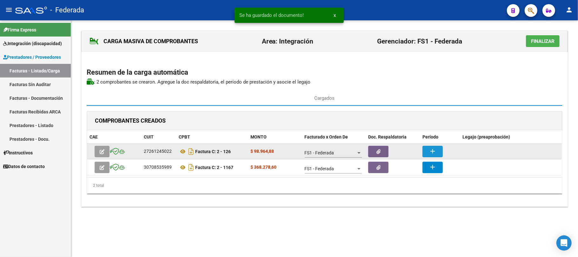
click at [428, 148] on button "add" at bounding box center [432, 151] width 20 height 11
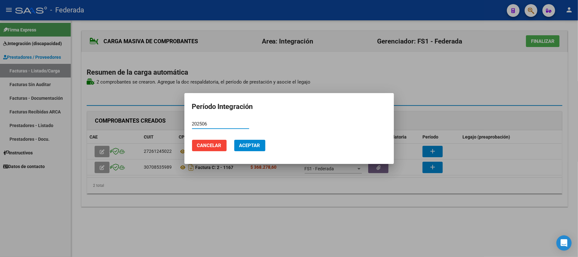
click at [200, 126] on input "202506" at bounding box center [220, 124] width 57 height 6
drag, startPoint x: 249, startPoint y: 143, endPoint x: 255, endPoint y: 143, distance: 6.1
click at [249, 143] on span "Aceptar" at bounding box center [249, 145] width 21 height 6
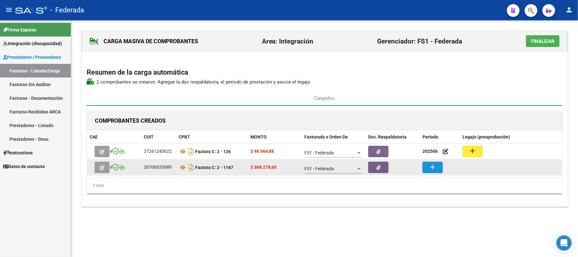
click at [434, 167] on mat-icon "add" at bounding box center [432, 167] width 8 height 8
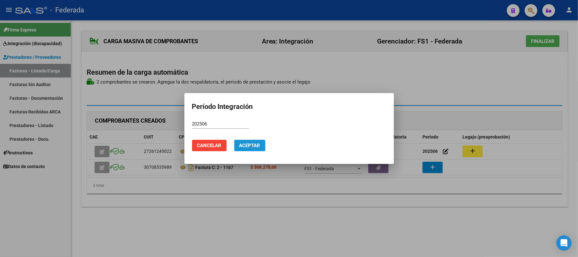
click at [252, 147] on span "Aceptar" at bounding box center [249, 145] width 21 height 6
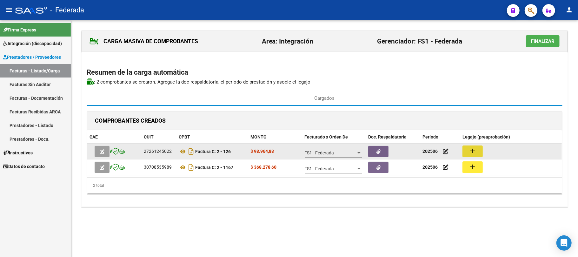
click at [471, 154] on mat-icon "add" at bounding box center [472, 151] width 8 height 8
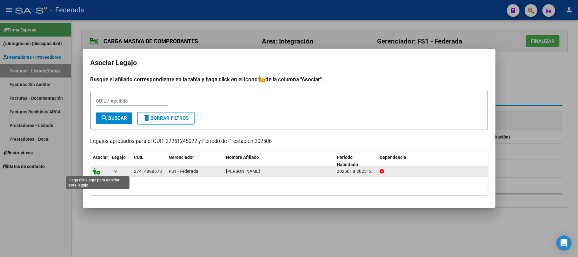
click at [97, 171] on icon at bounding box center [97, 170] width 8 height 7
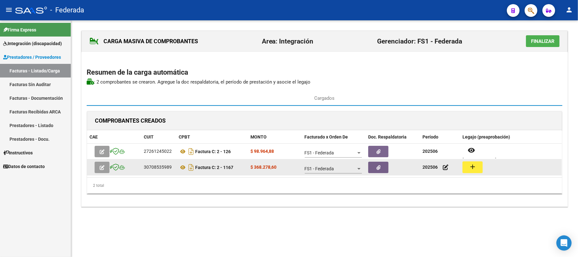
click at [471, 166] on mat-icon "add" at bounding box center [472, 167] width 8 height 8
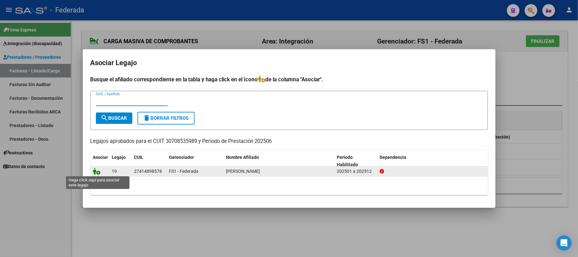
click at [96, 171] on icon at bounding box center [97, 170] width 8 height 7
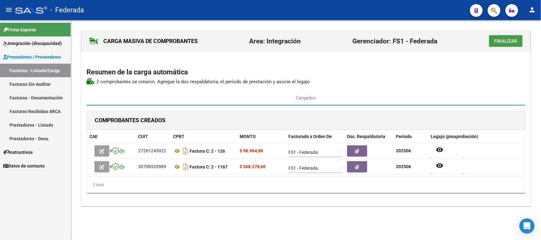
click at [493, 41] on button "Finalizar" at bounding box center [506, 41] width 34 height 12
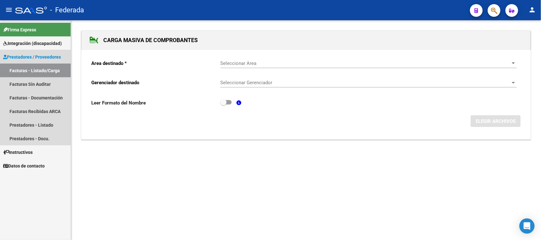
click at [49, 72] on link "Facturas - Listado/Carga" at bounding box center [35, 71] width 71 height 14
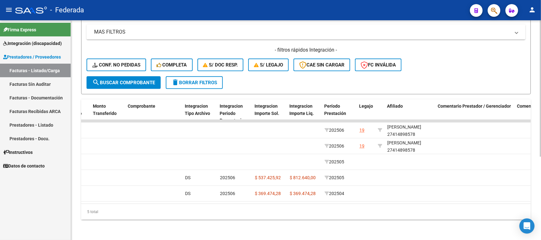
scroll to position [0, 673]
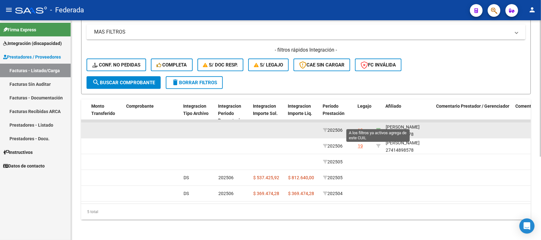
click at [379, 128] on icon at bounding box center [378, 130] width 4 height 4
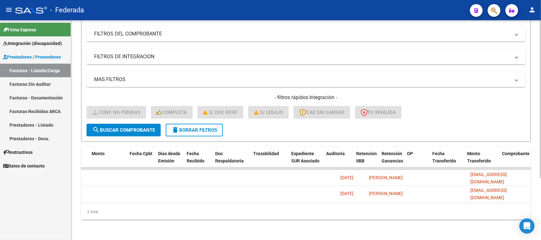
scroll to position [0, 0]
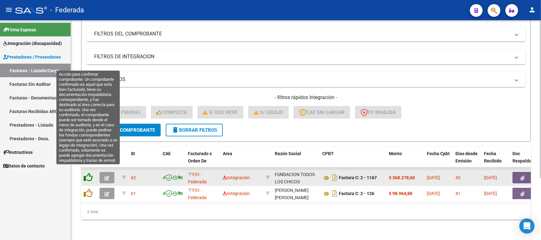
click at [88, 173] on icon at bounding box center [88, 177] width 9 height 9
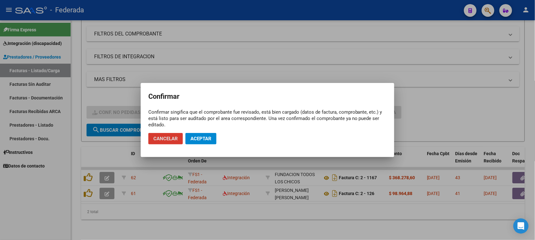
click at [207, 140] on span "Aceptar" at bounding box center [201, 139] width 21 height 6
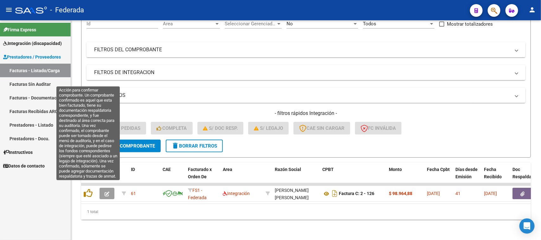
scroll to position [70, 0]
click at [89, 189] on icon at bounding box center [88, 193] width 9 height 9
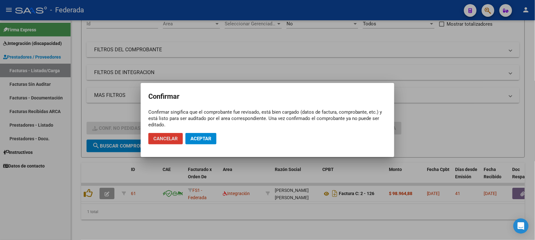
click at [205, 141] on span "Aceptar" at bounding box center [201, 139] width 21 height 6
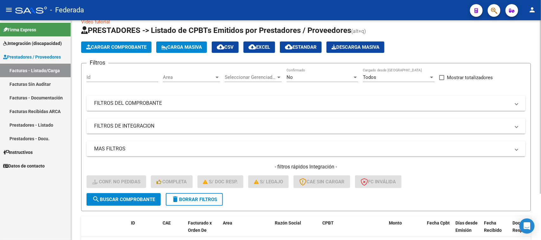
scroll to position [0, 0]
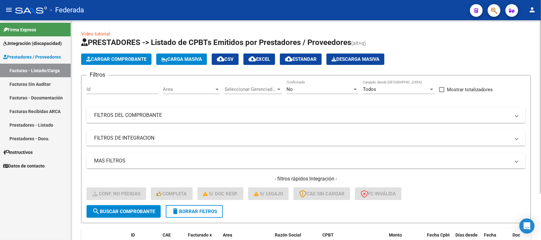
click at [320, 88] on div "No" at bounding box center [320, 90] width 66 height 6
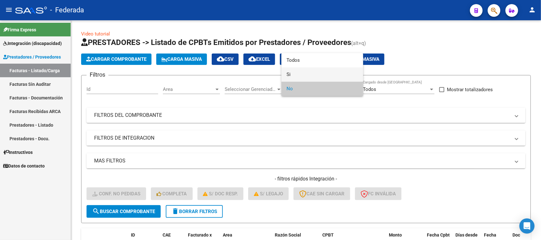
click at [300, 77] on span "Si" at bounding box center [323, 75] width 72 height 14
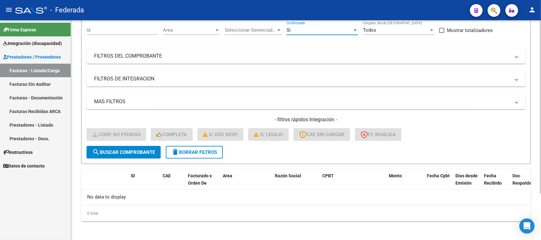
click at [147, 151] on span "search Buscar Comprobante" at bounding box center [123, 153] width 63 height 6
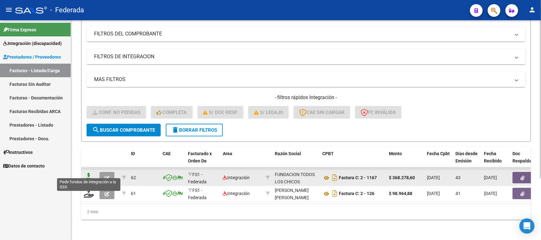
click at [89, 173] on icon at bounding box center [89, 177] width 10 height 9
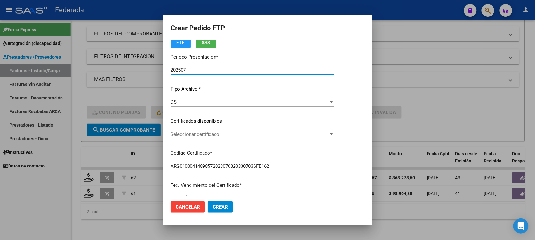
scroll to position [40, 0]
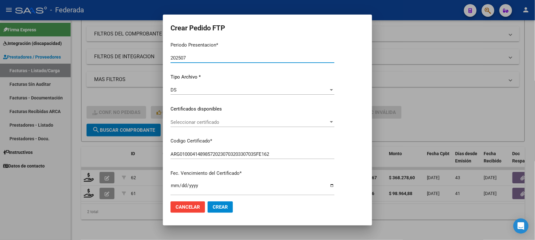
click at [205, 123] on span "Seleccionar certificado" at bounding box center [250, 123] width 158 height 6
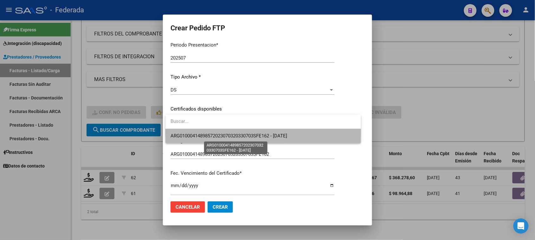
click at [202, 134] on span "ARG01000414898572023070320330703SFE162 - 2033-07-03" at bounding box center [229, 136] width 117 height 6
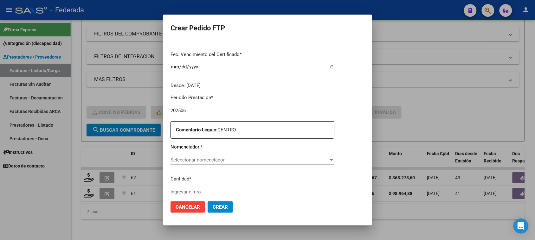
scroll to position [198, 0]
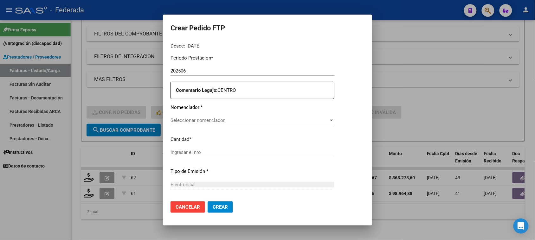
click at [208, 117] on div "Seleccionar nomenclador Seleccionar nomenclador" at bounding box center [253, 121] width 164 height 10
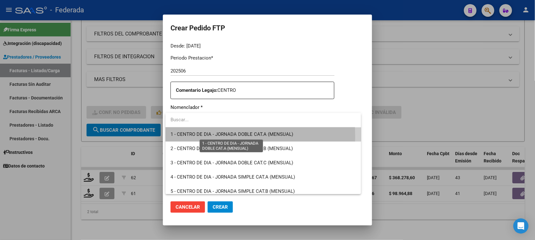
click at [197, 136] on span "1 - CENTRO DE DIA - JORNADA DOBLE CAT.A (MENSUAL)" at bounding box center [232, 135] width 123 height 6
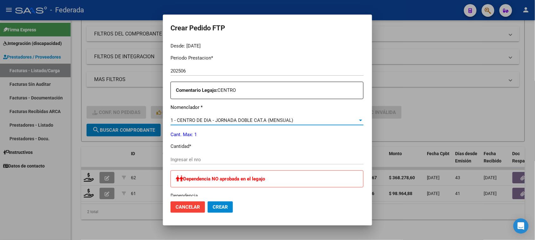
click at [194, 157] on input "Ingresar el nro" at bounding box center [267, 160] width 193 height 6
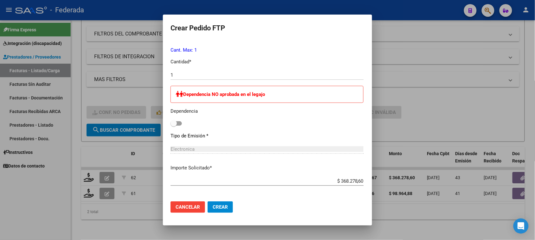
scroll to position [310, 0]
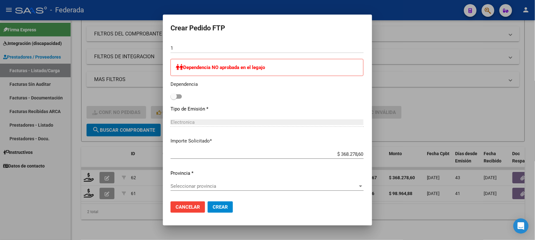
click at [248, 183] on div "Seleccionar provincia Seleccionar provincia" at bounding box center [267, 187] width 193 height 10
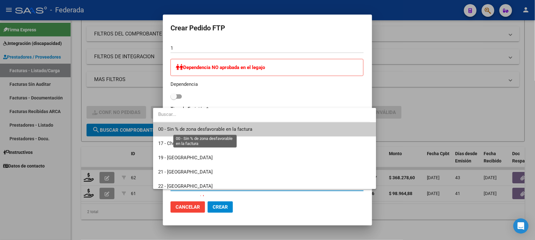
click at [193, 129] on span "00 - Sin % de zona desfavorable en la factura" at bounding box center [205, 130] width 94 height 6
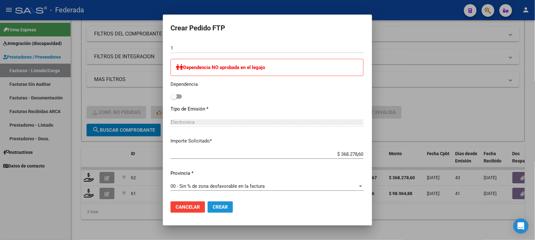
click at [213, 206] on span "Crear" at bounding box center [220, 208] width 15 height 6
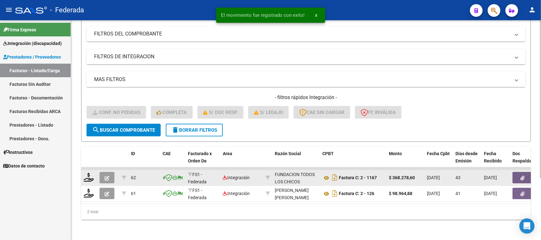
click at [108, 176] on icon "button" at bounding box center [107, 178] width 5 height 5
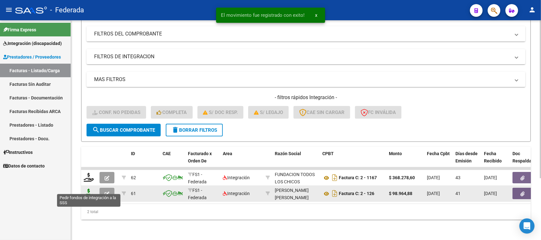
click at [91, 190] on icon at bounding box center [89, 193] width 10 height 9
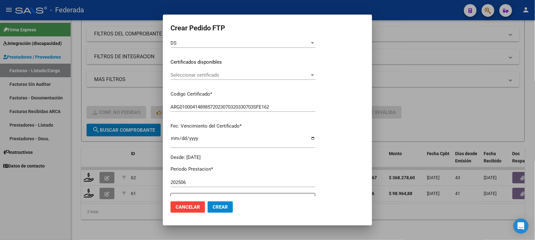
scroll to position [96, 0]
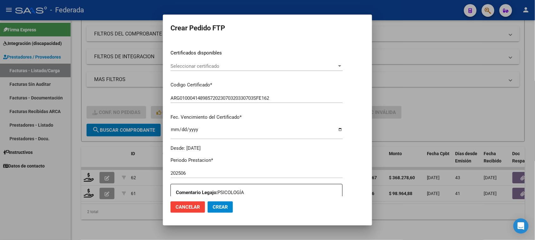
click at [201, 67] on span "Seleccionar certificado" at bounding box center [254, 66] width 167 height 6
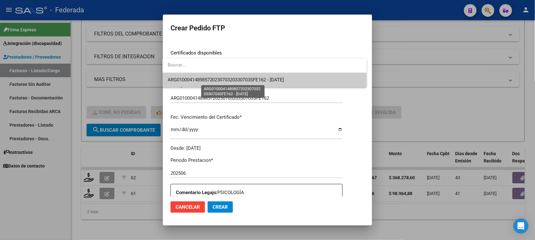
click at [200, 79] on span "ARG01000414898572023070320330703SFE162 - 2033-07-03" at bounding box center [226, 80] width 117 height 6
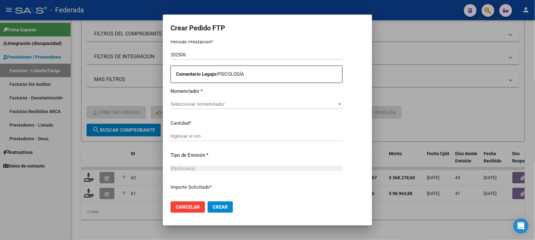
scroll to position [215, 0]
click at [206, 104] on span "Seleccionar nomenclador" at bounding box center [254, 104] width 167 height 6
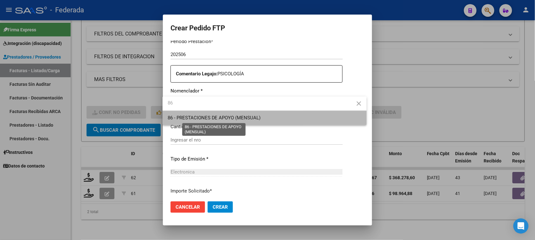
click at [214, 119] on span "86 - PRESTACIONES DE APOYO (MENSUAL)" at bounding box center [214, 118] width 93 height 6
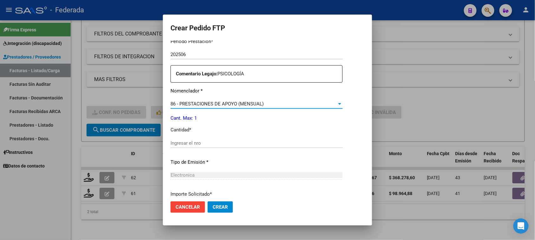
click at [205, 140] on div "Ingresar el nro" at bounding box center [257, 144] width 172 height 10
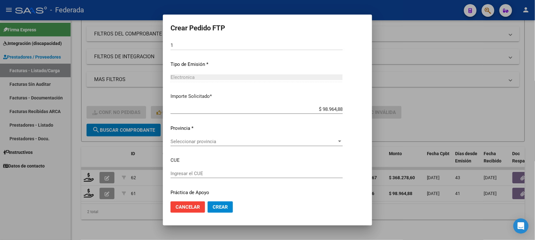
scroll to position [332, 0]
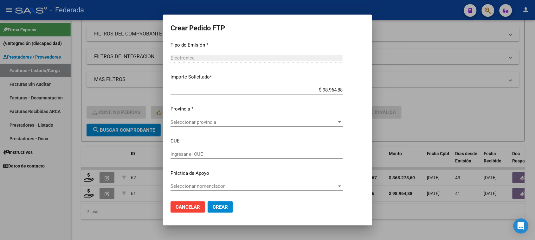
click at [230, 120] on span "Seleccionar provincia" at bounding box center [254, 123] width 167 height 6
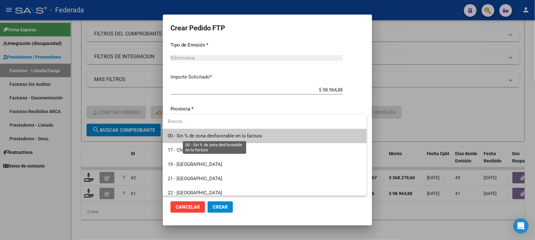
click at [214, 136] on span "00 - Sin % de zona desfavorable en la factura" at bounding box center [215, 136] width 94 height 6
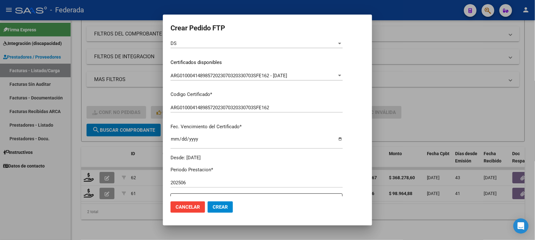
scroll to position [198, 0]
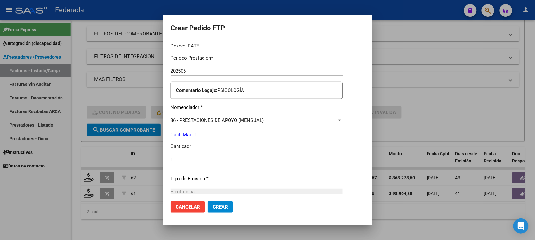
click at [223, 208] on span "Crear" at bounding box center [220, 208] width 15 height 6
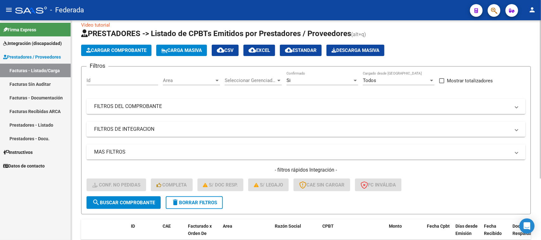
scroll to position [7, 0]
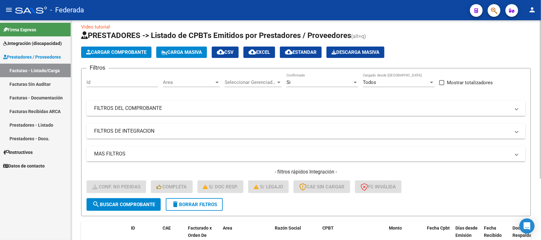
click at [199, 202] on span "delete Borrar Filtros" at bounding box center [195, 205] width 46 height 6
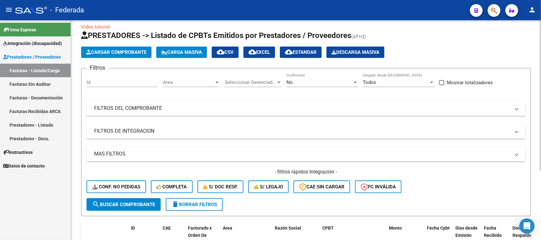
click at [147, 205] on span "search Buscar Comprobante" at bounding box center [123, 205] width 63 height 6
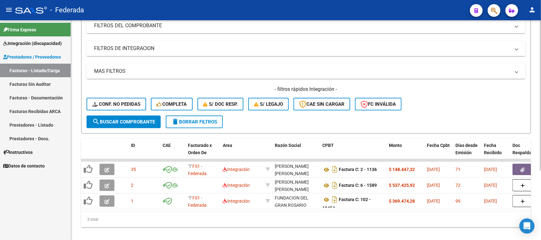
scroll to position [102, 0]
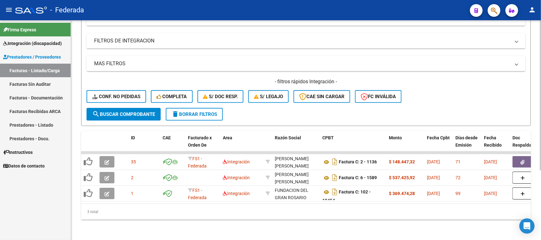
click at [202, 112] on span "delete Borrar Filtros" at bounding box center [195, 115] width 46 height 6
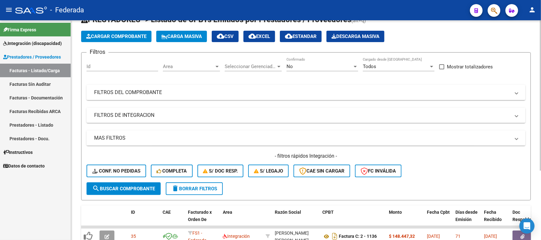
click at [319, 66] on div "No" at bounding box center [320, 67] width 66 height 6
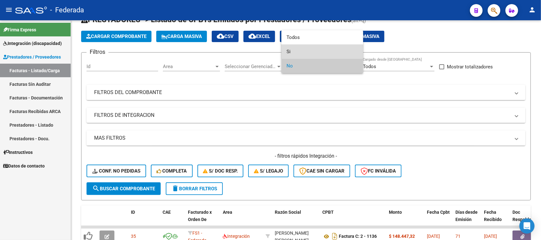
click at [292, 54] on span "Si" at bounding box center [323, 52] width 72 height 14
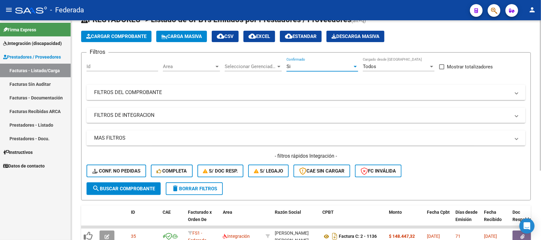
click at [127, 186] on span "search Buscar Comprobante" at bounding box center [123, 189] width 63 height 6
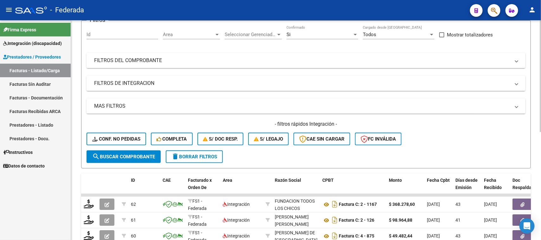
scroll to position [55, 0]
click at [444, 33] on span at bounding box center [442, 35] width 5 height 5
click at [442, 38] on input "Mostrar totalizadores" at bounding box center [442, 38] width 0 height 0
click at [141, 156] on span "search Buscar Comprobante" at bounding box center [123, 157] width 63 height 6
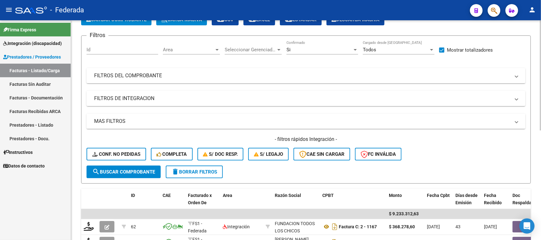
scroll to position [0, 0]
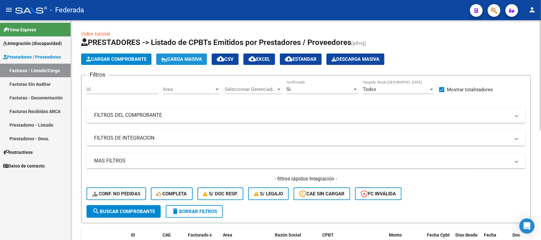
click at [186, 58] on span "Carga Masiva" at bounding box center [181, 59] width 41 height 6
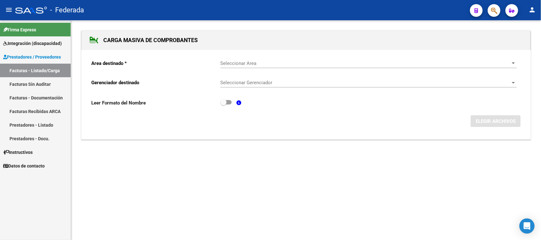
click at [263, 62] on span "Seleccionar Area" at bounding box center [365, 64] width 291 height 6
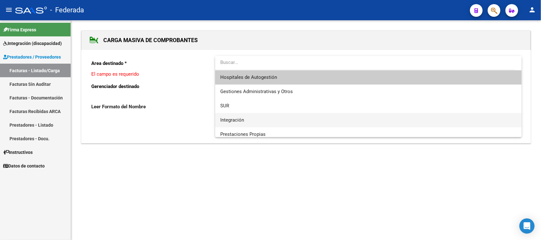
click at [252, 120] on span "Integración" at bounding box center [368, 120] width 297 height 14
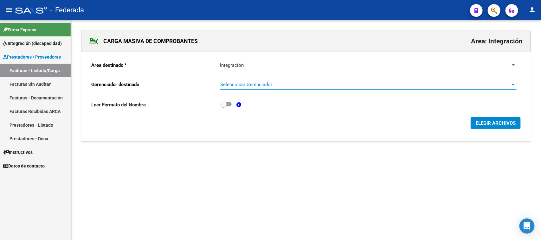
click at [255, 83] on span "Seleccionar Gerenciador" at bounding box center [365, 85] width 291 height 6
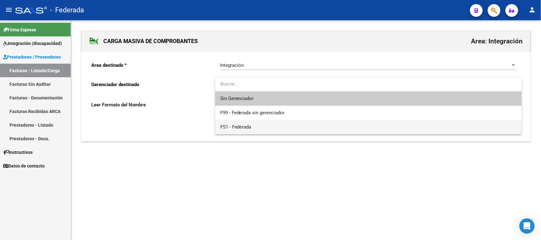
click at [254, 126] on span "FS1 - Federada" at bounding box center [368, 127] width 297 height 14
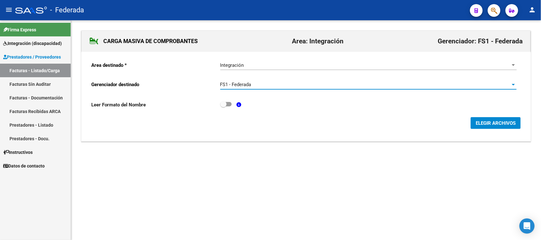
click at [477, 126] on span "ELEGIR ARCHIVOS" at bounding box center [496, 124] width 40 height 6
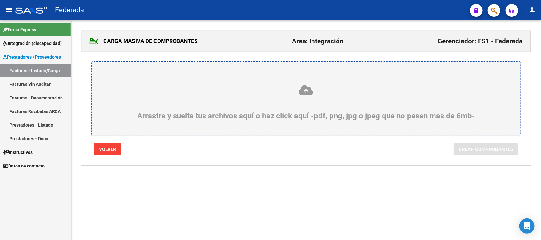
click at [306, 89] on icon at bounding box center [306, 91] width 399 height 12
click at [0, 0] on input "Arrastra y suelta tus archivos aquí o haz click aquí -pdf, png, jpg o jpeg que …" at bounding box center [0, 0] width 0 height 0
click at [386, 202] on mat-sidenav-content "CARGA MASIVA DE COMPROBANTES Area: Integración Gerenciador: FS1 - Federada Arra…" at bounding box center [306, 130] width 470 height 220
click at [111, 151] on span "Volver" at bounding box center [107, 150] width 17 height 6
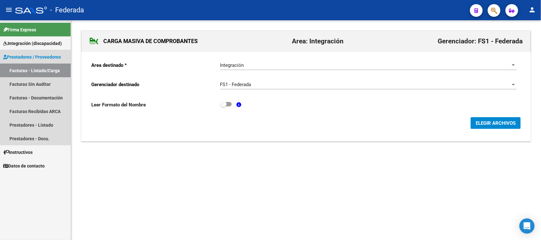
click at [49, 69] on link "Facturas - Listado/Carga" at bounding box center [35, 71] width 71 height 14
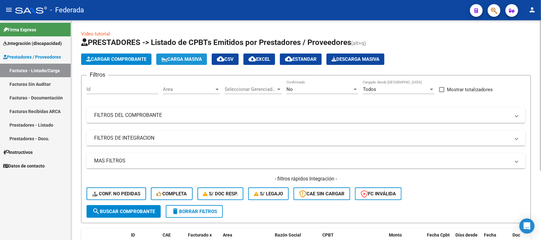
click at [166, 58] on icon at bounding box center [164, 59] width 6 height 5
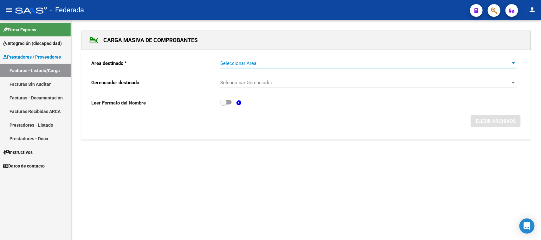
click at [245, 62] on span "Seleccionar Area" at bounding box center [365, 64] width 291 height 6
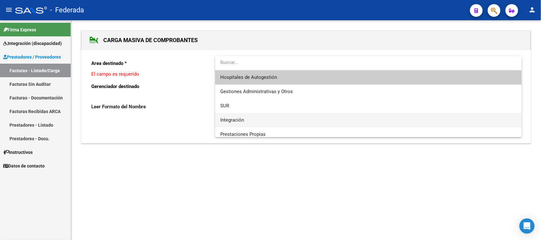
drag, startPoint x: 247, startPoint y: 121, endPoint x: 248, endPoint y: 110, distance: 10.9
click at [247, 121] on span "Integración" at bounding box center [368, 120] width 297 height 14
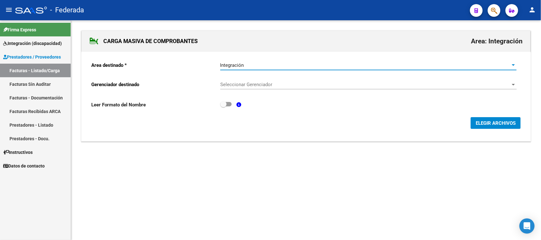
click at [254, 88] on div "Seleccionar Gerenciador Seleccionar Gerenciador" at bounding box center [368, 83] width 297 height 14
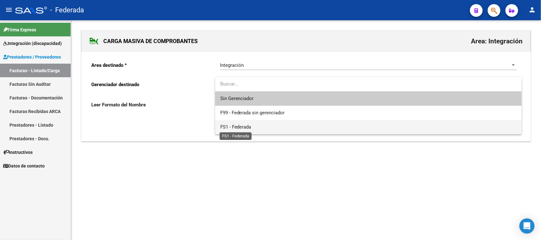
click at [248, 124] on span "FS1 - Federada" at bounding box center [235, 127] width 31 height 6
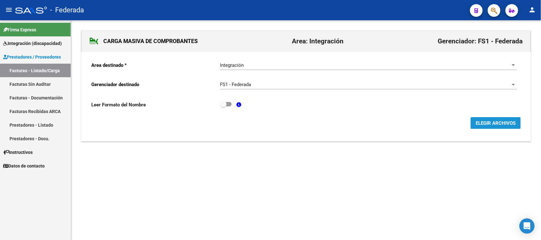
click at [489, 121] on span "ELEGIR ARCHIVOS" at bounding box center [496, 124] width 40 height 6
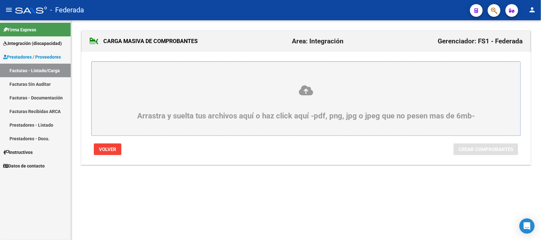
click at [299, 95] on icon at bounding box center [306, 91] width 399 height 12
click at [0, 0] on input "Arrastra y suelta tus archivos aquí o haz click aquí -pdf, png, jpg o jpeg que …" at bounding box center [0, 0] width 0 height 0
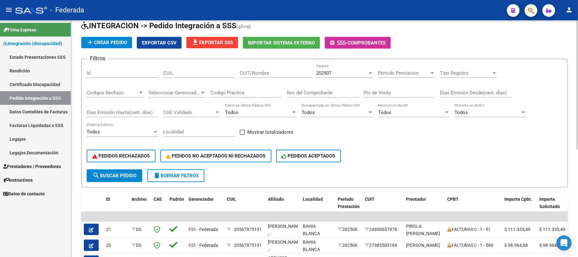
scroll to position [42, 0]
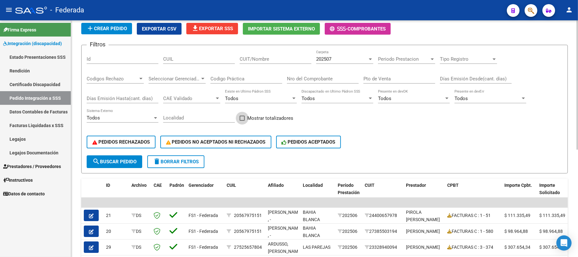
click at [243, 118] on span at bounding box center [241, 117] width 5 height 5
click at [242, 121] on input "Mostrar totalizadores" at bounding box center [242, 121] width 0 height 0
checkbox input "true"
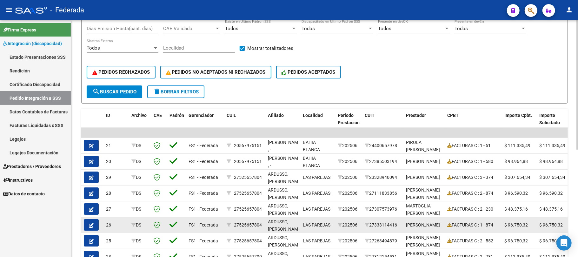
scroll to position [112, 0]
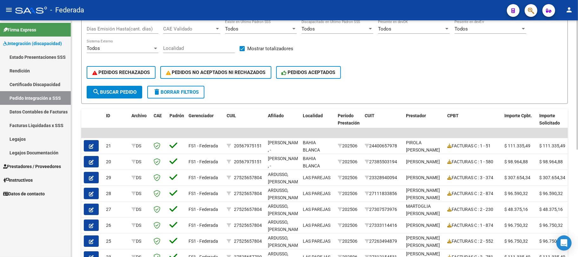
click at [113, 92] on span "search Buscar Pedido" at bounding box center [114, 92] width 44 height 6
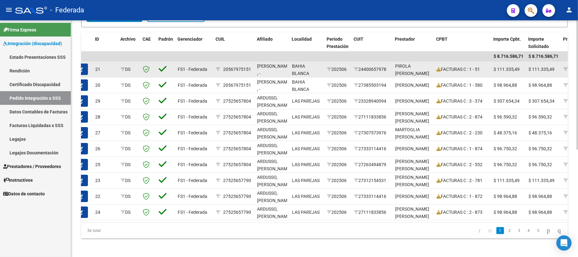
scroll to position [196, 0]
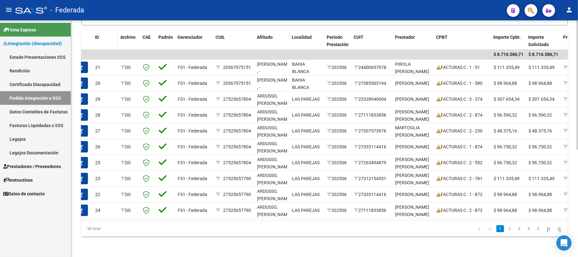
click at [103, 34] on div "ID" at bounding box center [105, 37] width 20 height 7
click at [100, 34] on div "ID" at bounding box center [105, 37] width 20 height 7
click at [98, 35] on span "ID" at bounding box center [97, 37] width 4 height 5
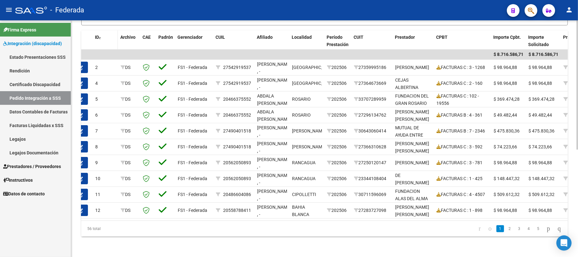
click at [100, 36] on span at bounding box center [100, 38] width 2 height 4
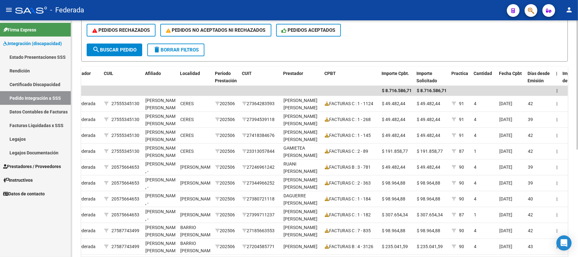
scroll to position [27, 0]
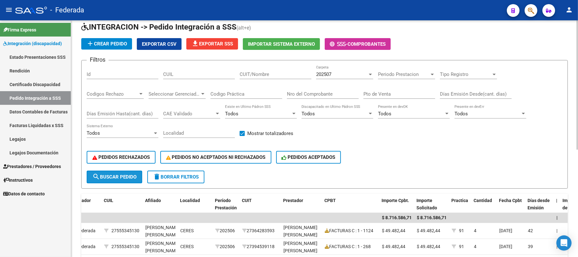
click at [136, 178] on span "search Buscar Pedido" at bounding box center [114, 177] width 44 height 6
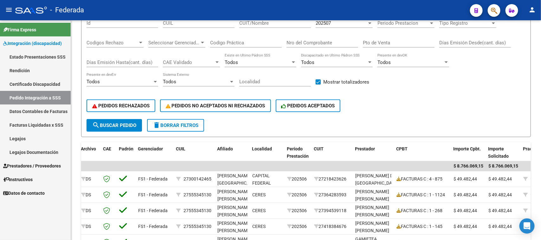
scroll to position [77, 0]
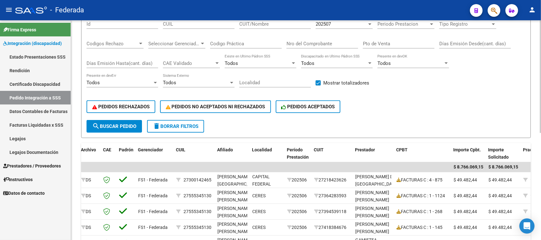
click at [124, 126] on span "search Buscar Pedido" at bounding box center [114, 127] width 44 height 6
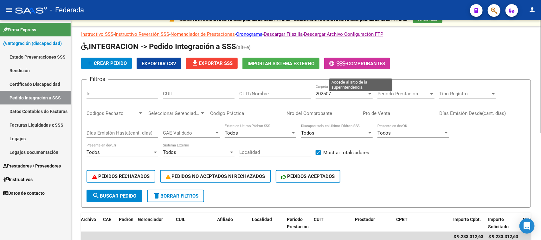
scroll to position [0, 0]
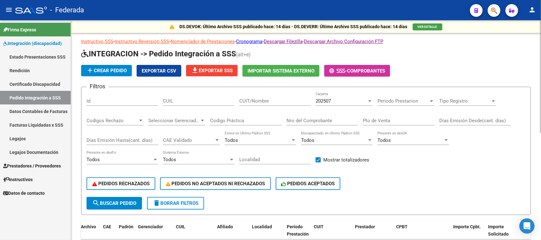
click at [213, 65] on button "file_download Exportar SSS" at bounding box center [212, 70] width 52 height 11
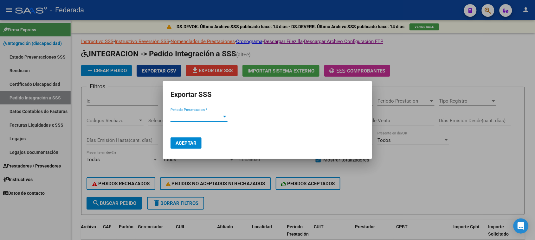
click at [207, 119] on span "Periodo Presentacion *" at bounding box center [196, 117] width 51 height 6
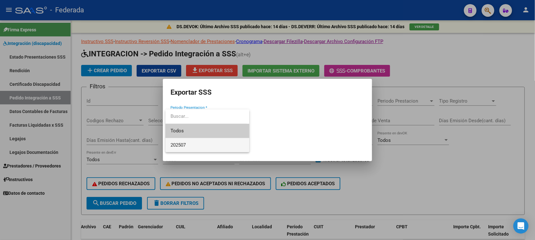
click at [178, 141] on span "202507" at bounding box center [208, 145] width 74 height 14
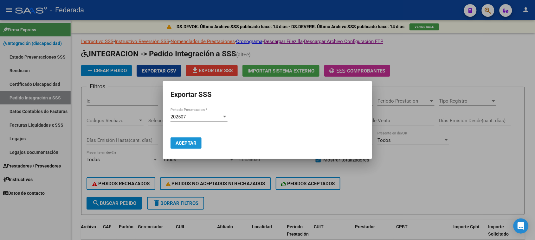
click at [181, 144] on span "Aceptar" at bounding box center [186, 144] width 21 height 6
click at [499, 56] on div at bounding box center [267, 120] width 535 height 240
